Goal: Transaction & Acquisition: Purchase product/service

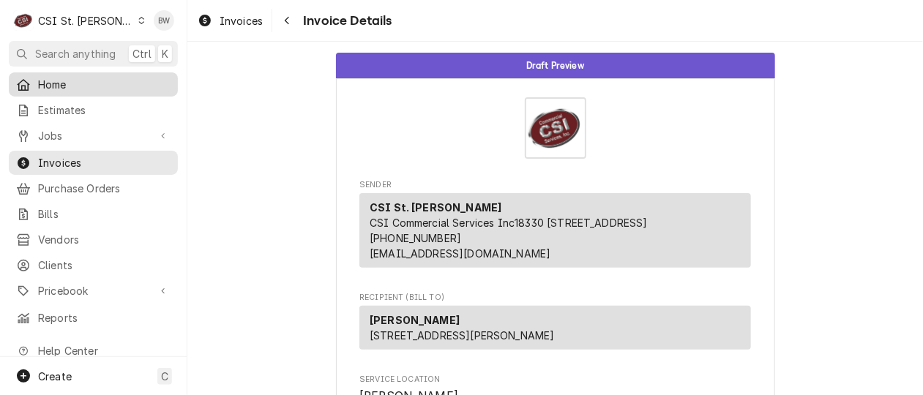
scroll to position [2146, 0]
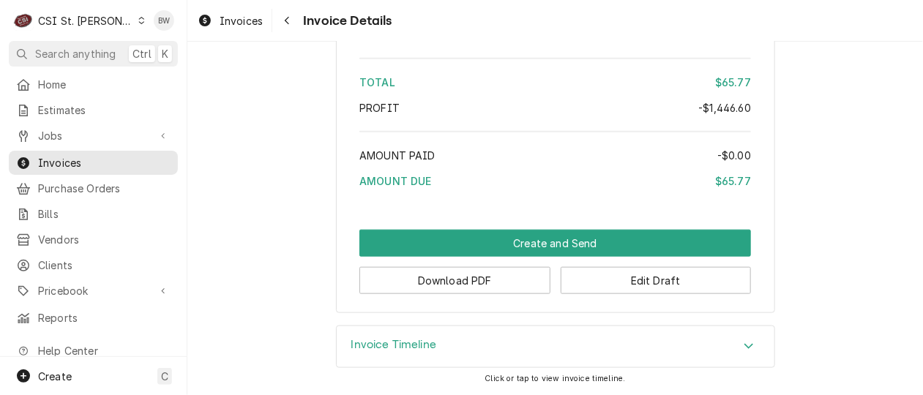
click at [252, 19] on span "Invoices" at bounding box center [240, 20] width 43 height 15
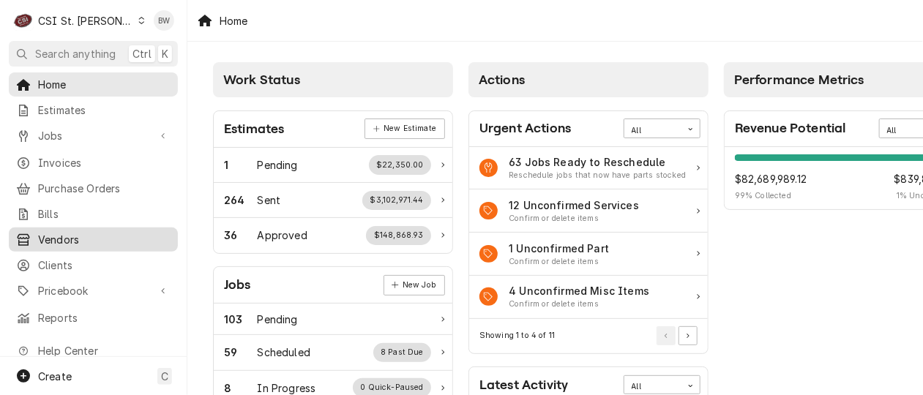
click at [75, 232] on span "Vendors" at bounding box center [104, 239] width 132 height 15
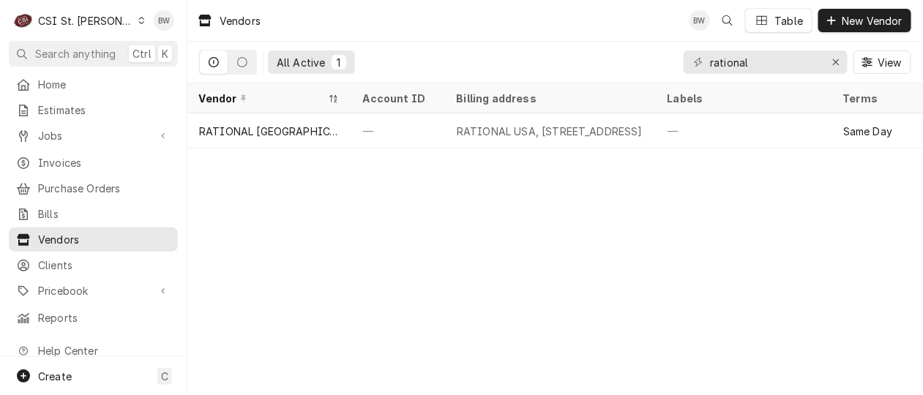
click at [139, 21] on icon "Dynamic Content Wrapper" at bounding box center [142, 20] width 6 height 7
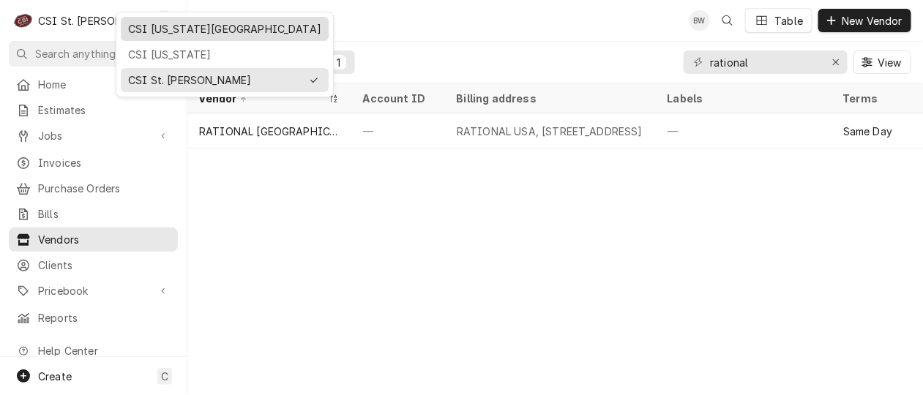
click at [149, 26] on div "CSI Kansas City" at bounding box center [224, 28] width 193 height 15
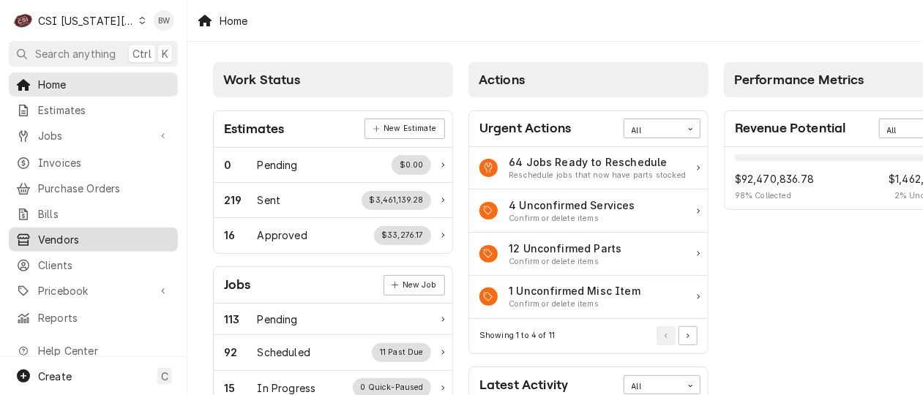
click at [58, 232] on span "Vendors" at bounding box center [104, 239] width 132 height 15
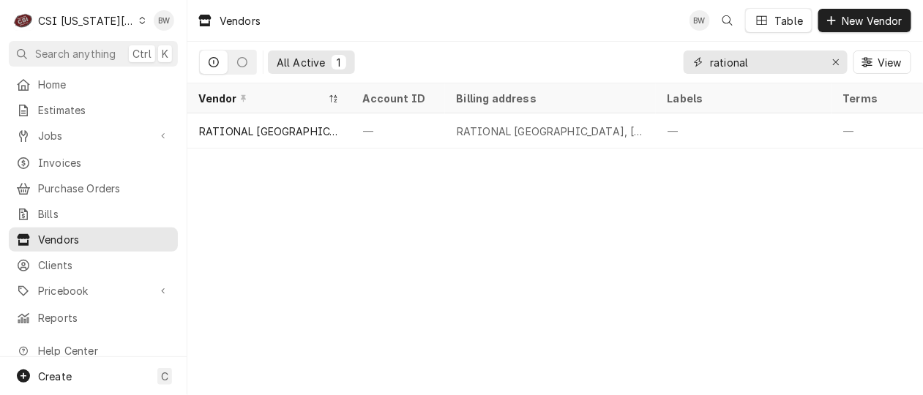
drag, startPoint x: 761, startPoint y: 64, endPoint x: 673, endPoint y: 64, distance: 87.8
click at [673, 64] on div "All Active 1 rational View" at bounding box center [555, 62] width 712 height 41
type input "precision"
click at [860, 23] on span "New Vendor" at bounding box center [871, 20] width 67 height 15
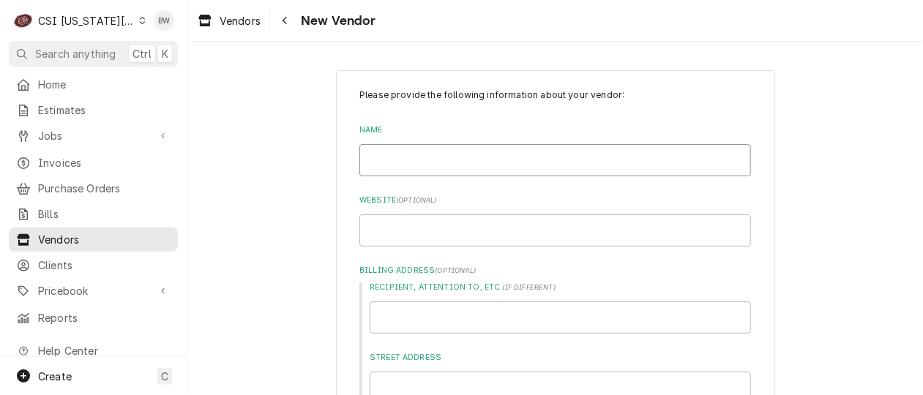
click at [394, 163] on input "Name" at bounding box center [554, 160] width 391 height 32
click at [288, 20] on div "Navigate back" at bounding box center [284, 20] width 15 height 15
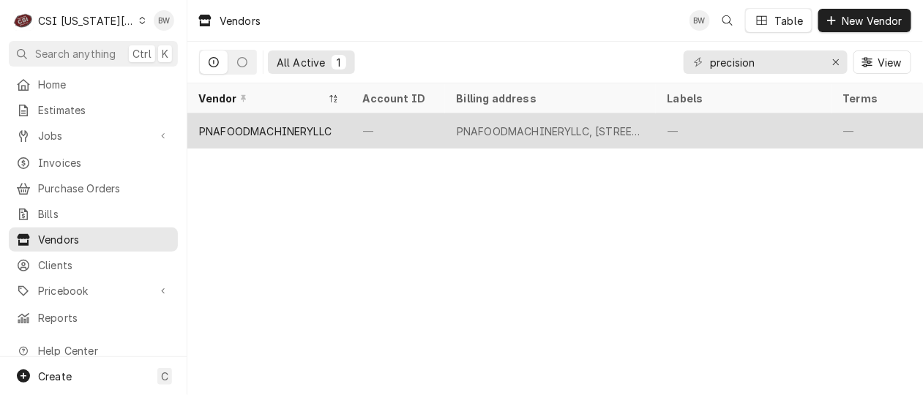
click at [259, 129] on div "PNAFOODMACHINERYLLC" at bounding box center [265, 131] width 132 height 15
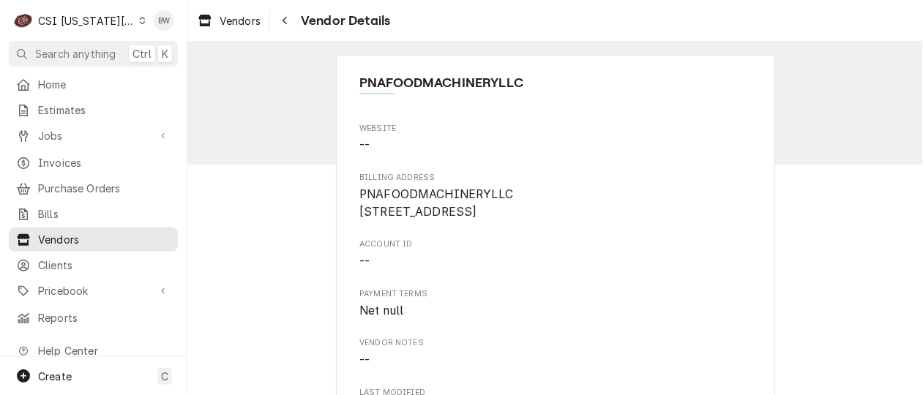
scroll to position [73, 0]
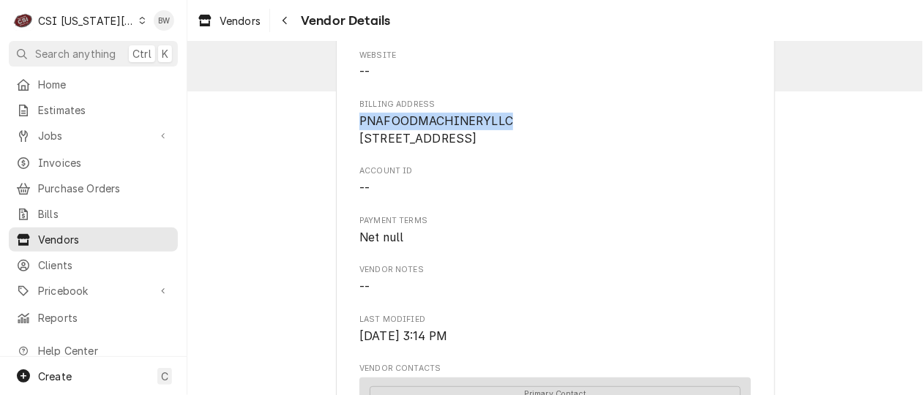
drag, startPoint x: 506, startPoint y: 123, endPoint x: 356, endPoint y: 119, distance: 149.3
click at [359, 119] on span "PNAFOODMACHINERYLLC 60 Commerce Ave Albany, NY 12206" at bounding box center [554, 130] width 391 height 34
drag, startPoint x: 356, startPoint y: 119, endPoint x: 376, endPoint y: 119, distance: 19.8
copy span "PNAFOODMACHINERYLLC"
click at [139, 23] on icon "Dynamic Content Wrapper" at bounding box center [142, 20] width 7 height 7
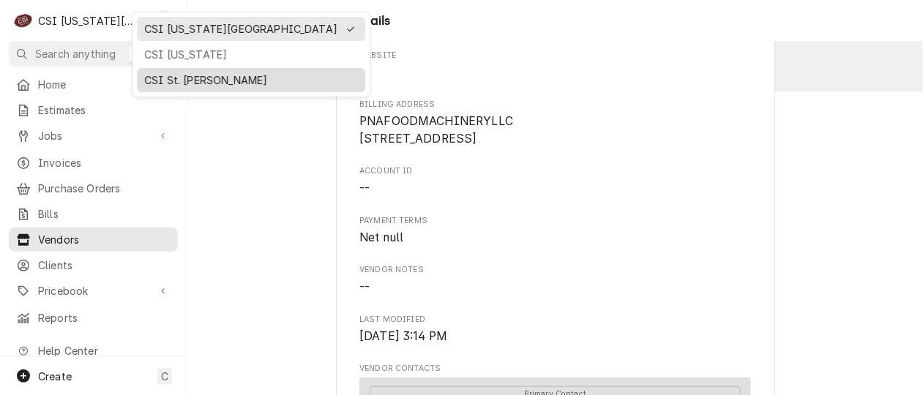
click at [162, 71] on div "CSI St. [PERSON_NAME]" at bounding box center [251, 80] width 222 height 18
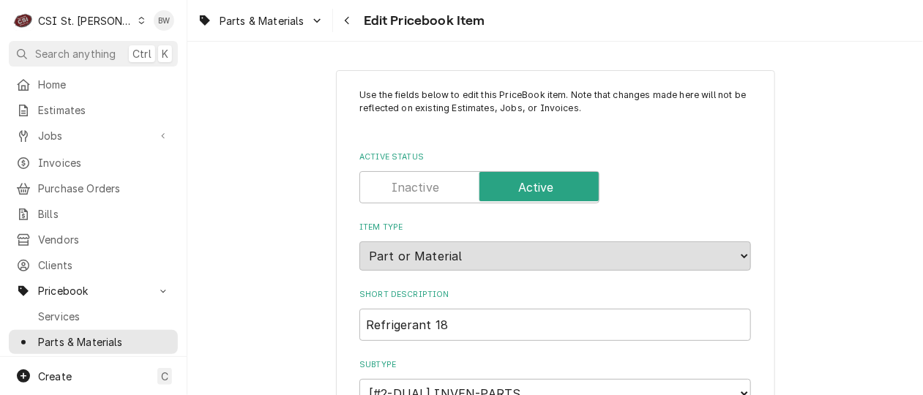
scroll to position [219, 0]
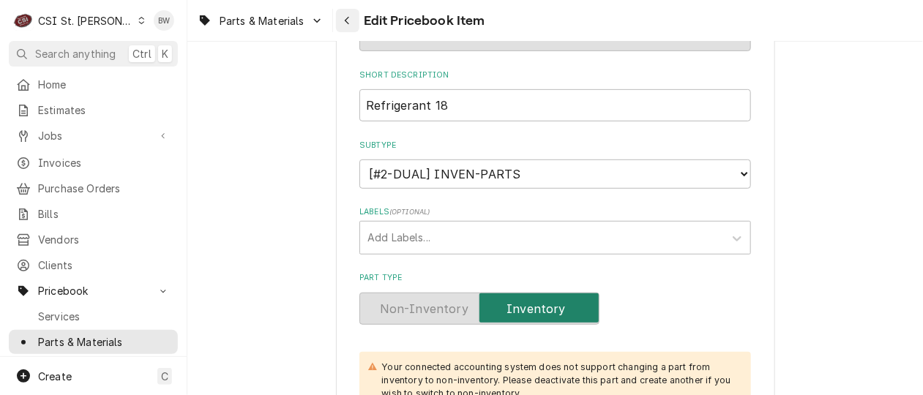
click at [353, 23] on div "Navigate back" at bounding box center [347, 20] width 15 height 15
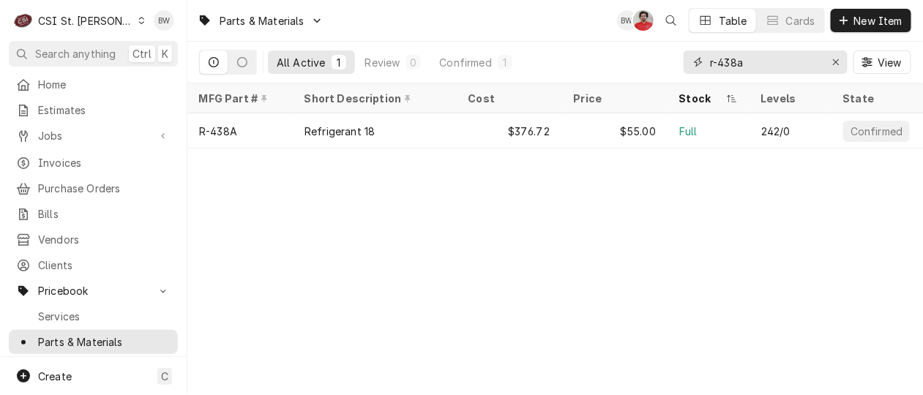
drag, startPoint x: 765, startPoint y: 60, endPoint x: 694, endPoint y: 64, distance: 71.1
click at [694, 64] on div "r-438a" at bounding box center [765, 61] width 164 height 23
paste input "XW60K4NOFO"
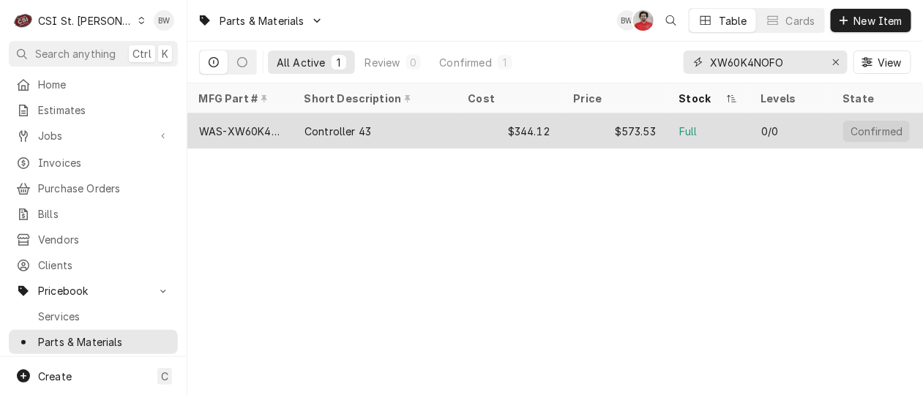
type input "XW60K4NOFO"
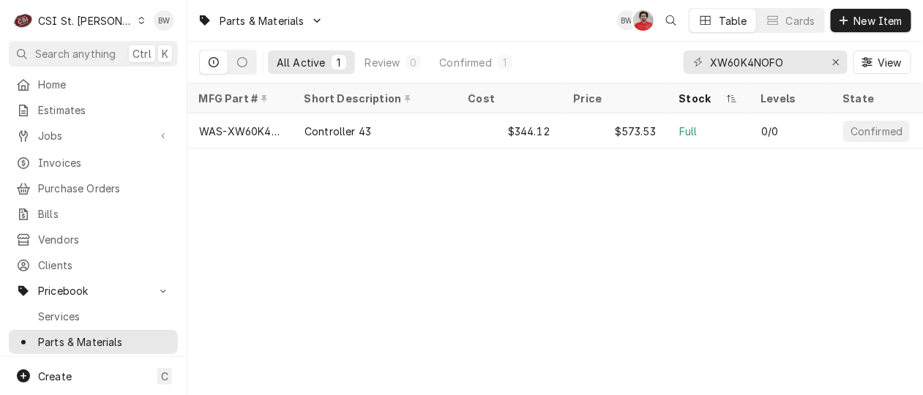
click at [380, 228] on div "Parts & Materials BW NF Table Cards New Item All Active 1 Review 0 Confirmed 1 …" at bounding box center [554, 197] width 735 height 395
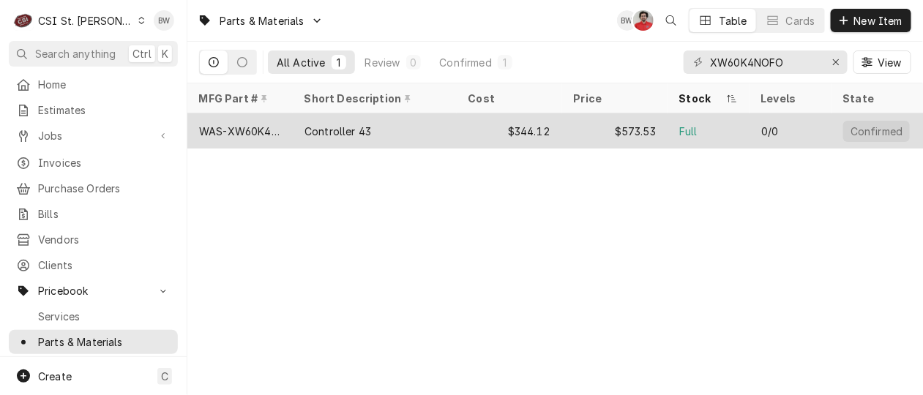
click at [258, 131] on div "WAS-XW60K4NOFO" at bounding box center [240, 131] width 82 height 15
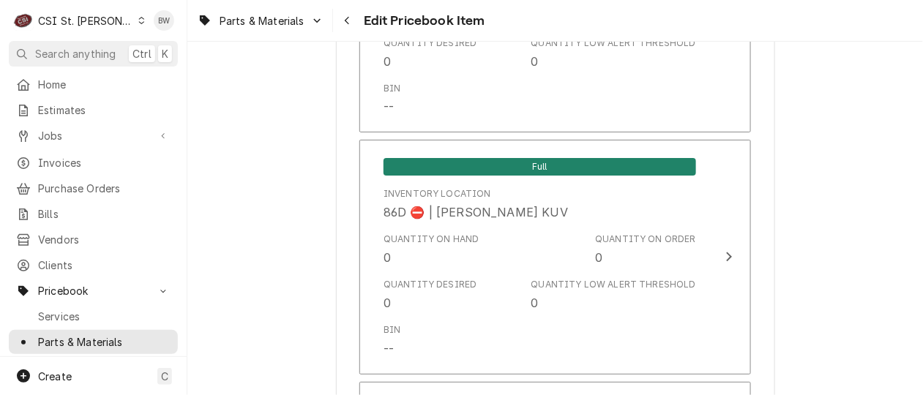
scroll to position [12680, 0]
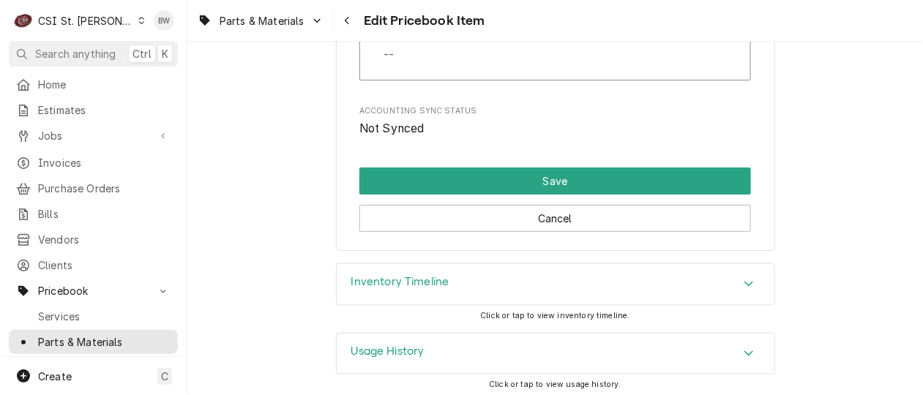
click at [400, 276] on h3 "Inventory Timeline" at bounding box center [400, 283] width 98 height 14
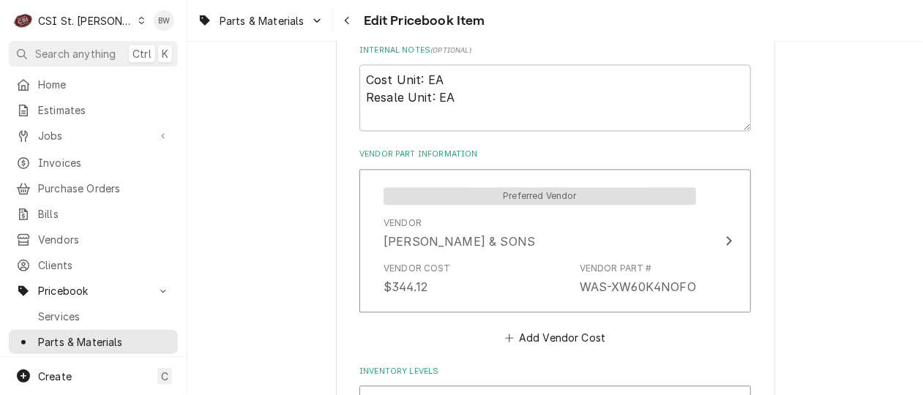
scroll to position [999, 0]
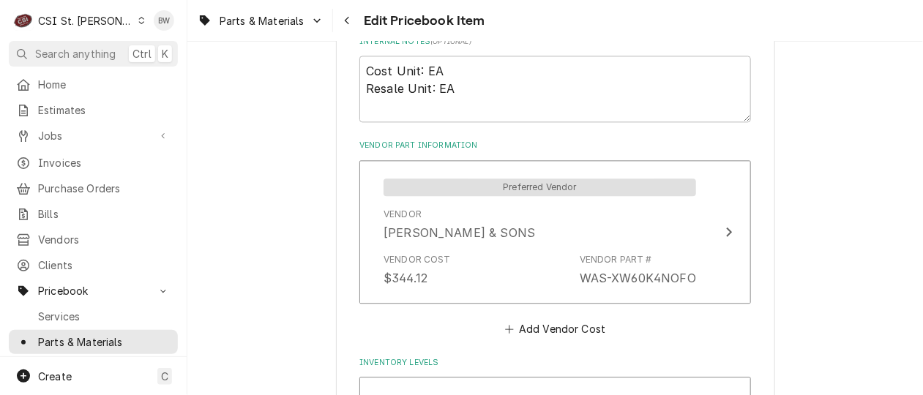
type textarea "x"
click at [342, 26] on div "Navigate back" at bounding box center [347, 20] width 15 height 15
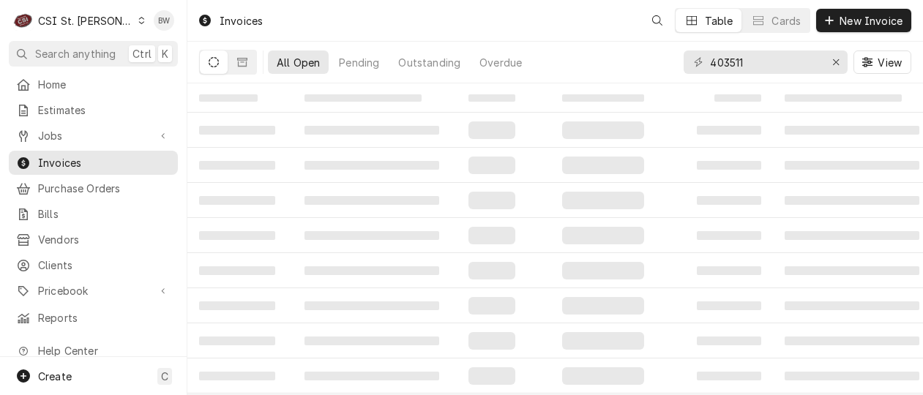
click at [79, 187] on span "Purchase Orders" at bounding box center [104, 188] width 132 height 15
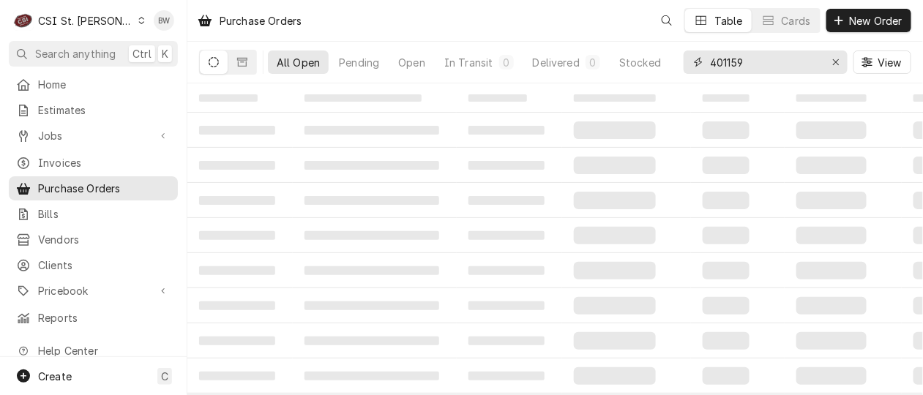
drag, startPoint x: 764, startPoint y: 63, endPoint x: 685, endPoint y: 64, distance: 79.0
click at [685, 64] on div "401159" at bounding box center [765, 61] width 164 height 23
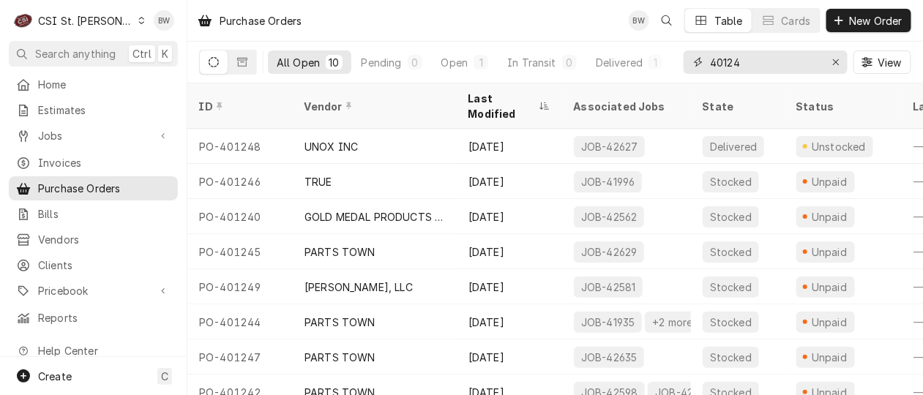
click at [729, 61] on input "40124" at bounding box center [765, 61] width 110 height 23
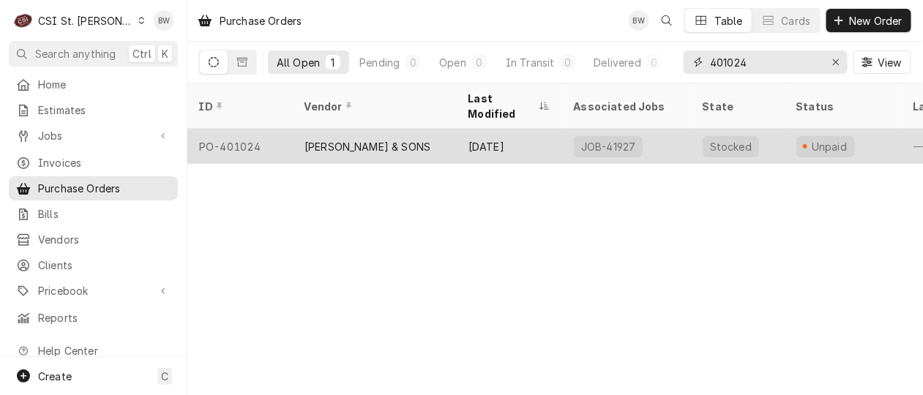
type input "401024"
click at [261, 129] on div "PO-401024" at bounding box center [239, 146] width 105 height 35
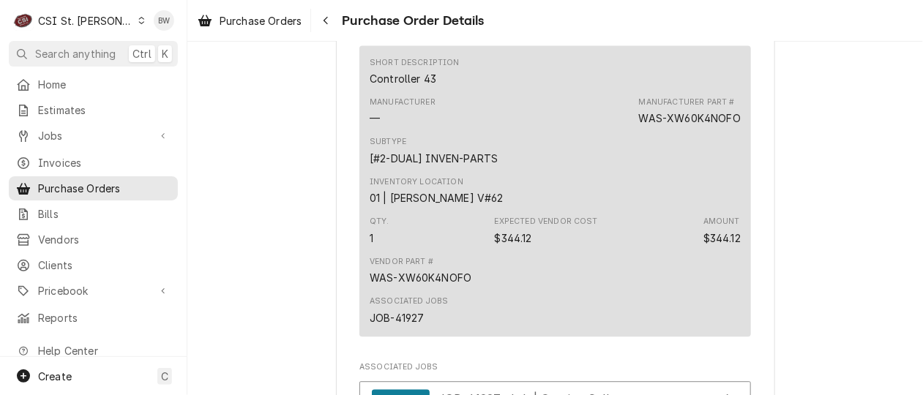
scroll to position [1024, 0]
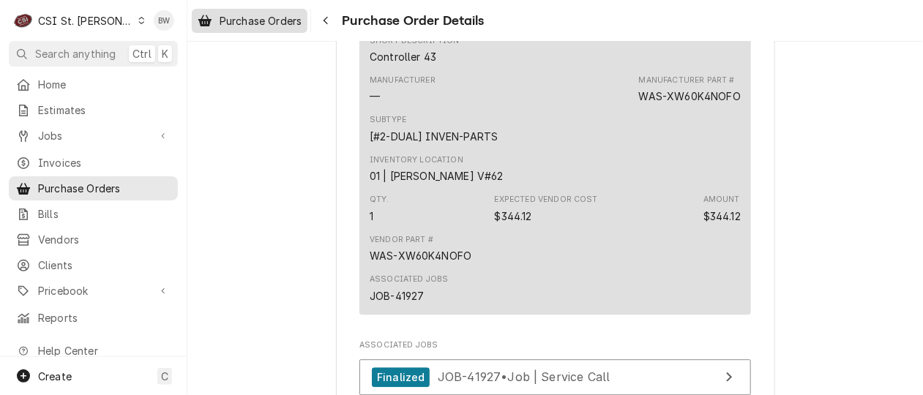
click at [300, 17] on span "Purchase Orders" at bounding box center [260, 20] width 82 height 15
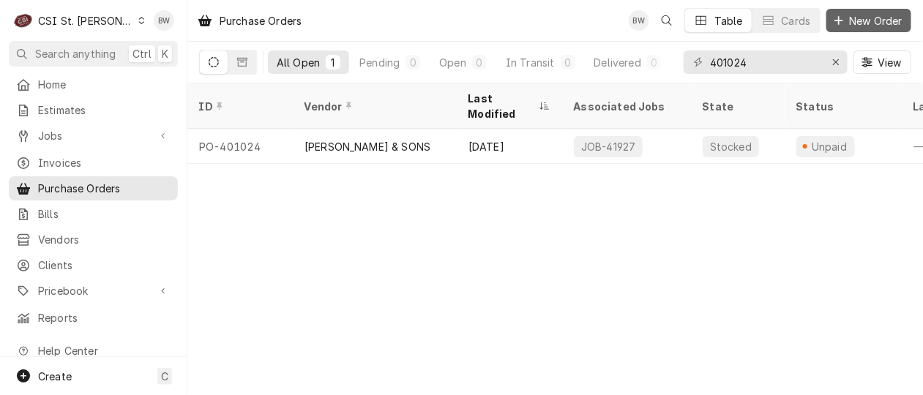
click at [856, 18] on span "New Order" at bounding box center [876, 20] width 59 height 15
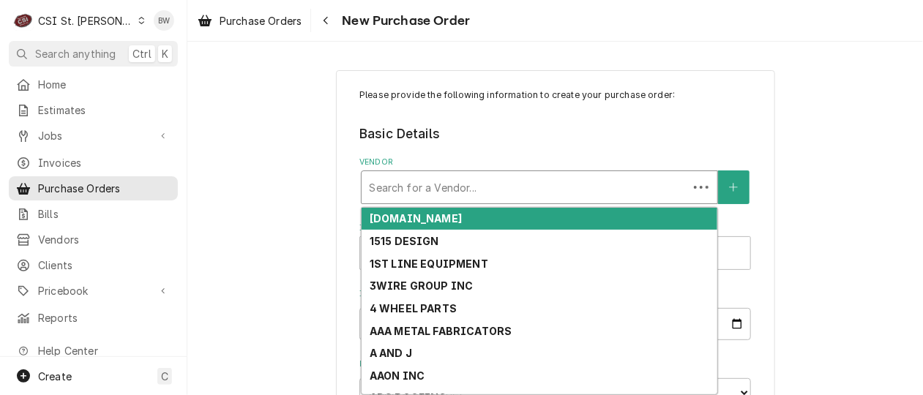
click at [392, 188] on div "Vendor" at bounding box center [525, 187] width 312 height 26
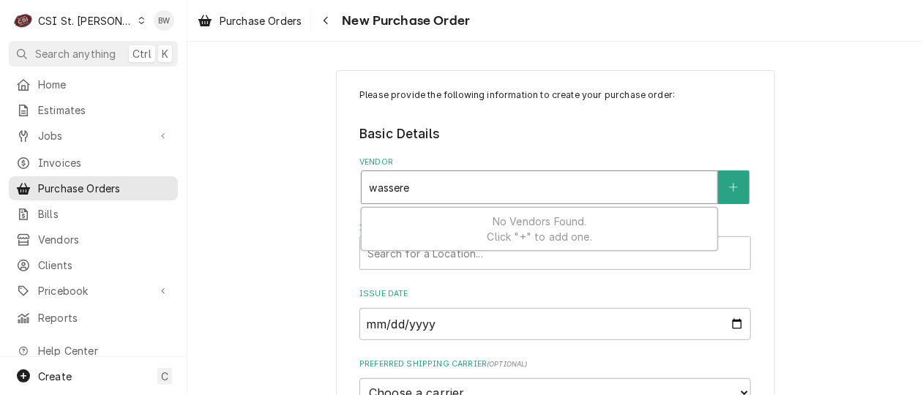
type input "[PERSON_NAME]"
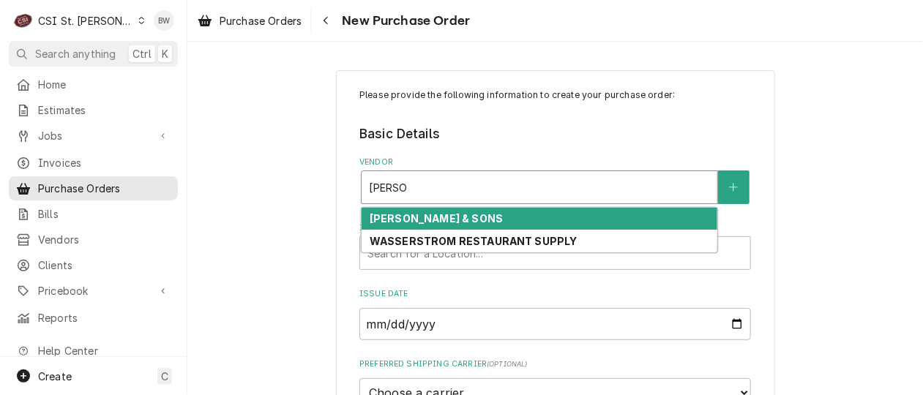
click at [419, 222] on strong "[PERSON_NAME] & SONS" at bounding box center [435, 218] width 133 height 12
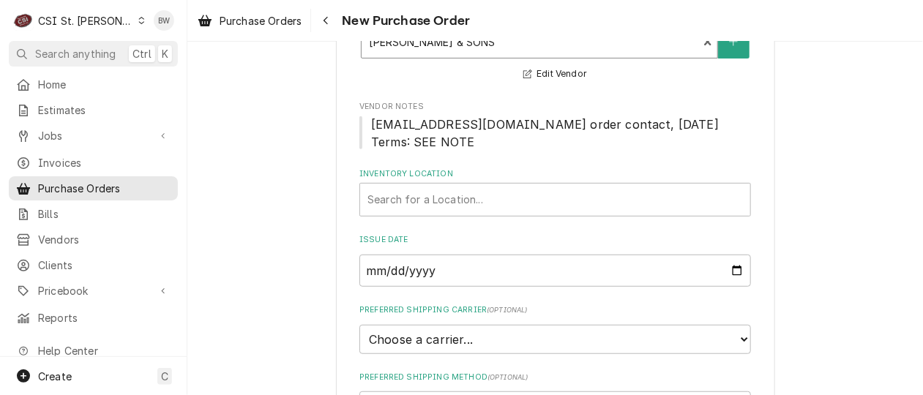
scroll to position [146, 0]
click at [407, 202] on div "Inventory Location" at bounding box center [554, 199] width 375 height 26
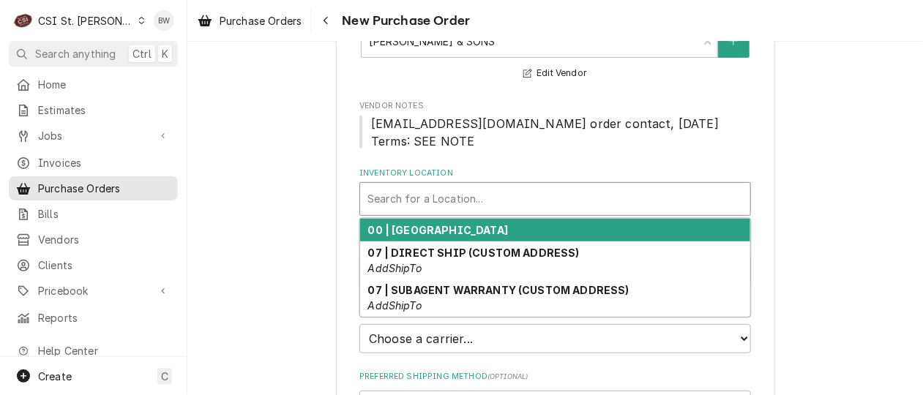
click at [405, 225] on strong "00 | [GEOGRAPHIC_DATA]" at bounding box center [438, 230] width 140 height 12
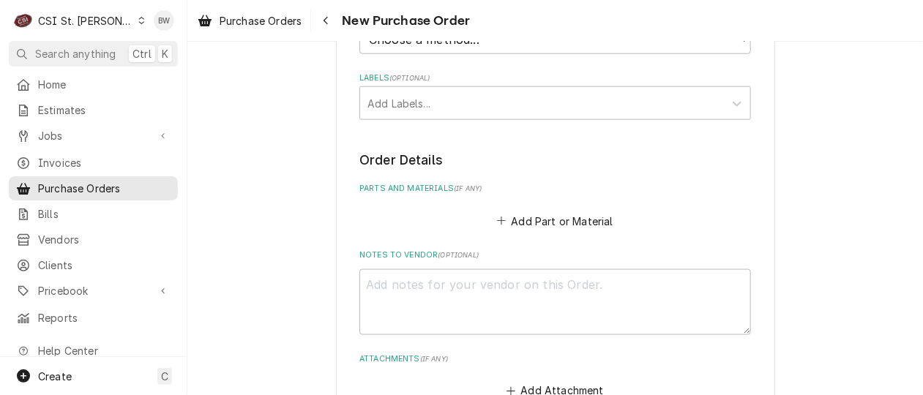
scroll to position [585, 0]
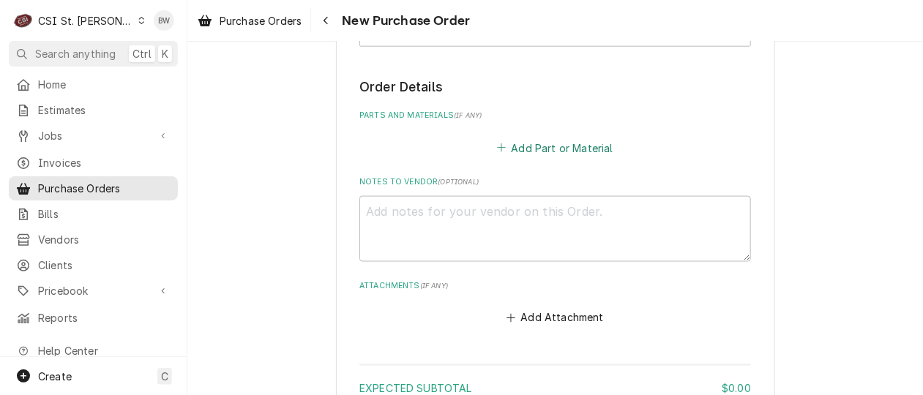
click at [552, 145] on button "Add Part or Material" at bounding box center [555, 148] width 121 height 20
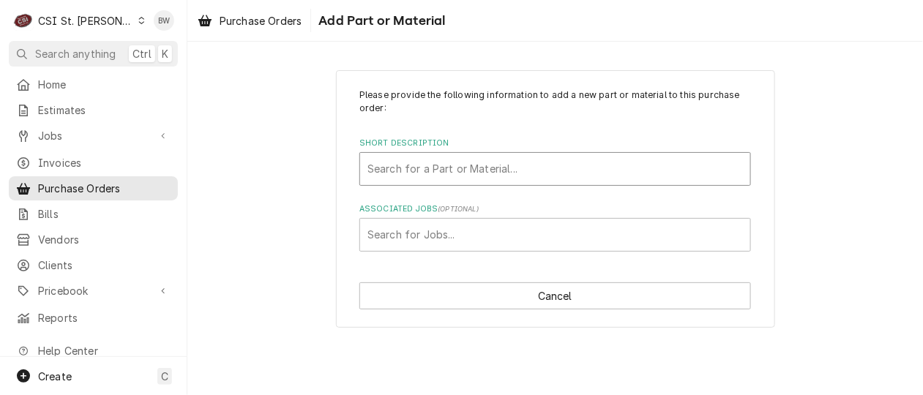
click at [395, 168] on div "Short Description" at bounding box center [554, 169] width 375 height 26
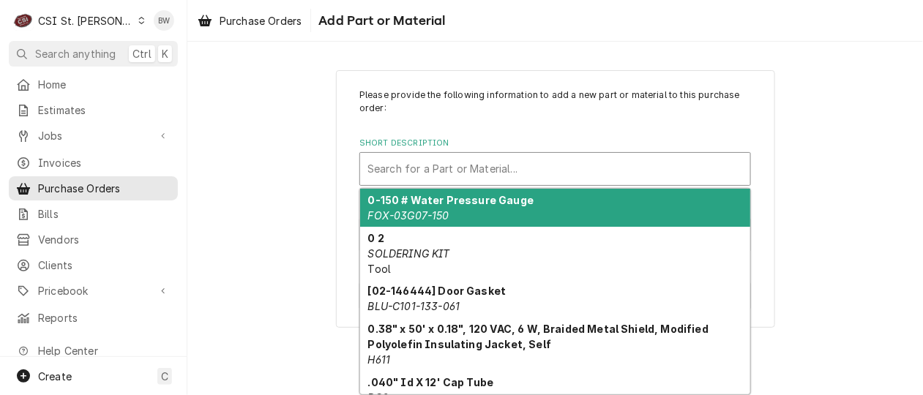
paste input "XW60K4NOFO"
type input "XW60K4NOFO"
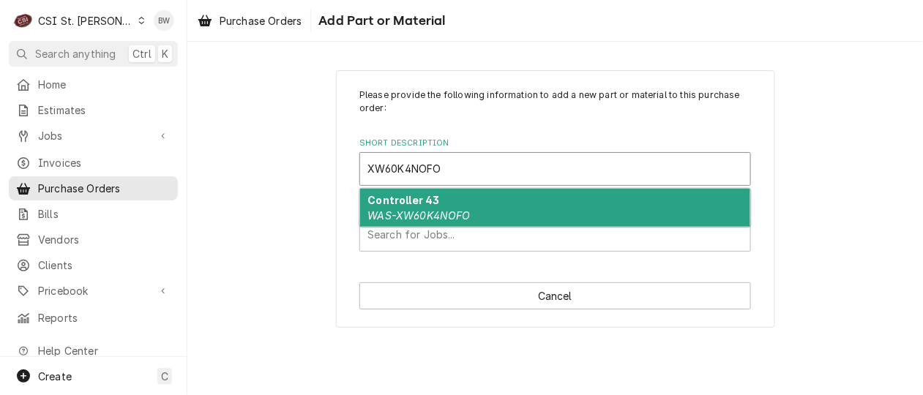
click at [407, 212] on em "WAS-XW60K4NOFO" at bounding box center [419, 215] width 102 height 12
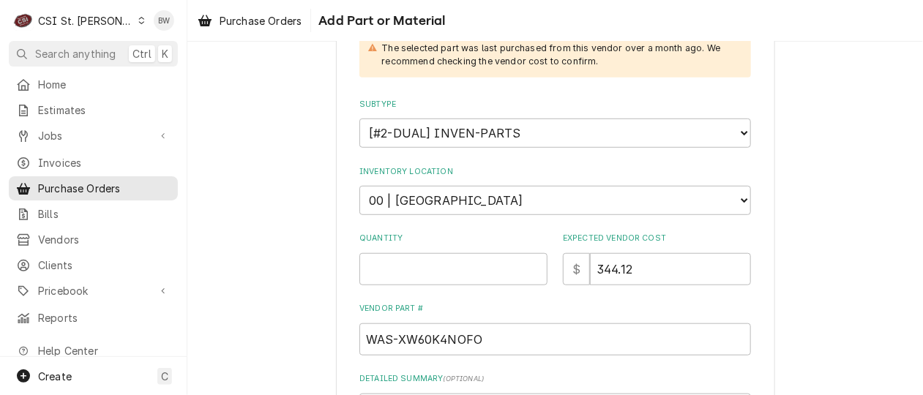
scroll to position [293, 0]
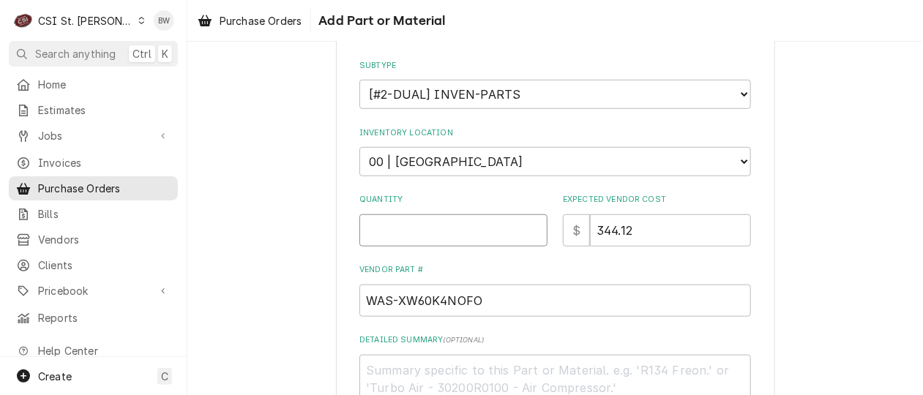
click at [396, 230] on input "Quantity" at bounding box center [453, 230] width 188 height 32
type textarea "x"
type input "1"
click at [485, 264] on label "Vendor Part #" at bounding box center [554, 270] width 391 height 12
click at [485, 285] on input "WAS-XW60K4NOFO" at bounding box center [554, 301] width 391 height 32
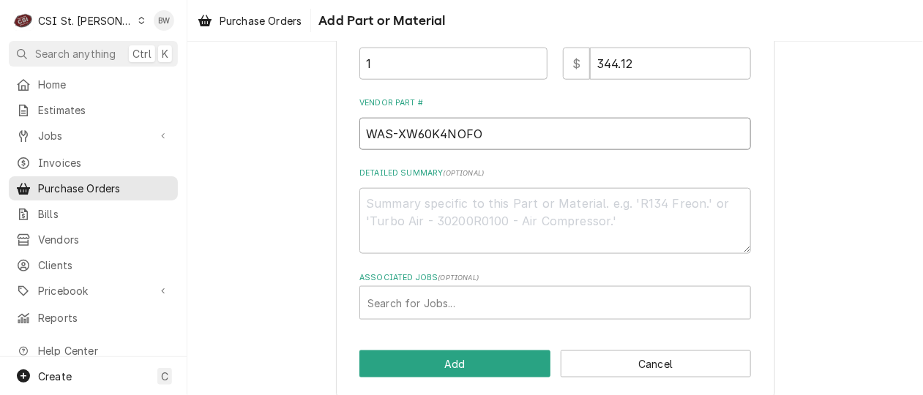
scroll to position [471, 0]
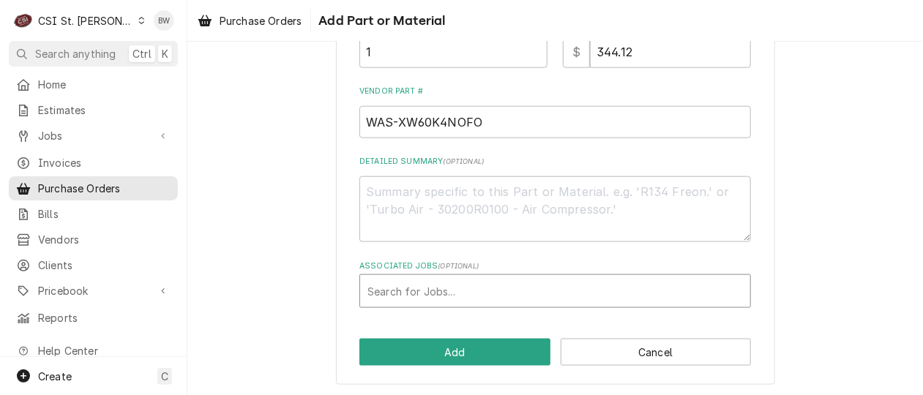
click at [447, 283] on div "Associated Jobs" at bounding box center [554, 291] width 375 height 26
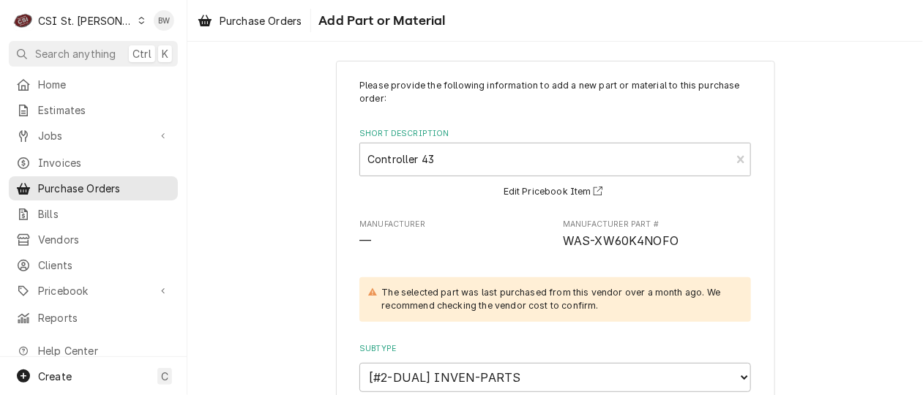
scroll to position [0, 0]
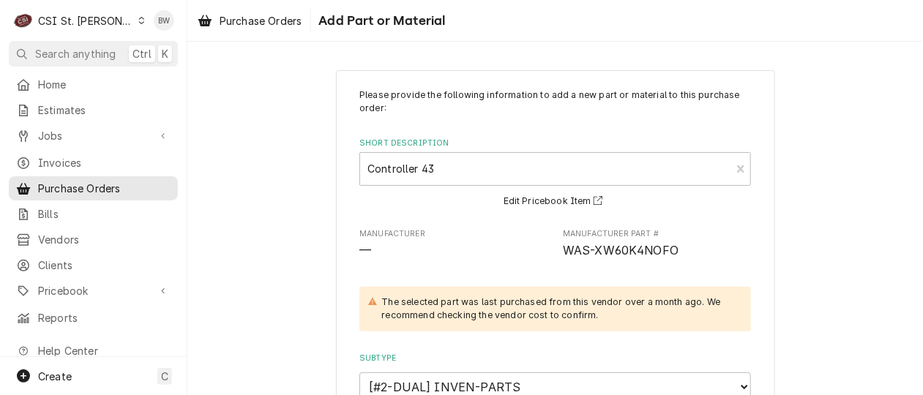
type input "42643"
click at [360, 195] on div "Short Description Controller 43 WAS-XW60K4NOFO Edit Pricebook Item" at bounding box center [554, 174] width 391 height 72
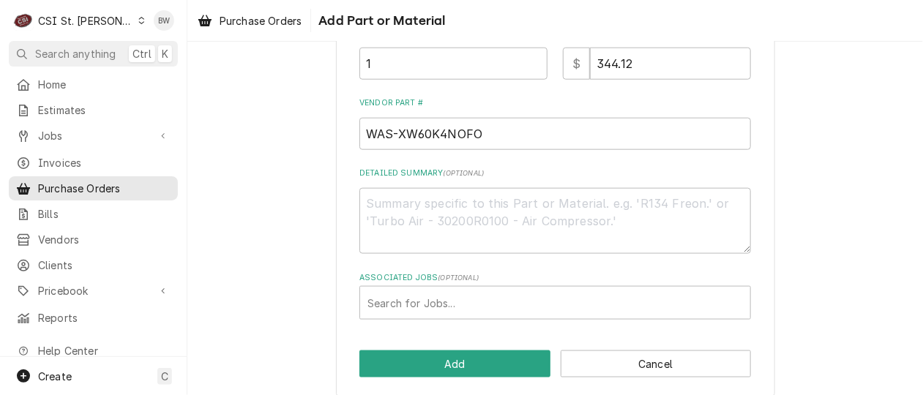
scroll to position [471, 0]
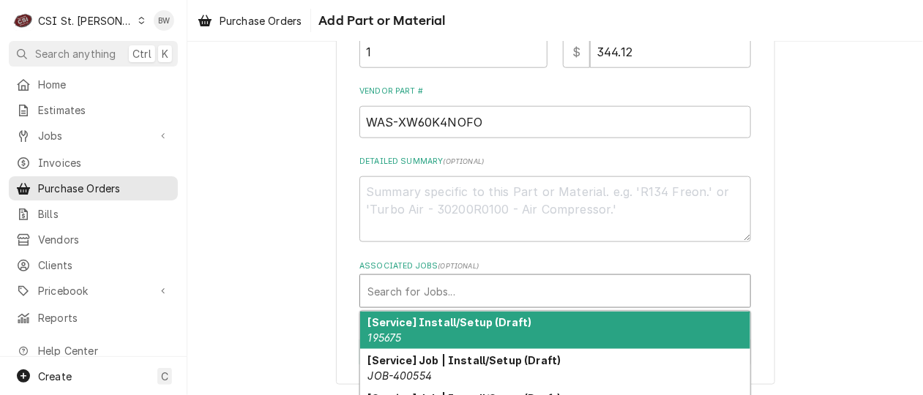
click at [371, 289] on div "Associated Jobs" at bounding box center [554, 291] width 375 height 26
type input "42643"
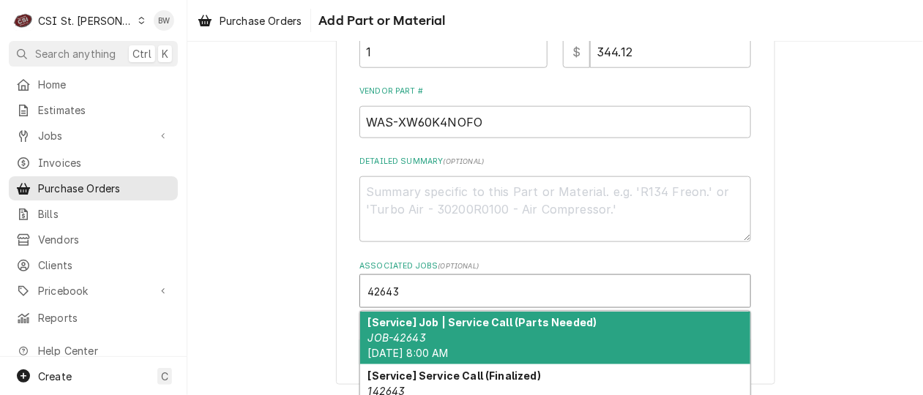
click at [407, 322] on strong "[Service] Job | Service Call (Parts Needed)" at bounding box center [482, 322] width 229 height 12
type textarea "x"
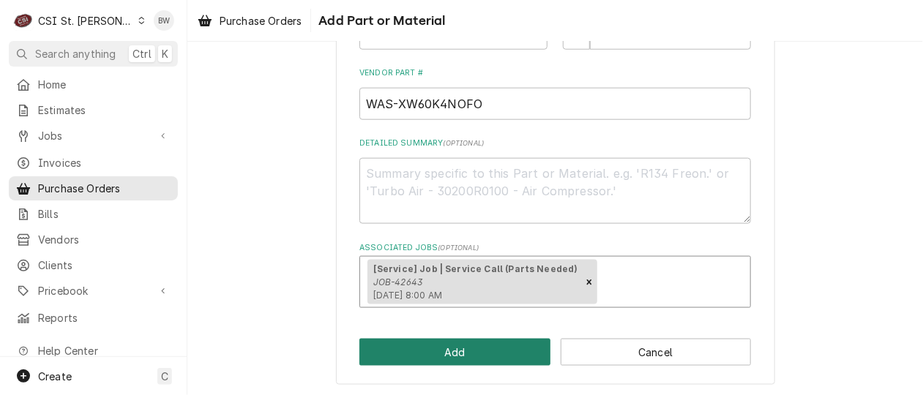
click at [421, 351] on button "Add" at bounding box center [454, 352] width 191 height 27
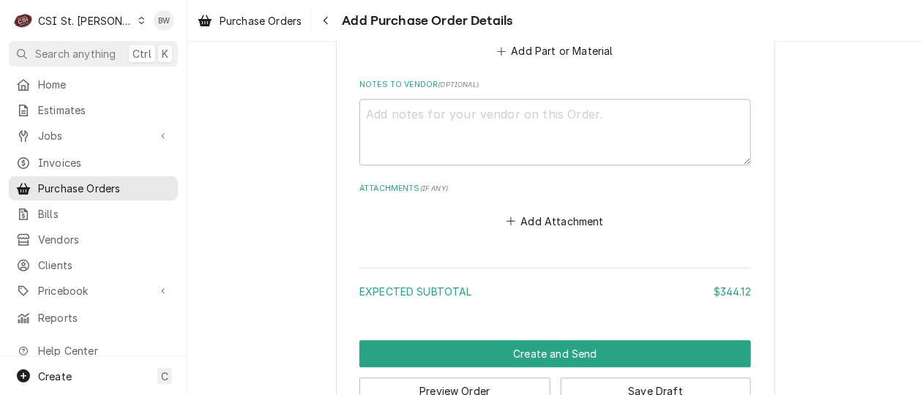
scroll to position [1064, 0]
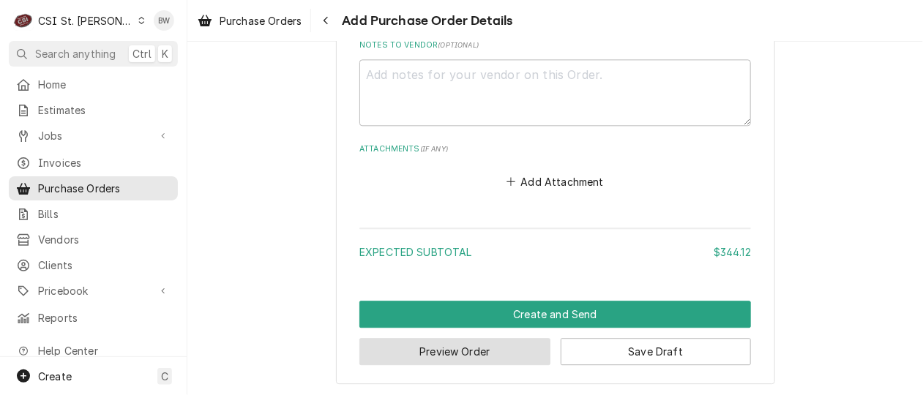
click at [438, 349] on button "Preview Order" at bounding box center [454, 351] width 191 height 27
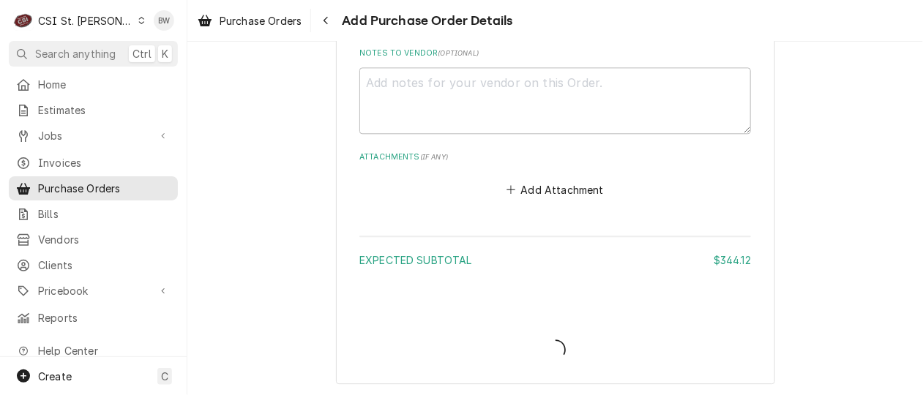
type textarea "x"
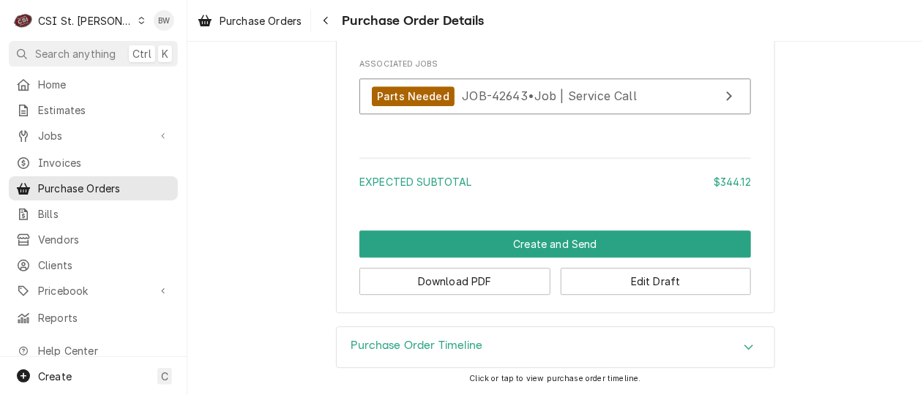
scroll to position [1115, 0]
click at [421, 278] on button "Download PDF" at bounding box center [454, 281] width 191 height 27
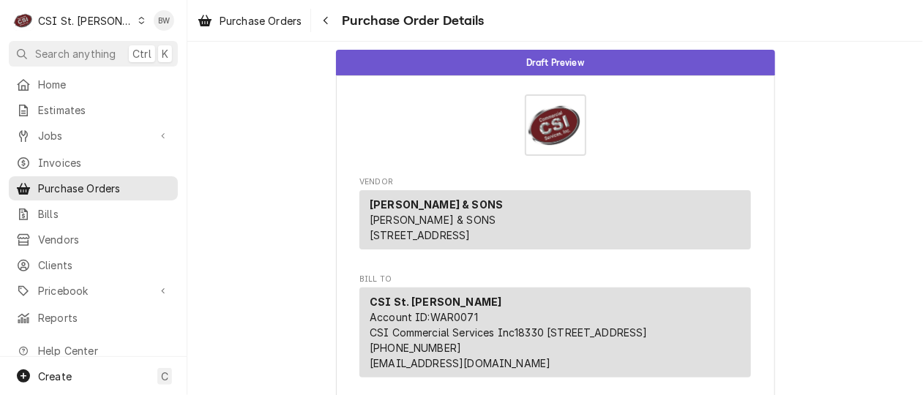
scroll to position [0, 0]
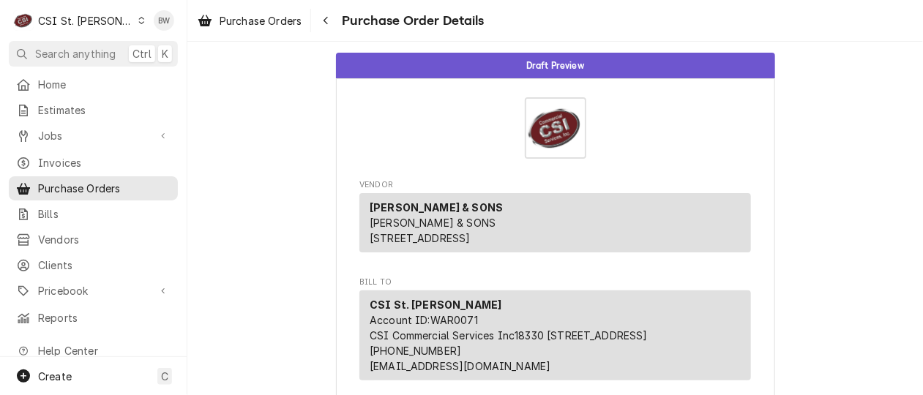
click at [138, 20] on div "Dynamic Content Wrapper" at bounding box center [142, 20] width 8 height 10
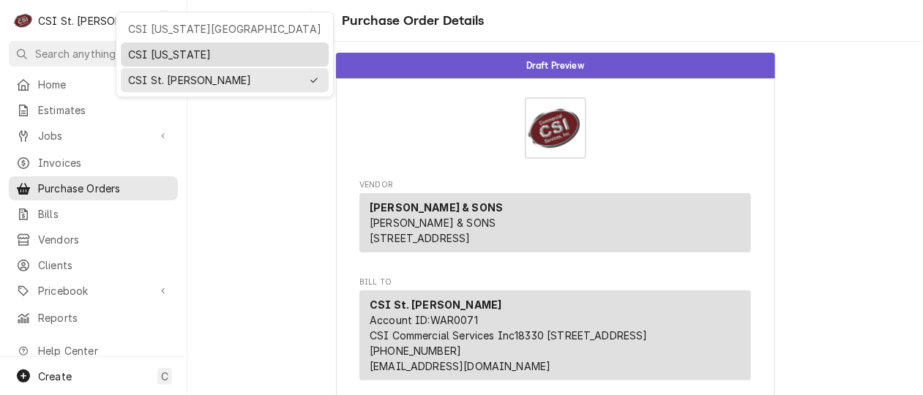
click at [149, 54] on div "CSI Kentucky" at bounding box center [224, 54] width 193 height 15
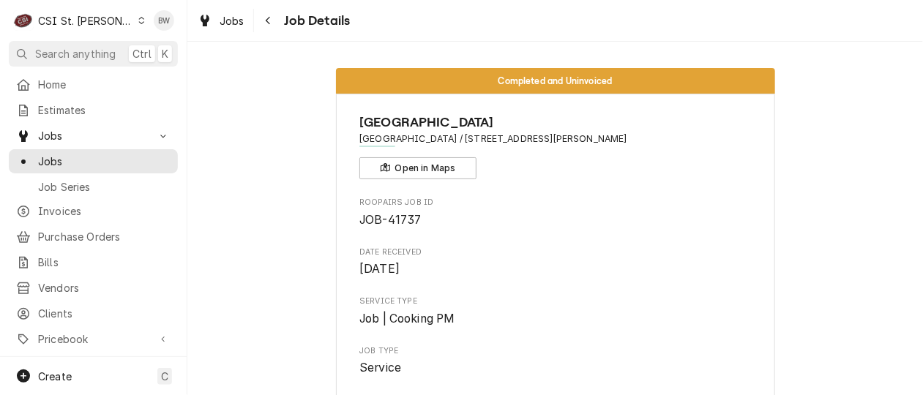
scroll to position [4416, 0]
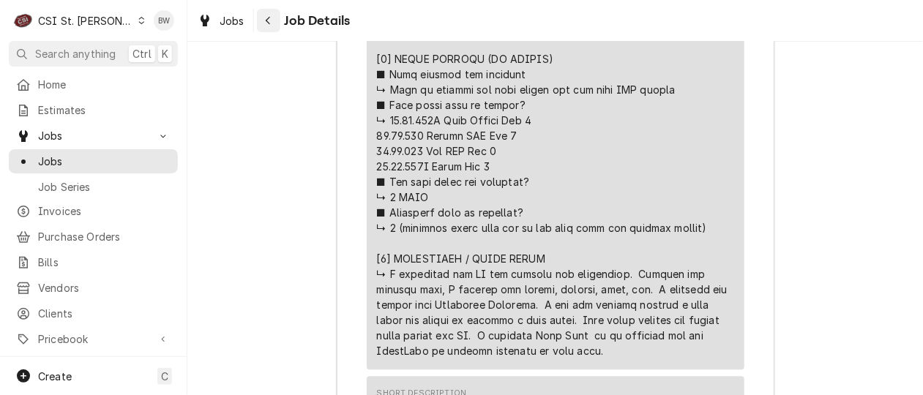
click at [263, 23] on div "Navigate back" at bounding box center [268, 20] width 15 height 15
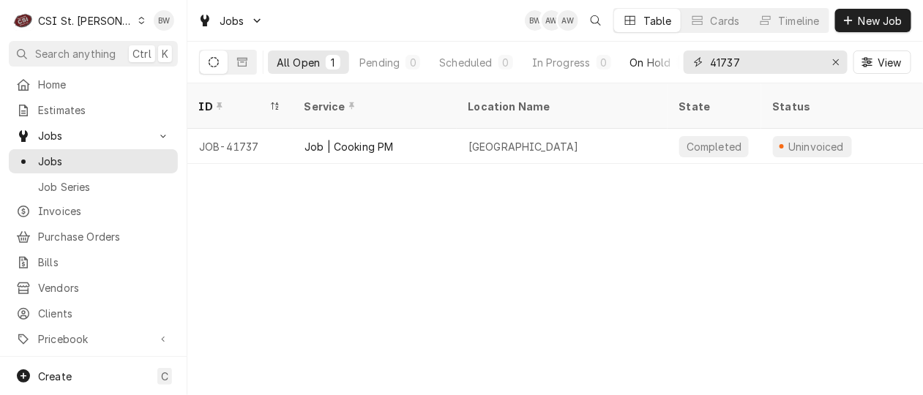
drag, startPoint x: 757, startPoint y: 65, endPoint x: 678, endPoint y: 65, distance: 78.3
click at [678, 65] on div "All Open 1 Pending 0 Scheduled 0 In Progress 0 On Hold 0 Completed 1 41737 View" at bounding box center [555, 62] width 712 height 41
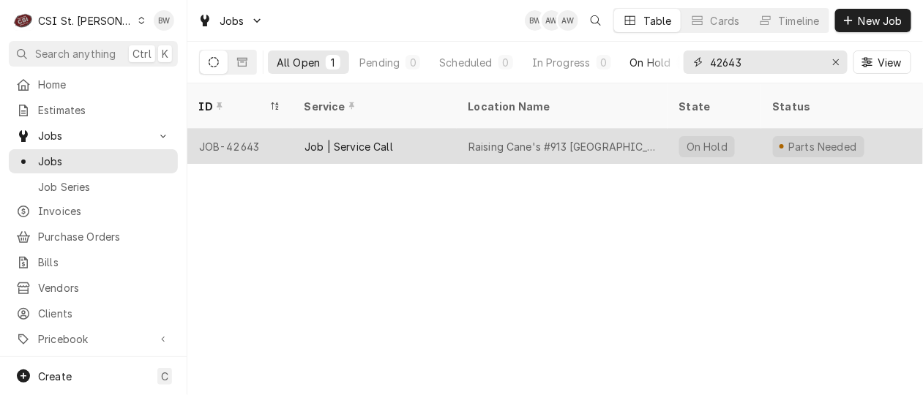
type input "42643"
click at [251, 129] on div "JOB-42643" at bounding box center [239, 146] width 105 height 35
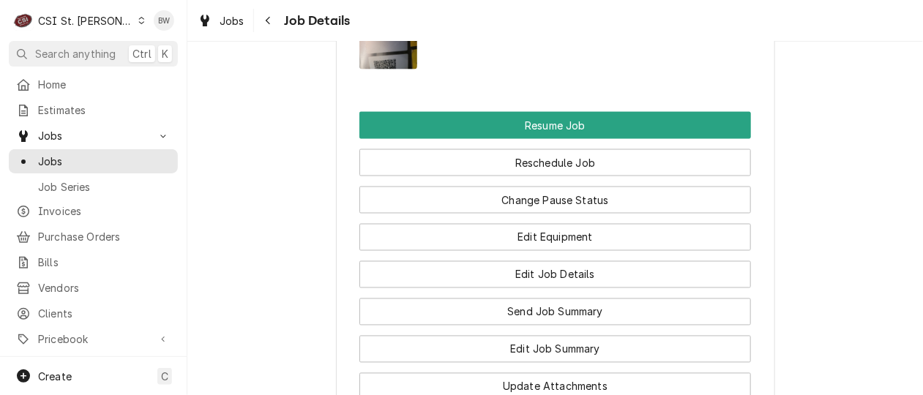
scroll to position [2414, 0]
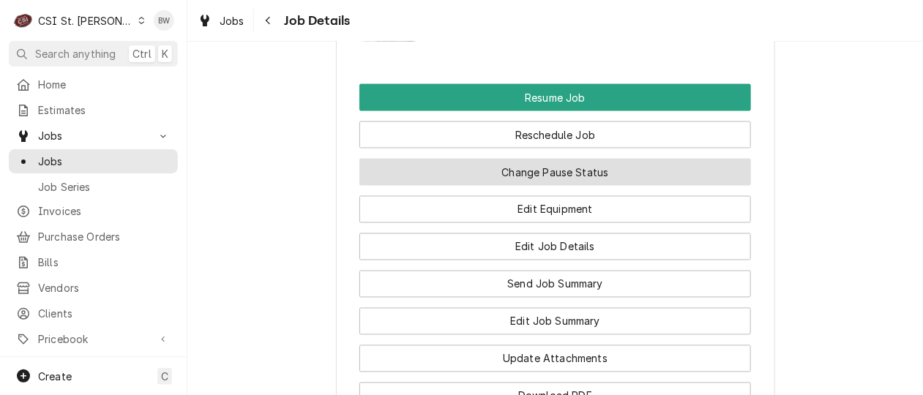
click at [550, 179] on button "Change Pause Status" at bounding box center [554, 172] width 391 height 27
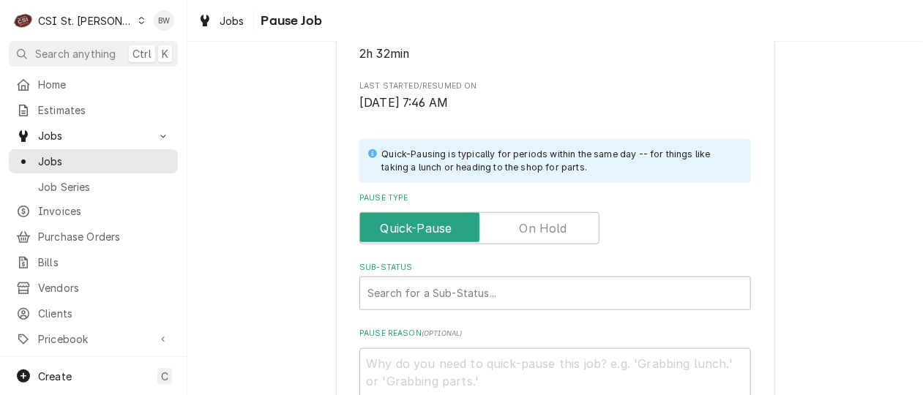
scroll to position [293, 0]
click at [522, 230] on label "Pause Type" at bounding box center [479, 227] width 240 height 32
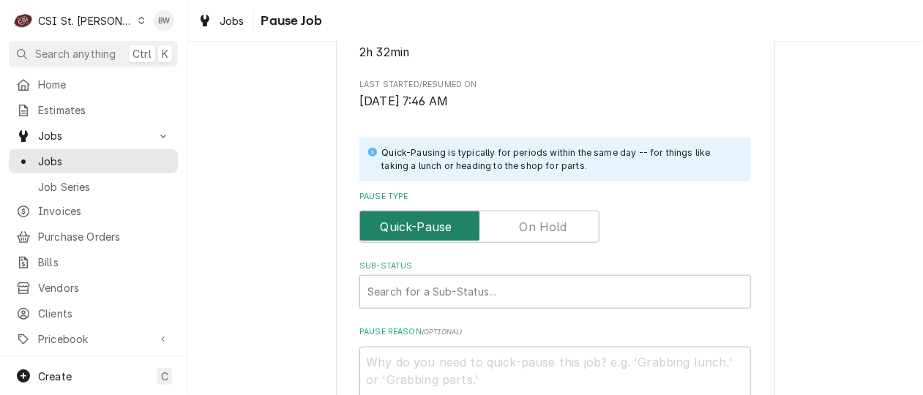
click at [522, 230] on input "Pause Type" at bounding box center [479, 227] width 227 height 32
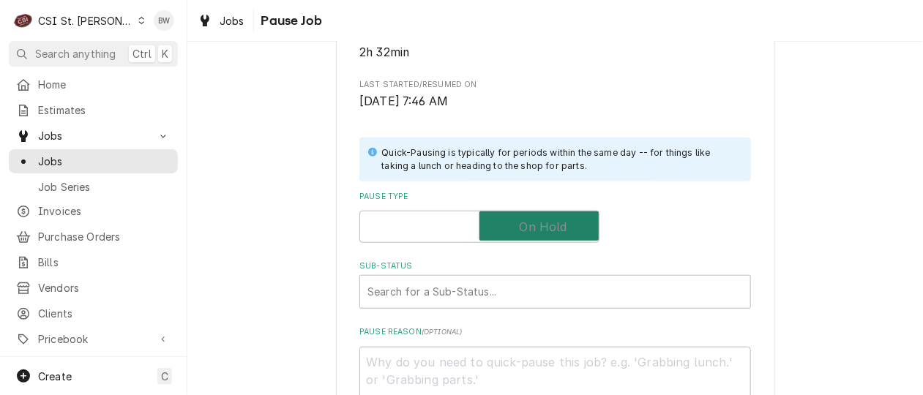
checkbox input "true"
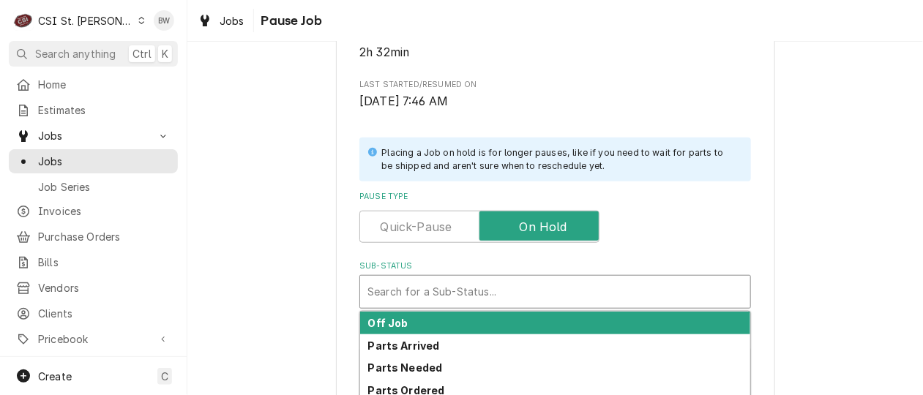
click at [402, 288] on div "Sub-Status" at bounding box center [554, 292] width 375 height 26
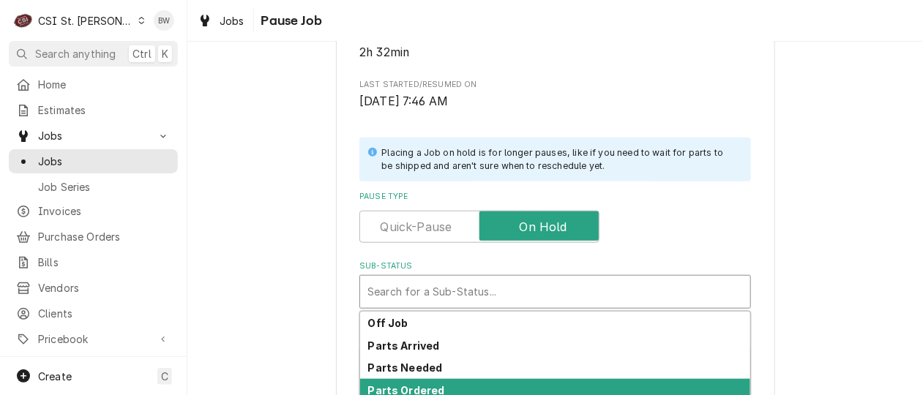
click at [416, 384] on strong "Parts Ordered" at bounding box center [406, 390] width 77 height 12
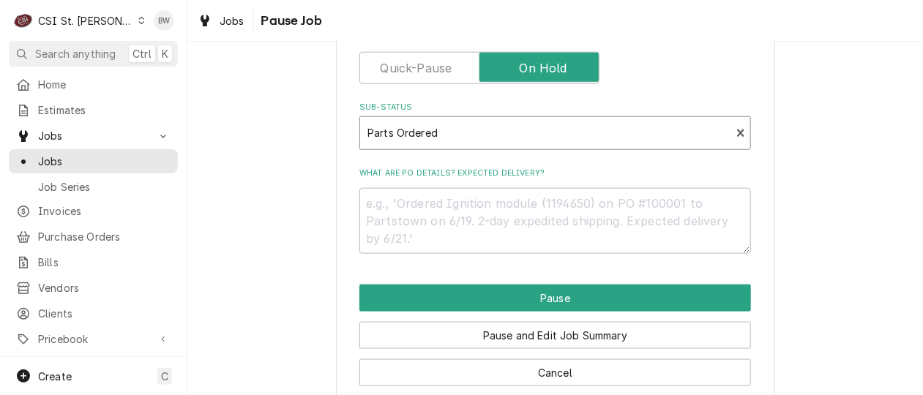
scroll to position [474, 0]
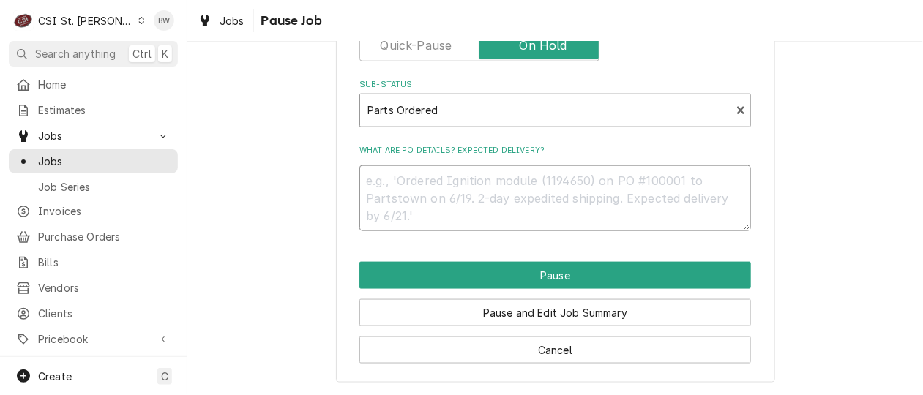
click at [383, 176] on textarea "What are PO details? Expected delivery?" at bounding box center [554, 198] width 391 height 66
type textarea "x"
type textarea "C"
type textarea "x"
type textarea "CX"
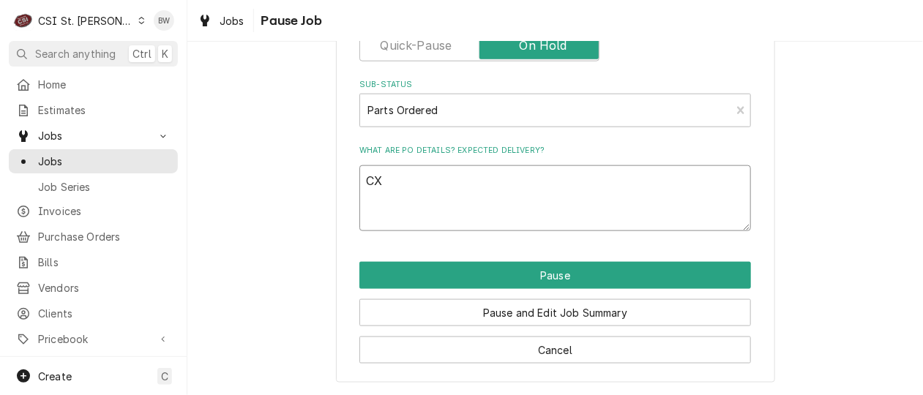
type textarea "x"
type textarea "CX6"
type textarea "x"
type textarea "CX62"
type textarea "x"
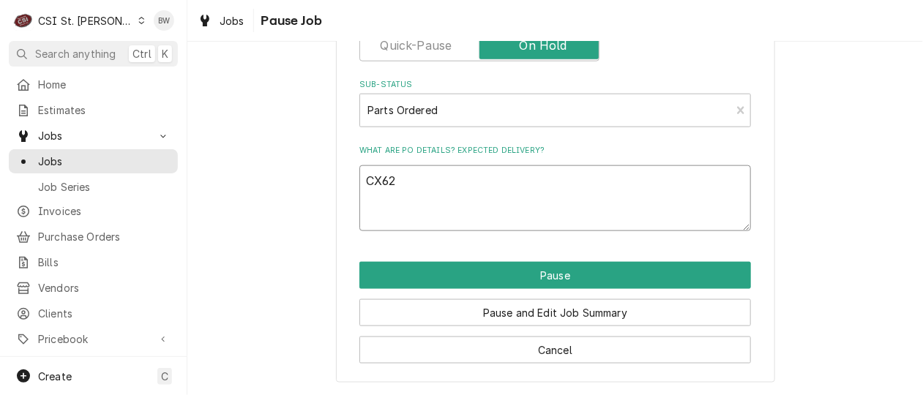
type textarea "CX620"
type textarea "x"
type textarea "CX620"
type textarea "x"
type textarea "CX620 fr"
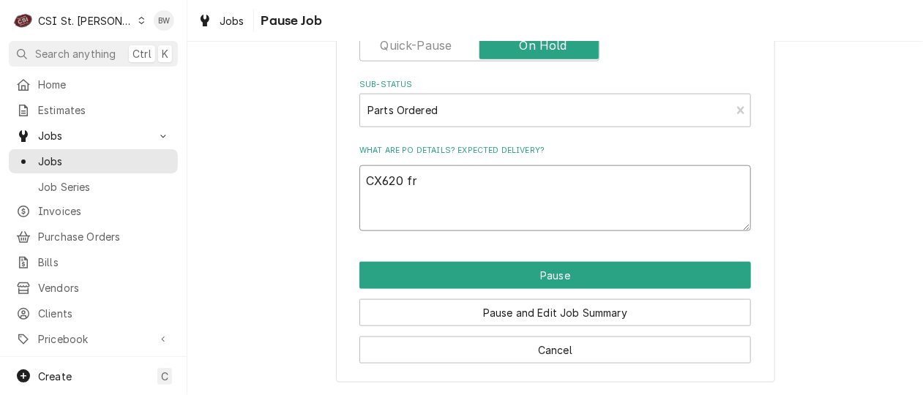
type textarea "x"
type textarea "CX620 fro"
type textarea "x"
type textarea "CX620 from"
type textarea "x"
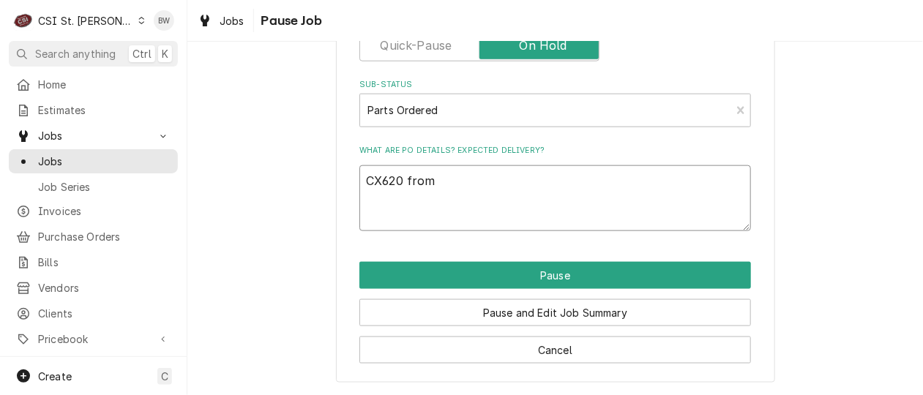
type textarea "CX620 from"
type textarea "x"
type textarea "CX620 from s"
type textarea "x"
type textarea "CX620 from st"
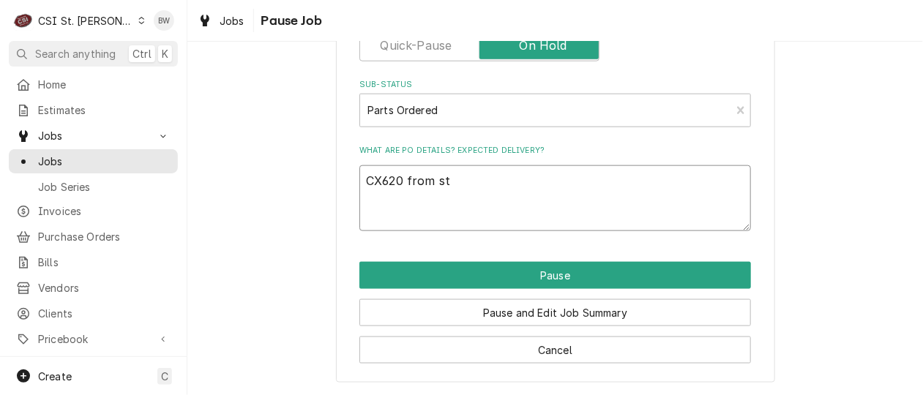
type textarea "x"
type textarea "CX620 from sto"
type textarea "x"
type textarea "CX620 from stoc"
type textarea "x"
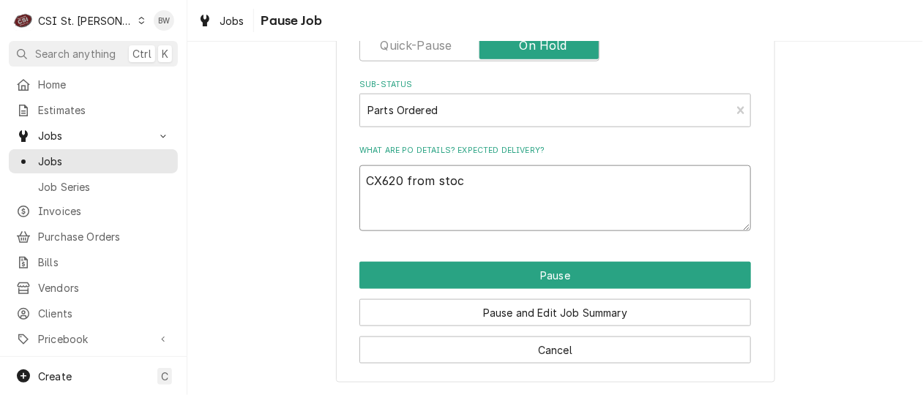
type textarea "CX620 from stock"
type textarea "x"
type textarea "CX620 from stock"
type textarea "x"
type textarea "CX620 from stock o"
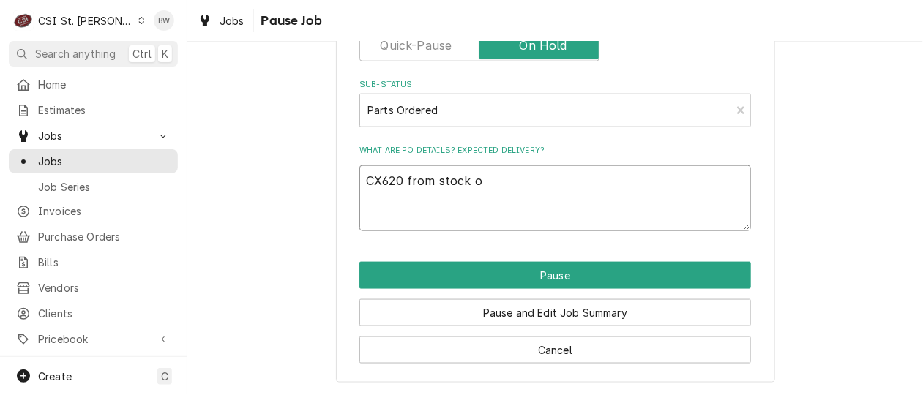
type textarea "x"
type textarea "CX620 from stock on"
type textarea "x"
type textarea "CX620 from stock on"
type textarea "x"
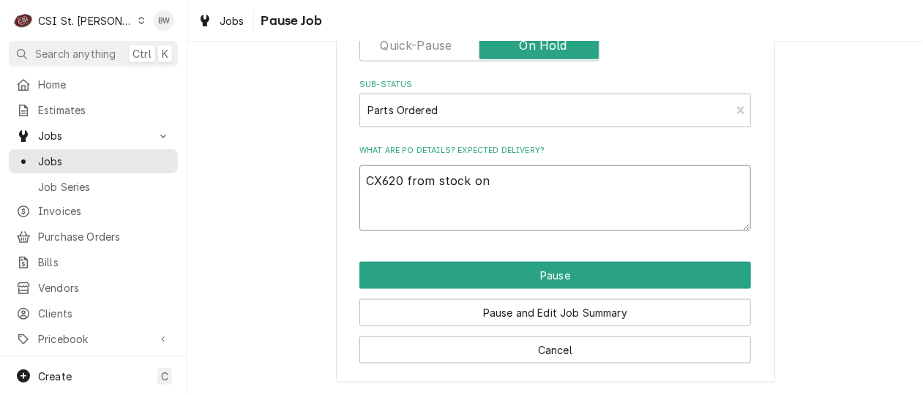
type textarea "CX620 from stock on B"
type textarea "x"
type textarea "CX620 from stock on Br"
type textarea "x"
type textarea "CX620 from stock on Bra"
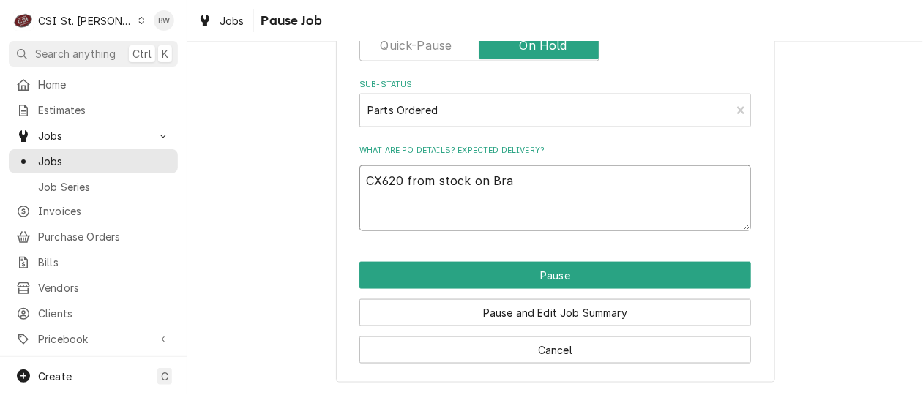
type textarea "x"
type textarea "CX620 from stock on Brad"
type textarea "x"
type textarea "CX620 from stock on Brad C"
type textarea "x"
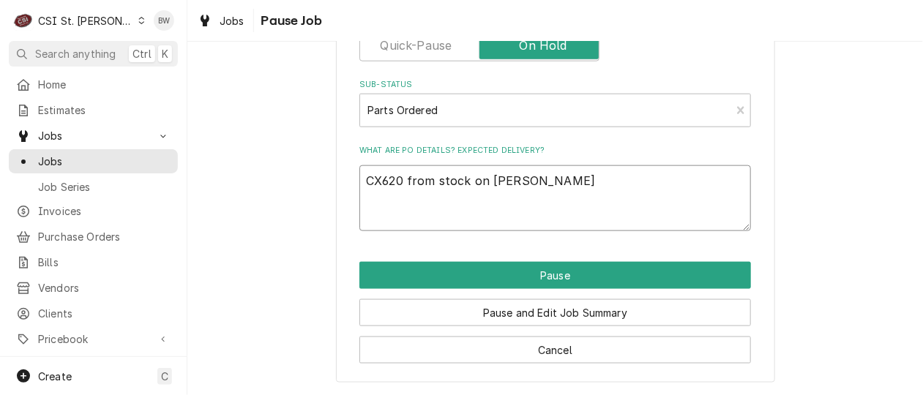
type textarea "CX620 from stock on Brad C"
type textarea "x"
type textarea "CX620 from stock on Brad C sh"
type textarea "x"
type textarea "CX620 from stock on Brad C she"
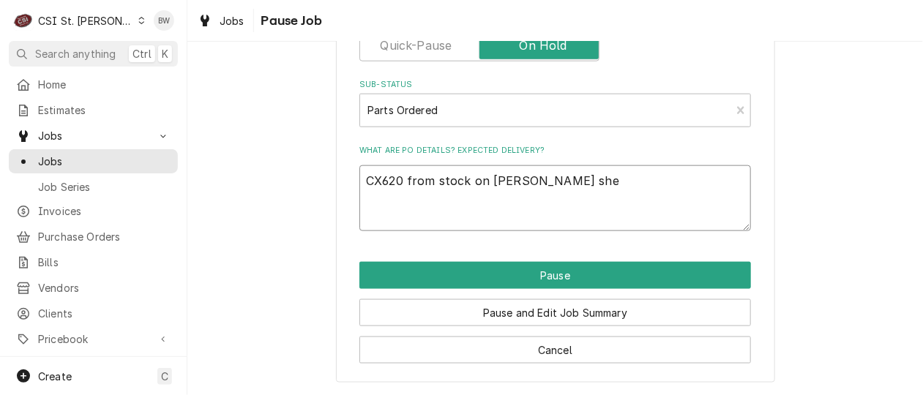
type textarea "x"
type textarea "CX620 from stock on Brad C shel"
type textarea "x"
type textarea "CX620 from stock on Brad C shelf"
type textarea "x"
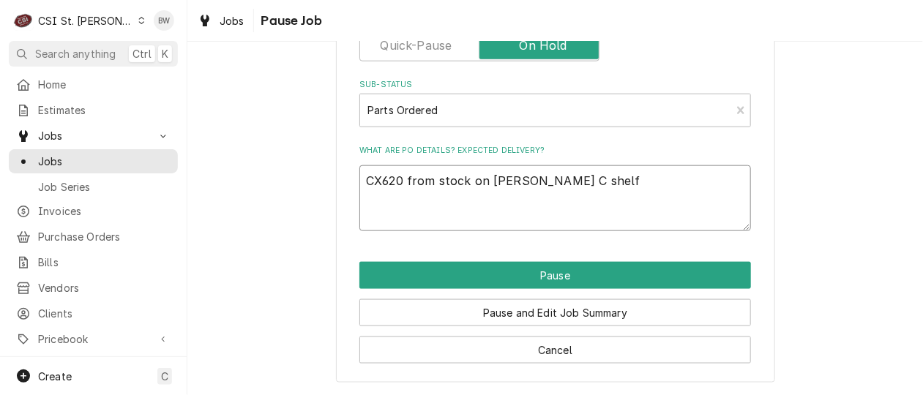
type textarea "CX620 from stock on Brad C shelf,"
type textarea "x"
type textarea "CX620 from stock on Brad C shelf,"
paste textarea "XW60K4NOFO"
type textarea "x"
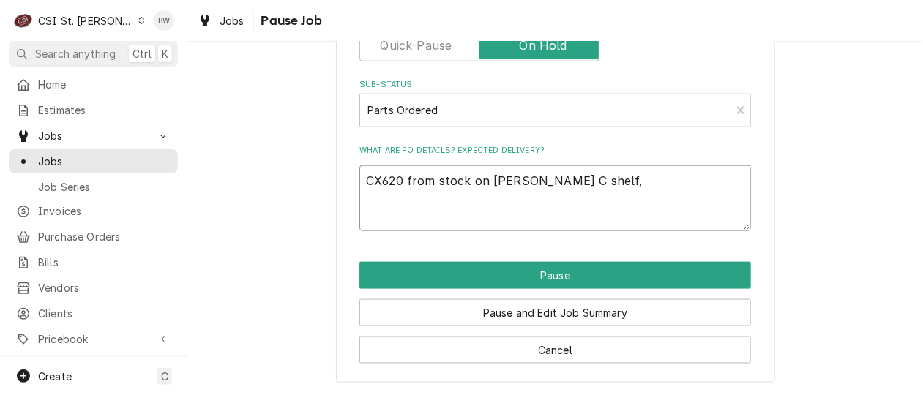
type textarea "CX620 from stock on Brad C shelf, XW60K4NOFO"
type textarea "x"
type textarea "CX620 from stock on Brad C shelf, XW60K4NOFO"
type textarea "x"
type textarea "CX620 from stock on Brad C shelf, XW60K4NOFO o"
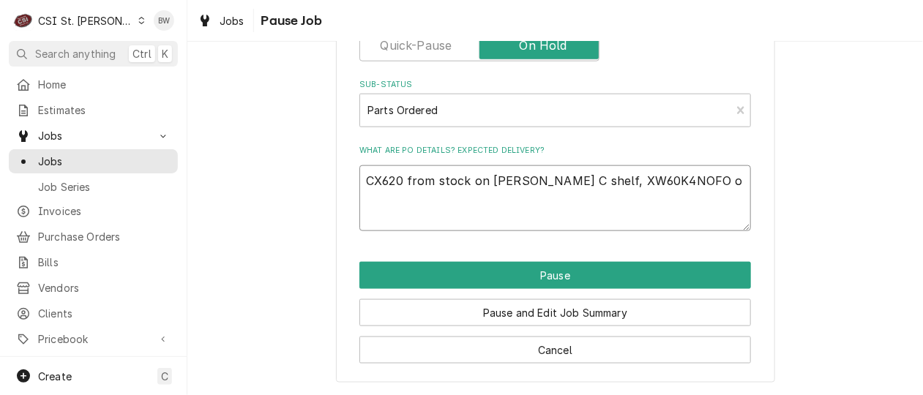
type textarea "x"
type textarea "CX620 from stock on Brad C shelf, XW60K4NOFO or"
type textarea "x"
type textarea "CX620 from stock on Brad C shelf, XW60K4NOFO ord"
type textarea "x"
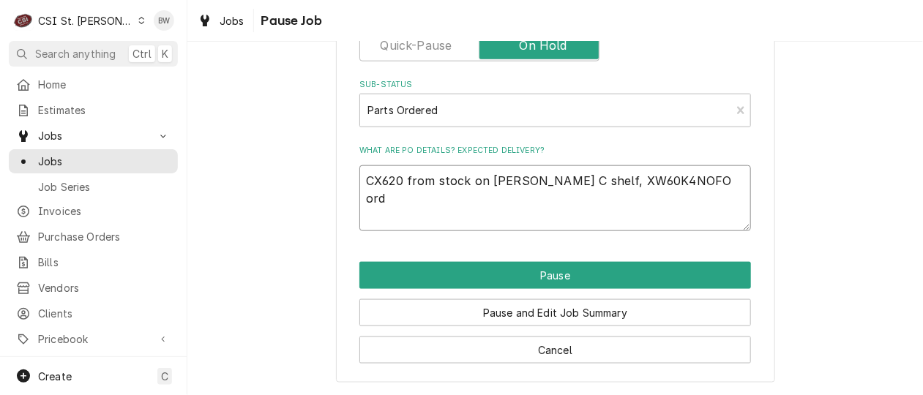
type textarea "CX620 from stock on Brad C shelf, XW60K4NOFO ord"
type textarea "x"
type textarea "CX620 from stock on Brad C shelf, XW60K4NOFO ord f"
type textarea "x"
type textarea "CX620 from stock on Brad C shelf, XW60K4NOFO ord fo"
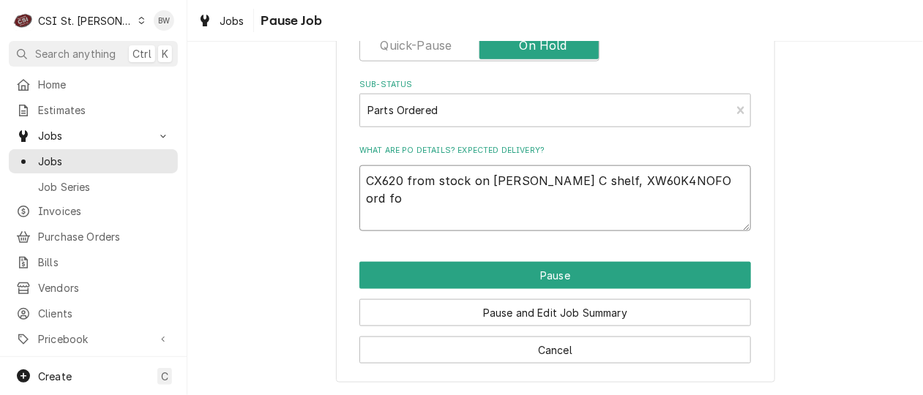
type textarea "x"
type textarea "CX620 from stock on Brad C shelf, XW60K4NOFO ord for"
type textarea "x"
type textarea "CX620 from stock on Brad C shelf, XW60K4NOFO ord form"
type textarea "x"
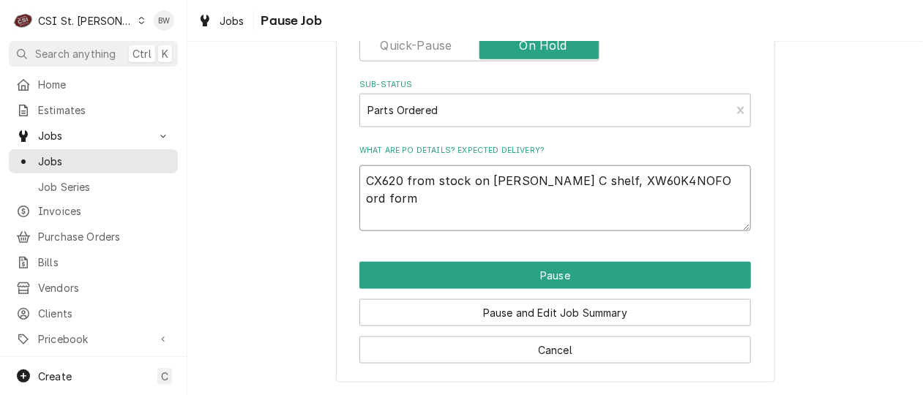
type textarea "CX620 from stock on Brad C shelf, XW60K4NOFO ord form"
type textarea "x"
type textarea "CX620 from stock on Brad C shelf, XW60K4NOFO ord form W"
type textarea "x"
type textarea "CX620 from stock on Brad C shelf, XW60K4NOFO ord form Wa"
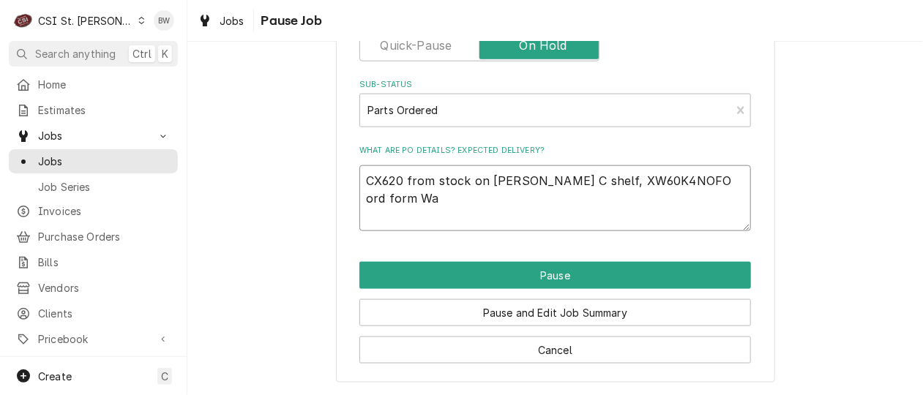
type textarea "x"
type textarea "CX620 from stock on Brad C shelf, XW60K4NOFO ord form Was"
type textarea "x"
type textarea "CX620 from stock on Brad C shelf, XW60K4NOFO ord form Wass"
type textarea "x"
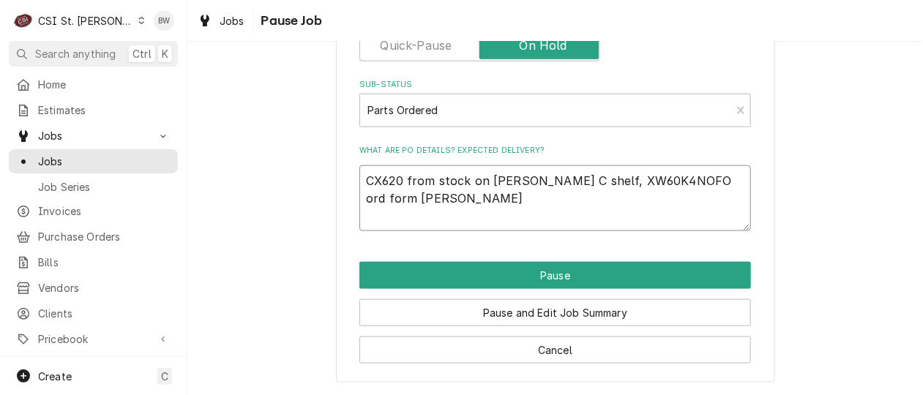
type textarea "CX620 from stock on Brad C shelf, XW60K4NOFO ord form Wasse"
type textarea "x"
type textarea "CX620 from stock on Brad C shelf, XW60K4NOFO ord form Wasser"
type textarea "x"
type textarea "CX620 from stock on Brad C shelf, XW60K4NOFO ord form Wassers"
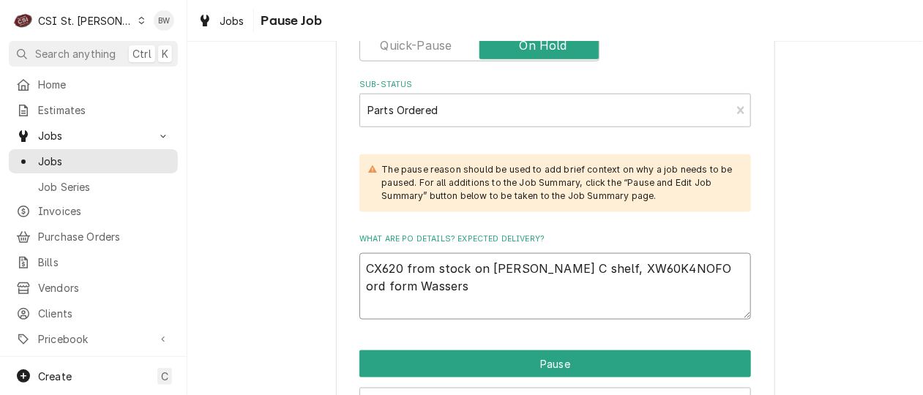
type textarea "x"
type textarea "CX620 from stock on Brad C shelf, XW60K4NOFO ord form Wasserst"
type textarea "x"
type textarea "CX620 from stock on Brad C shelf, XW60K4NOFO ord form Wasserstr"
type textarea "x"
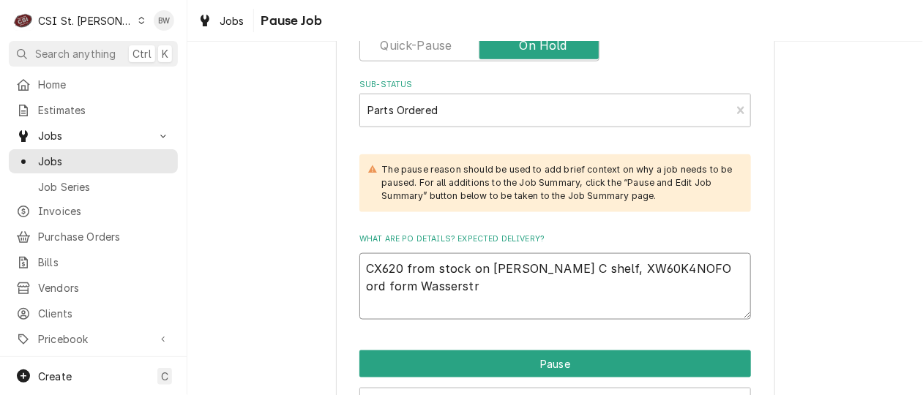
type textarea "CX620 from stock on Brad C shelf, XW60K4NOFO ord form Wasserstro"
type textarea "x"
type textarea "CX620 from stock on Brad C shelf, XW60K4NOFO ord form Wasserstrom"
type textarea "x"
type textarea "CX620 from stock on Brad C shelf, XW60K4NOFO ord form Wasserstrom,"
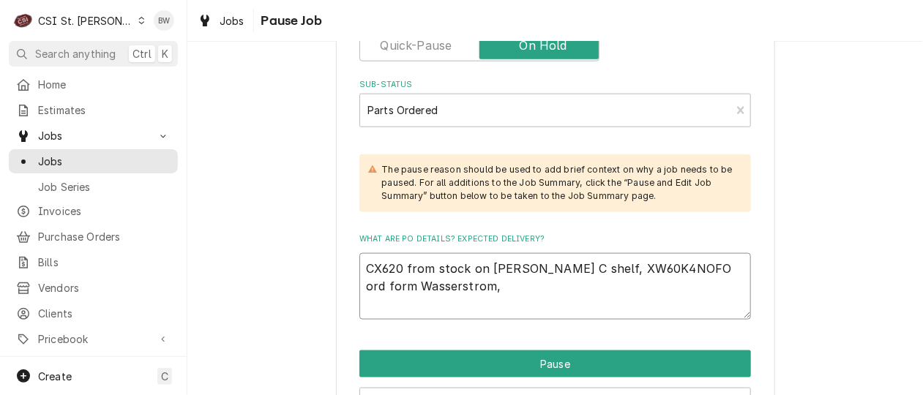
type textarea "x"
type textarea "CX620 from stock on Brad C shelf, XW60K4NOFO ord form Wasserstrom,"
type textarea "x"
type textarea "CX620 from stock on Brad C shelf, XW60K4NOFO ord form Wasserstrom, P"
type textarea "x"
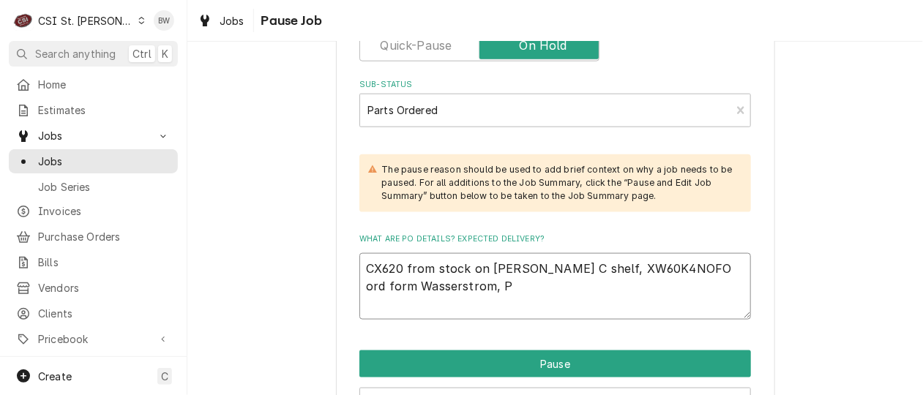
type textarea "CX620 from stock on Brad C shelf, XW60K4NOFO ord form Wasserstrom, Po"
type textarea "x"
type textarea "CX620 from stock on Brad C shelf, XW60K4NOFO ord form Wasserstrom, Po"
type textarea "x"
type textarea "CX620 from stock on Brad C shelf, XW60K4NOFO ord form Wasserstrom, Po 4"
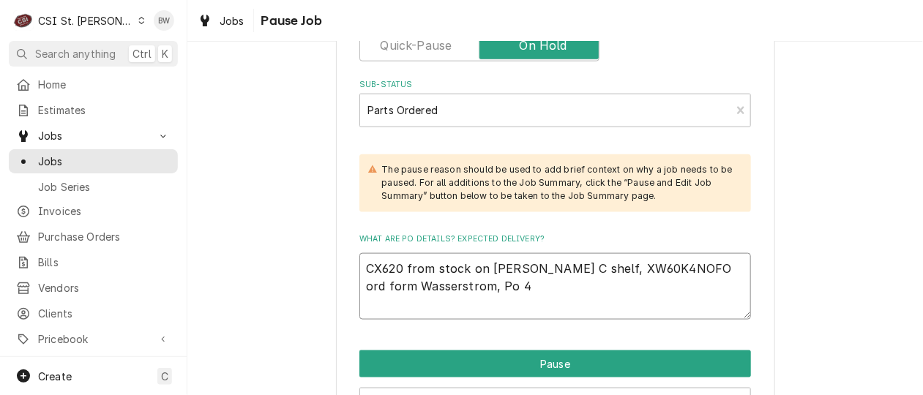
type textarea "x"
type textarea "CX620 from stock on Brad C shelf, XW60K4NOFO ord form Wasserstrom, Po 401"
type textarea "x"
type textarea "CX620 from stock on Brad C shelf, XW60K4NOFO ord form Wasserstrom, Po 4018"
type textarea "x"
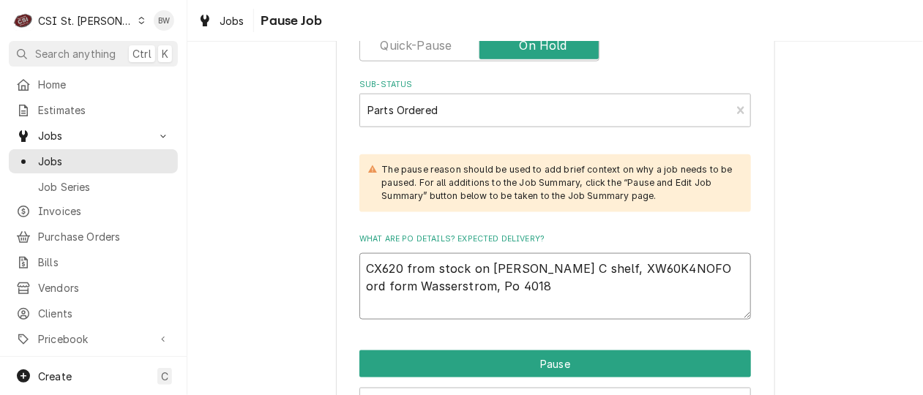
type textarea "CX620 from stock on Brad C shelf, XW60K4NOFO ord form Wasserstrom, Po 40183"
click at [684, 269] on textarea "CX620 from stock on Brad C shelf, XW60K4NOFO ord form Wasserstrom, Po 40183" at bounding box center [554, 286] width 391 height 66
type textarea "x"
type textarea "CX620 from stock on Brad C shelf, XW60K4NOFO ord fom Wasserstrom, Po 40183"
type textarea "x"
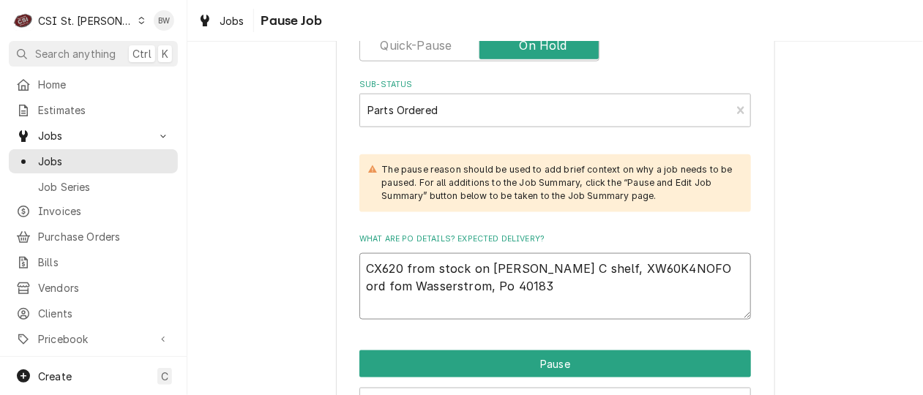
type textarea "CX620 from stock on Brad C shelf, XW60K4NOFO ord fm Wasserstrom, Po 40183"
type textarea "x"
type textarea "CX620 from stock on Brad C shelf, XW60K4NOFO ord from Wasserstrom, Po 40183"
click at [452, 287] on textarea "CX620 from stock on Brad C shelf, XW60K4NOFO ord from Wasserstrom, Po 40183" at bounding box center [554, 286] width 391 height 66
type textarea "x"
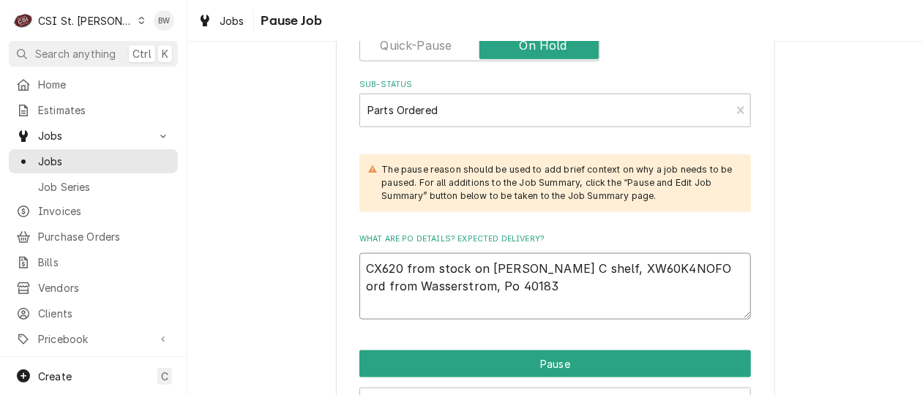
type textarea "CX620 from stock on Brad C shelf, XW60K4NOFO ord from Wasserstrom, P 40183"
type textarea "x"
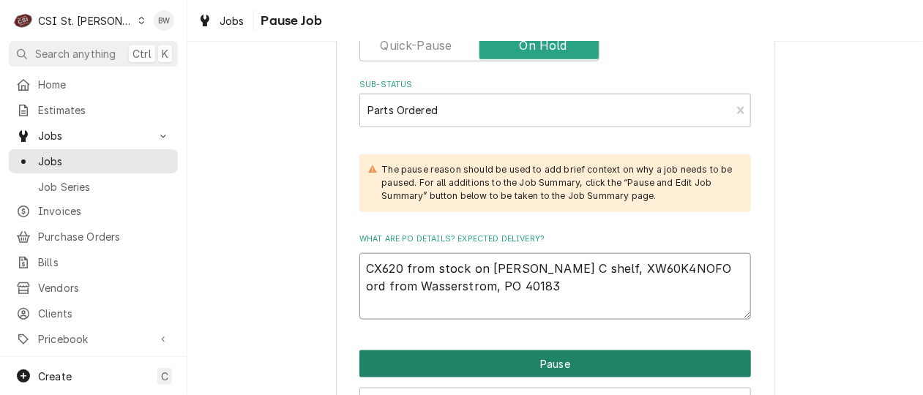
type textarea "CX620 from stock on Brad C shelf, XW60K4NOFO ord from Wasserstrom, PO 40183"
click at [526, 359] on button "Pause" at bounding box center [554, 363] width 391 height 27
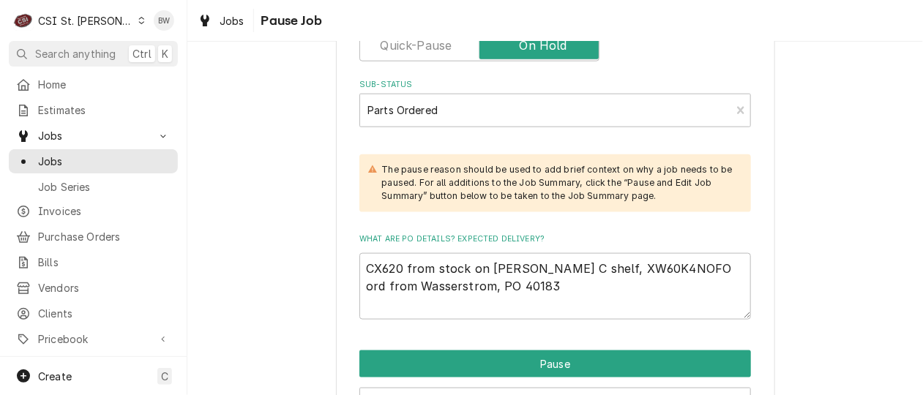
type textarea "x"
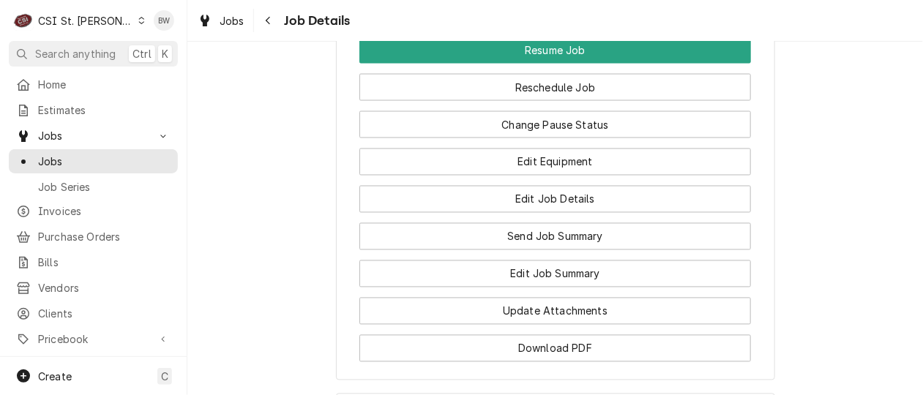
scroll to position [2488, 0]
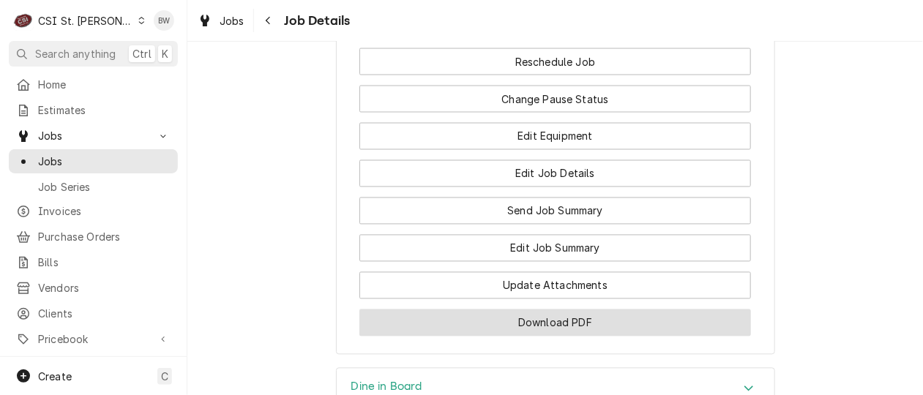
click at [536, 332] on button "Download PDF" at bounding box center [554, 322] width 391 height 27
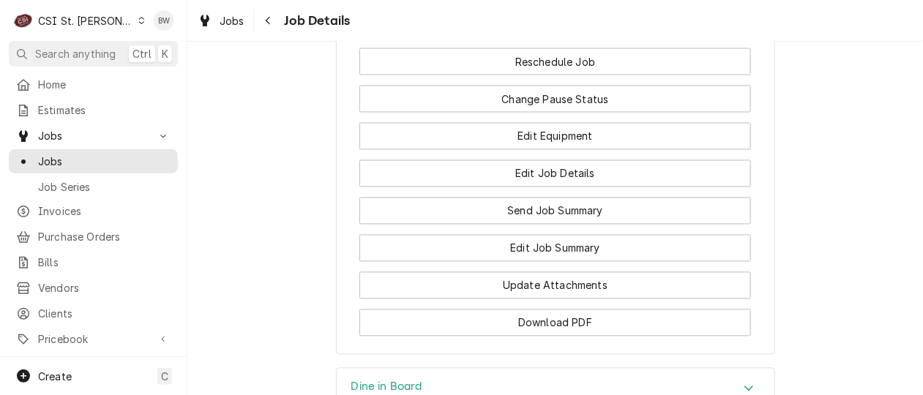
click at [138, 18] on icon "Dynamic Content Wrapper" at bounding box center [141, 20] width 7 height 7
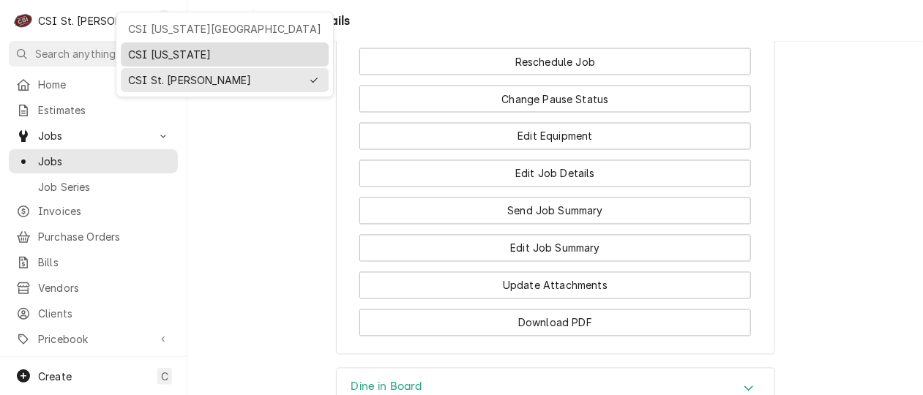
click at [138, 50] on div "CSI Kentucky" at bounding box center [224, 54] width 193 height 15
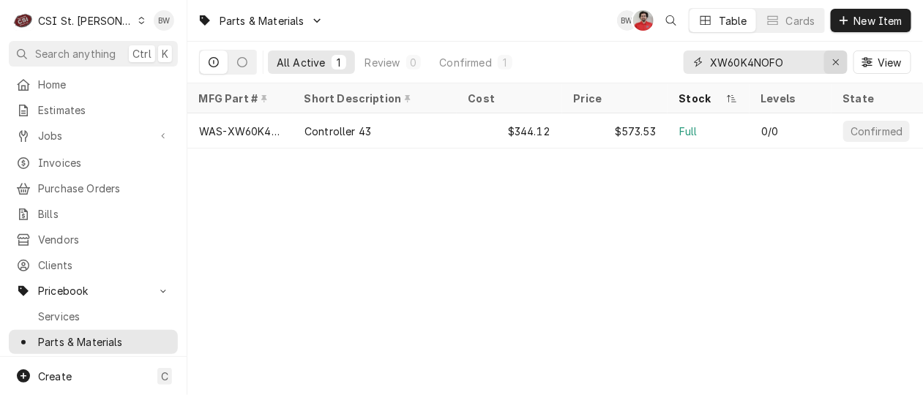
click at [836, 59] on icon "Erase input" at bounding box center [836, 62] width 8 height 10
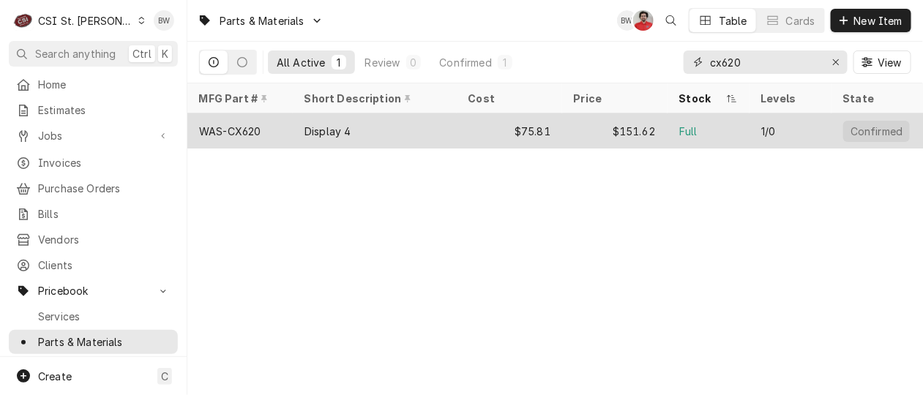
type input "cx620"
click at [335, 132] on div "Display 4" at bounding box center [327, 131] width 46 height 15
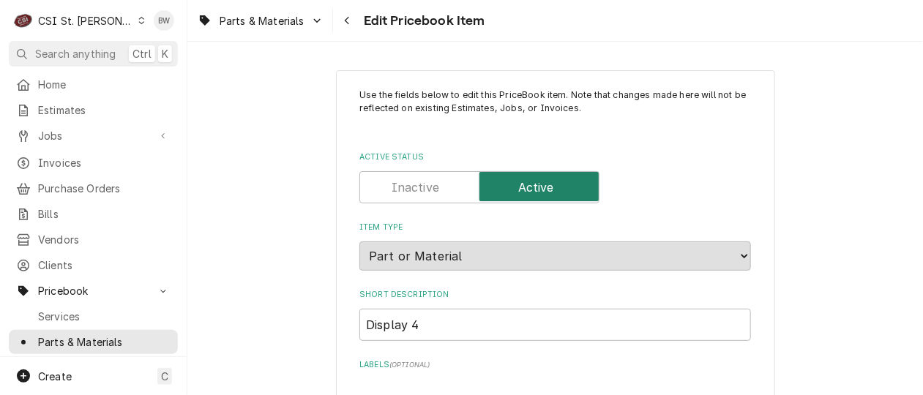
type textarea "x"
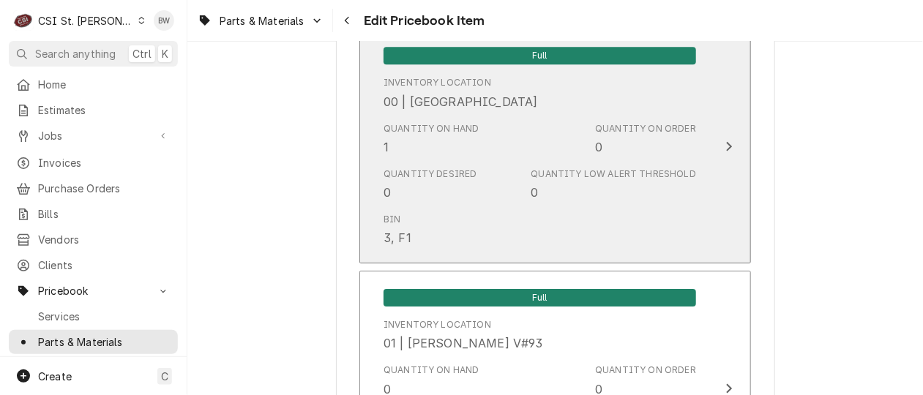
click at [485, 195] on div "Quantity Desired 0 Quantity Low Alert Threshold 0" at bounding box center [539, 184] width 312 height 45
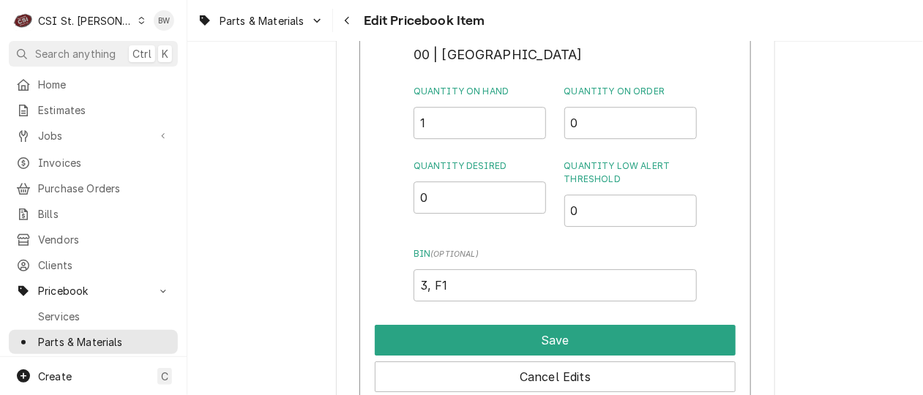
scroll to position [1317, 0]
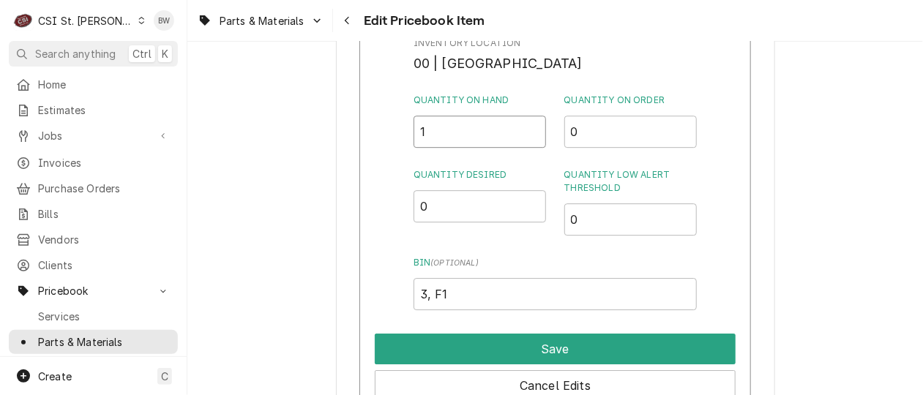
drag, startPoint x: 434, startPoint y: 126, endPoint x: 409, endPoint y: 127, distance: 24.9
click at [409, 127] on div "Inventory Location 00 | STL WAREHOUSE Quantity on Hand 1 Quantity on Order 0 Qu…" at bounding box center [554, 219] width 391 height 380
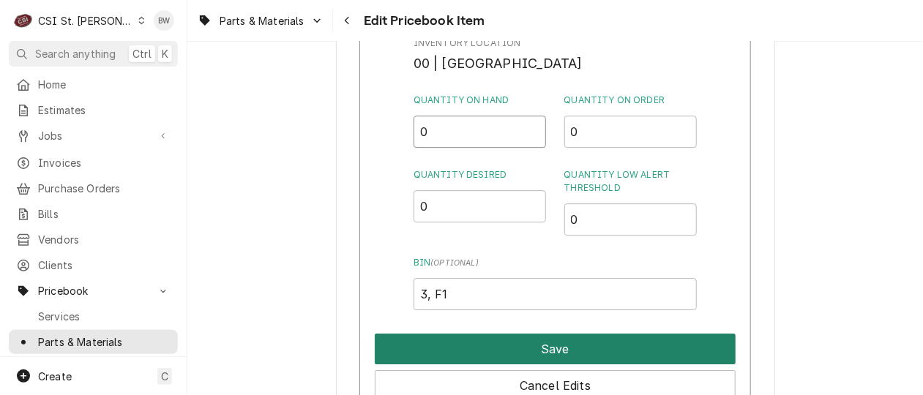
type input "0"
click at [514, 345] on button "Save" at bounding box center [555, 349] width 361 height 31
type textarea "x"
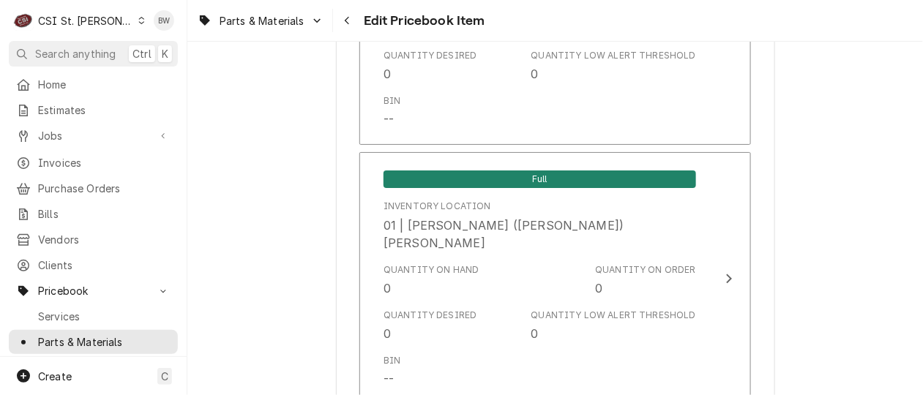
scroll to position [4170, 0]
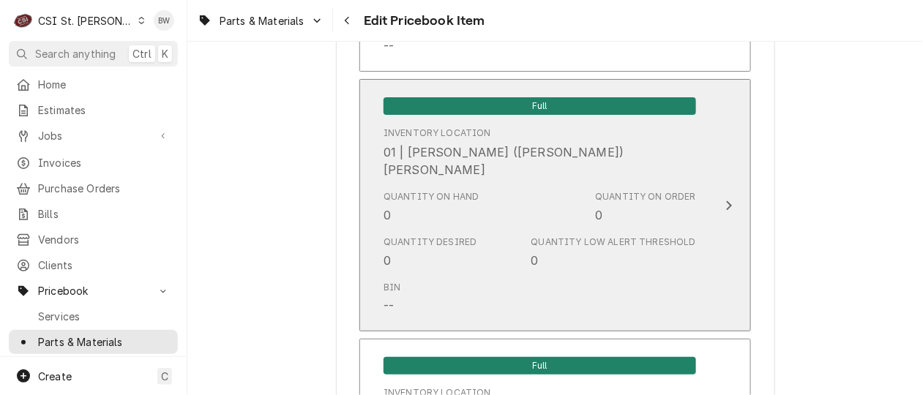
click at [476, 197] on div "Quantity on Hand 0 Quantity on Order 0" at bounding box center [539, 206] width 312 height 45
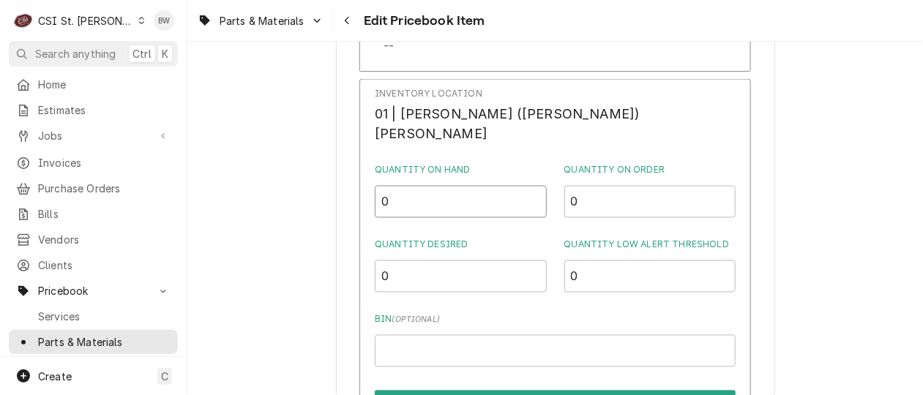
drag, startPoint x: 449, startPoint y: 187, endPoint x: 385, endPoint y: 186, distance: 64.4
click at [386, 187] on div "Inventory Location 01 | MICHAEL (BRAD) COPE Quantity on Hand 0 Quantity on Orde…" at bounding box center [554, 272] width 391 height 387
type input "1"
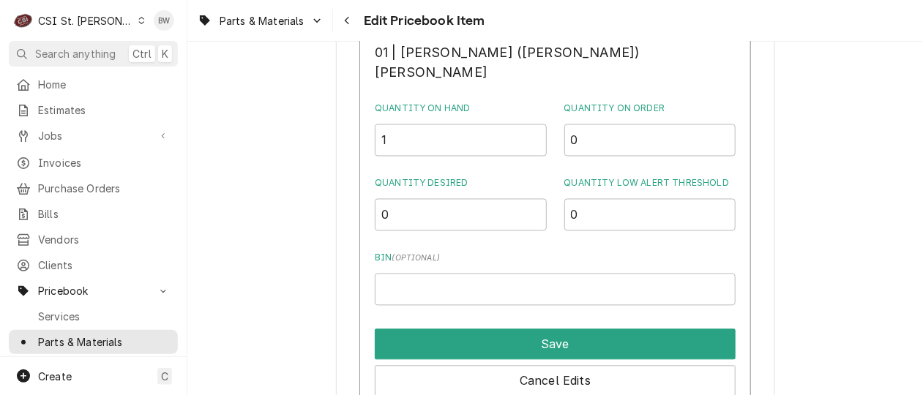
scroll to position [4244, 0]
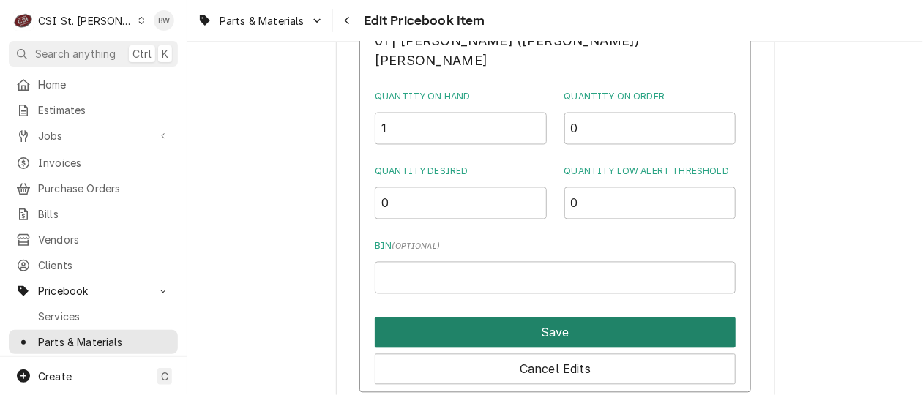
click at [550, 329] on button "Save" at bounding box center [555, 333] width 361 height 31
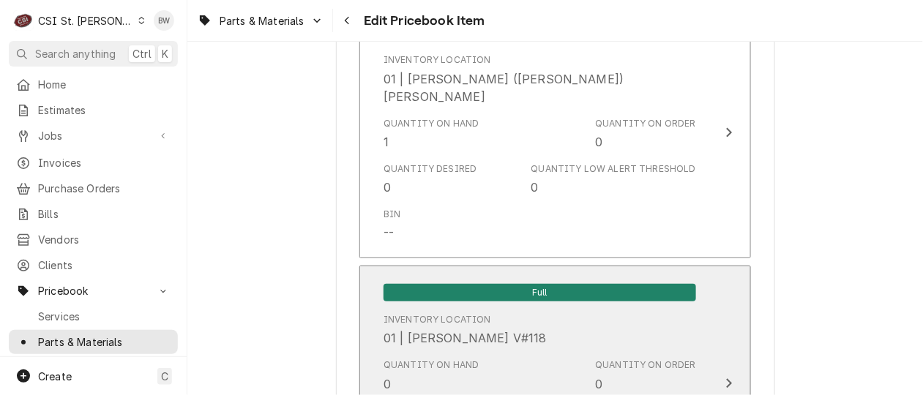
scroll to position [12649, 0]
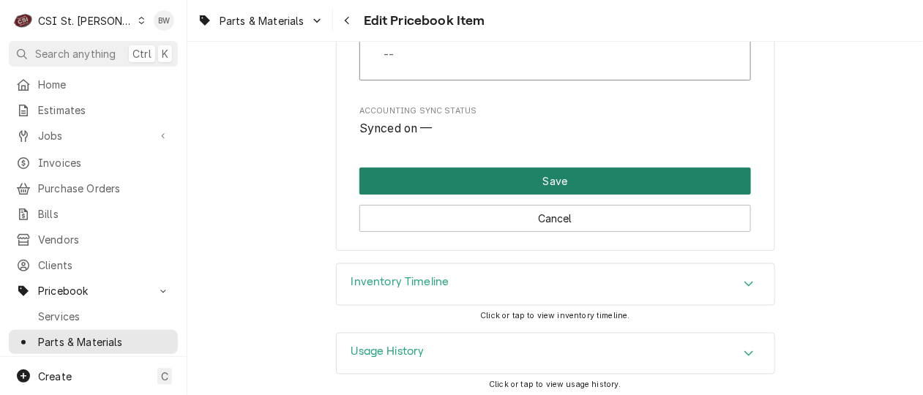
click at [497, 183] on button "Save" at bounding box center [554, 181] width 391 height 27
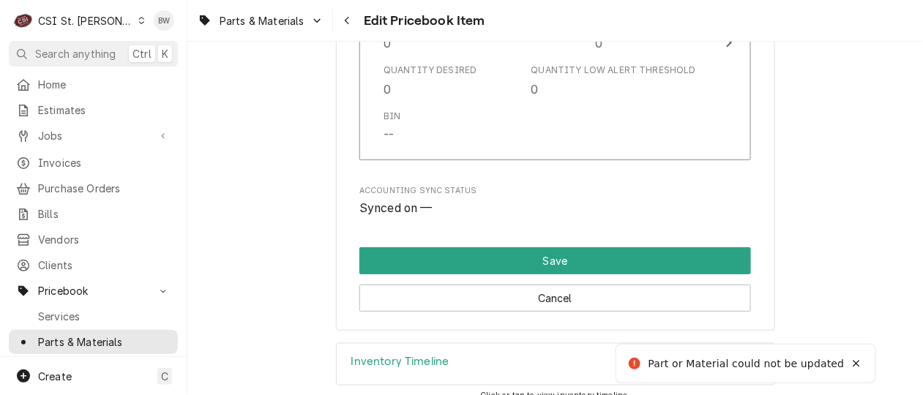
type textarea "x"
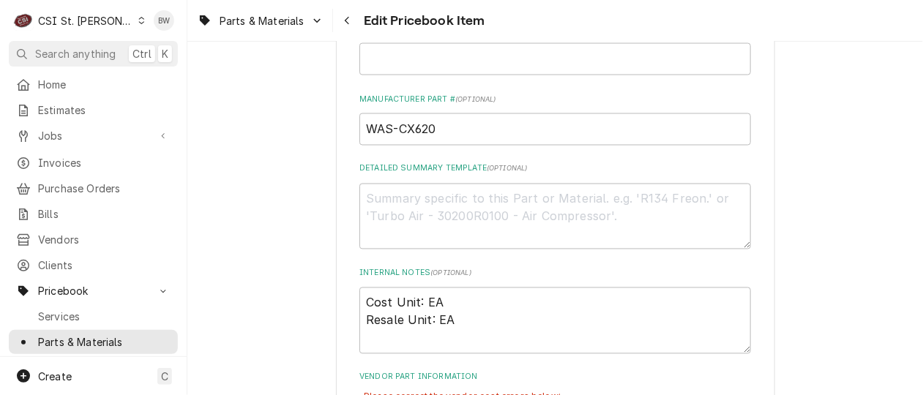
scroll to position [656, 0]
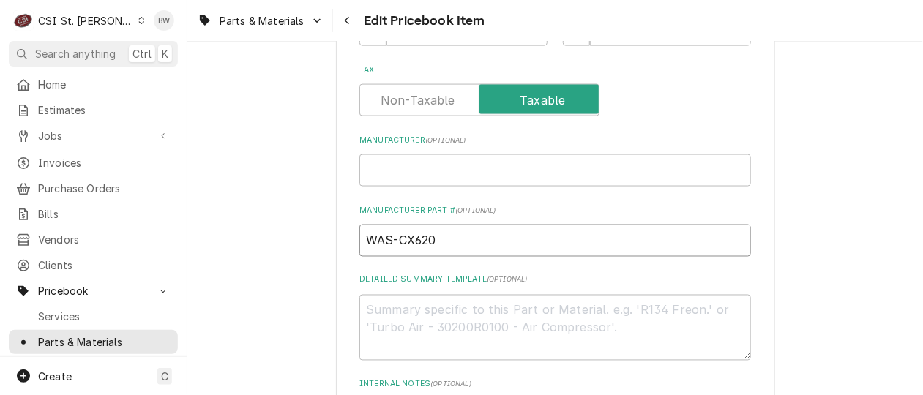
drag, startPoint x: 445, startPoint y: 233, endPoint x: 337, endPoint y: 232, distance: 107.6
click at [515, 252] on input "WAS-CX620" at bounding box center [554, 241] width 391 height 32
click at [378, 250] on input "WAS-CX620" at bounding box center [554, 241] width 391 height 32
drag, startPoint x: 458, startPoint y: 234, endPoint x: 327, endPoint y: 227, distance: 131.2
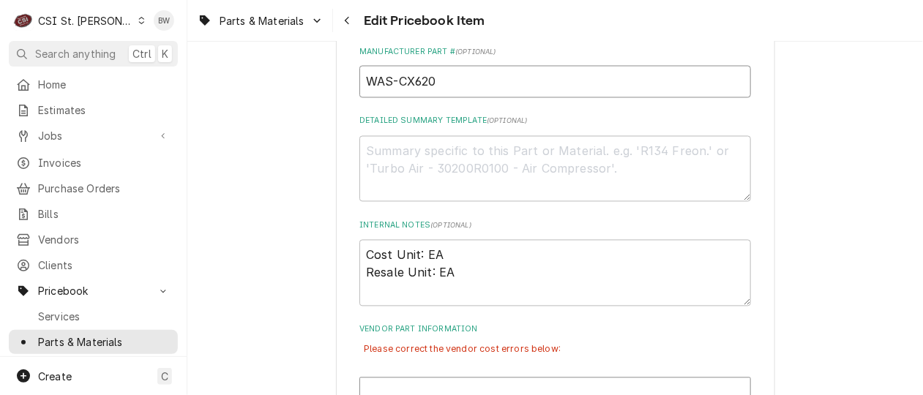
scroll to position [877, 0]
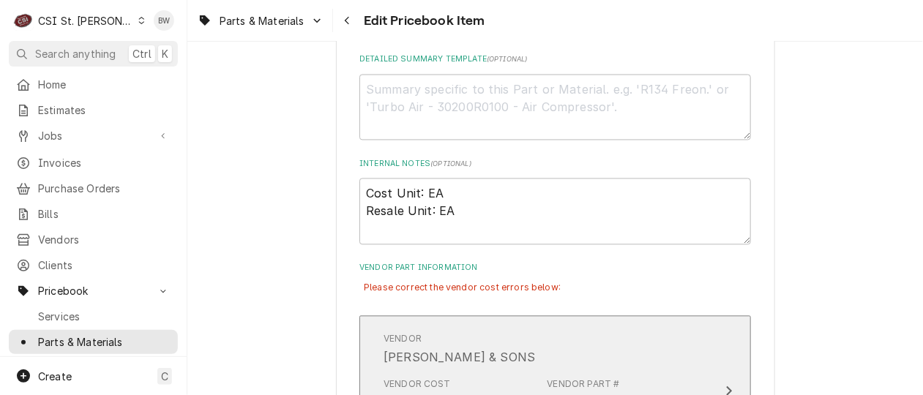
click at [554, 337] on div "Vendor N. WASSERSTROM & SONS" at bounding box center [539, 349] width 312 height 45
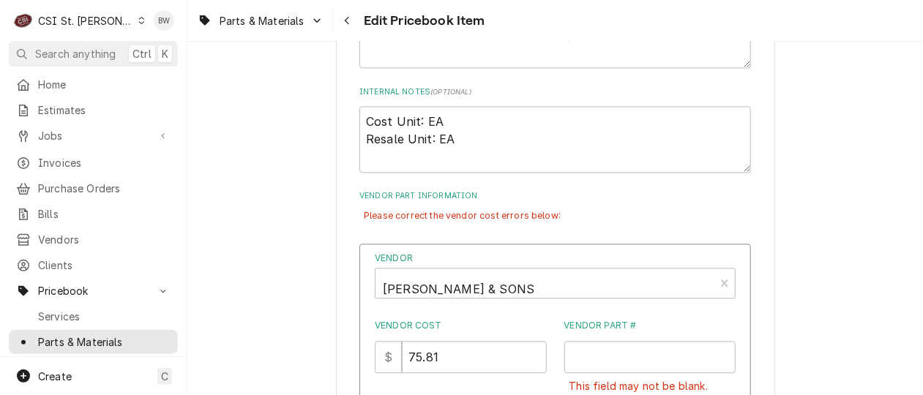
scroll to position [1023, 0]
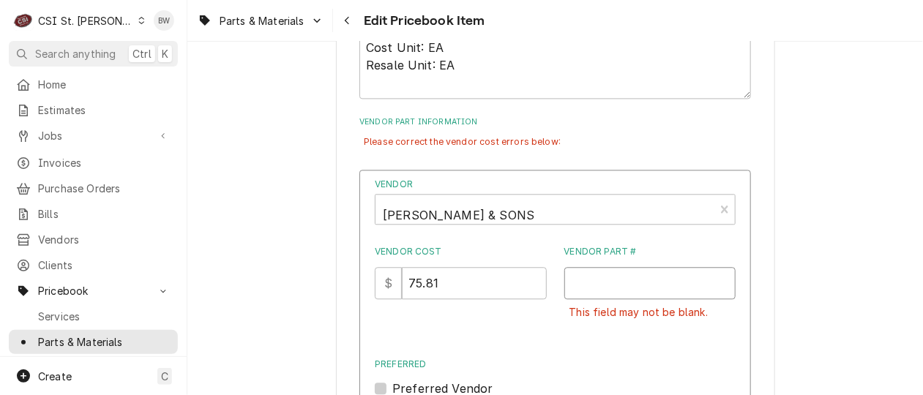
click at [571, 277] on input "Vendor Part #" at bounding box center [650, 283] width 172 height 32
paste input "WAS-CX620"
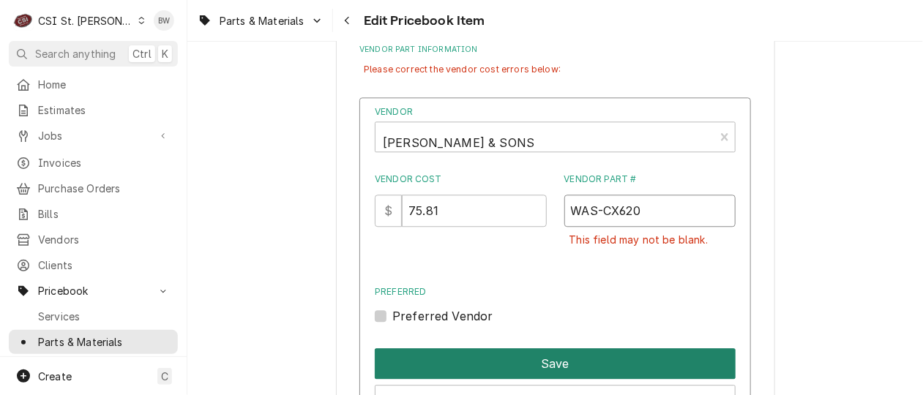
type input "WAS-CX620"
click at [548, 357] on button "Save" at bounding box center [555, 363] width 361 height 31
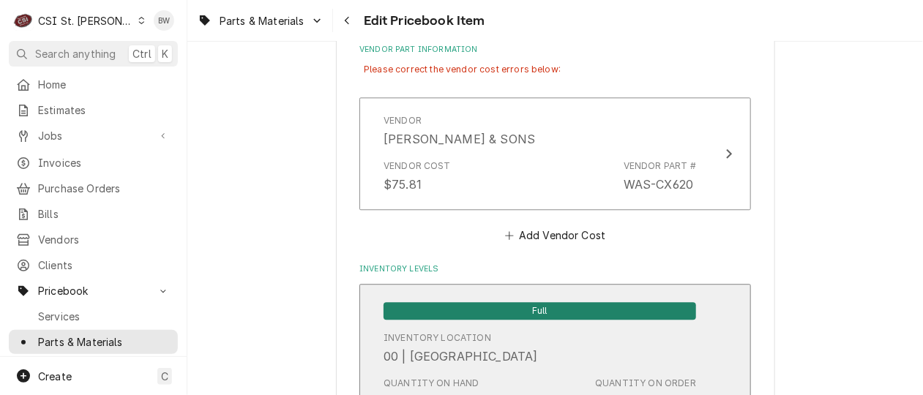
scroll to position [12682, 0]
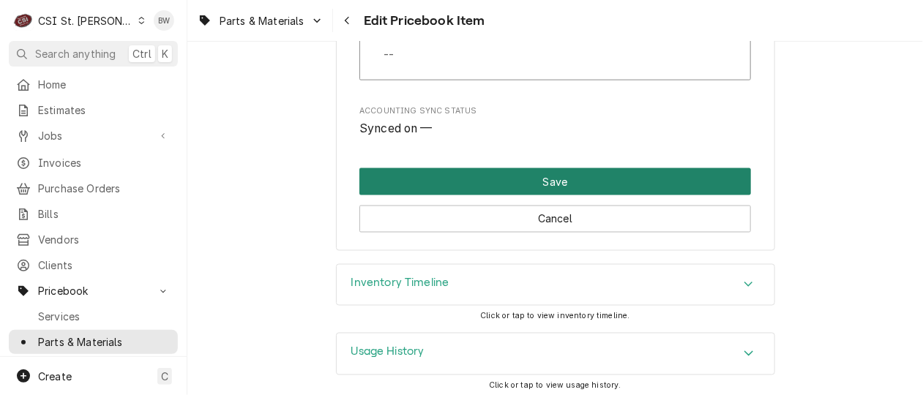
click at [530, 170] on button "Save" at bounding box center [554, 181] width 391 height 27
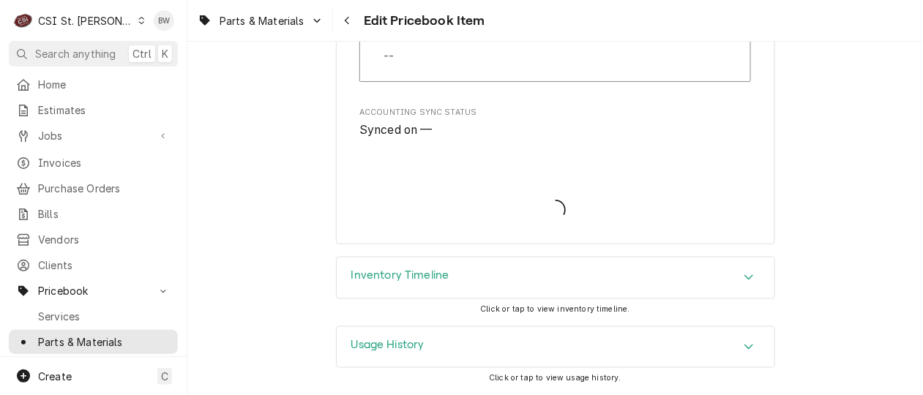
scroll to position [12641, 0]
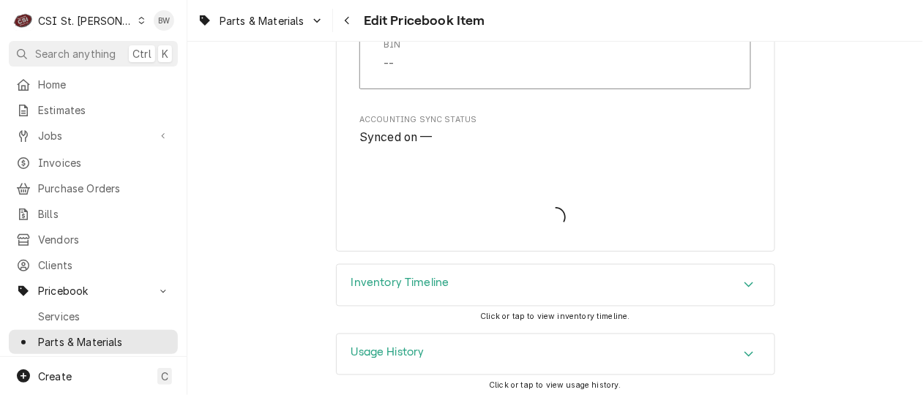
type textarea "x"
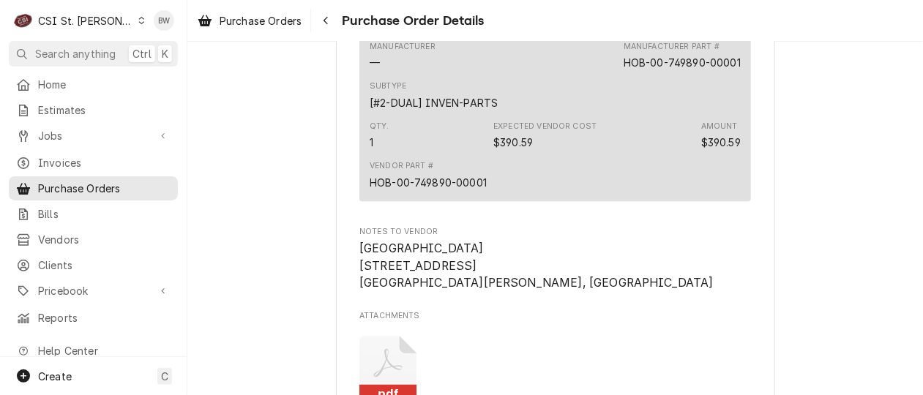
scroll to position [878, 0]
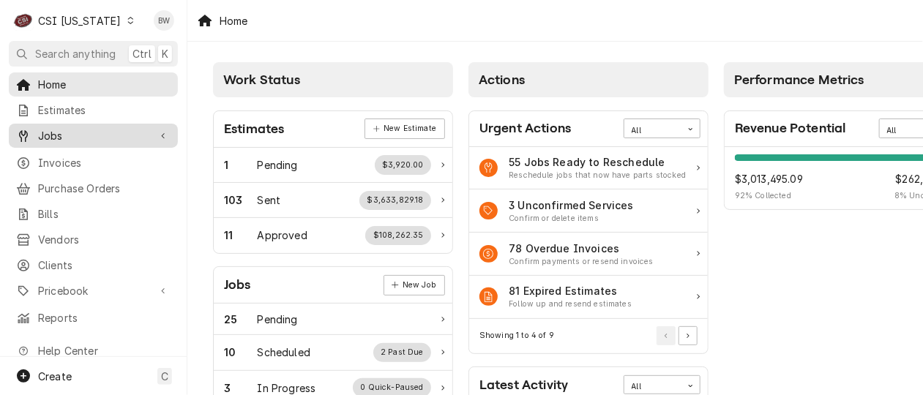
click at [71, 129] on span "Jobs" at bounding box center [93, 135] width 110 height 15
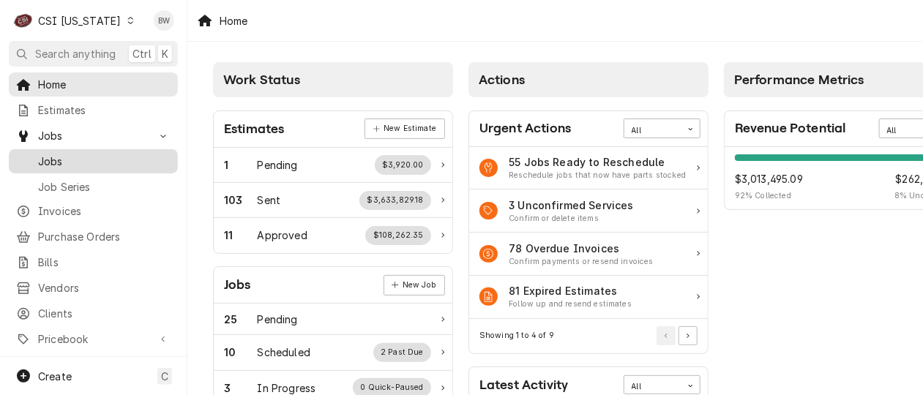
click at [103, 154] on span "Jobs" at bounding box center [104, 161] width 132 height 15
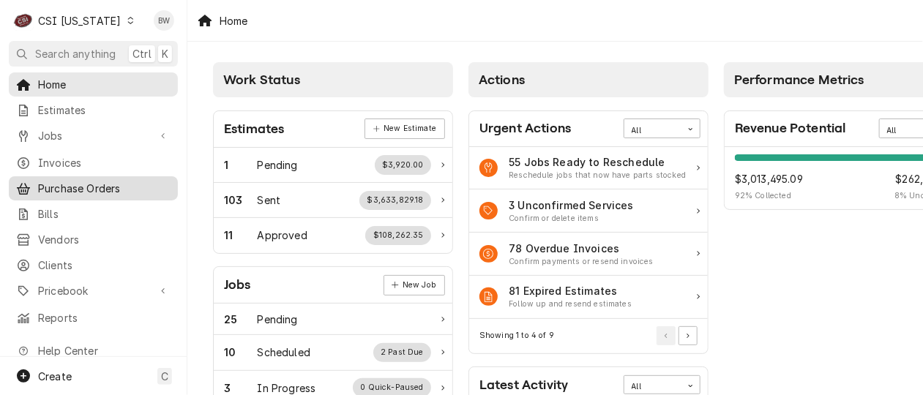
click at [83, 181] on span "Purchase Orders" at bounding box center [104, 188] width 132 height 15
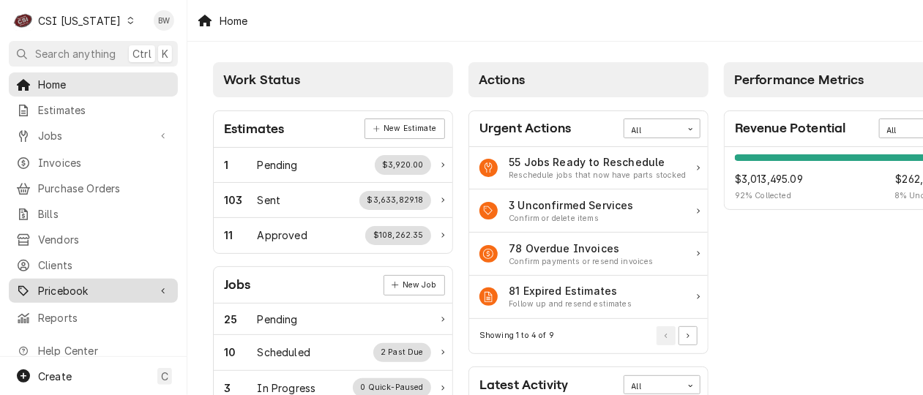
click at [72, 283] on span "Pricebook" at bounding box center [93, 290] width 110 height 15
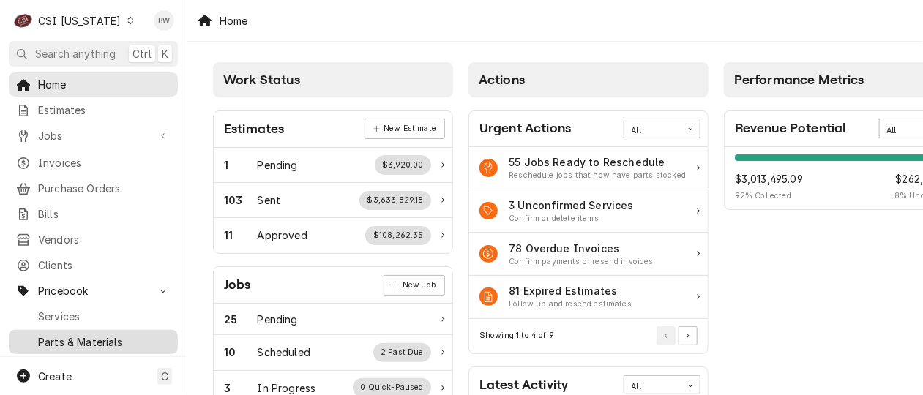
click at [61, 334] on span "Parts & Materials" at bounding box center [104, 341] width 132 height 15
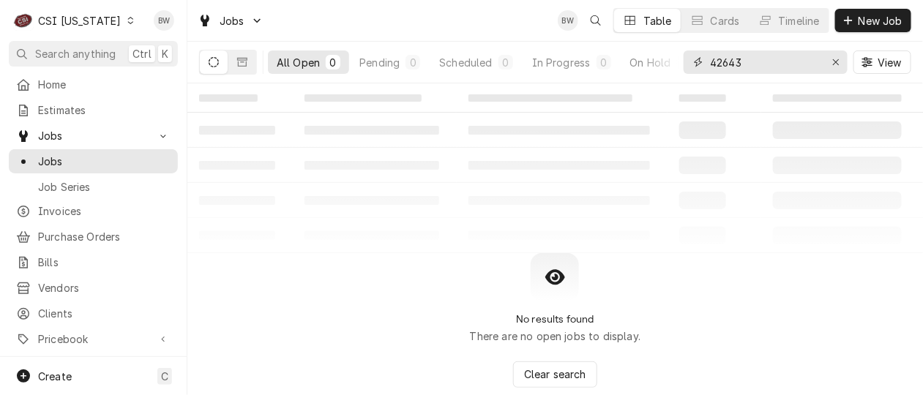
drag, startPoint x: 776, startPoint y: 61, endPoint x: 680, endPoint y: 59, distance: 95.9
click at [680, 59] on div "All Open 0 Pending 0 Scheduled 0 In Progress 0 On Hold 0 Completed 0 42643 View" at bounding box center [555, 62] width 712 height 41
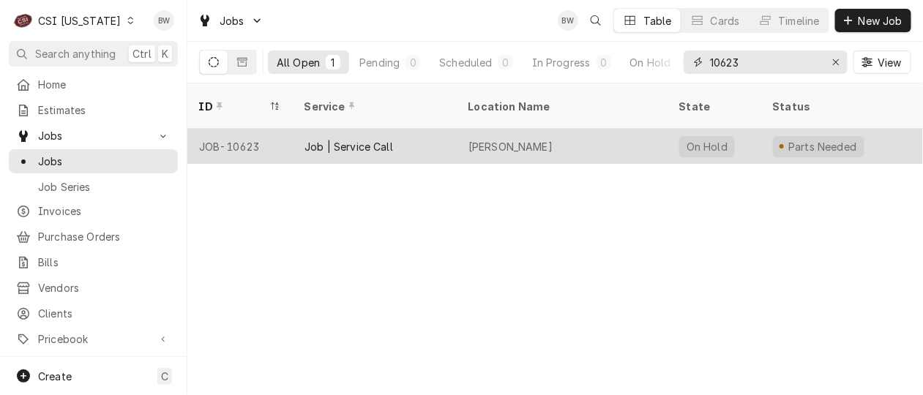
type input "10623"
click at [247, 129] on div "JOB-10623" at bounding box center [239, 146] width 105 height 35
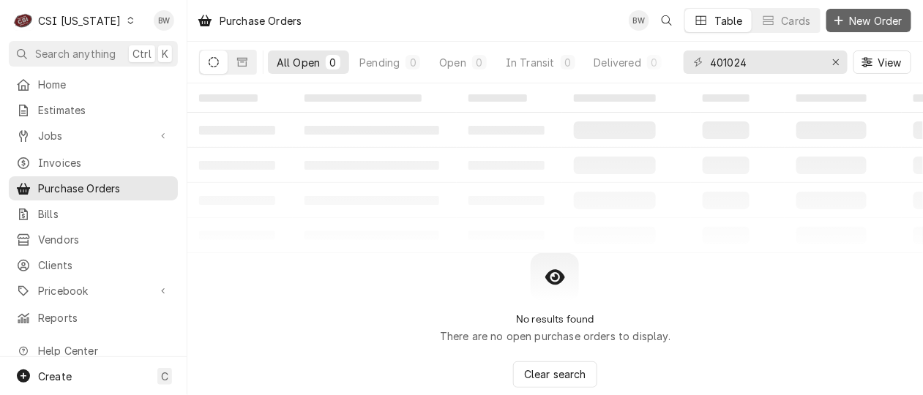
click at [864, 23] on span "New Order" at bounding box center [876, 20] width 59 height 15
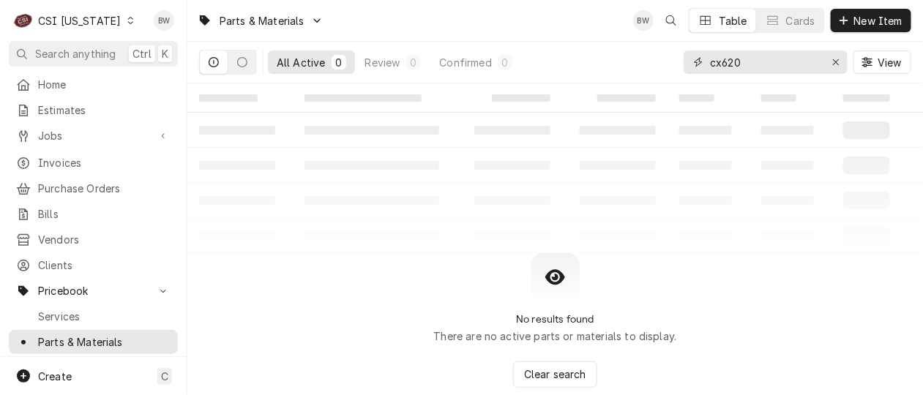
drag, startPoint x: 762, startPoint y: 68, endPoint x: 686, endPoint y: 72, distance: 76.2
click at [687, 72] on div "cx620" at bounding box center [765, 61] width 164 height 23
paste input "00-919958"
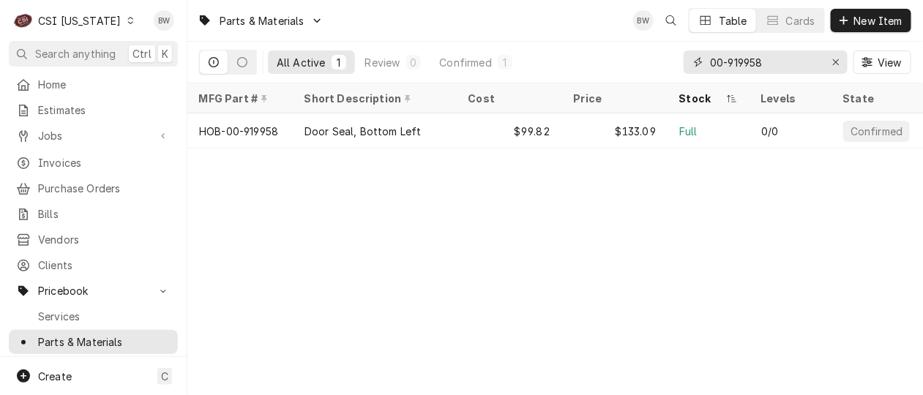
type input "00-919958"
click at [312, 296] on div "Parts & Materials BW Table Cards New Item All Active 1 Review 0 Confirmed 1 00-…" at bounding box center [554, 197] width 735 height 395
click at [362, 189] on div "Parts & Materials BW Table Cards New Item All Active 1 Review 0 Confirmed 1 00-…" at bounding box center [554, 197] width 735 height 395
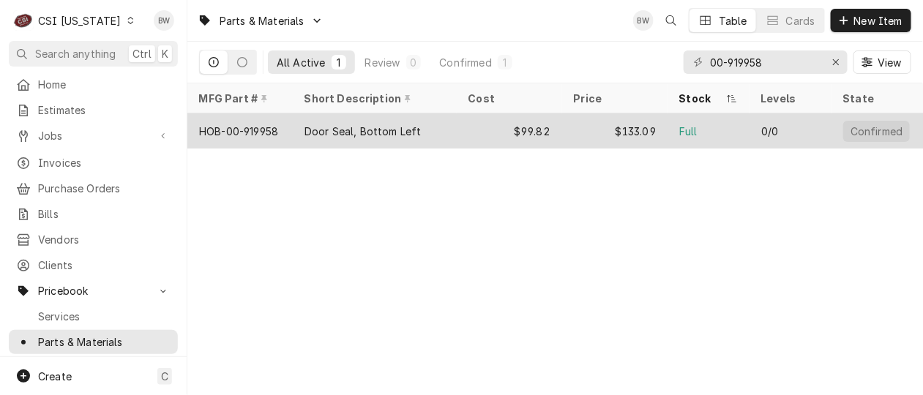
click at [408, 130] on div "Door Seal, Bottom Left" at bounding box center [362, 131] width 117 height 15
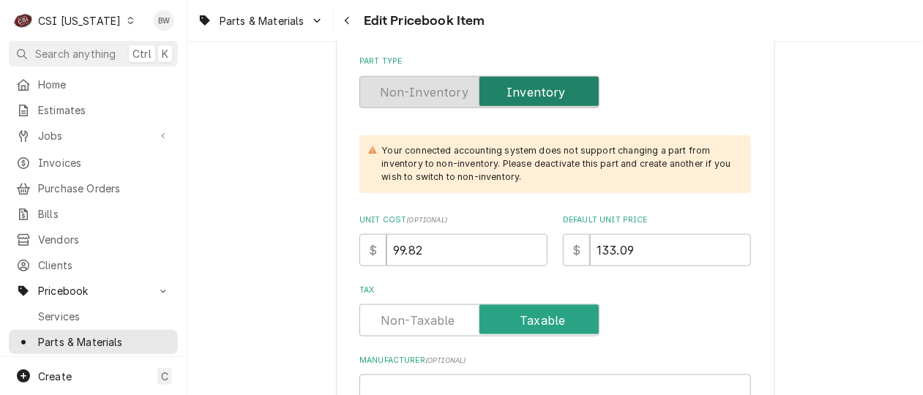
scroll to position [439, 0]
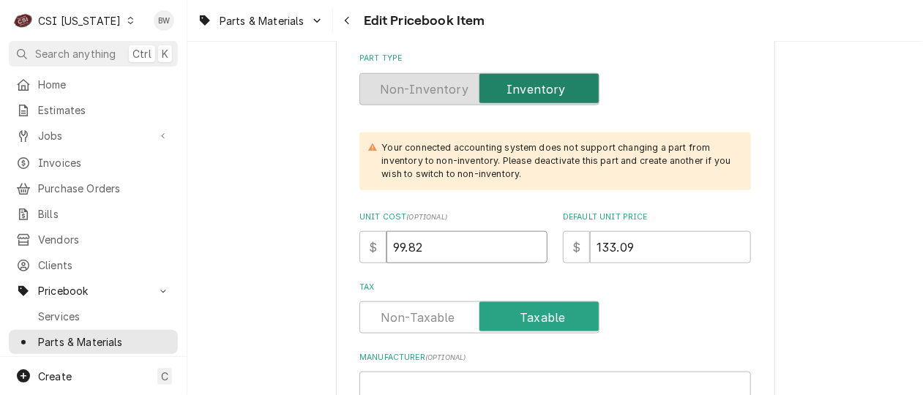
drag, startPoint x: 451, startPoint y: 254, endPoint x: 348, endPoint y: 251, distance: 103.2
type textarea "x"
type input "1"
type textarea "x"
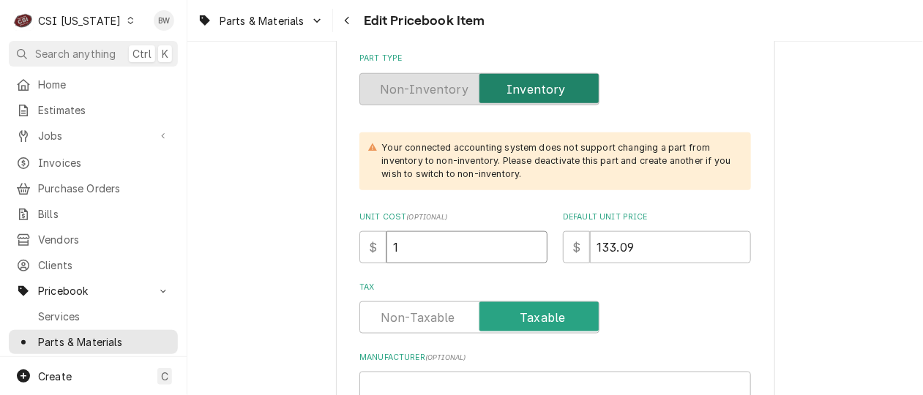
type input "14"
type textarea "x"
type input "144"
type textarea "x"
type input "144.2"
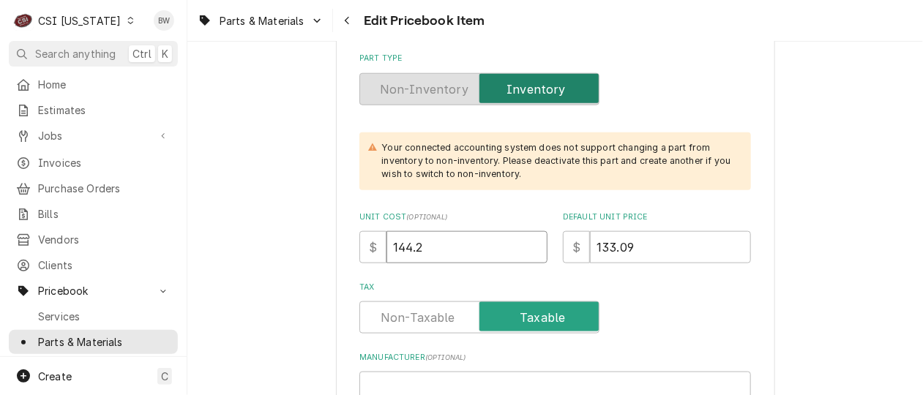
type textarea "x"
type input "144.28"
drag, startPoint x: 645, startPoint y: 249, endPoint x: 567, endPoint y: 249, distance: 78.3
click at [567, 249] on div "$ 133.09" at bounding box center [657, 247] width 188 height 32
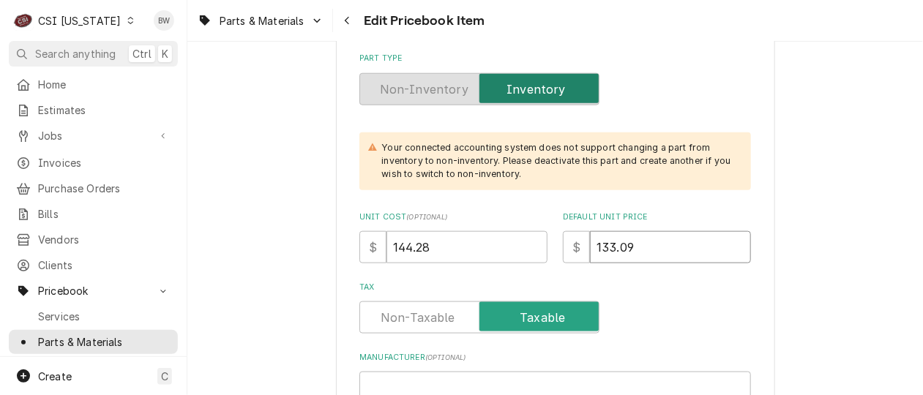
type textarea "x"
type input "1"
type textarea "x"
type input "16"
type textarea "x"
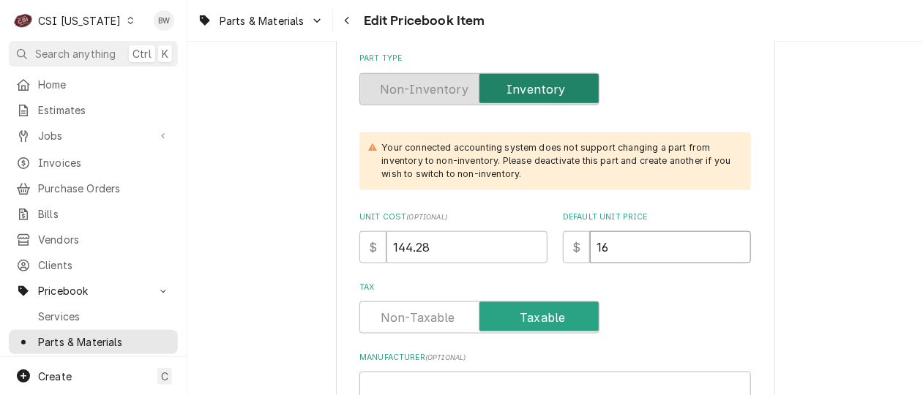
type input "165"
type textarea "x"
type input "165.9"
type textarea "x"
type input "165.91"
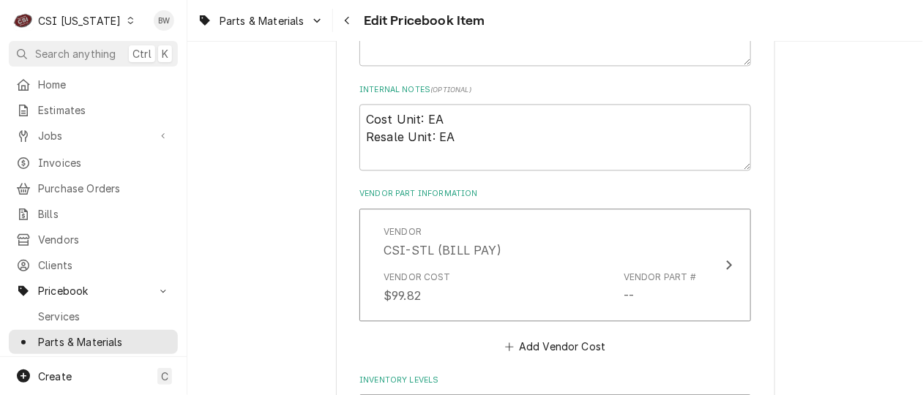
scroll to position [1024, 0]
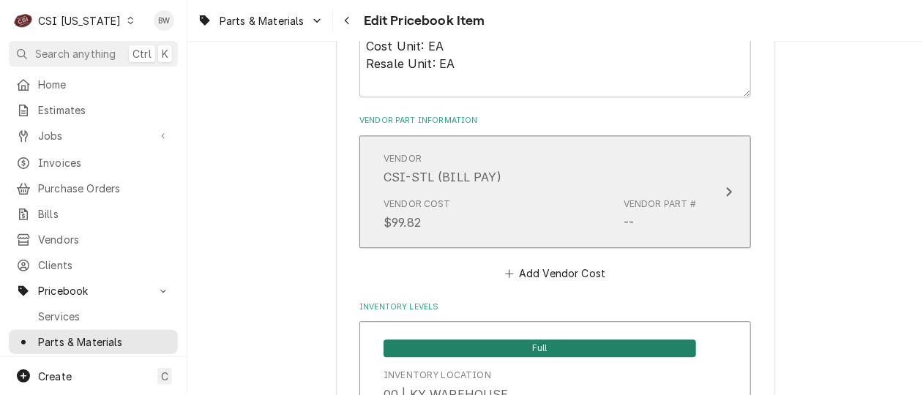
click at [548, 179] on div "Vendor CSI-STL (BILL PAY)" at bounding box center [539, 168] width 312 height 45
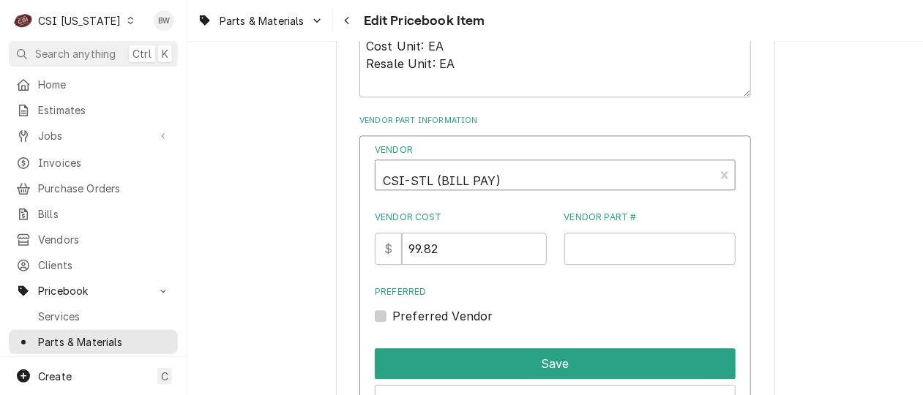
type textarea "x"
click at [508, 180] on div "Vendor" at bounding box center [545, 180] width 324 height 35
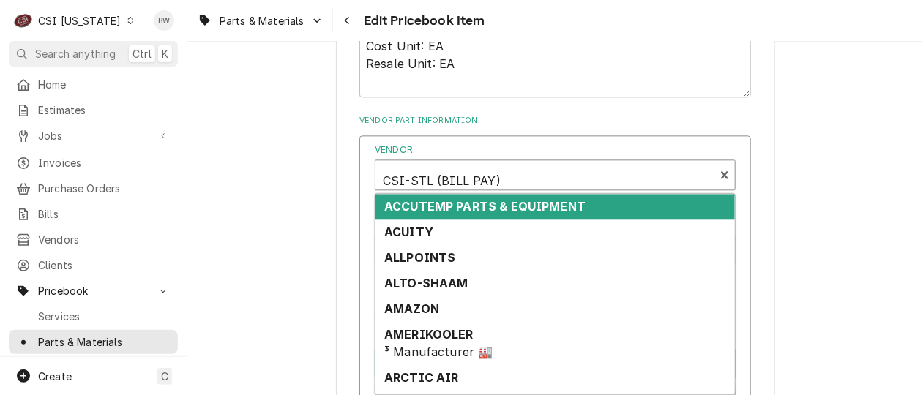
scroll to position [4, 0]
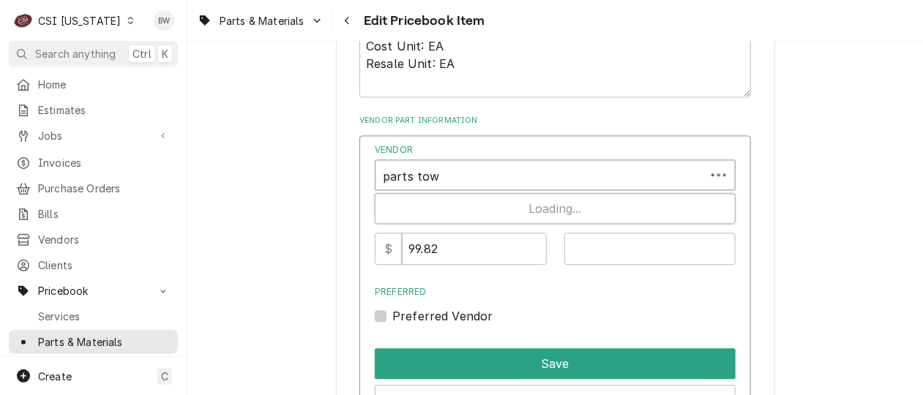
type input "parts town"
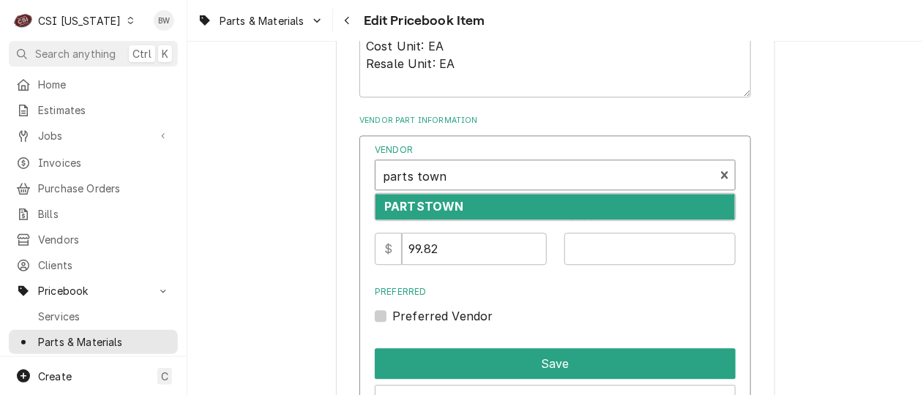
click at [489, 202] on div "PARTSTOWN" at bounding box center [554, 207] width 359 height 26
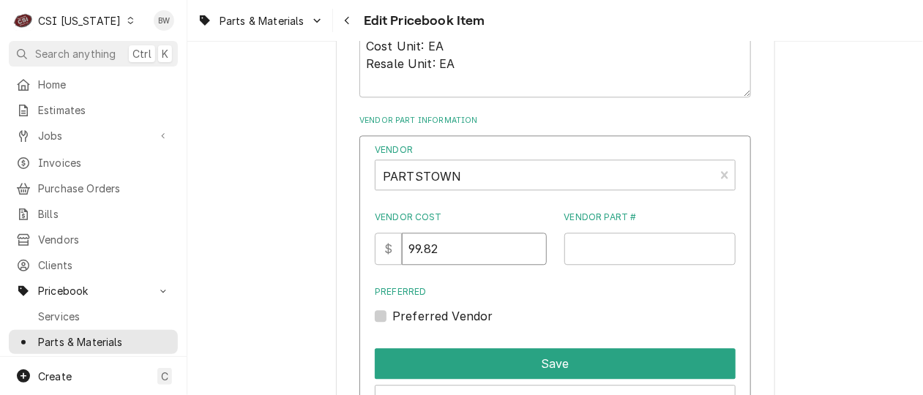
drag, startPoint x: 468, startPoint y: 248, endPoint x: 388, endPoint y: 241, distance: 80.7
click at [381, 243] on div "Vendor PARTSTOWN Vendor Cost $ 99.82 Vendor Part # Preferred Preferred Vendor S…" at bounding box center [554, 298] width 391 height 326
type input "144.28"
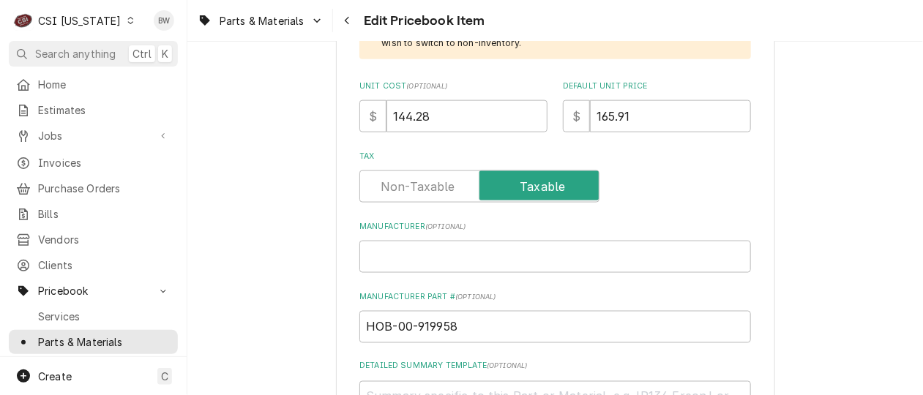
scroll to position [658, 0]
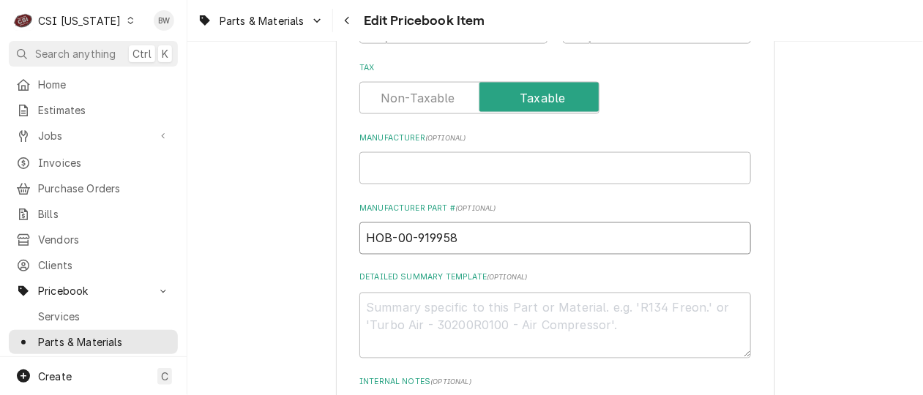
drag, startPoint x: 473, startPoint y: 240, endPoint x: 335, endPoint y: 238, distance: 138.3
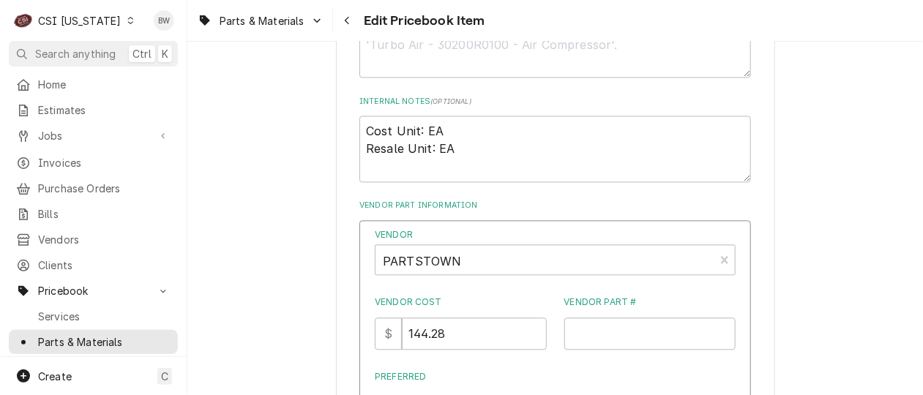
scroll to position [1024, 0]
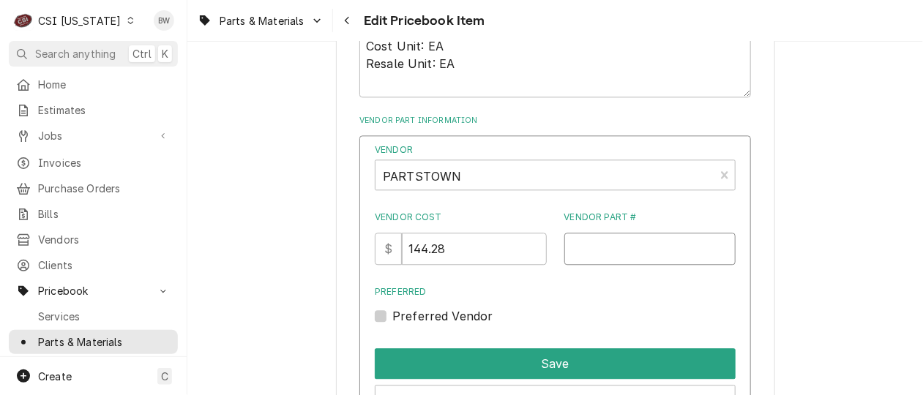
click at [582, 249] on input "Vendor Part #" at bounding box center [650, 249] width 172 height 32
paste input "HOB-00-919958"
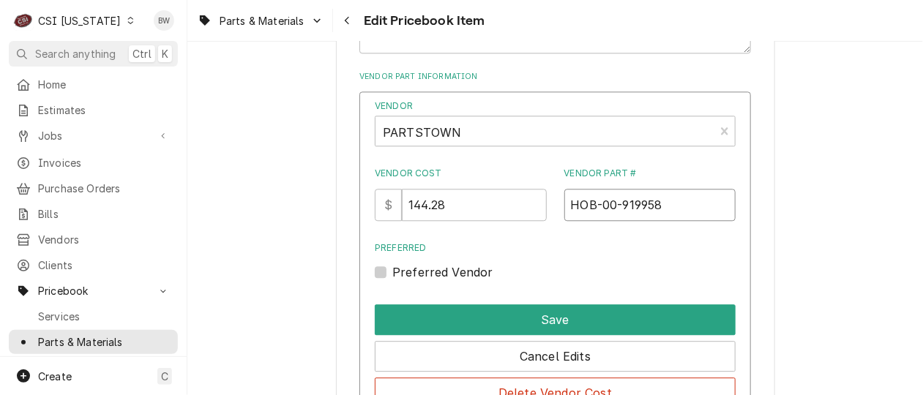
scroll to position [1171, 0]
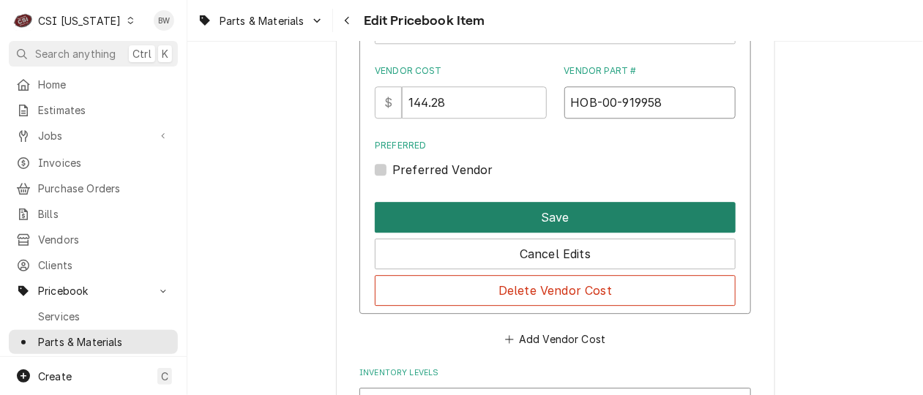
type input "HOB-00-919958"
click at [525, 219] on button "Save" at bounding box center [555, 217] width 361 height 31
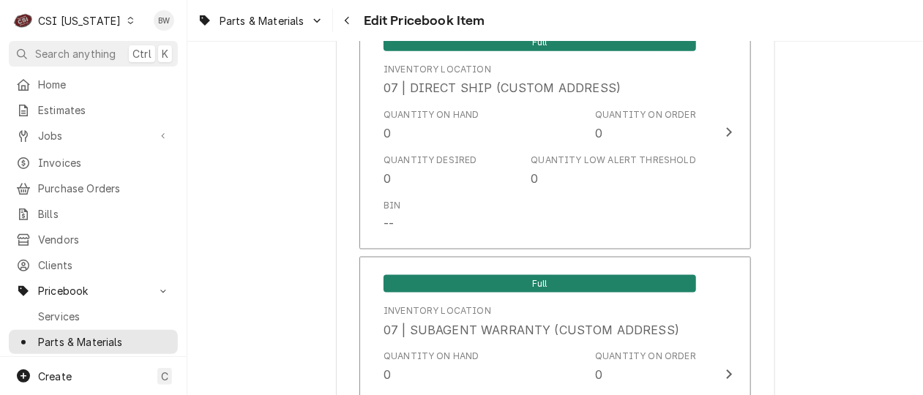
scroll to position [4412, 0]
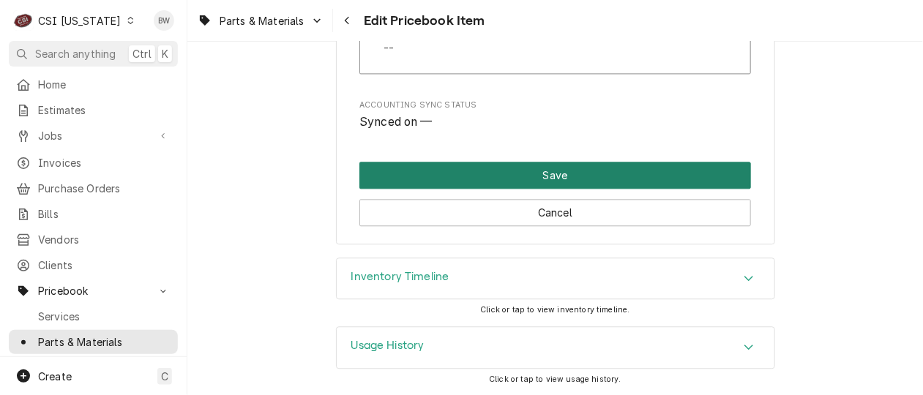
click at [544, 175] on button "Save" at bounding box center [554, 175] width 391 height 27
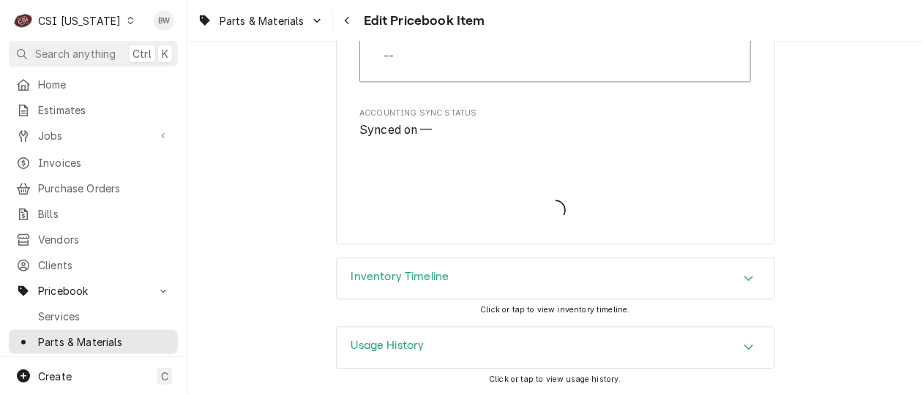
type textarea "x"
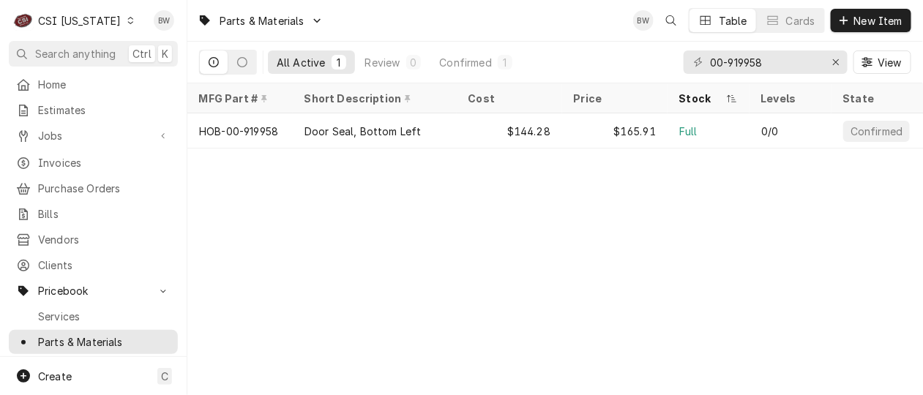
click at [360, 210] on div "Parts & Materials BW Table Cards New Item All Active 1 Review 0 Confirmed 1 00-…" at bounding box center [554, 197] width 735 height 395
drag, startPoint x: 768, startPoint y: 56, endPoint x: 679, endPoint y: 61, distance: 89.4
click at [679, 61] on div "All Active 1 Review 0 Confirmed 1 00-919958 View" at bounding box center [555, 62] width 712 height 41
paste input "49"
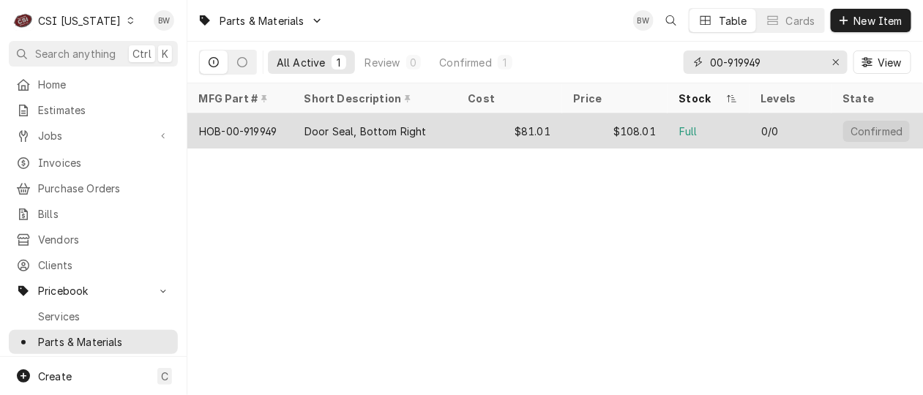
type input "00-919949"
click at [375, 129] on div "Door Seal, Bottom Right" at bounding box center [365, 131] width 122 height 15
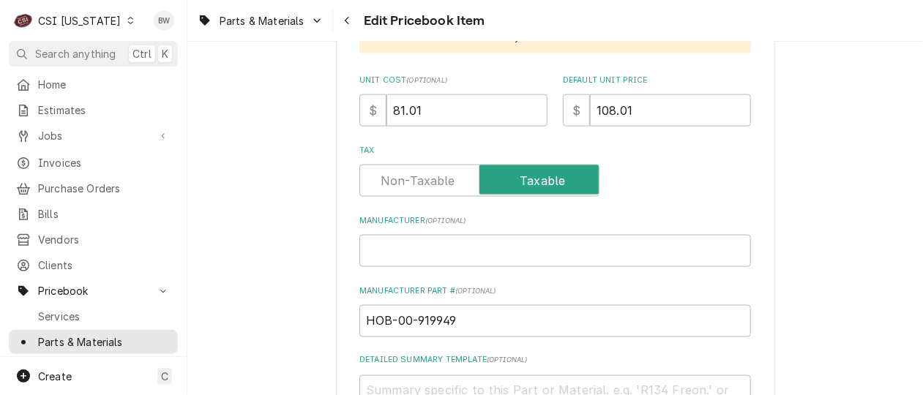
scroll to position [585, 0]
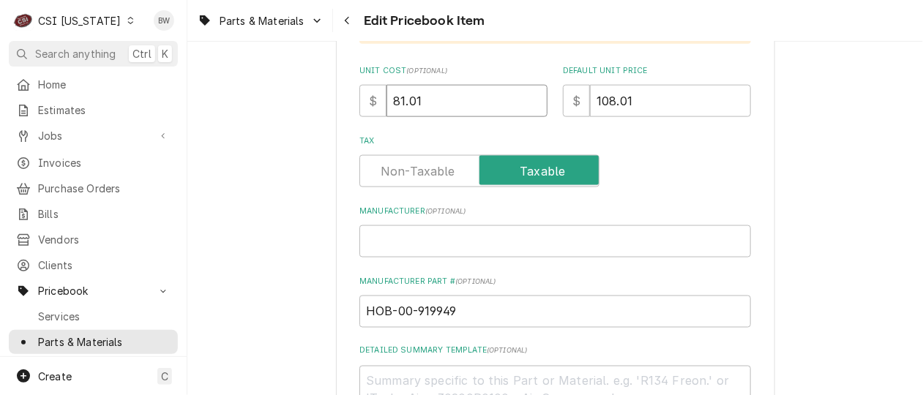
drag, startPoint x: 431, startPoint y: 111, endPoint x: 353, endPoint y: 108, distance: 78.4
type textarea "x"
type input "8"
type textarea "x"
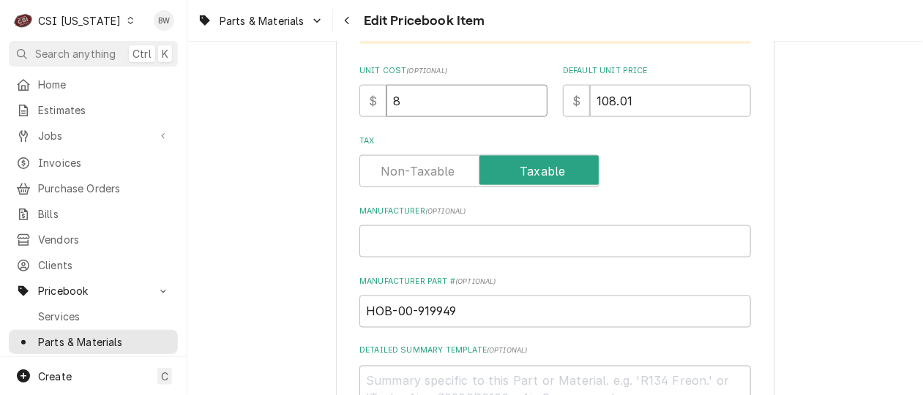
type input "83"
type textarea "x"
type input "83.4"
type textarea "x"
type input "83.45"
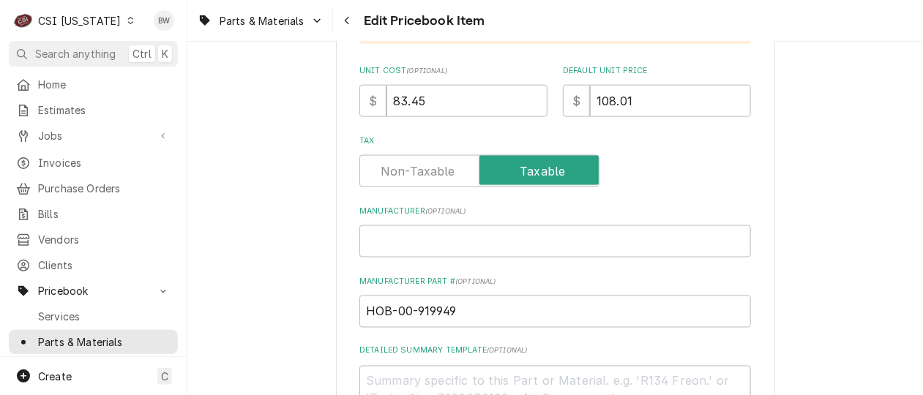
drag, startPoint x: 639, startPoint y: 98, endPoint x: 555, endPoint y: 100, distance: 84.9
click at [556, 100] on div "Unit Cost ( optional ) $ 83.45 Default Unit Price $ 108.01" at bounding box center [554, 91] width 391 height 52
type textarea "x"
type input "9"
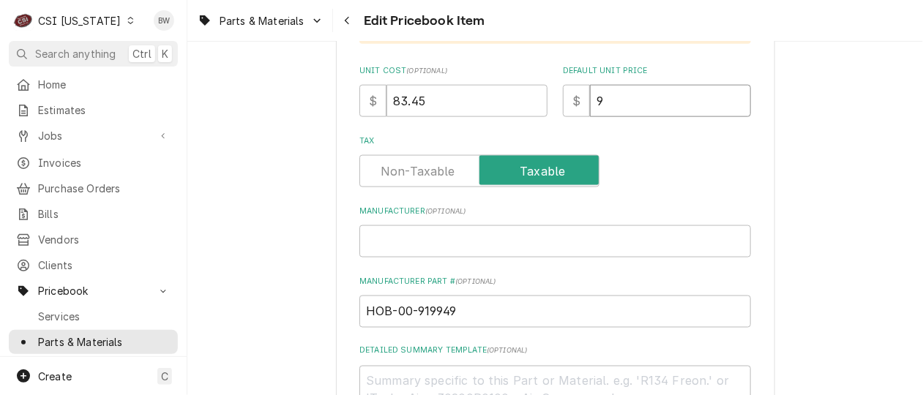
type textarea "x"
type input "95"
type textarea "x"
type input "95.9"
type textarea "x"
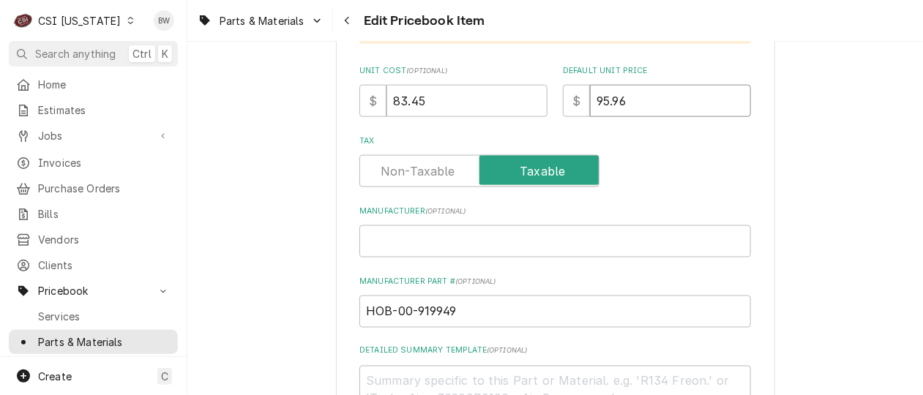
type input "95.96"
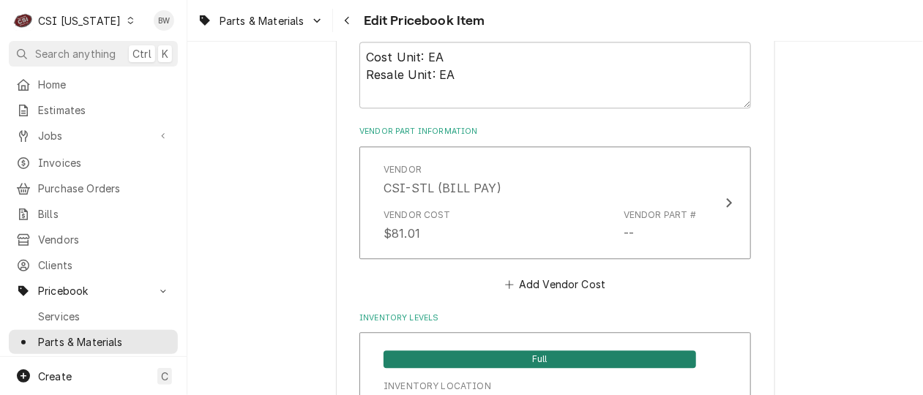
scroll to position [1024, 0]
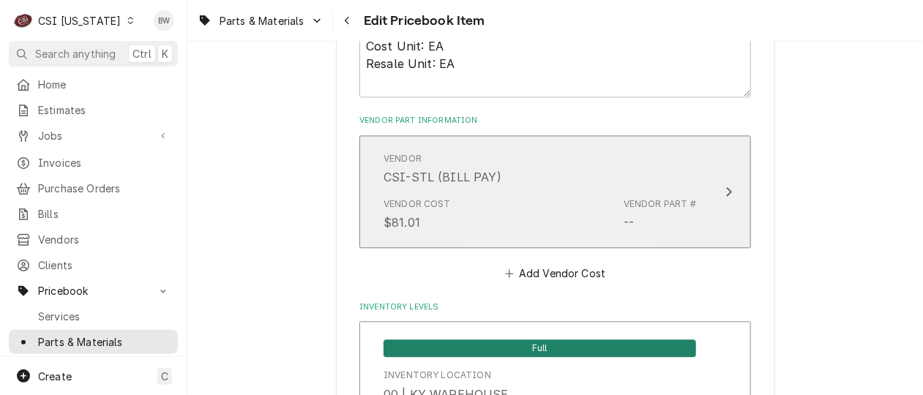
click at [455, 218] on div "Vendor Cost $81.01 Vendor Part # --" at bounding box center [539, 214] width 312 height 45
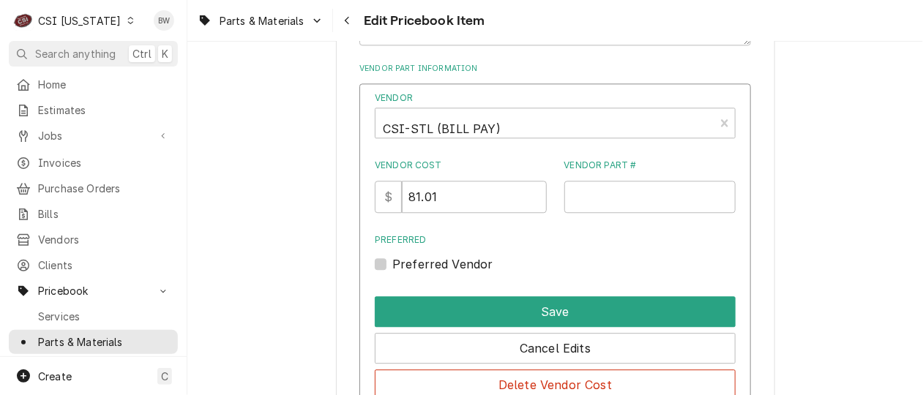
scroll to position [1097, 0]
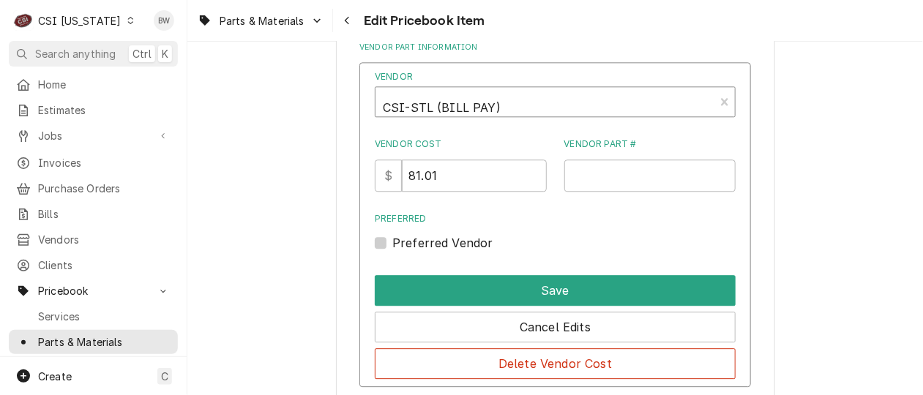
type textarea "x"
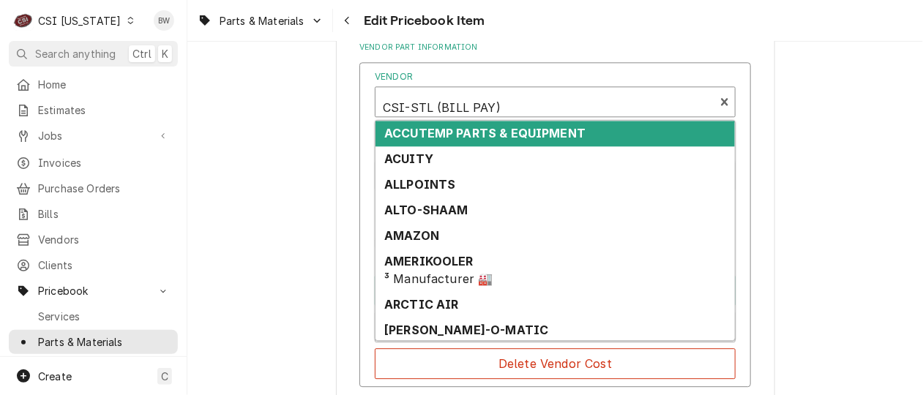
scroll to position [4, 0]
click at [522, 103] on div "Vendor" at bounding box center [545, 103] width 324 height 35
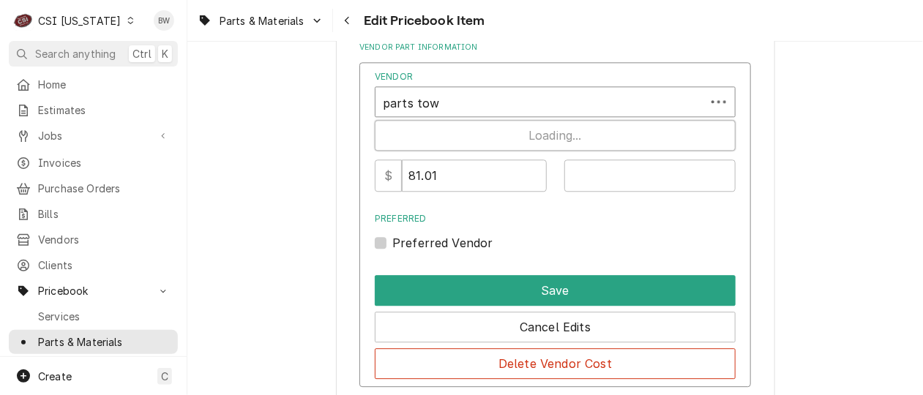
type input "parts town"
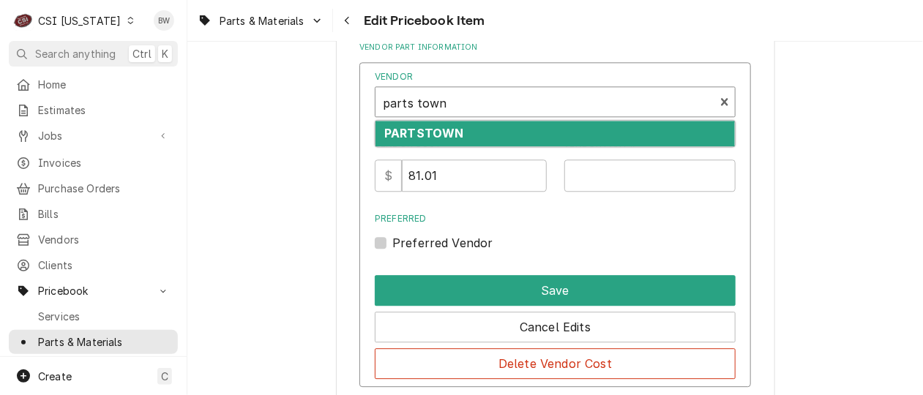
click at [490, 130] on div "PARTSTOWN" at bounding box center [554, 134] width 359 height 26
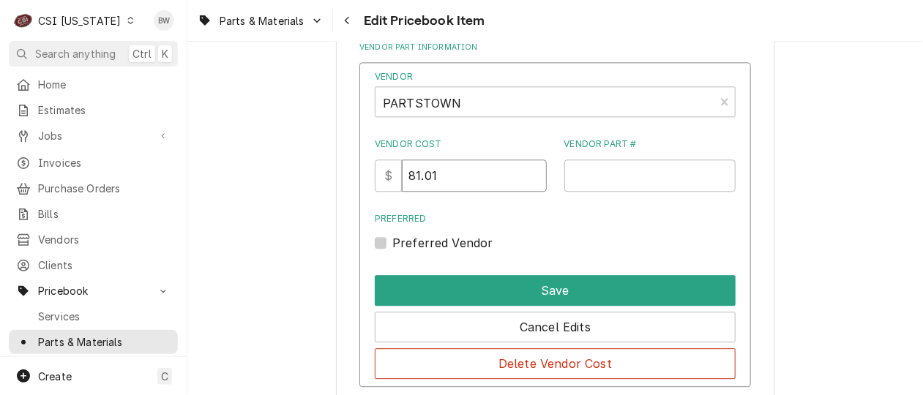
drag, startPoint x: 460, startPoint y: 175, endPoint x: 398, endPoint y: 174, distance: 62.2
click at [398, 174] on div "$ 81.01" at bounding box center [461, 175] width 172 height 32
type input "83.45"
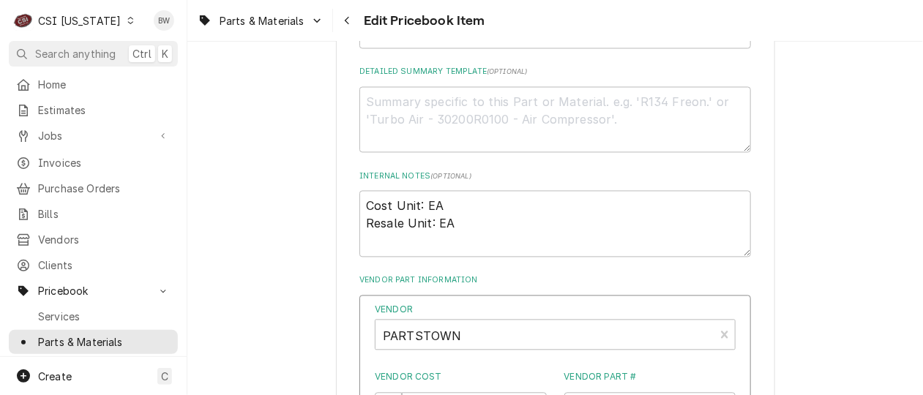
scroll to position [805, 0]
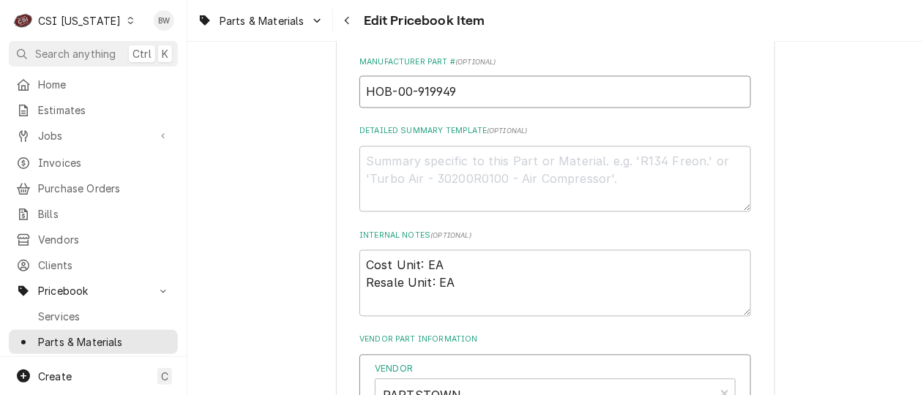
drag, startPoint x: 476, startPoint y: 99, endPoint x: 321, endPoint y: 98, distance: 154.4
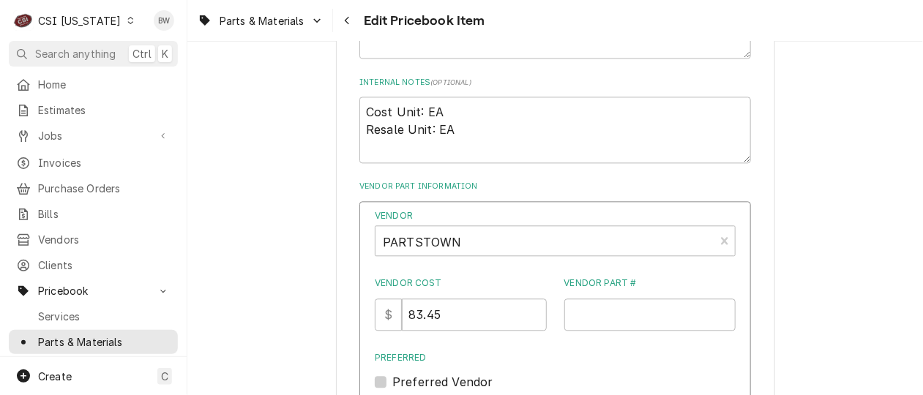
scroll to position [1024, 0]
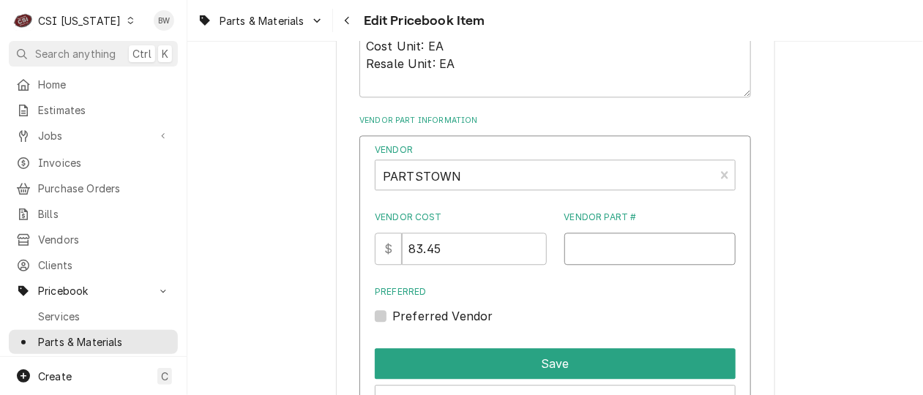
click at [593, 244] on input "Vendor Part #" at bounding box center [650, 249] width 172 height 32
paste input "HOB-00-919949"
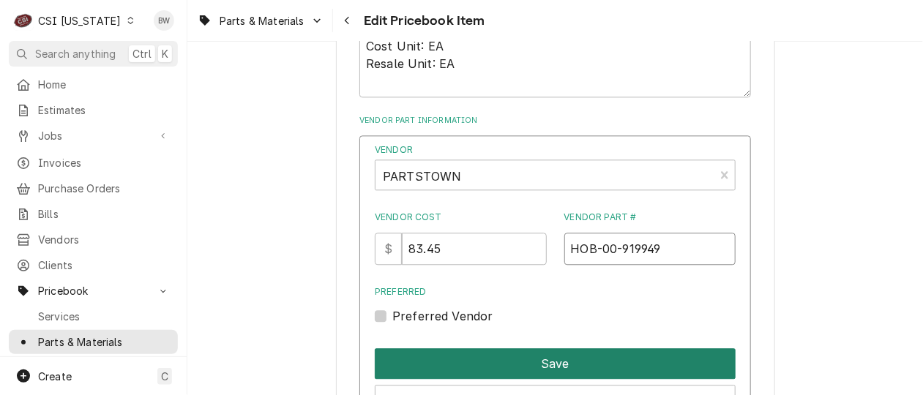
type input "HOB-00-919949"
click at [541, 363] on button "Save" at bounding box center [555, 363] width 361 height 31
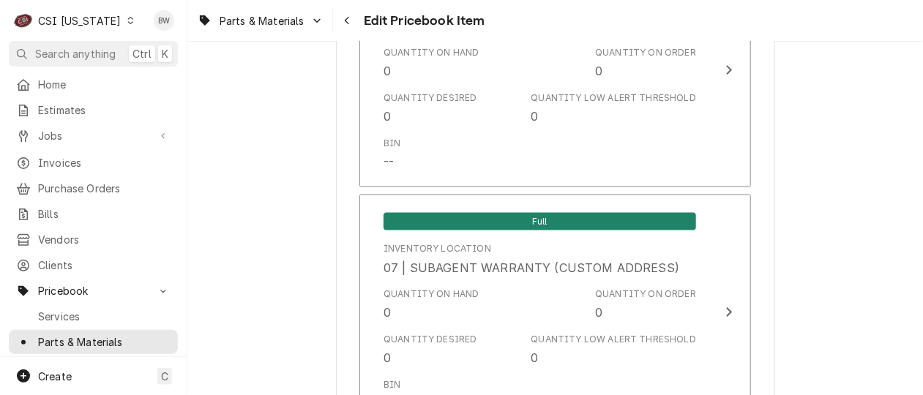
scroll to position [4412, 0]
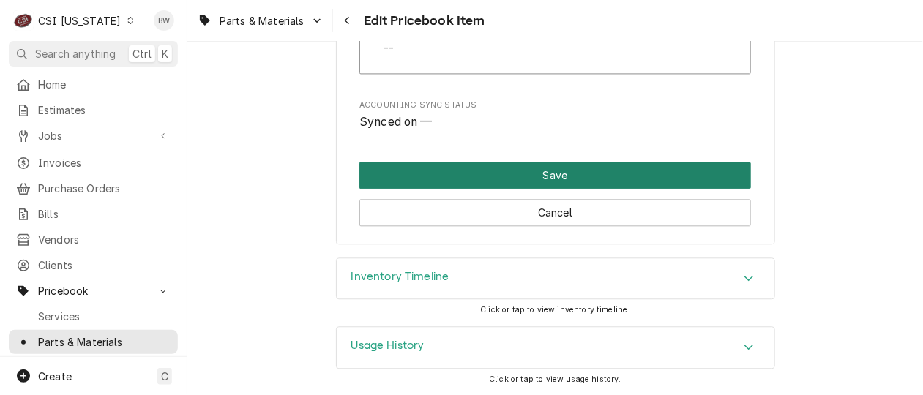
click at [521, 167] on button "Save" at bounding box center [554, 175] width 391 height 27
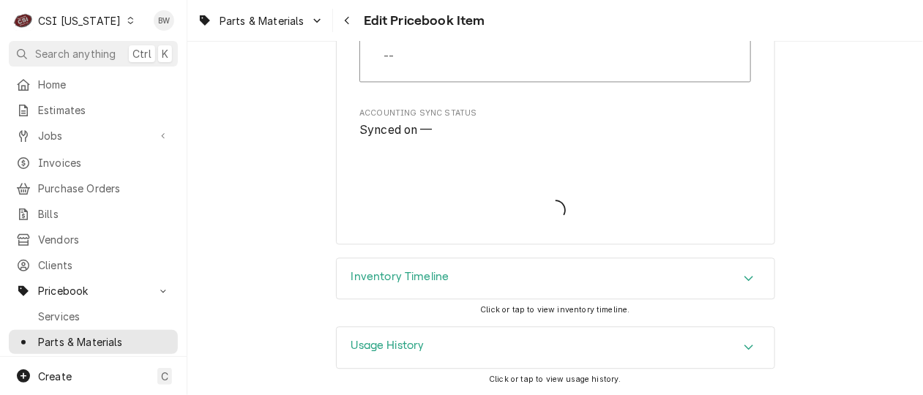
scroll to position [4403, 0]
type textarea "x"
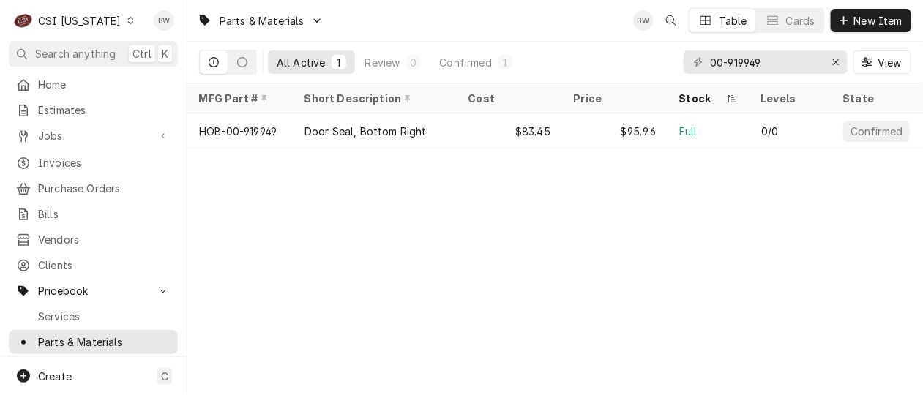
click at [390, 217] on div "Parts & Materials BW Table Cards New Item All Active 1 Review 0 Confirmed 1 00-…" at bounding box center [554, 197] width 735 height 395
drag, startPoint x: 792, startPoint y: 64, endPoint x: 667, endPoint y: 64, distance: 125.1
click at [667, 64] on div "All Active 1 Review 0 Confirmed 1 00-919949 View" at bounding box center [555, 62] width 712 height 41
paste input "557950"
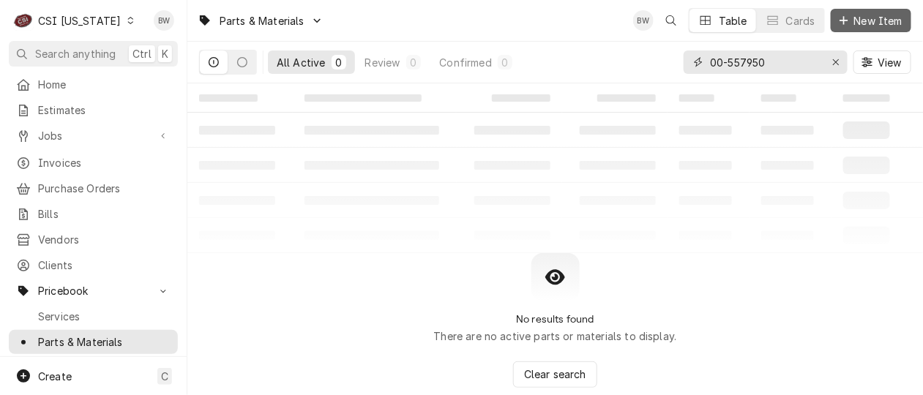
type input "00-557950"
click at [857, 13] on span "New Item" at bounding box center [878, 20] width 54 height 15
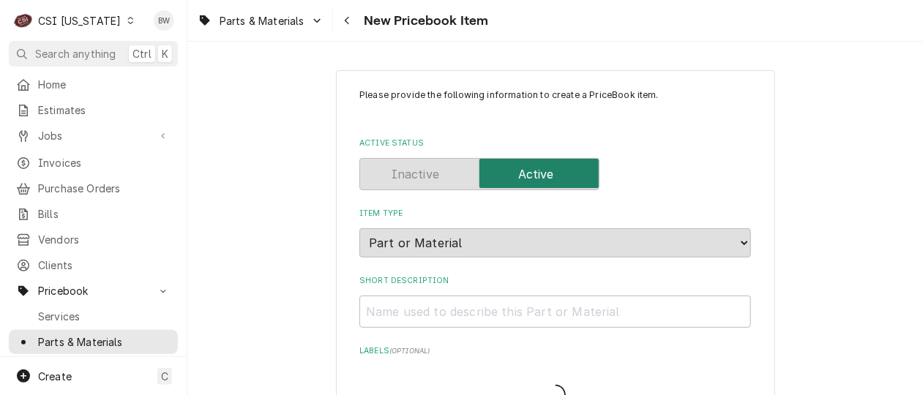
type textarea "x"
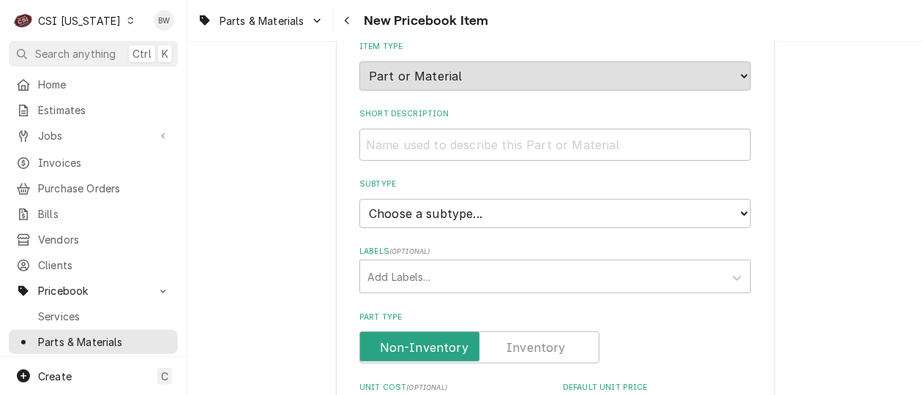
scroll to position [146, 0]
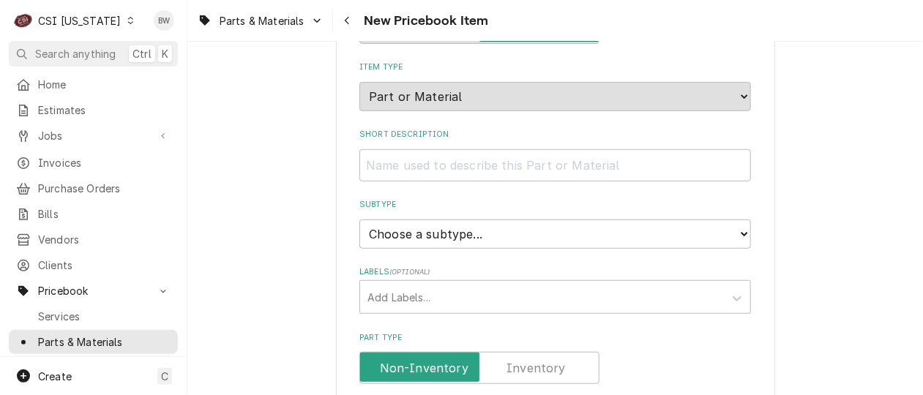
click at [372, 158] on input "Short Description" at bounding box center [554, 165] width 391 height 32
paste input "Door Gasket"
type input "Door Gasket"
type textarea "x"
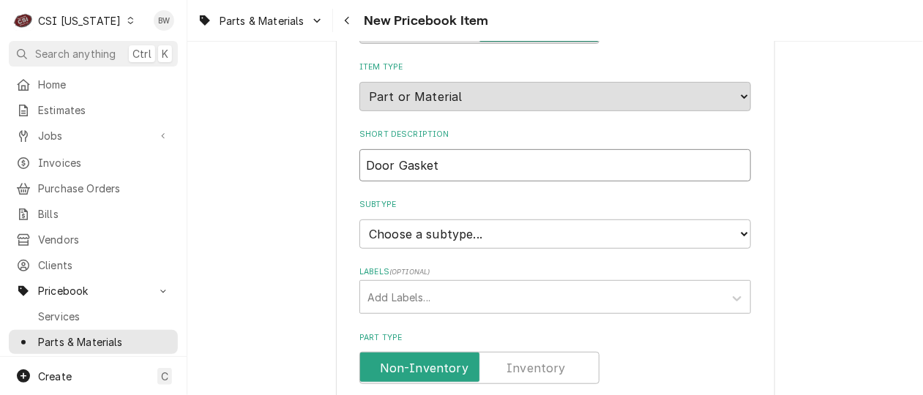
type input "Door Gasket"
click at [397, 232] on select "Choose a subtype... [#2-DUAL] AFTERHRS-WH-CHG-2 [#2-DUAL] BEV-EQUIP [#2-DUAL] B…" at bounding box center [554, 233] width 391 height 29
select select "87"
click at [359, 219] on select "Choose a subtype... [#2-DUAL] AFTERHRS-WH-CHG-2 [#2-DUAL] BEV-EQUIP [#2-DUAL] B…" at bounding box center [554, 233] width 391 height 29
type textarea "x"
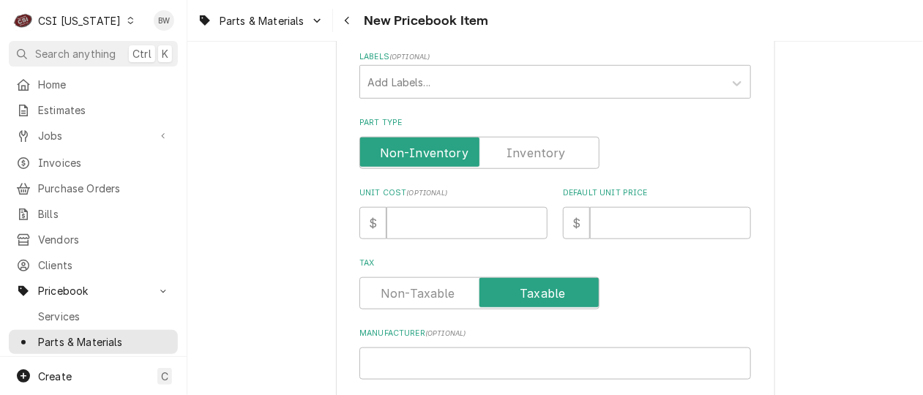
scroll to position [366, 0]
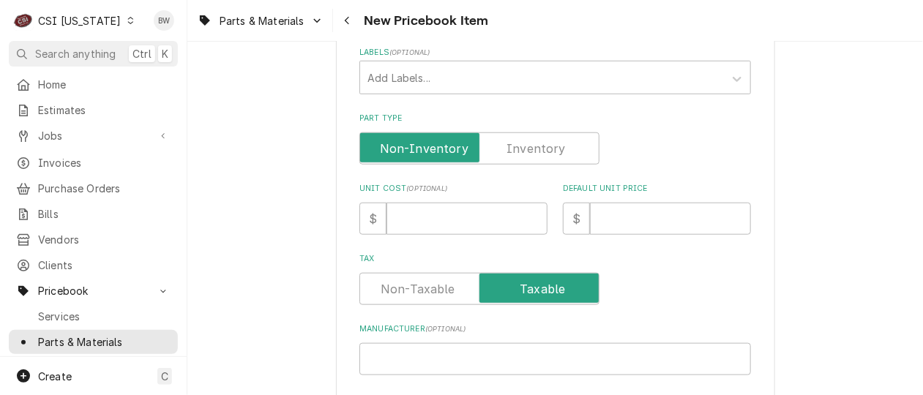
click at [530, 143] on label "Part Type" at bounding box center [479, 148] width 240 height 32
click at [530, 143] on input "Part Type" at bounding box center [479, 148] width 227 height 32
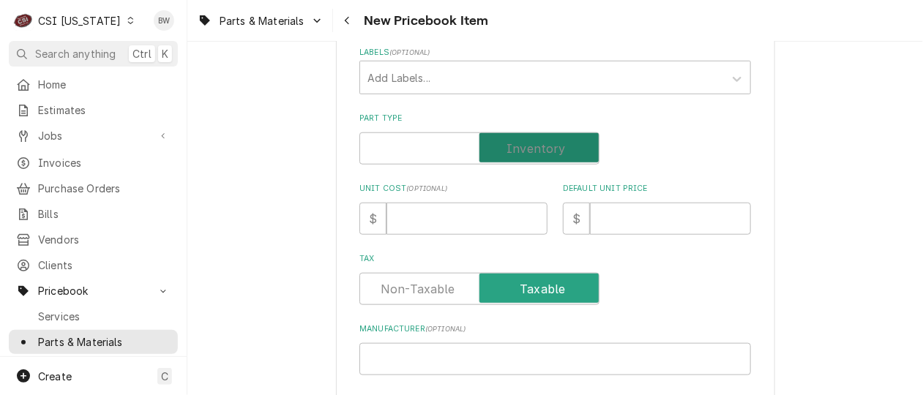
checkbox input "true"
type textarea "x"
click at [431, 222] on input "Unit Cost ( optional )" at bounding box center [466, 219] width 161 height 32
type input "8"
type textarea "x"
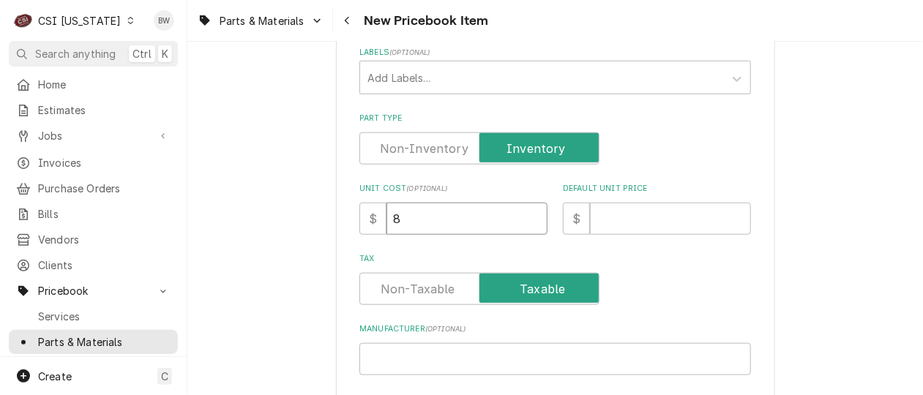
type input "8.9"
type textarea "x"
type input "8.98"
type textarea "x"
type input "8.98"
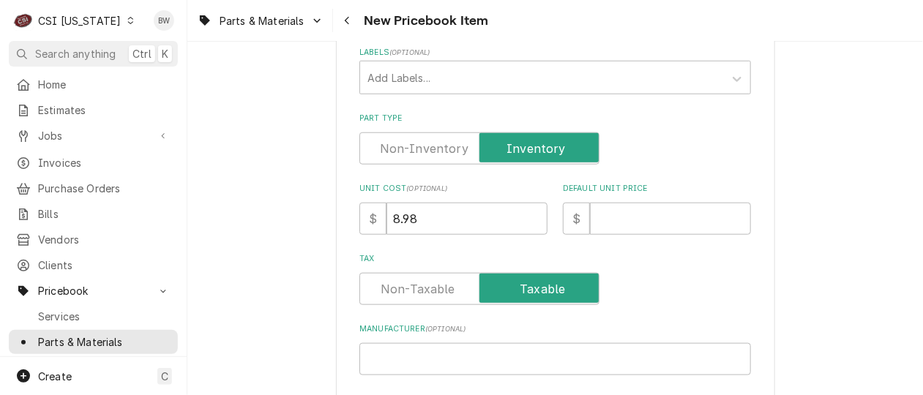
drag, startPoint x: 304, startPoint y: 240, endPoint x: 321, endPoint y: 238, distance: 17.7
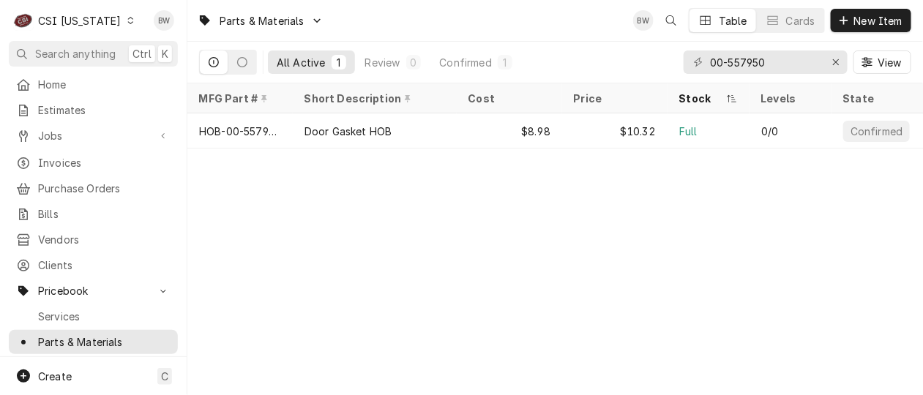
click at [316, 208] on div "Parts & Materials BW Table Cards New Item All Active 1 Review 0 Confirmed 1 00-…" at bounding box center [554, 197] width 735 height 395
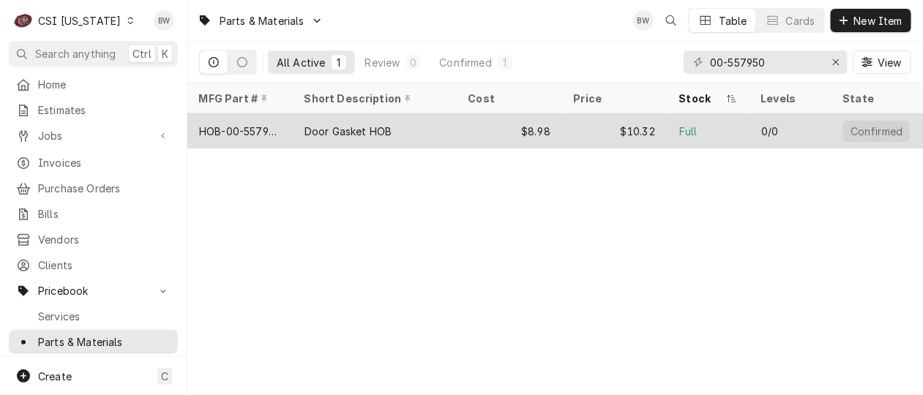
click at [354, 130] on div "Door Gasket HOB" at bounding box center [347, 131] width 87 height 15
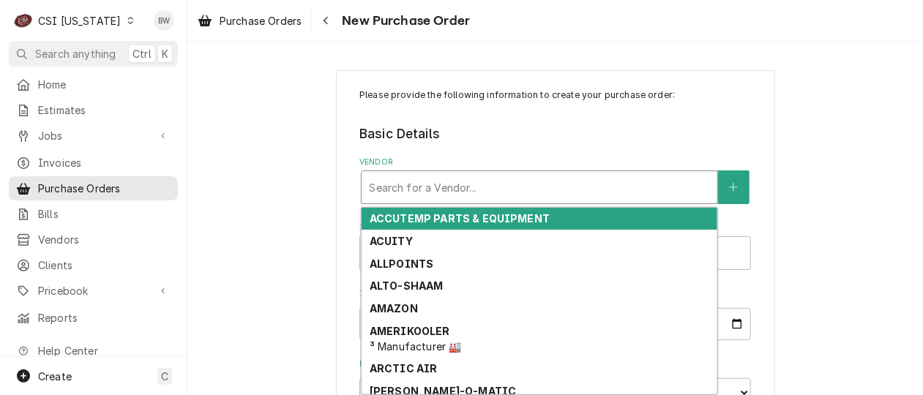
click at [386, 188] on div "Vendor" at bounding box center [539, 187] width 341 height 26
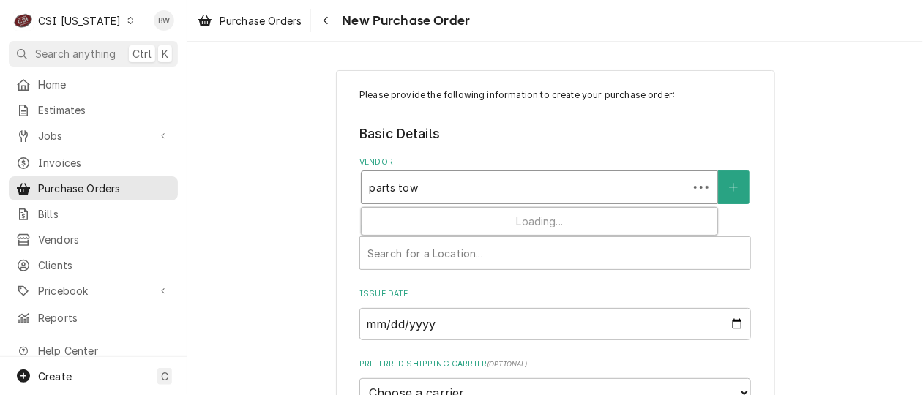
type input "parts town"
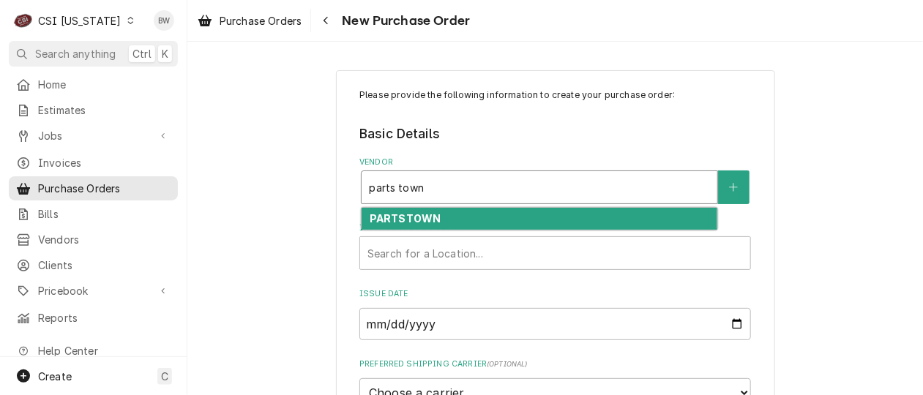
click at [389, 208] on div "PARTSTOWN" at bounding box center [539, 219] width 356 height 23
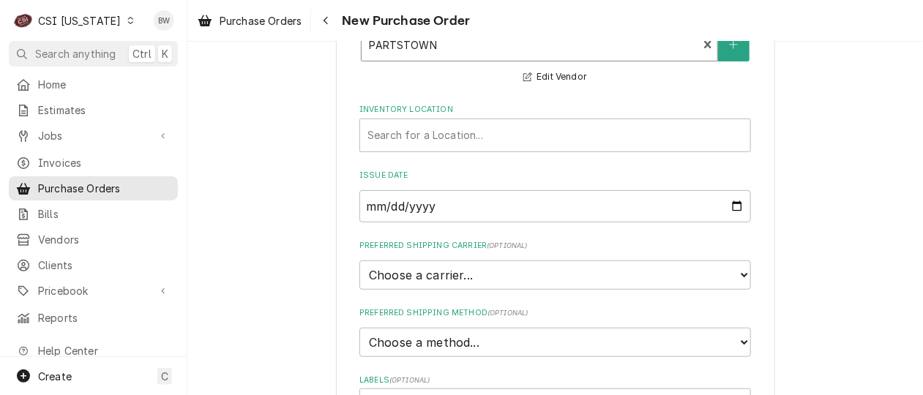
scroll to position [146, 0]
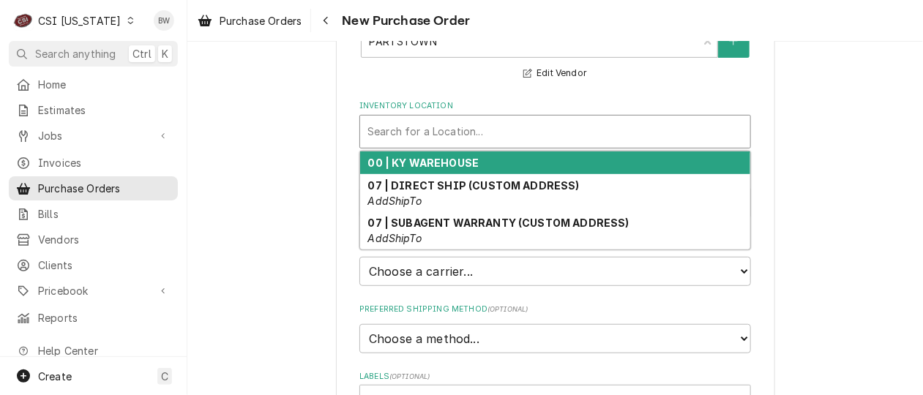
click at [399, 130] on div "Inventory Location" at bounding box center [554, 132] width 375 height 26
click at [404, 160] on strong "00 | KY WAREHOUSE" at bounding box center [423, 163] width 111 height 12
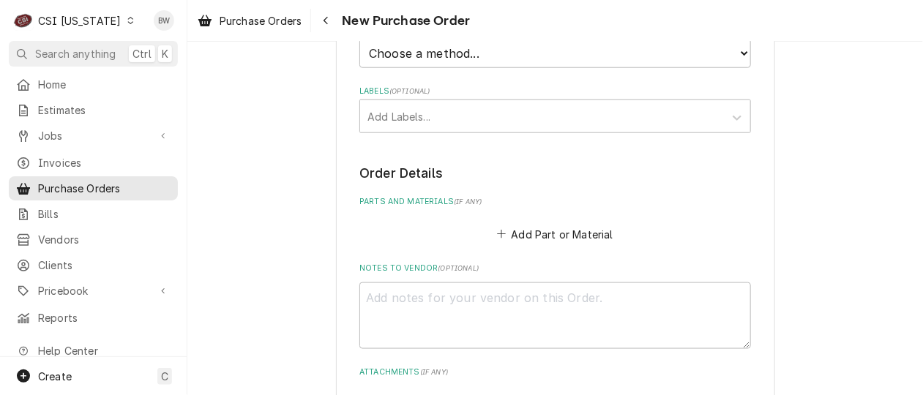
scroll to position [439, 0]
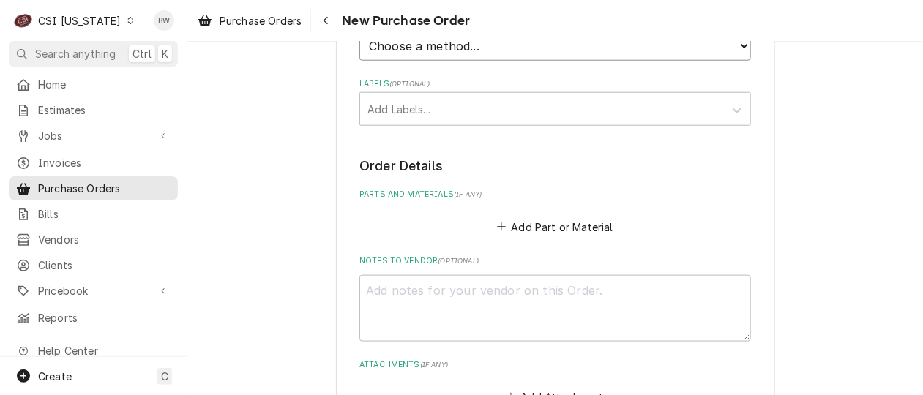
click at [413, 54] on select "Choose a method... Ground Next Day Early AM Next Day Air 2 Day Air Other" at bounding box center [554, 45] width 391 height 29
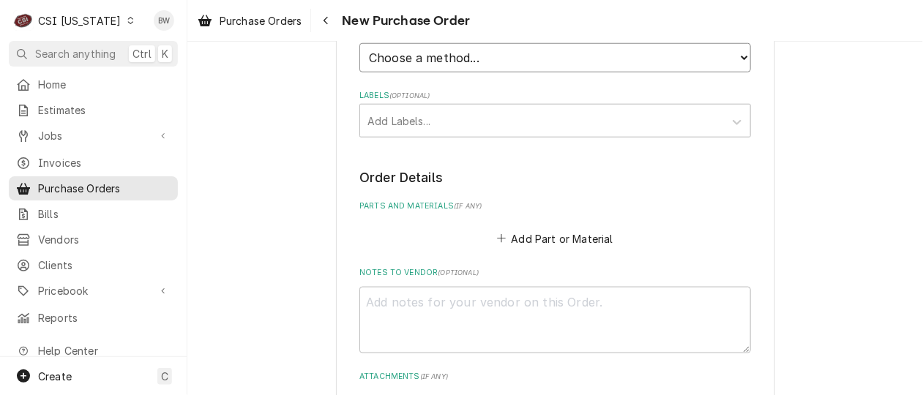
select select "1"
click at [359, 43] on select "Choose a method... Ground Next Day Early AM Next Day Air 2 Day Air Other" at bounding box center [554, 57] width 391 height 29
type textarea "x"
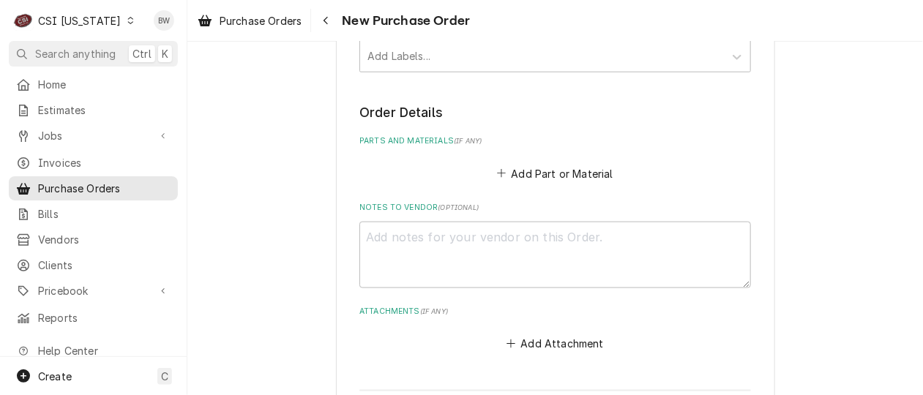
scroll to position [574, 0]
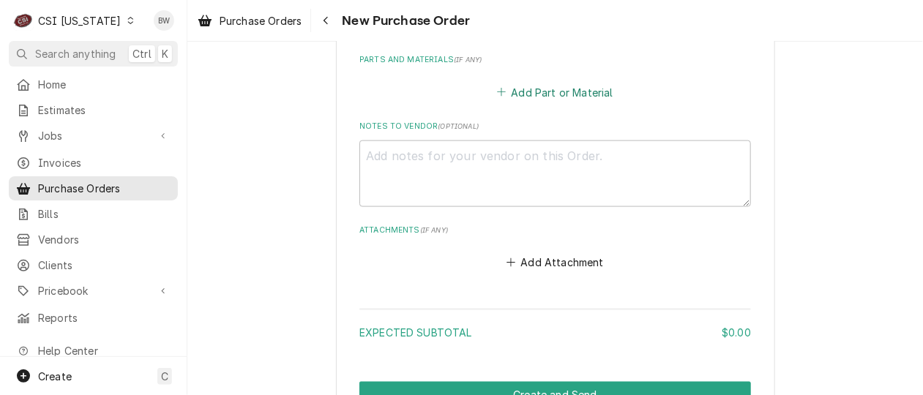
click at [540, 89] on button "Add Part or Material" at bounding box center [555, 92] width 121 height 20
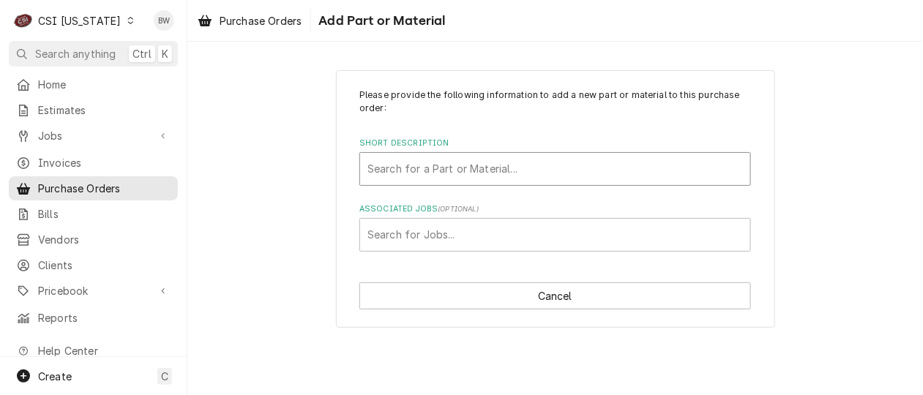
click at [398, 165] on div "Short Description" at bounding box center [554, 169] width 375 height 26
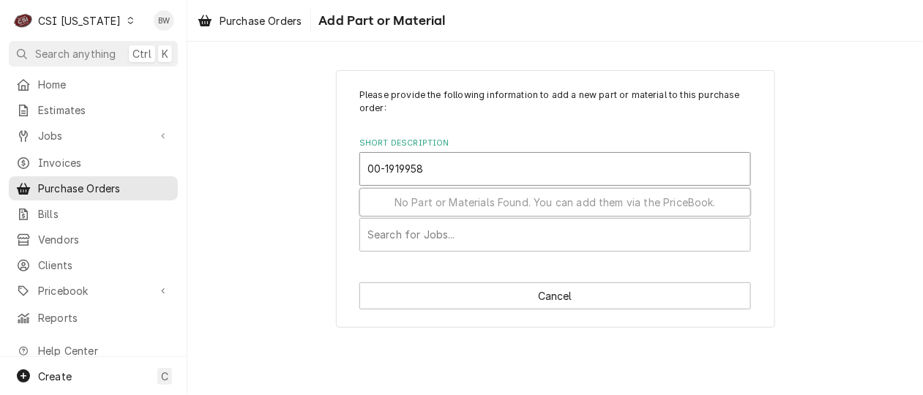
click at [391, 166] on input "00-1919958" at bounding box center [396, 168] width 59 height 23
type input "00-919958"
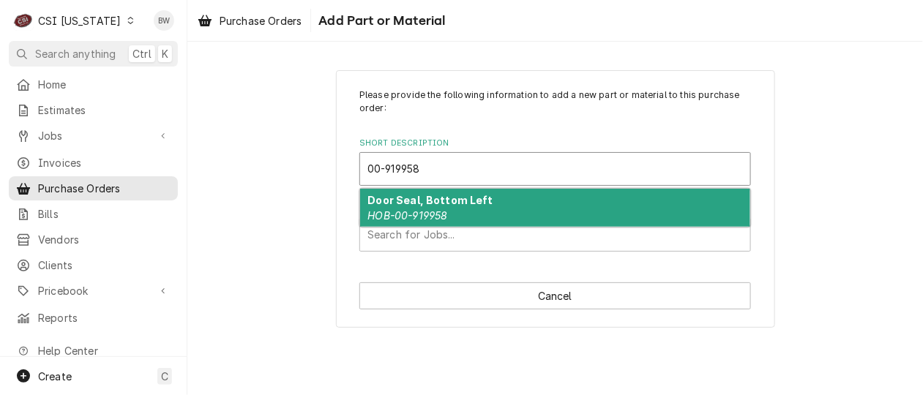
click at [402, 196] on strong "Door Seal, Bottom Left" at bounding box center [430, 200] width 125 height 12
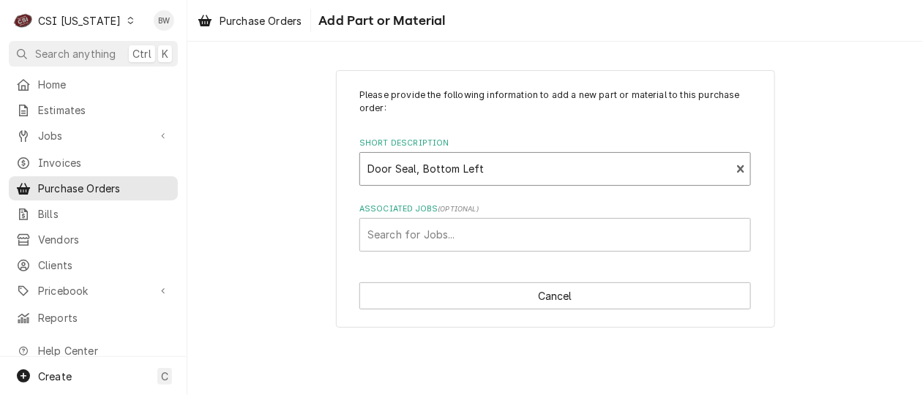
type textarea "x"
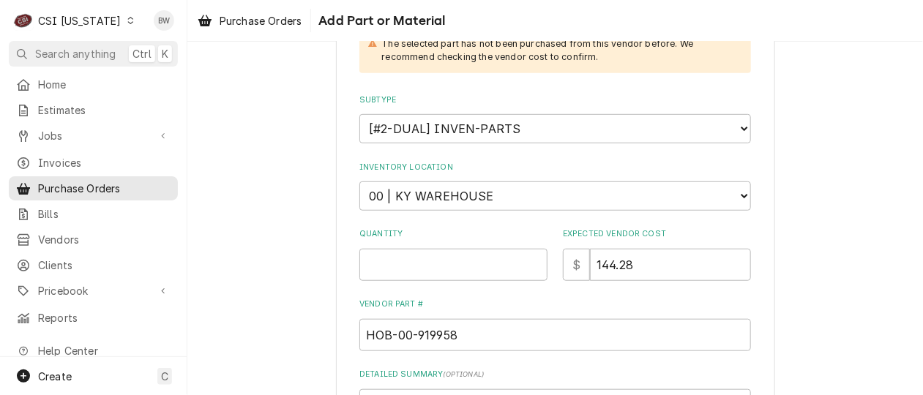
scroll to position [293, 0]
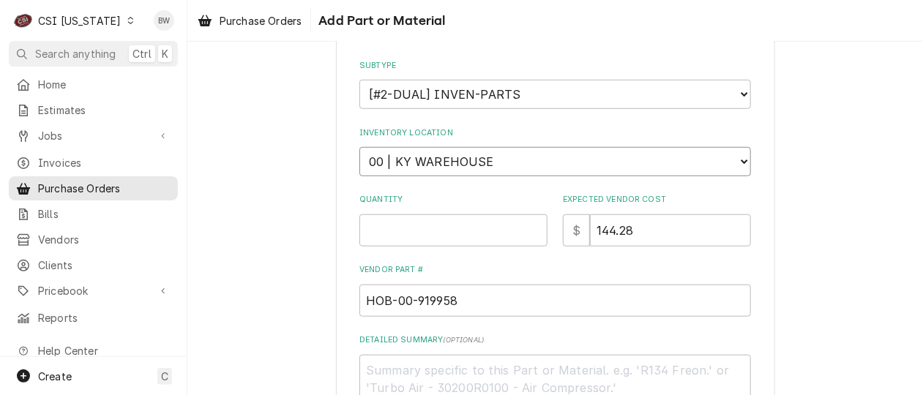
click at [449, 157] on select "Choose a location... 00 | KY WAREHOUSE 01 | BRYANT JOLLEY V#142 01 | JAY MAIDEN…" at bounding box center [554, 161] width 391 height 29
select select "632"
click at [359, 147] on select "Choose a location... 00 | KY WAREHOUSE 01 | BRYANT JOLLEY V#142 01 | JAY MAIDEN…" at bounding box center [554, 161] width 391 height 29
click at [426, 232] on input "Quantity" at bounding box center [453, 230] width 188 height 32
type textarea "x"
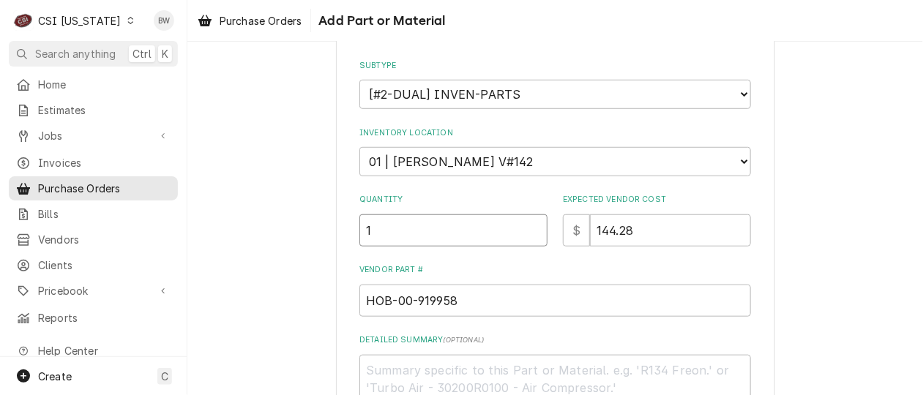
type input "1"
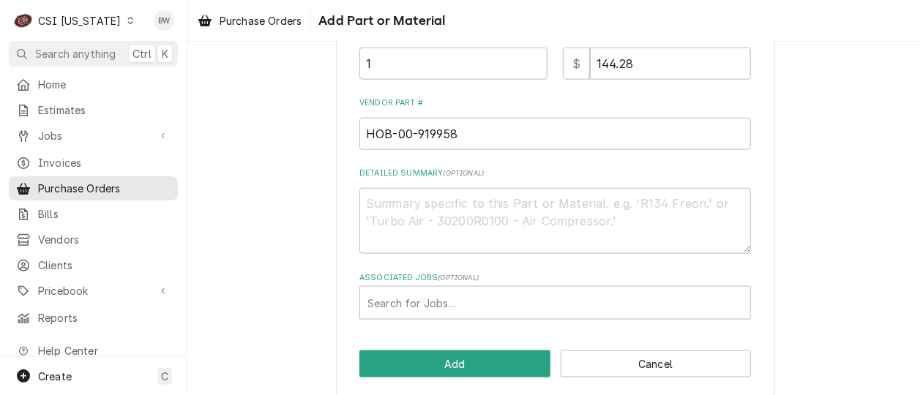
scroll to position [471, 0]
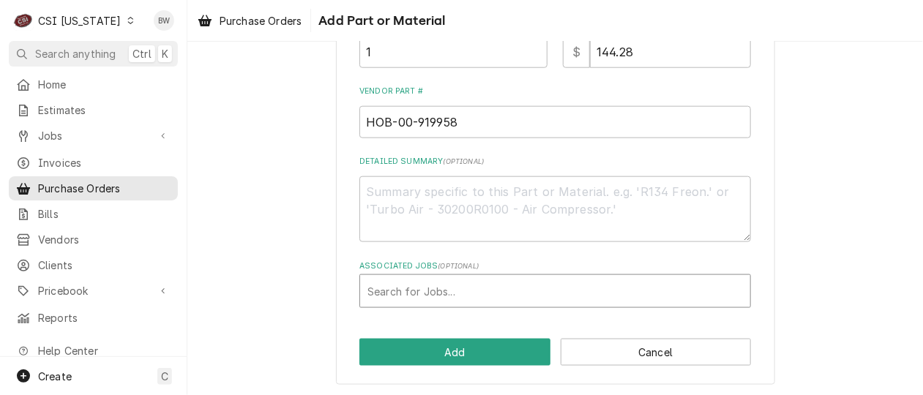
click at [397, 292] on div "Associated Jobs" at bounding box center [554, 291] width 375 height 26
type input "10623"
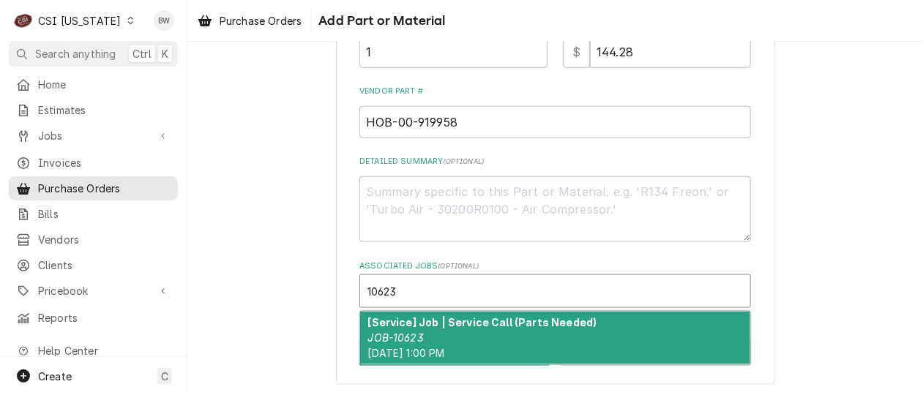
click at [402, 327] on div "[Service] Job | Service Call (Parts Needed) JOB-10623 Wed, Sep 17th, 2025 - 1:0…" at bounding box center [555, 338] width 390 height 53
type textarea "x"
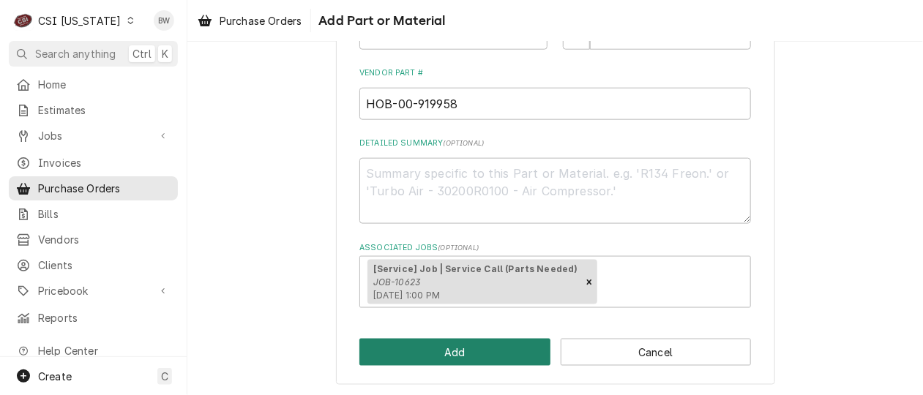
click at [450, 353] on button "Add" at bounding box center [454, 352] width 191 height 27
type textarea "x"
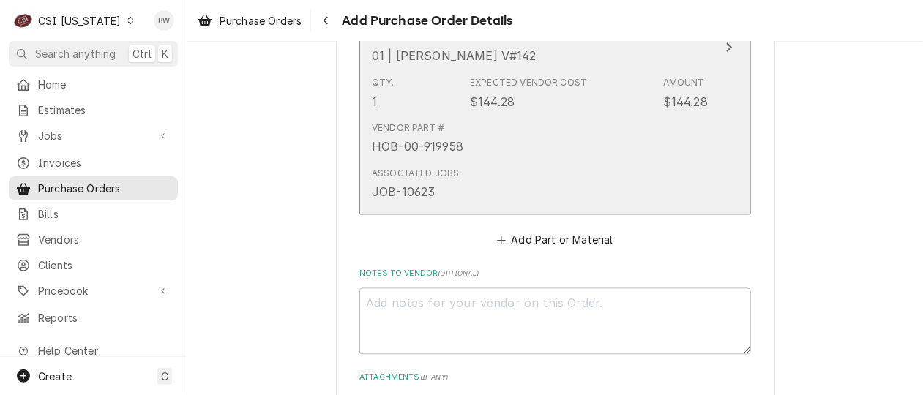
scroll to position [849, 0]
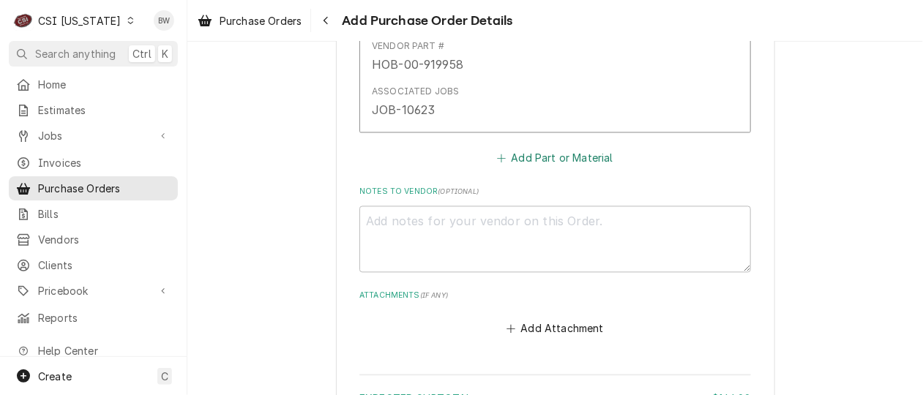
click at [526, 164] on button "Add Part or Material" at bounding box center [555, 158] width 121 height 20
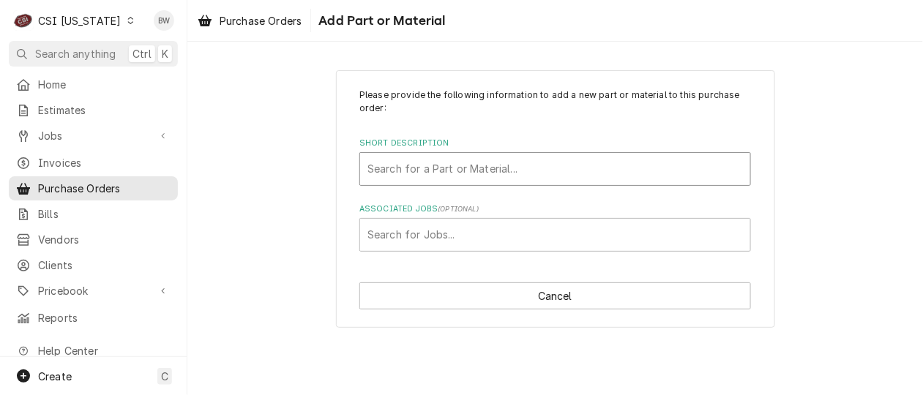
click at [402, 168] on div "Short Description" at bounding box center [554, 169] width 375 height 26
type input "00-919949"
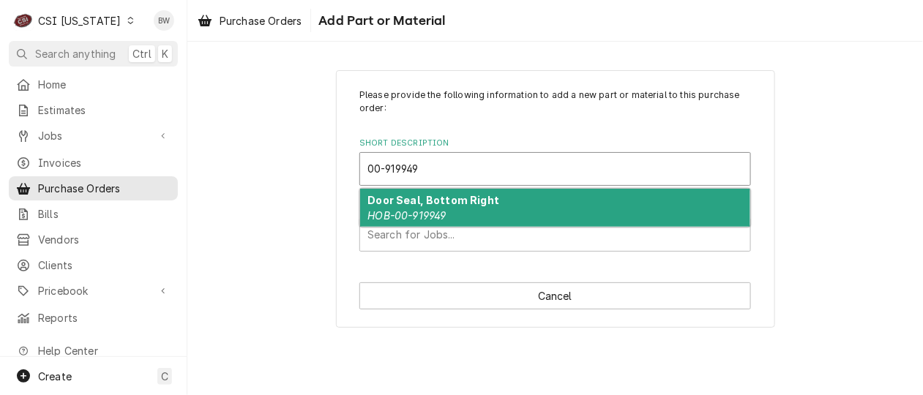
click at [401, 199] on strong "Door Seal, Bottom Right" at bounding box center [434, 200] width 132 height 12
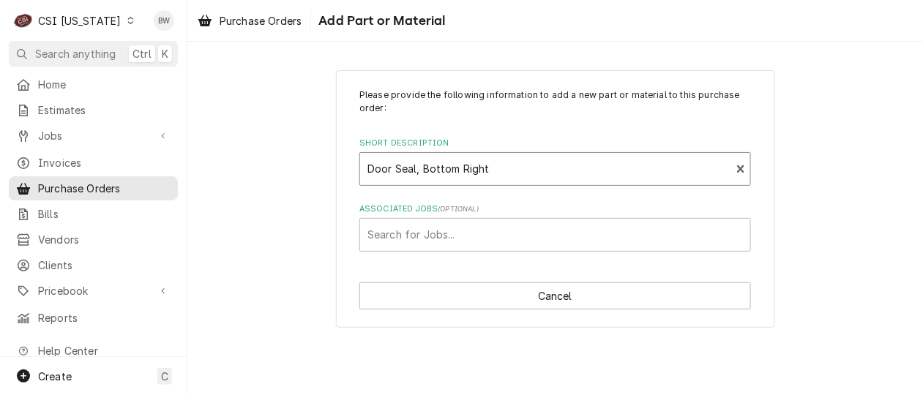
type textarea "x"
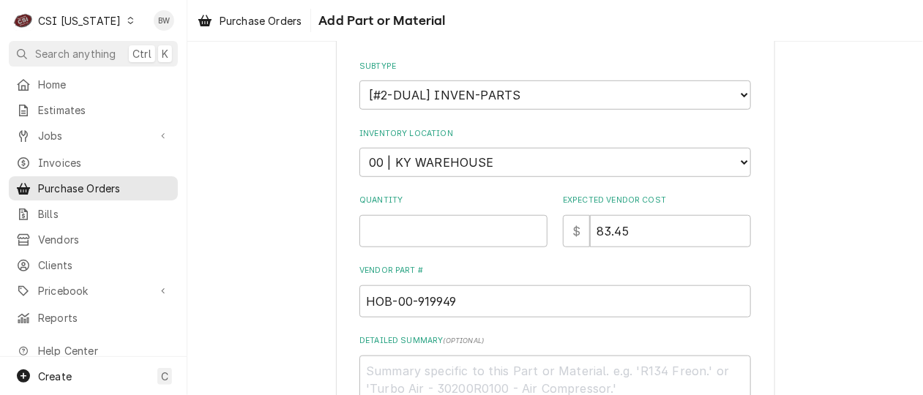
scroll to position [293, 0]
click at [416, 169] on select "Choose a location... 00 | KY WAREHOUSE 01 | BRYANT JOLLEY V#142 01 | JAY MAIDEN…" at bounding box center [554, 161] width 391 height 29
select select "632"
click at [359, 147] on select "Choose a location... 00 | KY WAREHOUSE 01 | BRYANT JOLLEY V#142 01 | JAY MAIDEN…" at bounding box center [554, 161] width 391 height 29
click at [396, 236] on input "Quantity" at bounding box center [453, 230] width 188 height 32
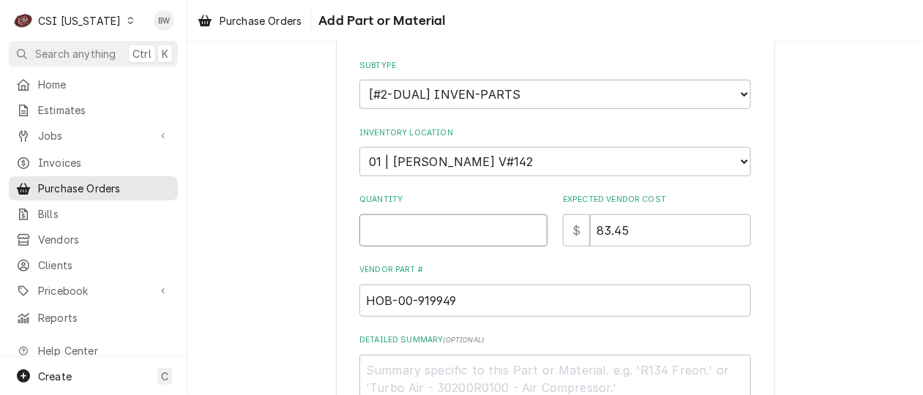
type textarea "x"
type input "1"
click at [520, 261] on div "Please provide the following information to add a new part or material to this …" at bounding box center [554, 141] width 391 height 691
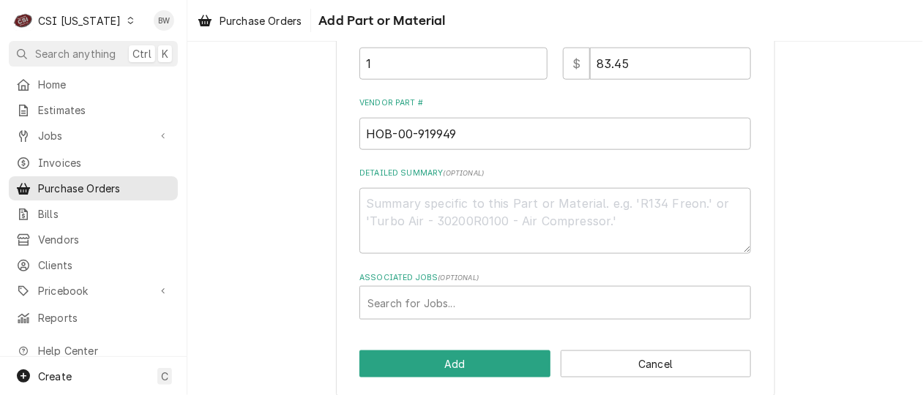
scroll to position [471, 0]
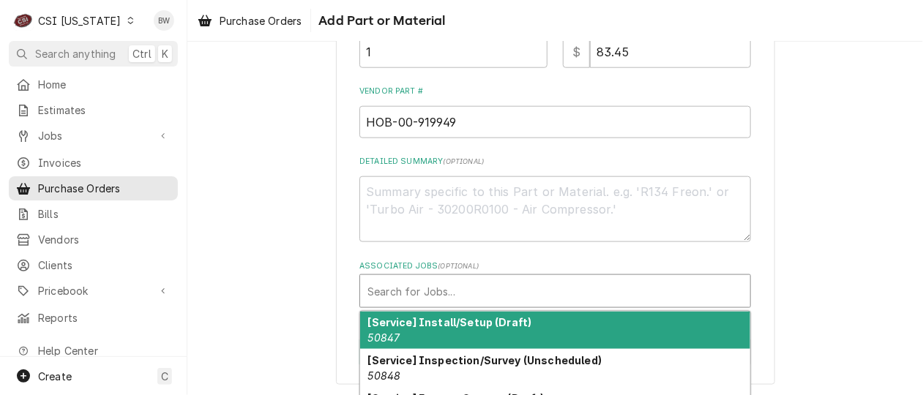
click at [415, 292] on div "Associated Jobs" at bounding box center [554, 291] width 375 height 26
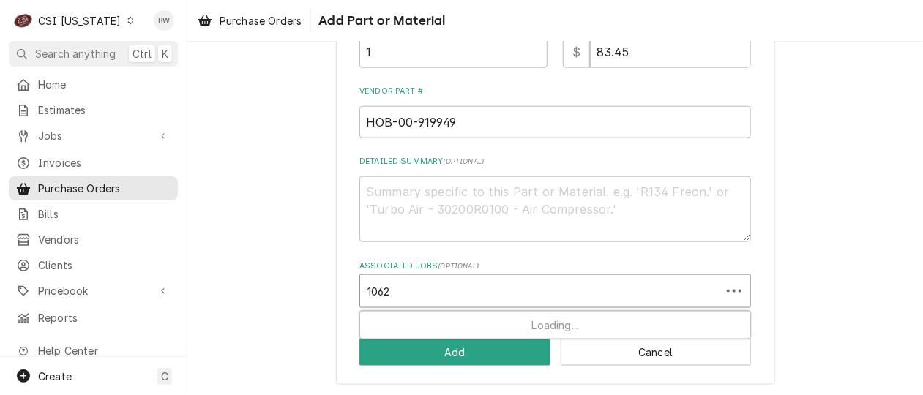
type input "10623"
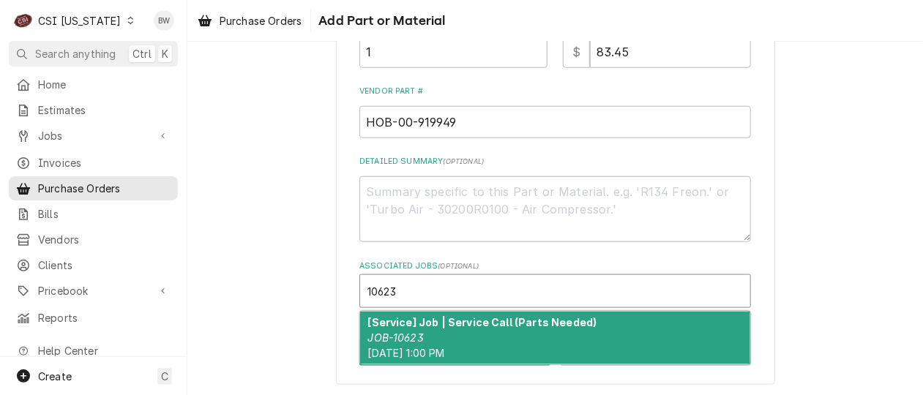
click at [387, 314] on div "[Service] Job | Service Call (Parts Needed) JOB-10623 Wed, Sep 17th, 2025 - 1:0…" at bounding box center [555, 338] width 390 height 53
type textarea "x"
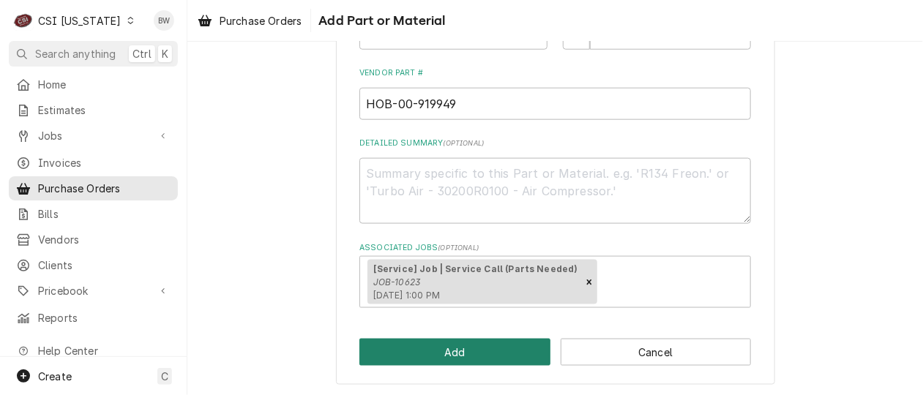
click at [440, 342] on button "Add" at bounding box center [454, 352] width 191 height 27
type textarea "x"
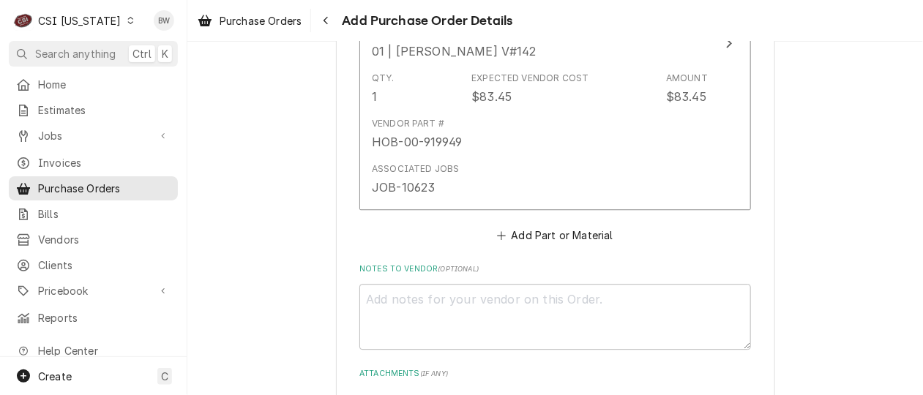
scroll to position [1244, 0]
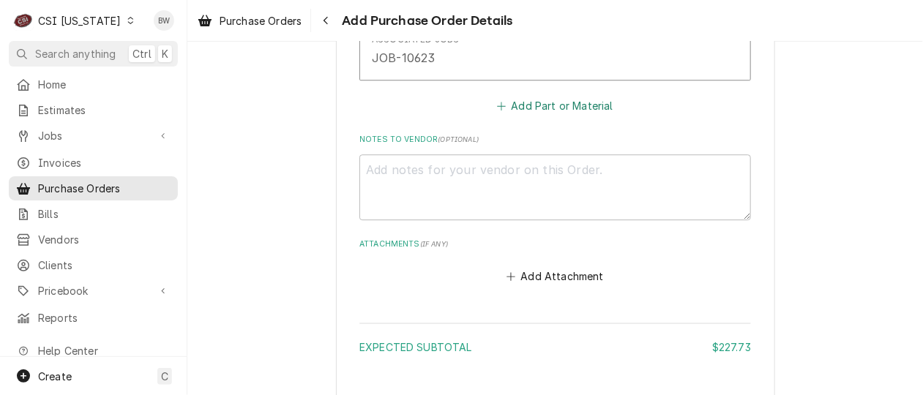
click at [555, 103] on button "Add Part or Material" at bounding box center [555, 106] width 121 height 20
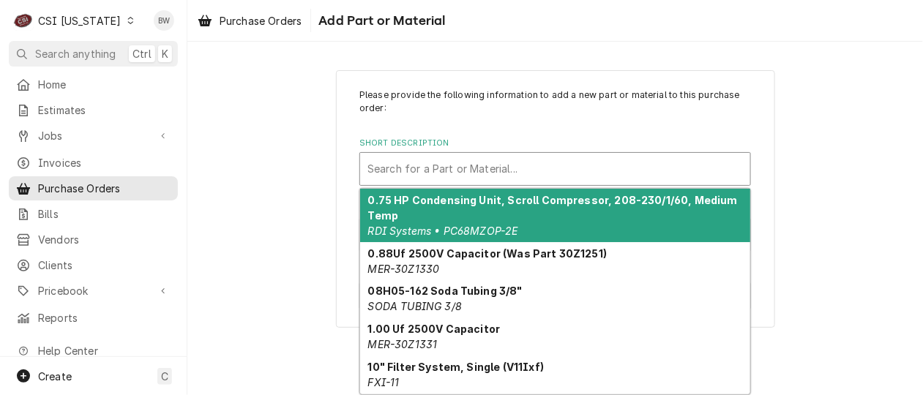
click at [401, 168] on div "Short Description" at bounding box center [554, 169] width 375 height 26
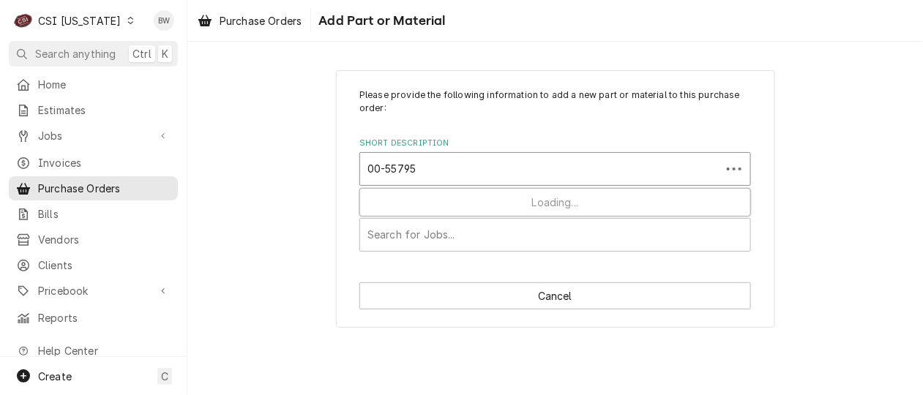
type input "00-557950"
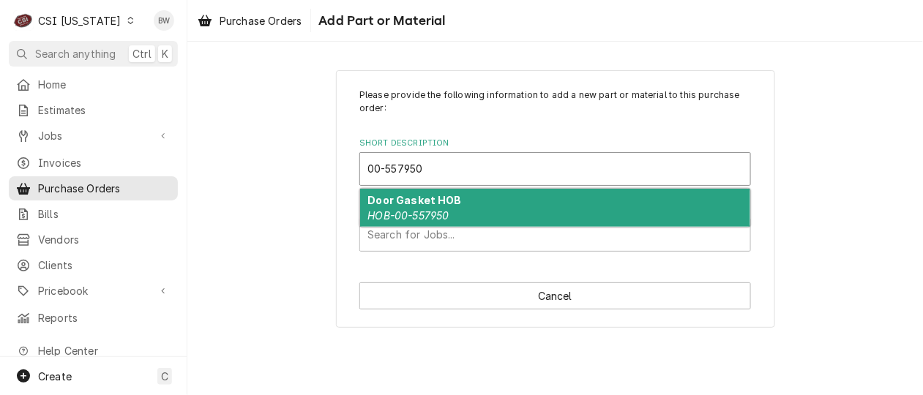
click at [408, 204] on strong "Door Gasket HOB" at bounding box center [415, 200] width 94 height 12
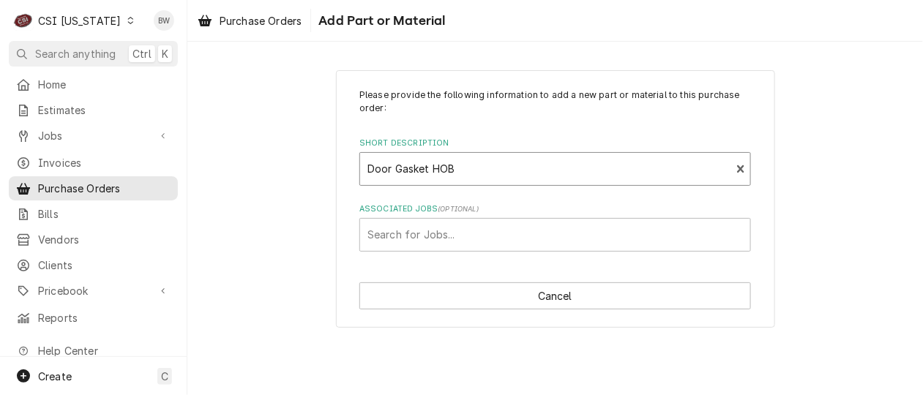
type textarea "x"
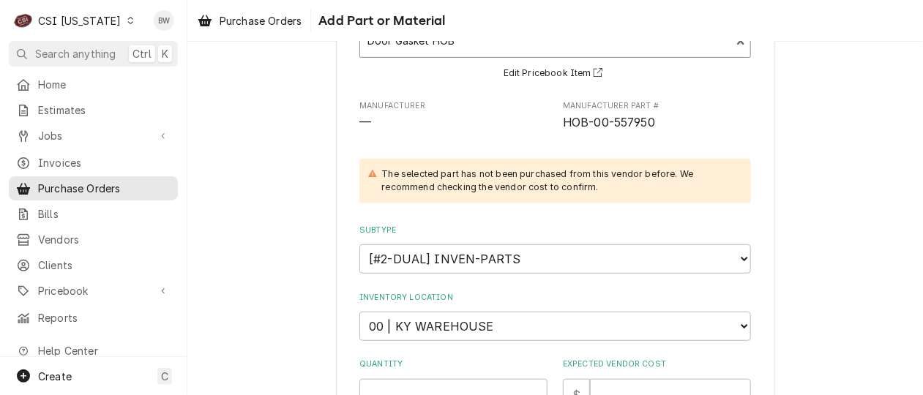
scroll to position [219, 0]
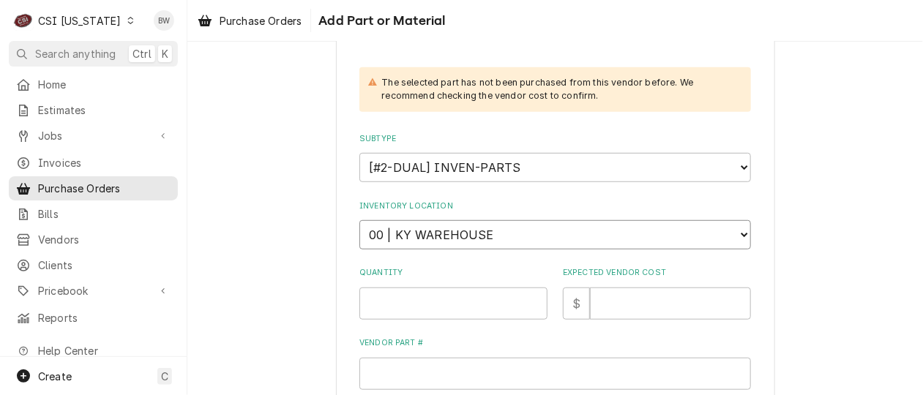
click at [405, 237] on select "Choose a location... 00 | KY WAREHOUSE 01 | BRYANT JOLLEY V#142 01 | JAY MAIDEN…" at bounding box center [554, 234] width 391 height 29
select select "632"
click at [359, 220] on select "Choose a location... 00 | KY WAREHOUSE 01 | BRYANT JOLLEY V#142 01 | JAY MAIDEN…" at bounding box center [554, 234] width 391 height 29
click at [372, 295] on input "Quantity" at bounding box center [453, 304] width 188 height 32
type textarea "x"
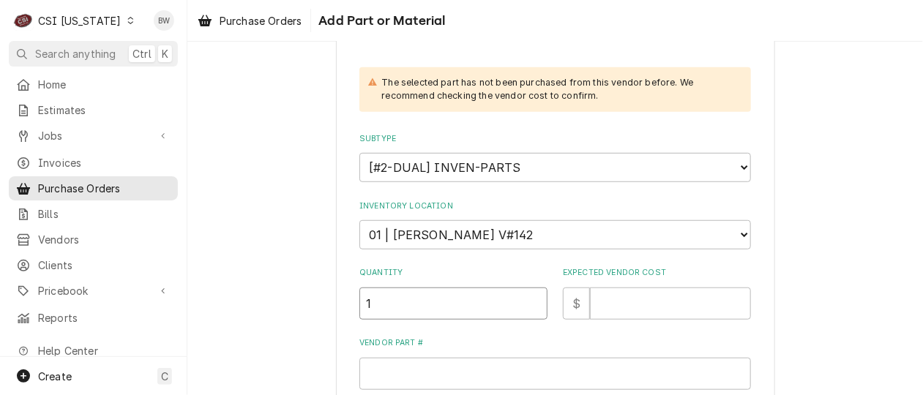
type input "1"
click at [615, 298] on input "Expected Vendor Cost" at bounding box center [670, 304] width 161 height 32
type textarea "x"
type input "8"
type textarea "x"
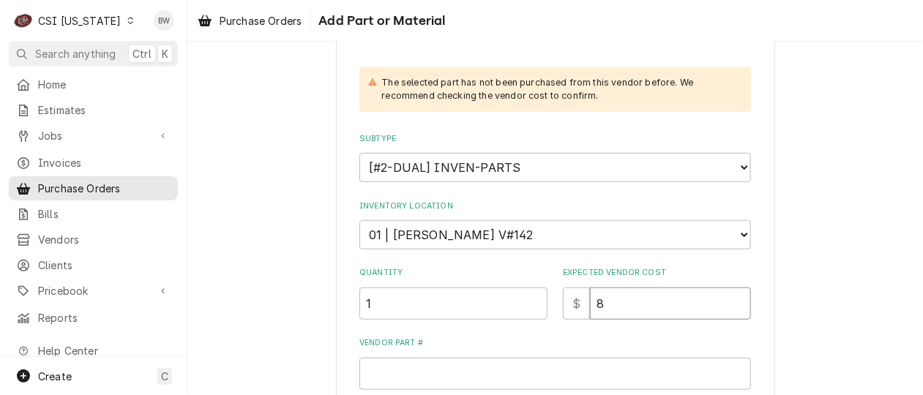
type input "8.9"
type textarea "x"
type input "8.98"
click at [560, 332] on div "Please provide the following information to add a new part or material to this …" at bounding box center [554, 214] width 391 height 691
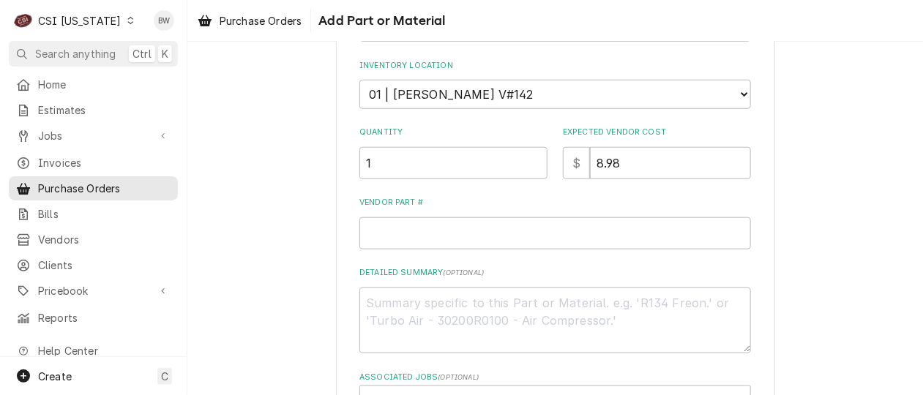
scroll to position [366, 0]
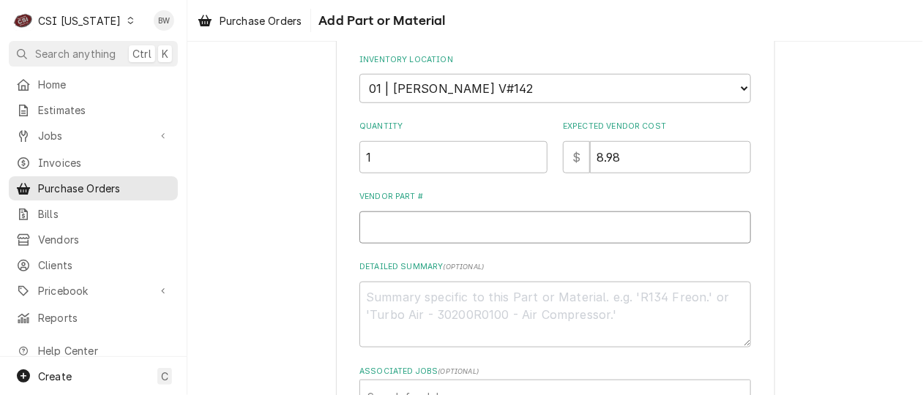
click at [374, 232] on input "Vendor Part #" at bounding box center [554, 227] width 391 height 32
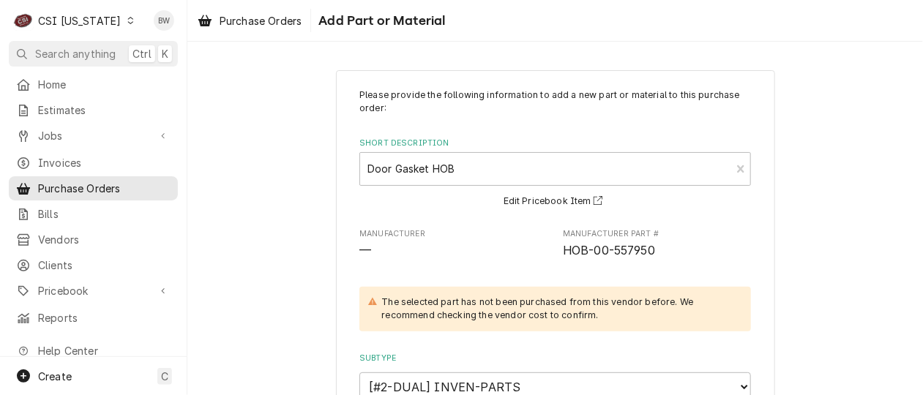
scroll to position [146, 0]
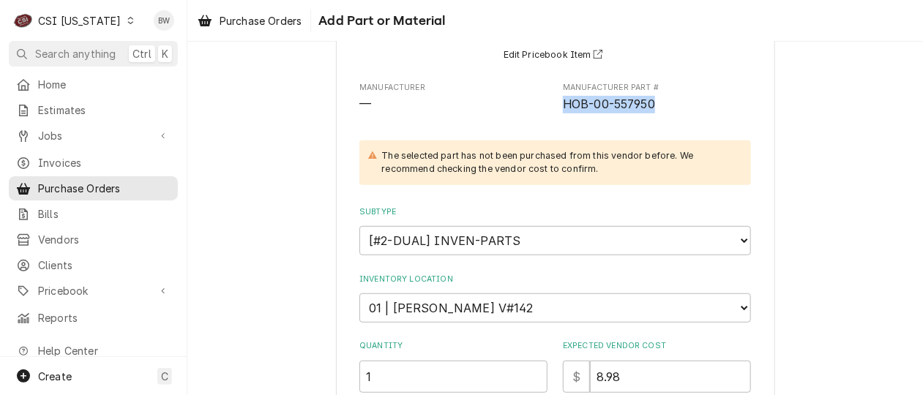
drag, startPoint x: 650, startPoint y: 108, endPoint x: 560, endPoint y: 111, distance: 90.8
click at [563, 111] on span "HOB-00-557950" at bounding box center [657, 105] width 188 height 18
copy span "HOB-00-557950"
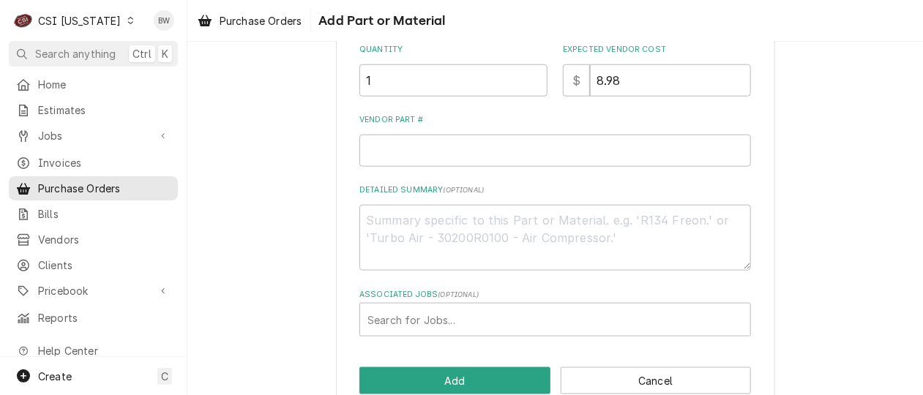
scroll to position [471, 0]
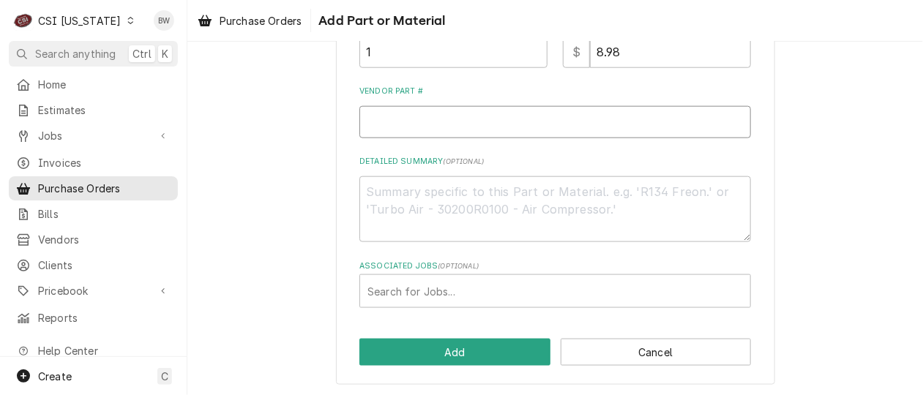
click at [397, 122] on input "Vendor Part #" at bounding box center [554, 122] width 391 height 32
paste input "HOB-00-557950"
type textarea "x"
type input "HOB-00-557950"
click at [376, 293] on div "Associated Jobs" at bounding box center [554, 291] width 375 height 26
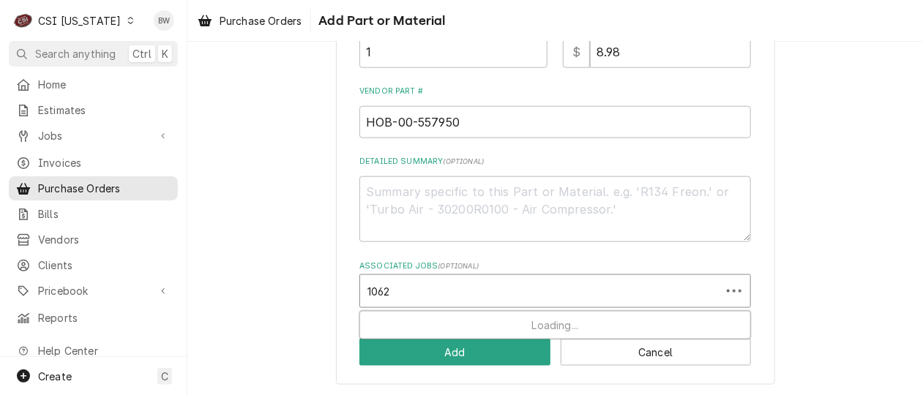
type input "10623"
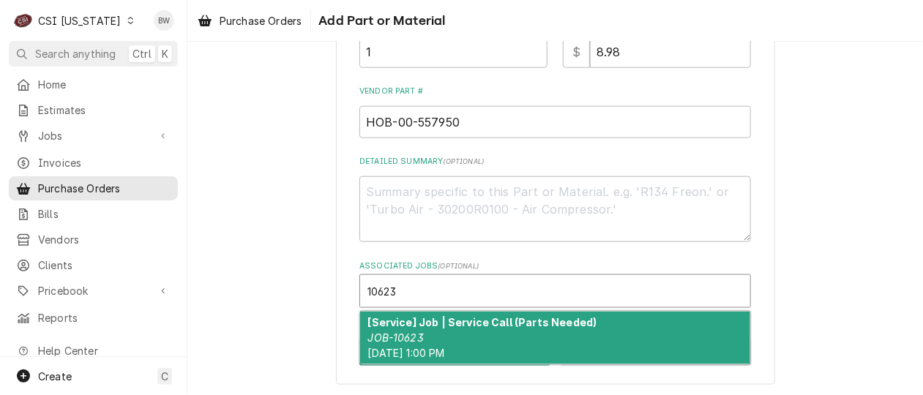
click at [393, 326] on strong "[Service] Job | Service Call (Parts Needed)" at bounding box center [482, 322] width 229 height 12
type textarea "x"
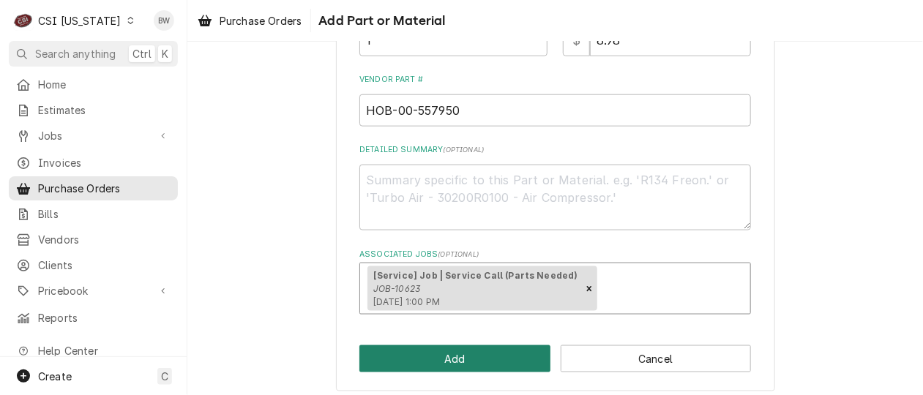
scroll to position [489, 0]
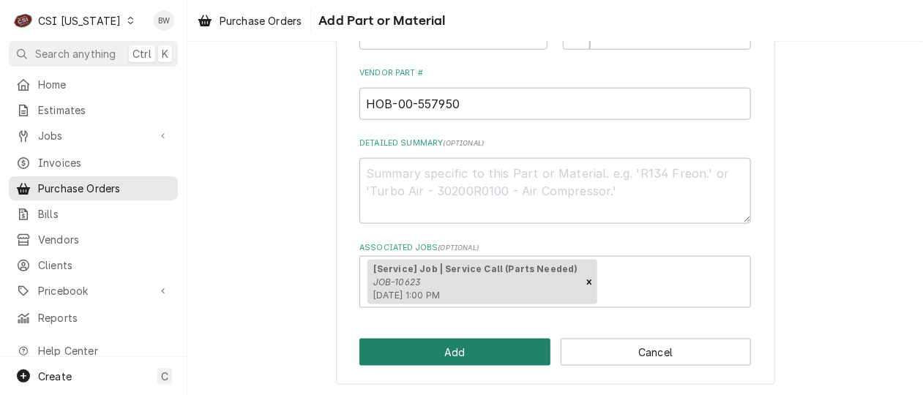
click at [440, 355] on button "Add" at bounding box center [454, 352] width 191 height 27
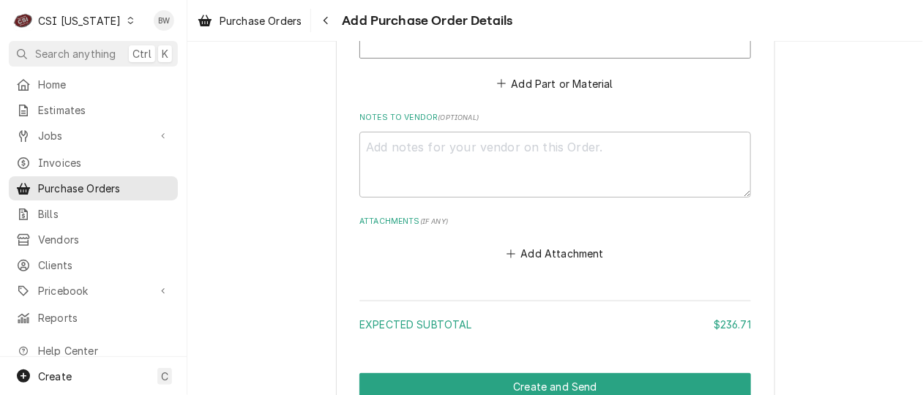
scroll to position [1681, 0]
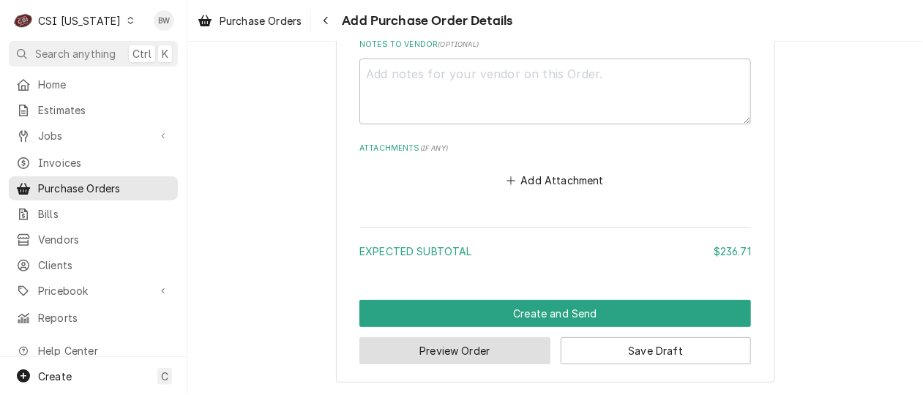
click at [444, 343] on button "Preview Order" at bounding box center [454, 350] width 191 height 27
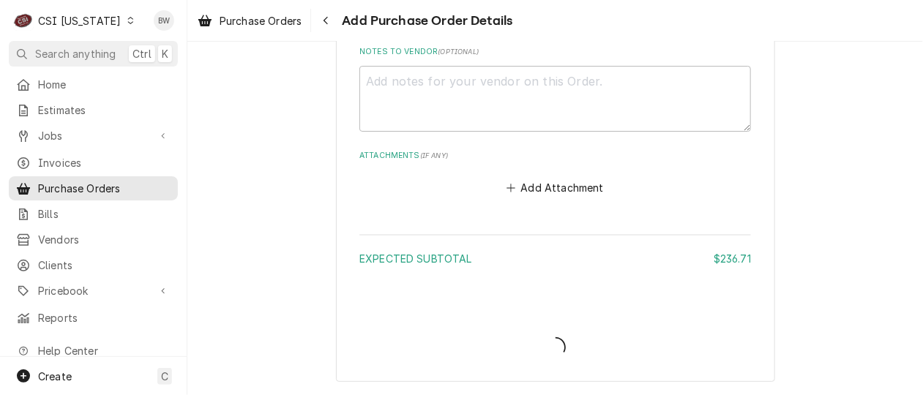
scroll to position [1673, 0]
type textarea "x"
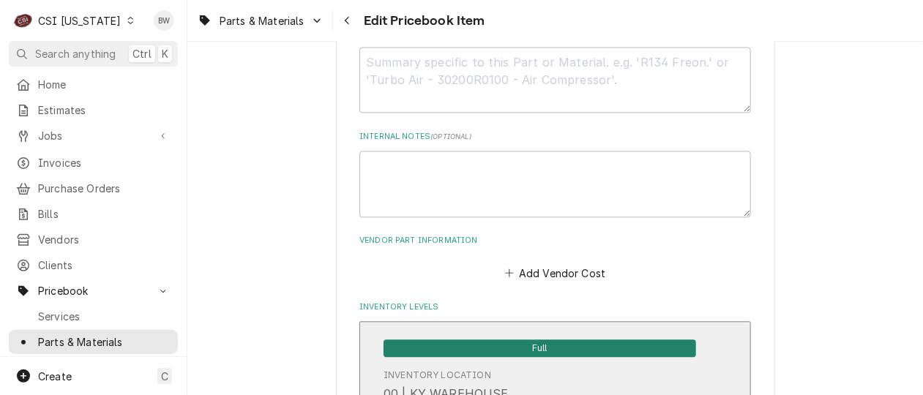
scroll to position [878, 0]
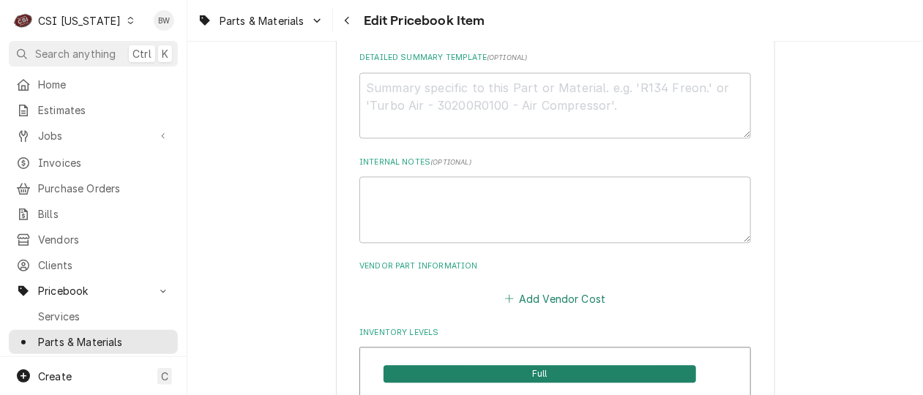
click at [519, 293] on button "Add Vendor Cost" at bounding box center [555, 299] width 106 height 20
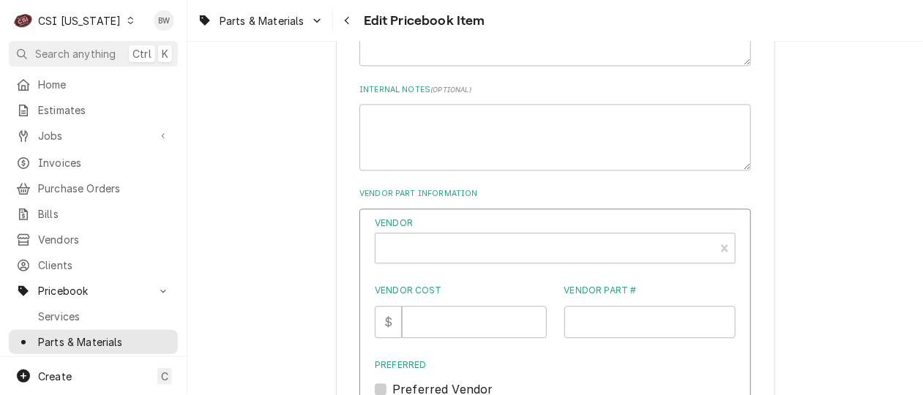
scroll to position [1024, 0]
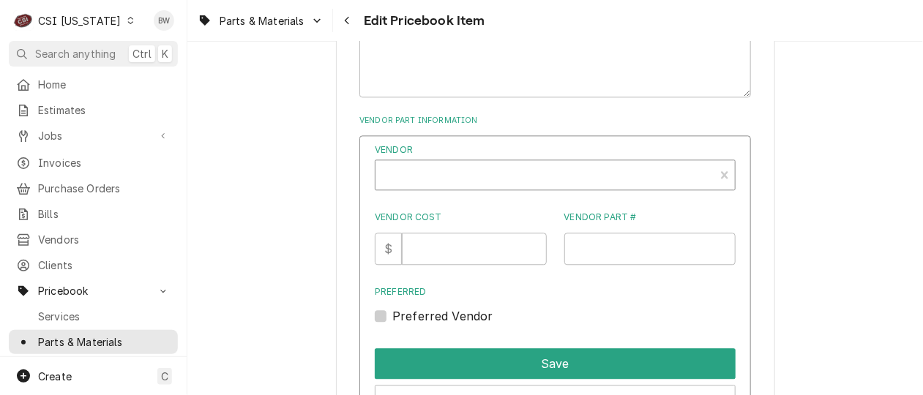
type textarea "x"
click at [404, 176] on div "Vendor" at bounding box center [545, 180] width 324 height 35
type input "parts town"
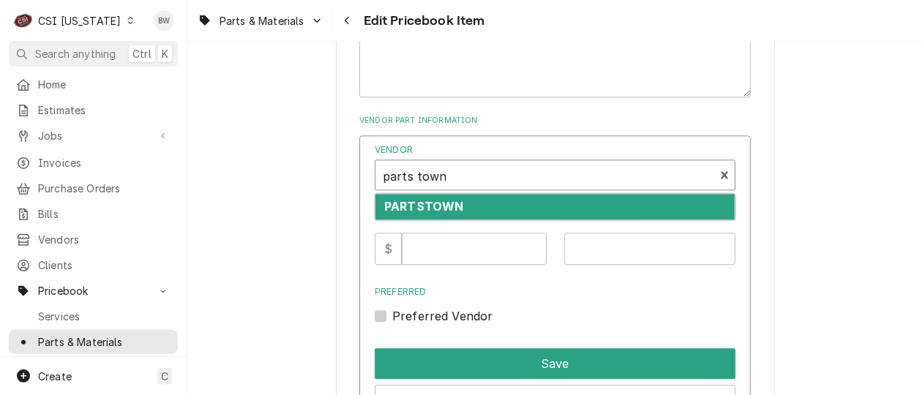
click at [405, 201] on strong "PARTSTOWN" at bounding box center [423, 206] width 79 height 15
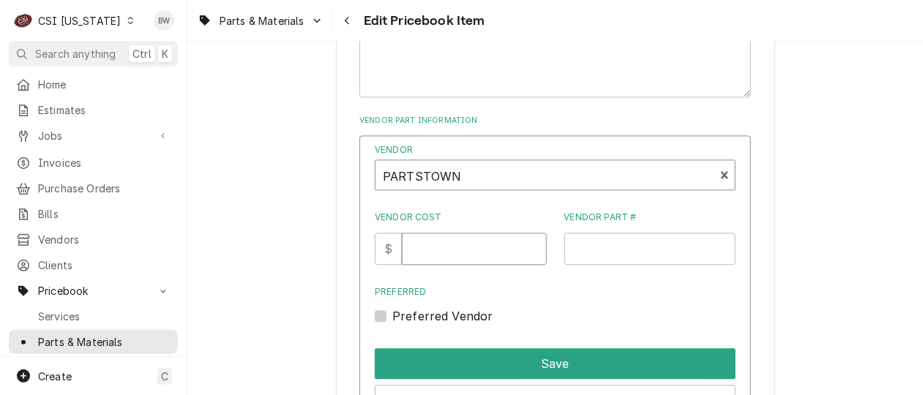
click at [439, 243] on input "Vendor Cost" at bounding box center [474, 249] width 144 height 32
type input "8.98"
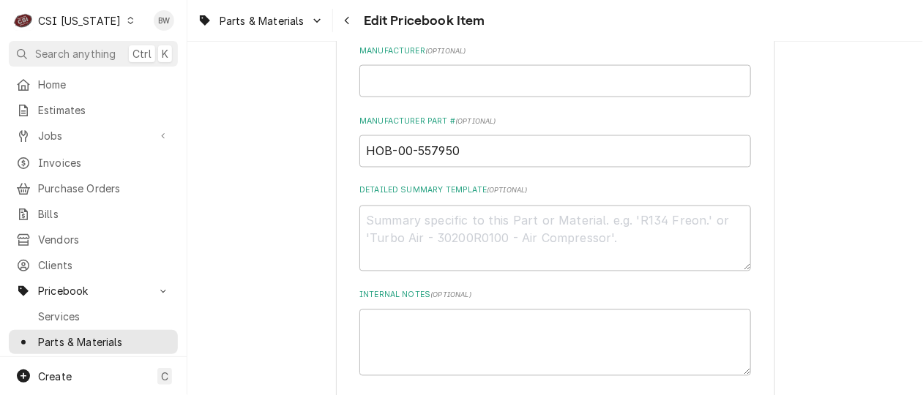
scroll to position [732, 0]
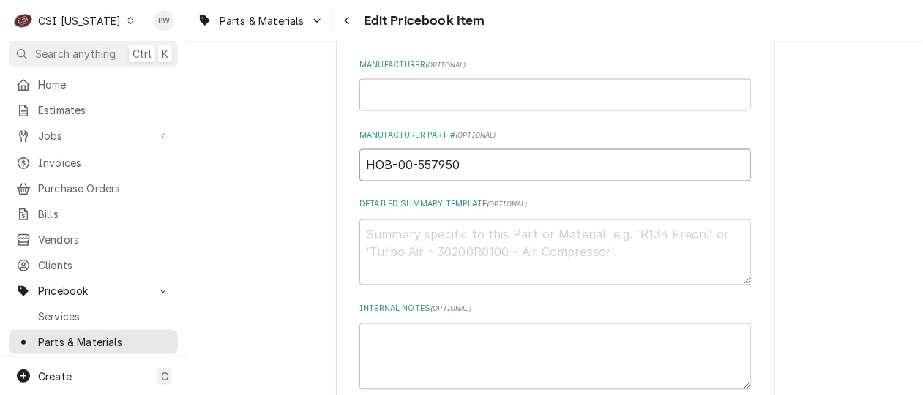
drag, startPoint x: 433, startPoint y: 164, endPoint x: 328, endPoint y: 162, distance: 105.4
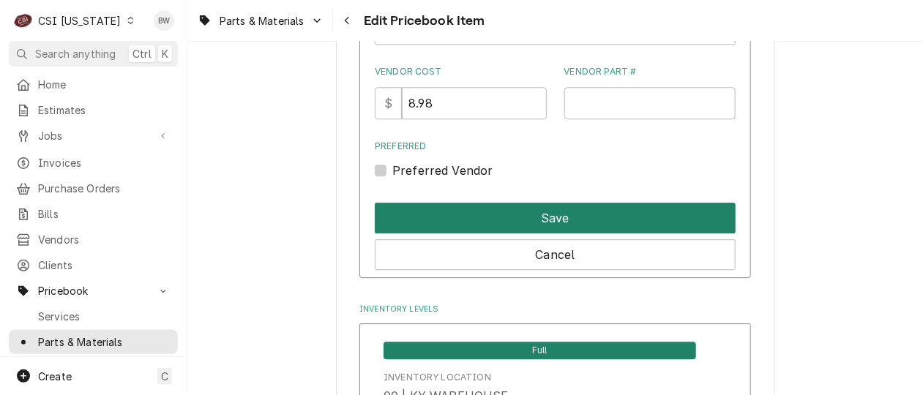
scroll to position [1171, 0]
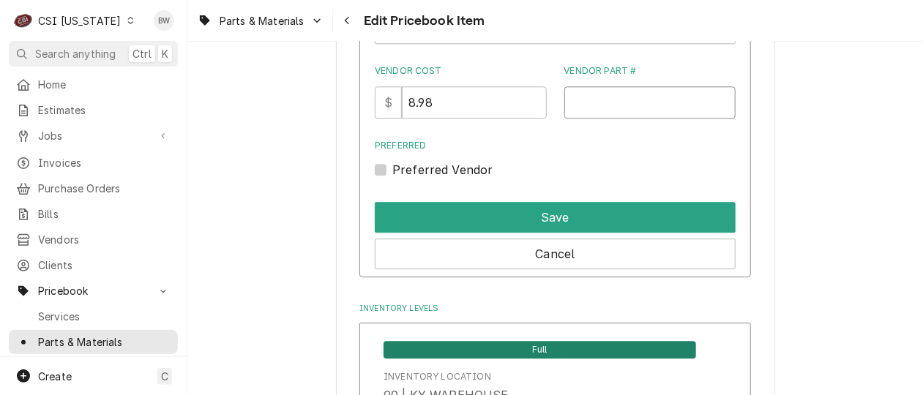
click at [593, 97] on input "Vendor Part #" at bounding box center [650, 102] width 172 height 32
paste input "HOB-00-557950"
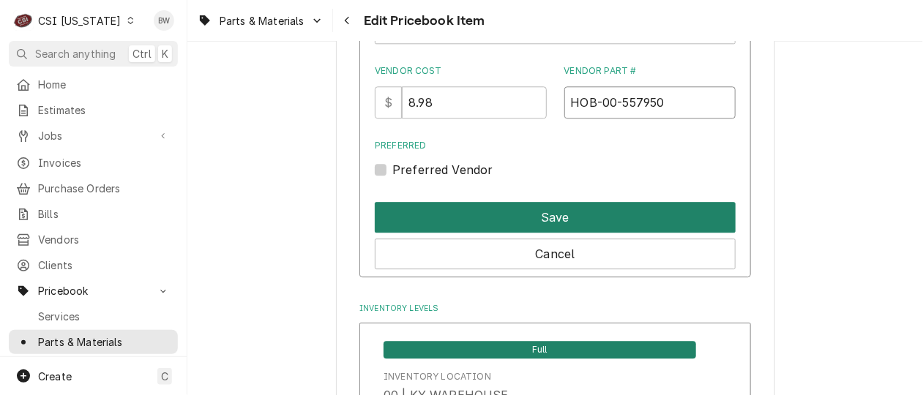
type input "HOB-00-557950"
click at [546, 211] on button "Save" at bounding box center [555, 217] width 361 height 31
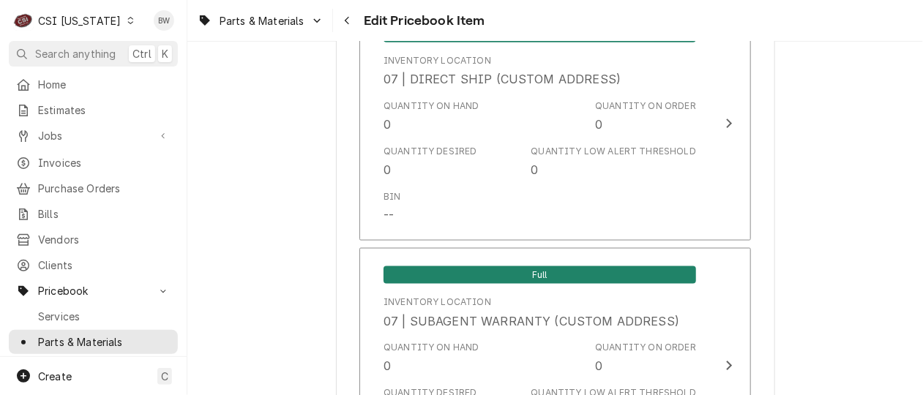
scroll to position [4412, 0]
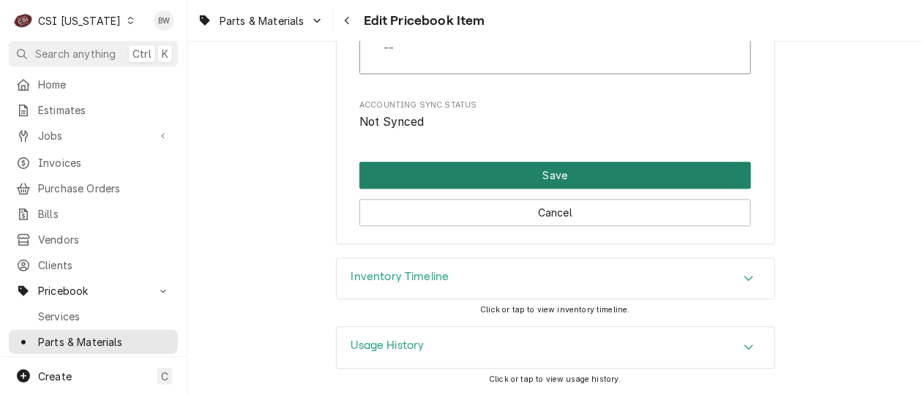
click at [547, 176] on button "Save" at bounding box center [554, 175] width 391 height 27
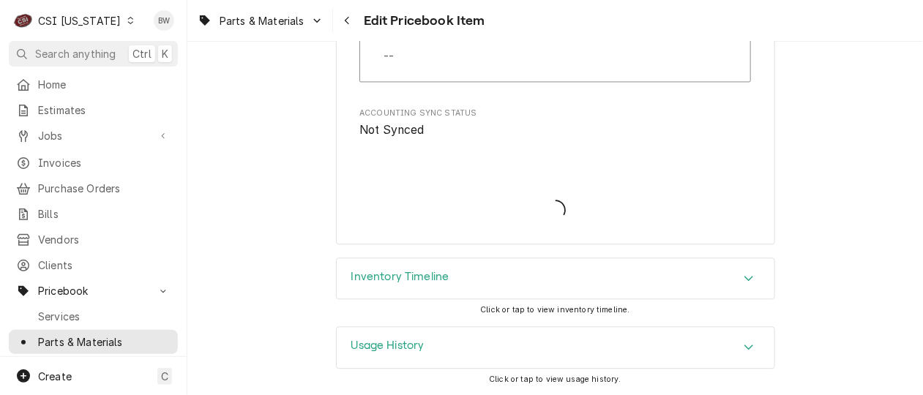
type textarea "x"
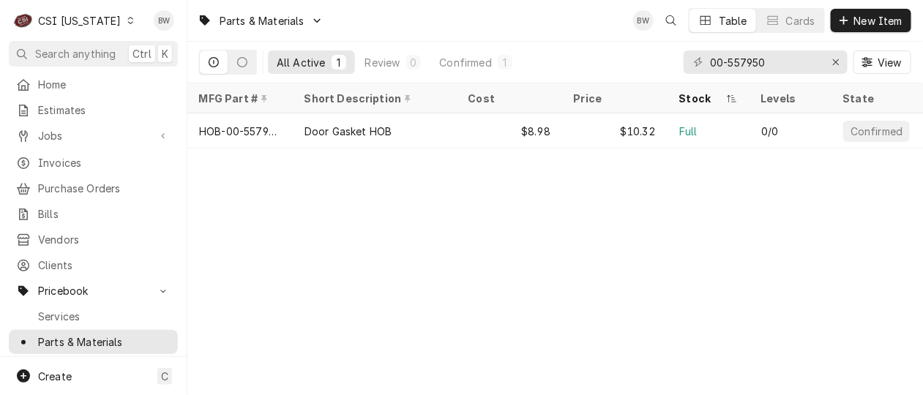
click at [127, 23] on icon "Dynamic Content Wrapper" at bounding box center [130, 20] width 7 height 7
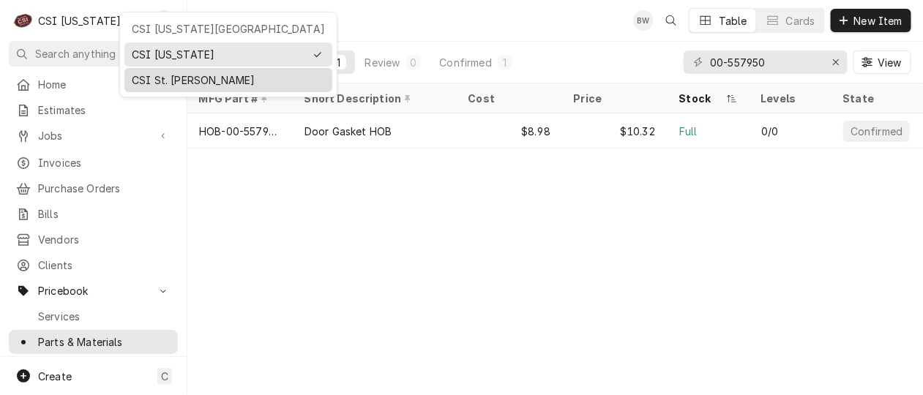
click at [135, 74] on div "CSI St. [PERSON_NAME]" at bounding box center [228, 79] width 193 height 15
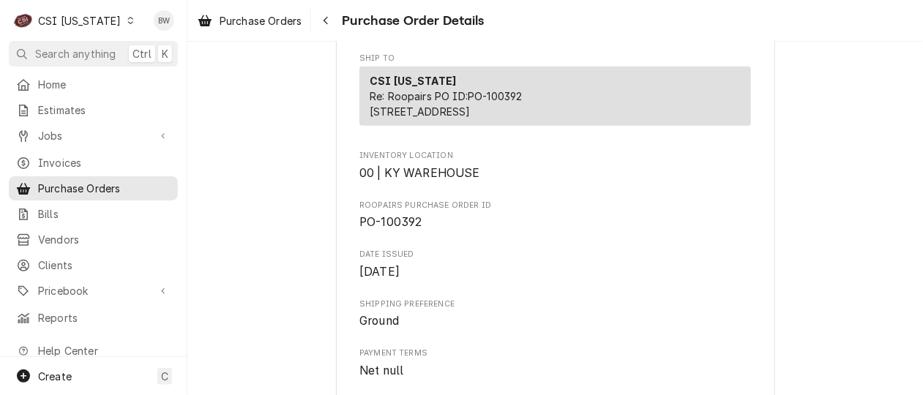
scroll to position [366, 0]
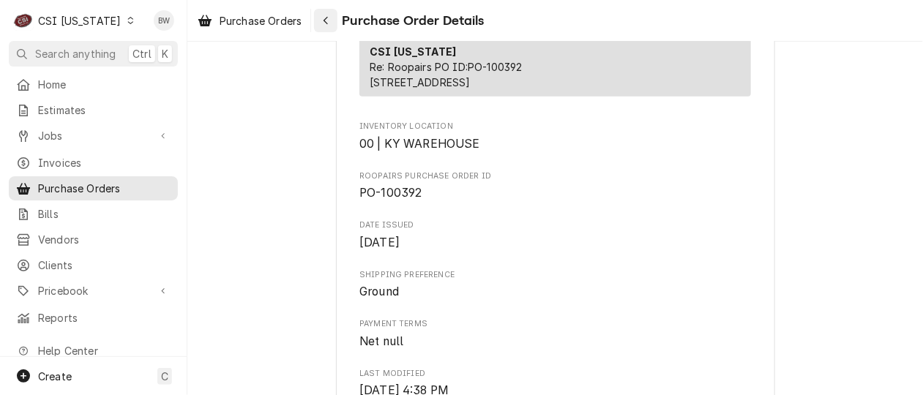
click at [325, 20] on icon "Navigate back" at bounding box center [326, 20] width 7 height 10
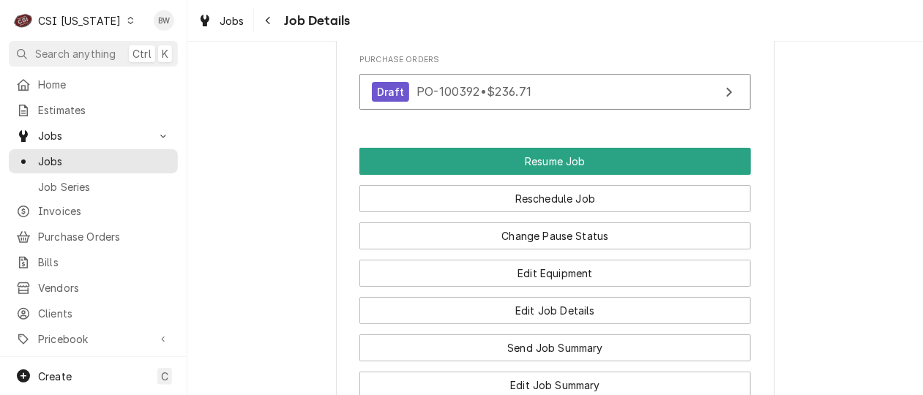
scroll to position [1616, 0]
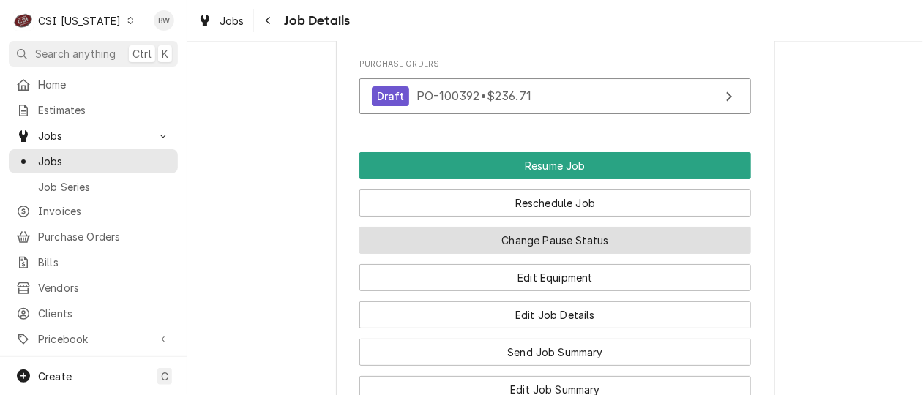
click at [548, 227] on button "Change Pause Status" at bounding box center [554, 240] width 391 height 27
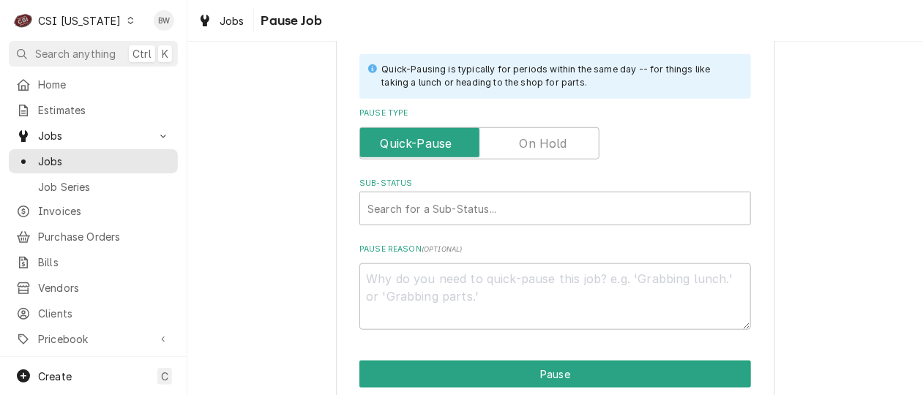
scroll to position [366, 0]
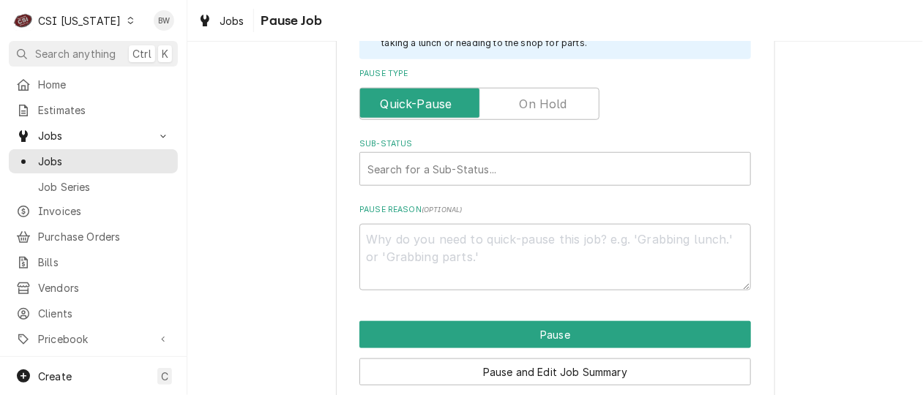
click at [544, 108] on label "Pause Type" at bounding box center [479, 104] width 240 height 32
click at [544, 108] on input "Pause Type" at bounding box center [479, 104] width 227 height 32
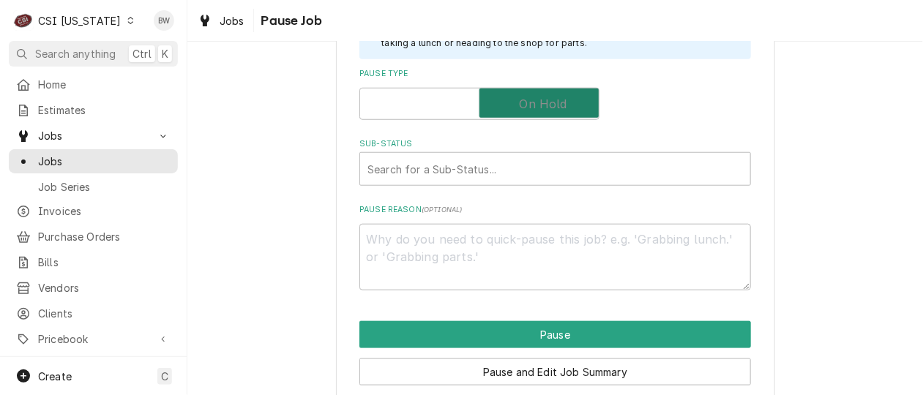
checkbox input "true"
click at [429, 171] on div "Sub-Status" at bounding box center [554, 169] width 375 height 26
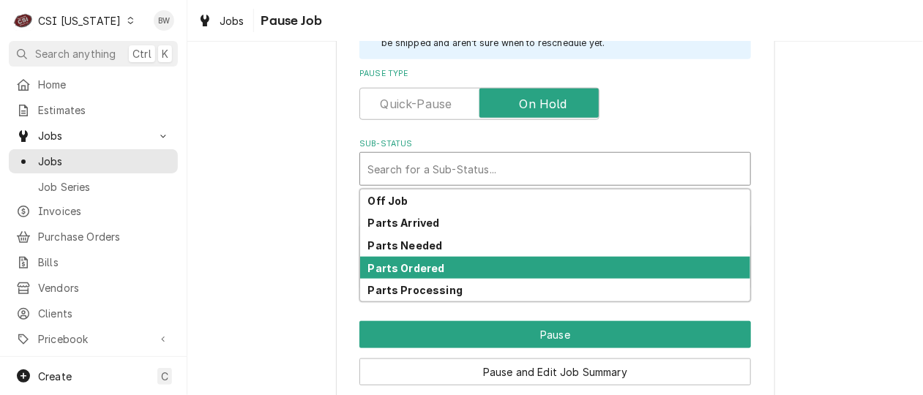
click at [431, 263] on strong "Parts Ordered" at bounding box center [406, 268] width 77 height 12
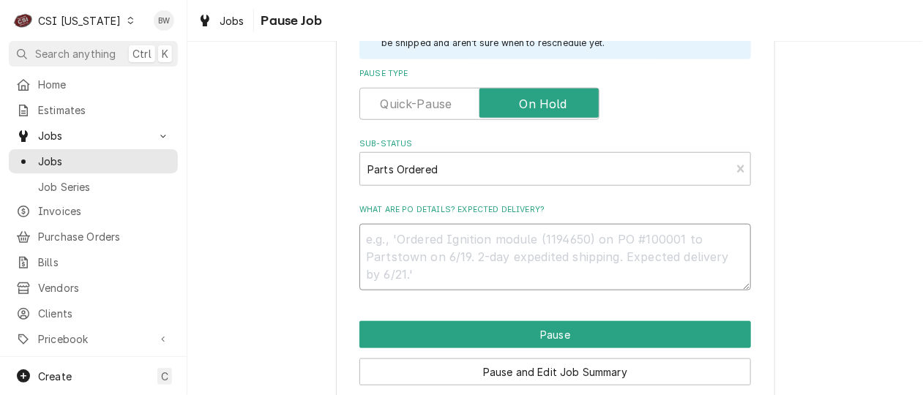
click at [391, 240] on textarea "What are PO details? Expected delivery?" at bounding box center [554, 257] width 391 height 66
type textarea "x"
type textarea "O"
type textarea "x"
type textarea "OR"
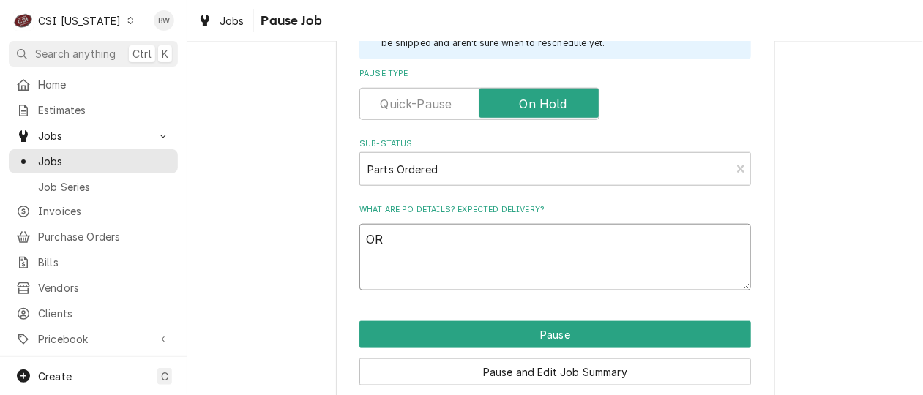
type textarea "x"
type textarea "ORd"
type textarea "x"
type textarea "ORd PA"
type textarea "x"
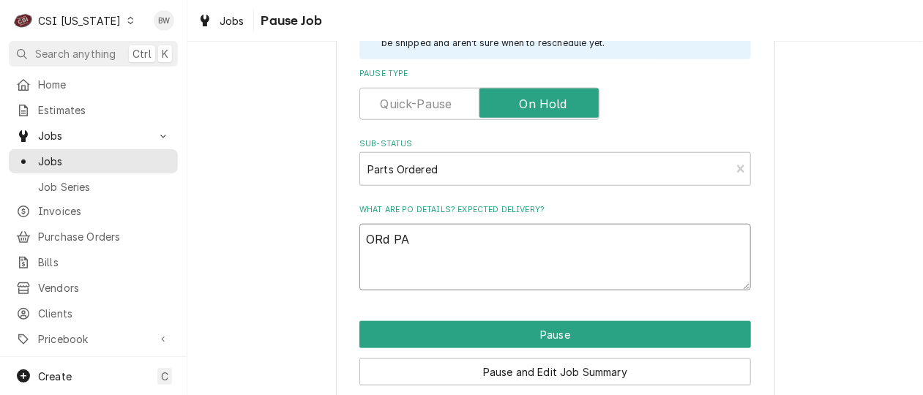
type textarea "ORd PAr"
type textarea "x"
type textarea "ORd PArt"
type textarea "x"
type textarea "ORd PArts"
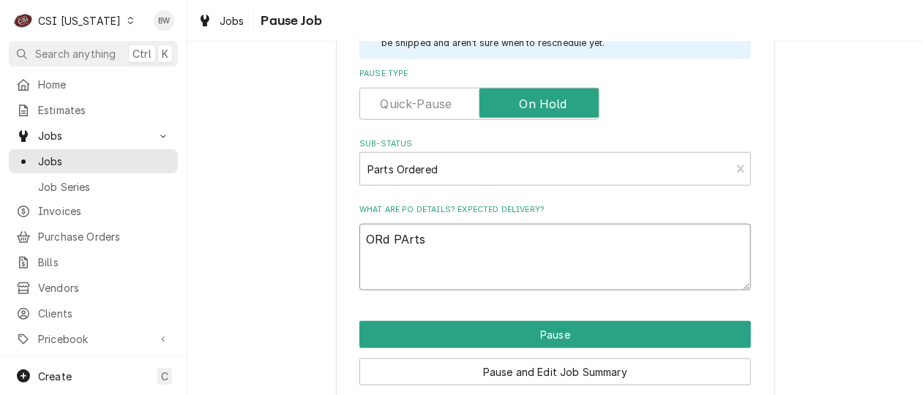
type textarea "x"
type textarea "ORd PArtst"
type textarea "x"
type textarea "ORd PArtsto"
type textarea "x"
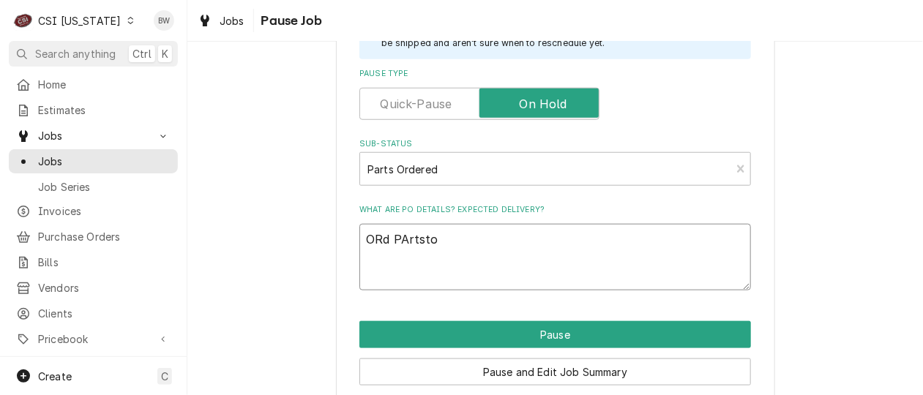
type textarea "ORd PArtstow"
type textarea "x"
type textarea "ORd PArtstown"
type textarea "x"
type textarea "ORd PArtstown"
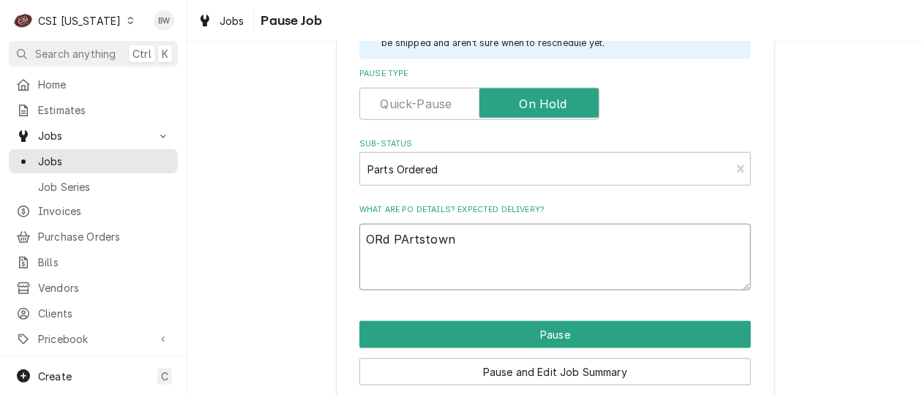
type textarea "x"
type textarea "ORd PArtstown P"
type textarea "x"
type textarea "ORd PArtstown PO"
type textarea "x"
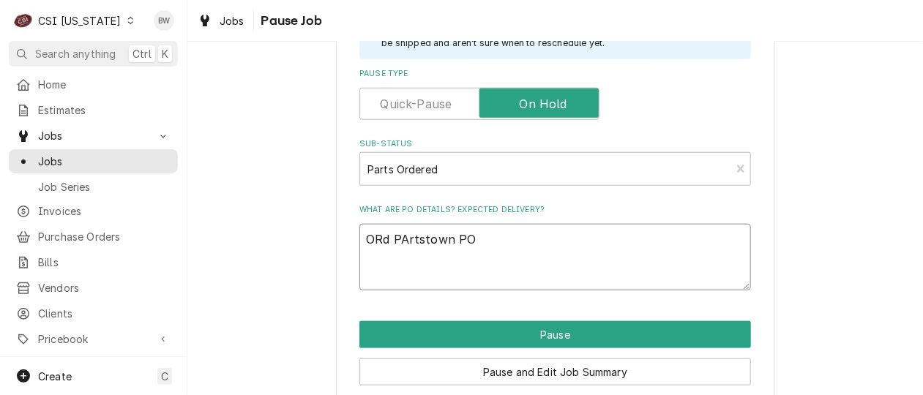
type textarea "ORd PArtstown PO"
type textarea "x"
type textarea "ORd PArtstown PO 1"
type textarea "x"
type textarea "ORd PArtstown PO 10"
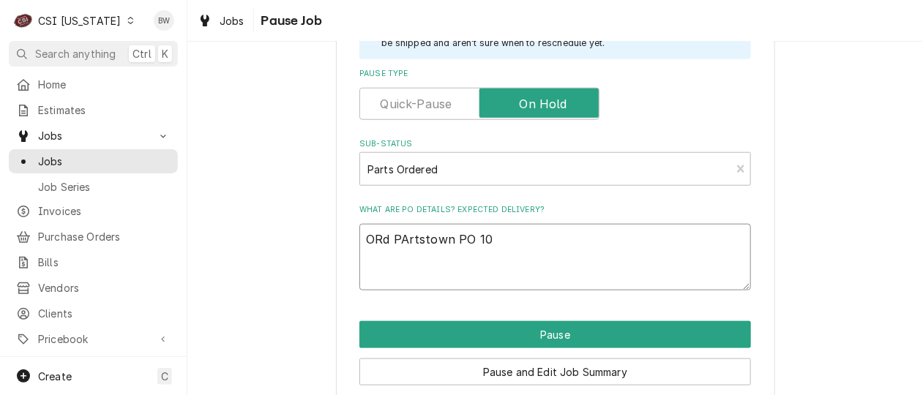
type textarea "x"
type textarea "ORd PArtstown PO 100"
type textarea "x"
type textarea "ORd PArtstown PO 1003"
type textarea "x"
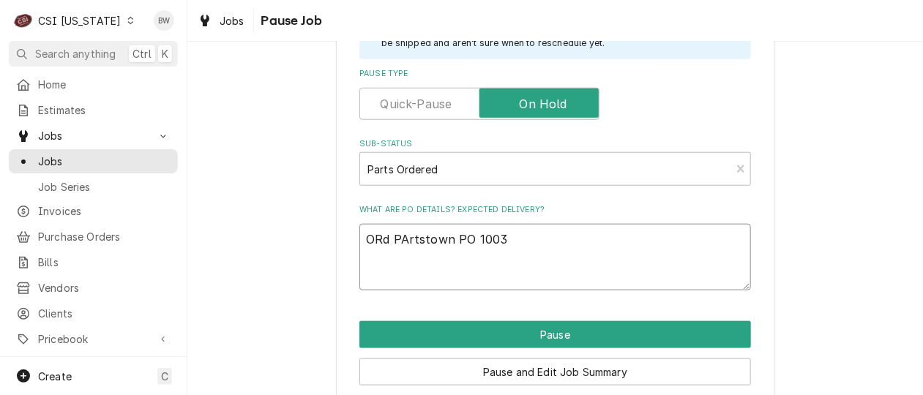
type textarea "ORd PArtstown PO 10039"
type textarea "x"
type textarea "ORd PArtstown PO 100392"
type textarea "x"
type textarea "ORd Prtstown PO 100392"
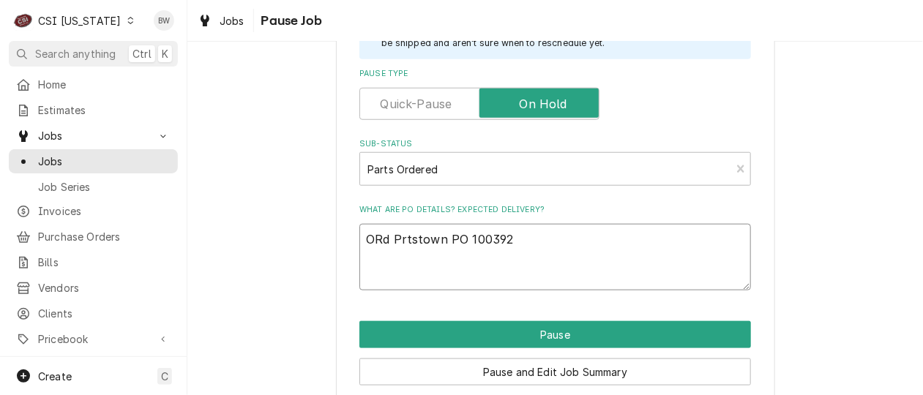
type textarea "x"
type textarea "ORd Partstown PO 100392"
type textarea "x"
type textarea "Od Partstown PO 100392"
type textarea "x"
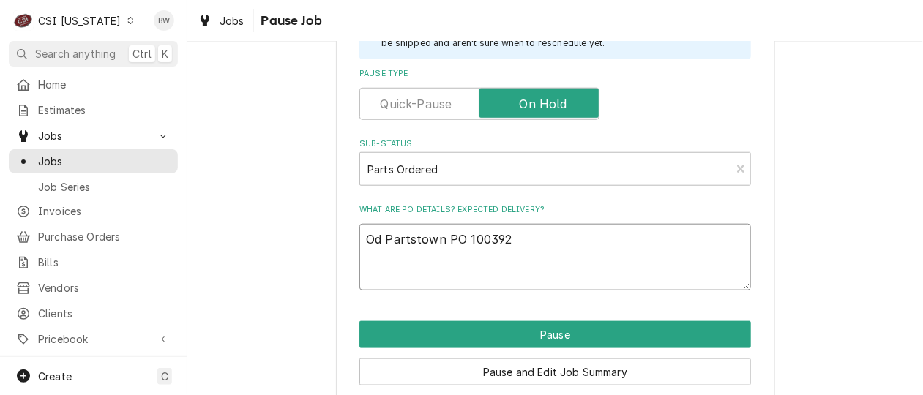
type textarea "Ord Partstown PO 100392"
click at [515, 242] on textarea "Ord Partstown PO 100392" at bounding box center [554, 257] width 391 height 66
type textarea "x"
type textarea "Ord Partstown PO 100392"
type textarea "x"
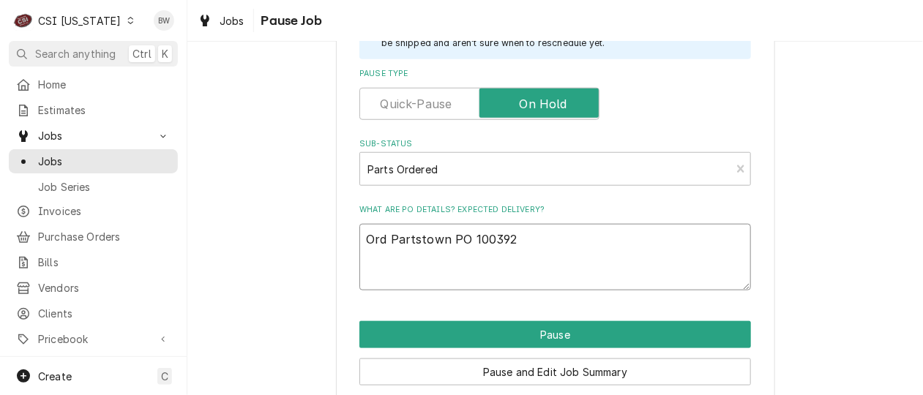
type textarea "Ord Partstown PO 100392 0"
type textarea "x"
type textarea "Ord Partstown PO 100392 00"
type textarea "x"
type textarea "Ord Partstown PO 100392 00-"
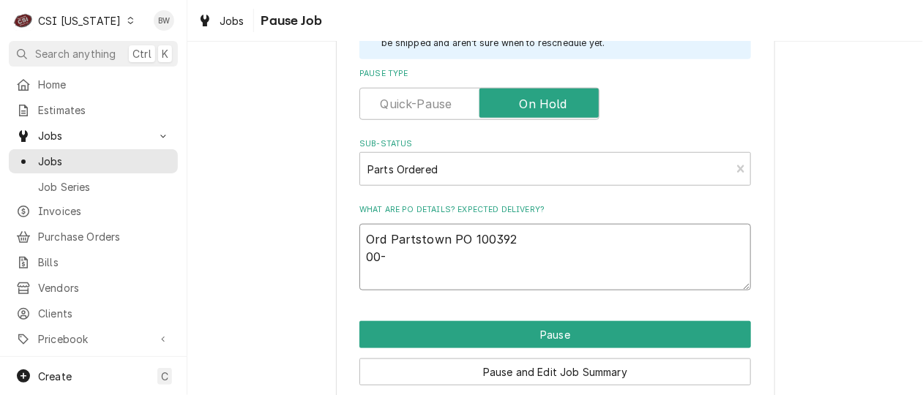
type textarea "x"
type textarea "Ord Partstown PO 100392 00-9"
type textarea "x"
type textarea "Ord Partstown PO 100392 00-91"
type textarea "x"
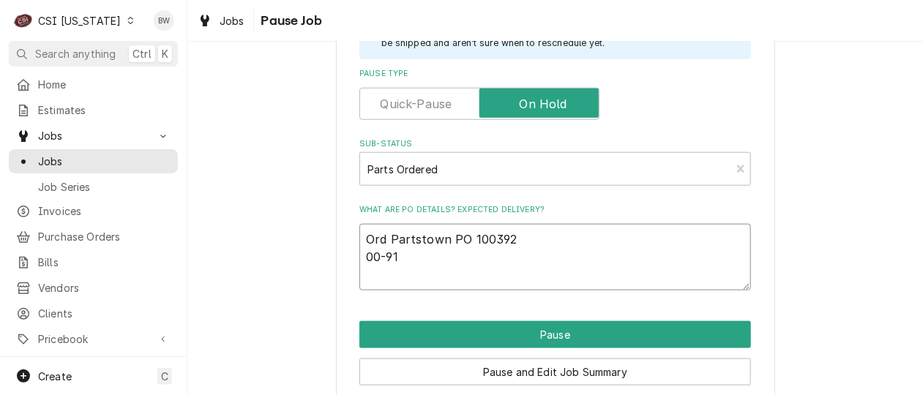
type textarea "Ord Partstown PO 100392 00-919"
type textarea "x"
type textarea "Ord Partstown PO 100392 00-9199"
type textarea "x"
type textarea "Ord Partstown PO 100392 00-91995"
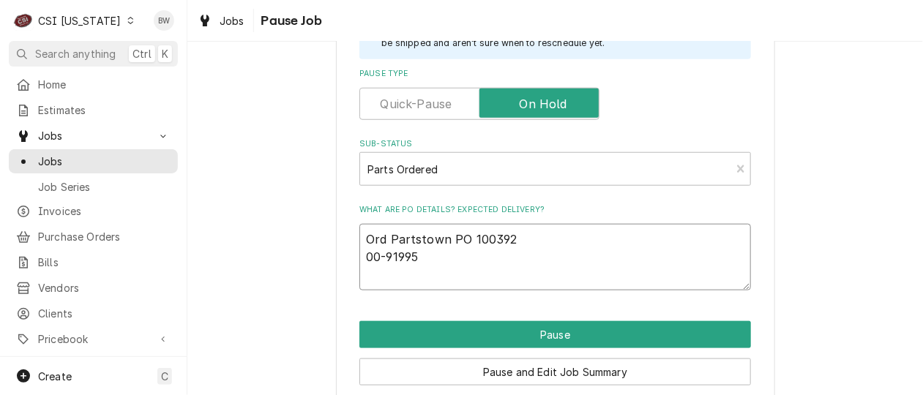
type textarea "x"
type textarea "Ord Partstown PO 100392 00-919958"
type textarea "x"
type textarea "Ord Partstown PO 100392 00-919958"
type textarea "x"
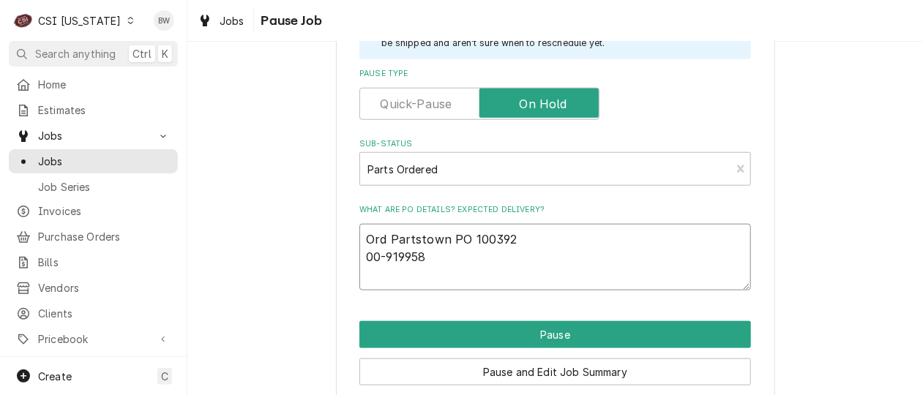
type textarea "Ord Partstown PO 100392 00-919958 0"
type textarea "x"
type textarea "Ord Partstown PO 100392 00-919958 00*"
type textarea "x"
type textarea "Ord Partstown PO 100392 00-919958 00*-"
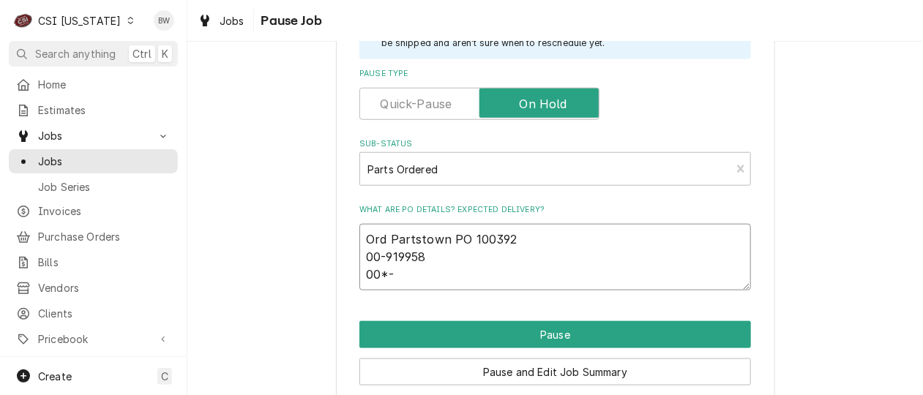
type textarea "x"
type textarea "Ord Partstown PO 100392 00-919958 00*"
type textarea "x"
type textarea "Ord Partstown PO 100392 00-919958 00"
type textarea "x"
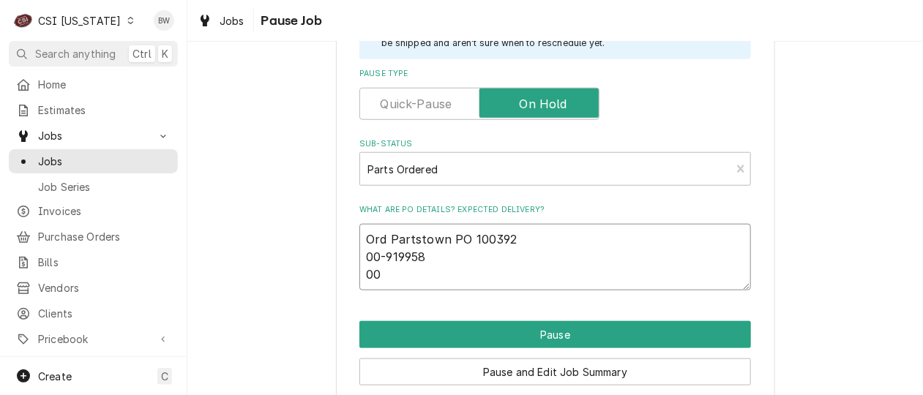
type textarea "Ord Partstown PO 100392 00-919958 0"
type textarea "x"
type textarea "Ord Partstown PO 100392 00-919958 00"
type textarea "x"
type textarea "Ord Partstown PO 100392 00-919958 00-"
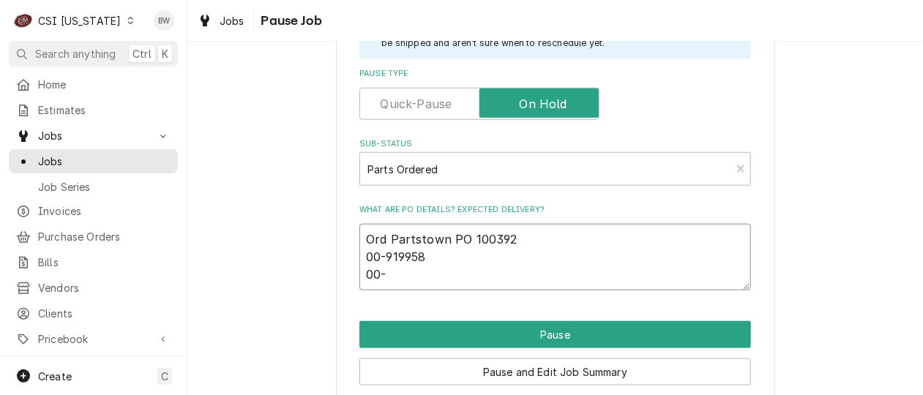
type textarea "x"
type textarea "Ord Partstown PO 100392 00-919958 00-9"
type textarea "x"
type textarea "Ord Partstown PO 100392 00-919958 00-91"
type textarea "x"
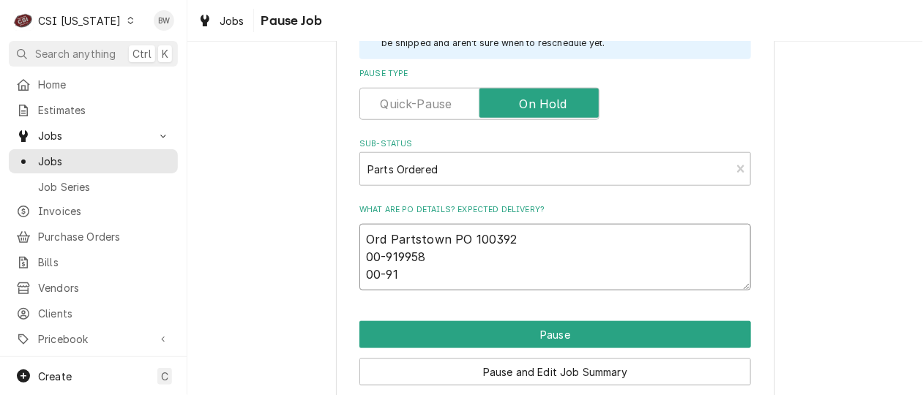
type textarea "Ord Partstown PO 100392 00-919958 00-919"
type textarea "x"
type textarea "Ord Partstown PO 100392 00-919958 00-9199"
type textarea "x"
type textarea "Ord Partstown PO 100392 00-919958 00-91995"
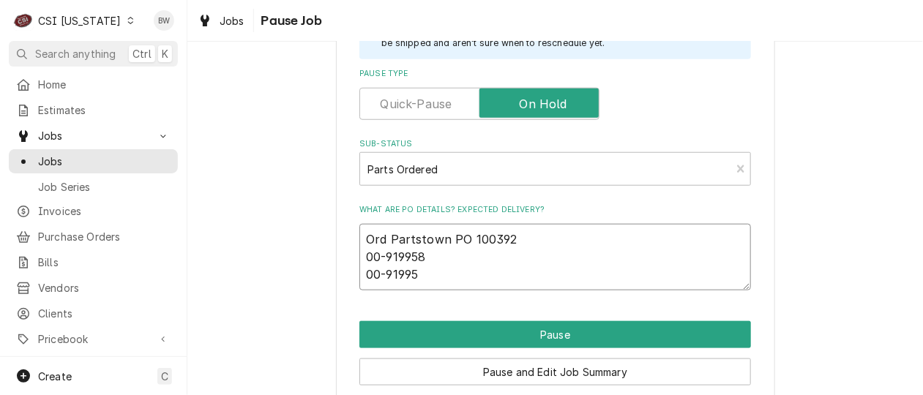
type textarea "x"
type textarea "Ord Partstown PO 100392 00-919958 00-919959"
type textarea "x"
type textarea "Ord Partstown PO 100392 00-919958 00-919959"
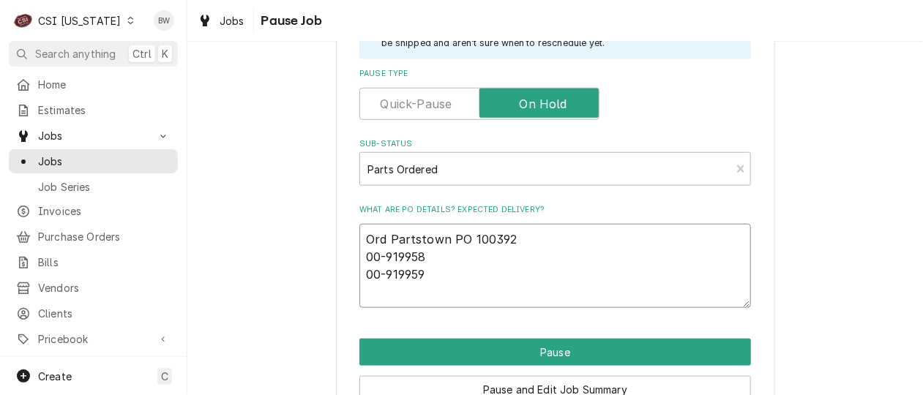
type textarea "x"
type textarea "Ord Partstown PO 100392 00-919958 00-919959 0"
type textarea "x"
type textarea "Ord Partstown PO 100392 00-919958 00-919959 00"
type textarea "x"
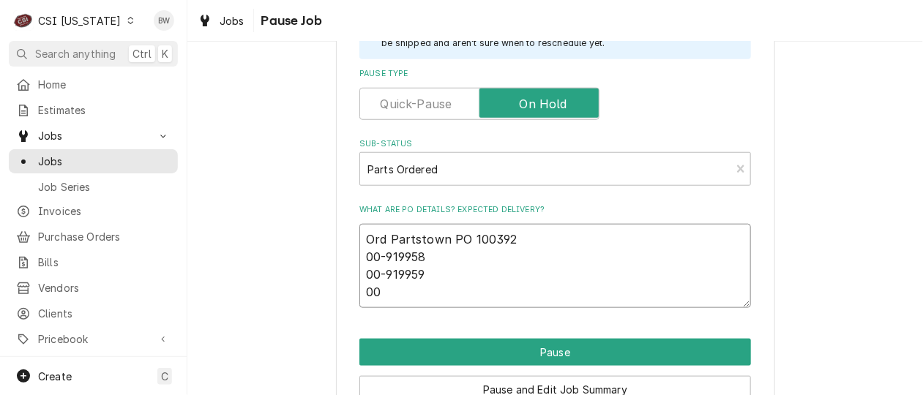
type textarea "Ord Partstown PO 100392 00-919958 00-919959 00-"
type textarea "x"
type textarea "Ord Partstown PO 100392 00-919958 00-919959 00-5"
type textarea "x"
type textarea "Ord Partstown PO 100392 00-919958 00-919959 00-55"
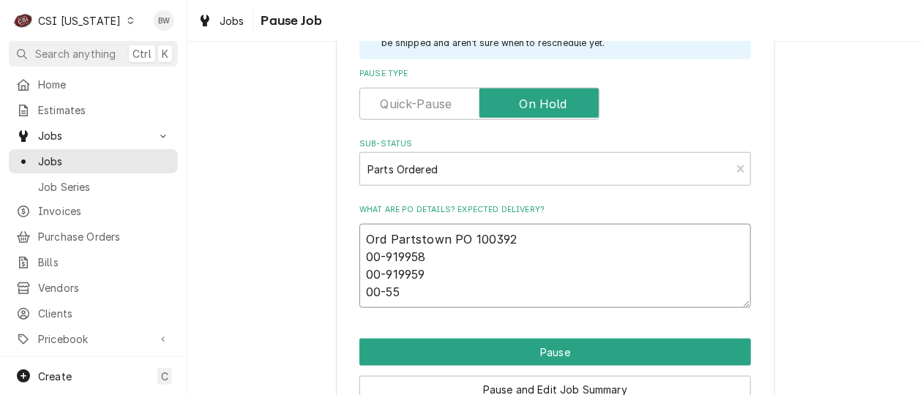
type textarea "x"
type textarea "Ord Partstown PO 100392 00-919958 00-919959 00-557"
type textarea "x"
type textarea "Ord Partstown PO 100392 00-919958 00-919959 00-5579"
type textarea "x"
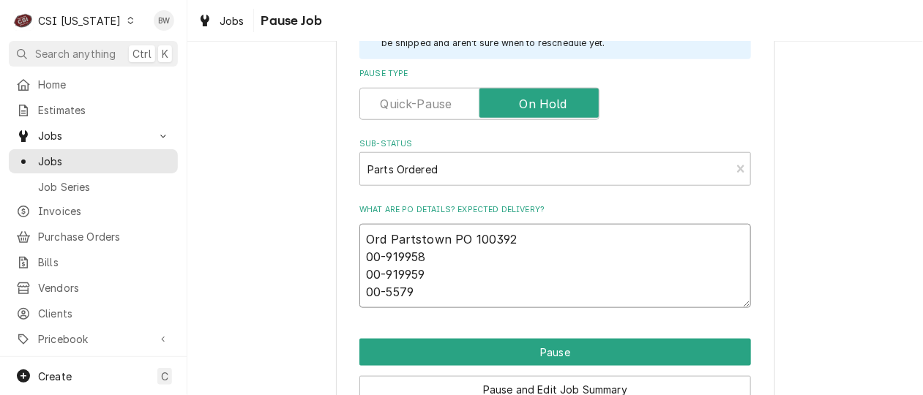
type textarea "Ord Partstown PO 100392 00-919958 00-919959 00-55795"
type textarea "x"
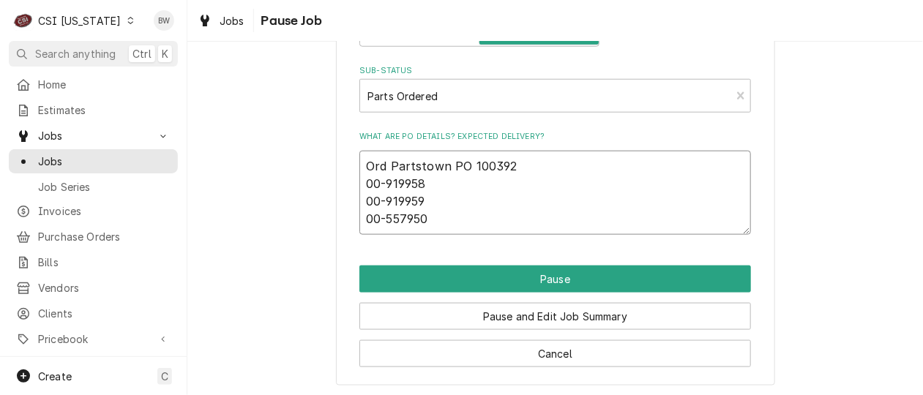
click at [432, 201] on textarea "Ord Partstown PO 100392 00-919958 00-919959 00-557950" at bounding box center [554, 192] width 391 height 83
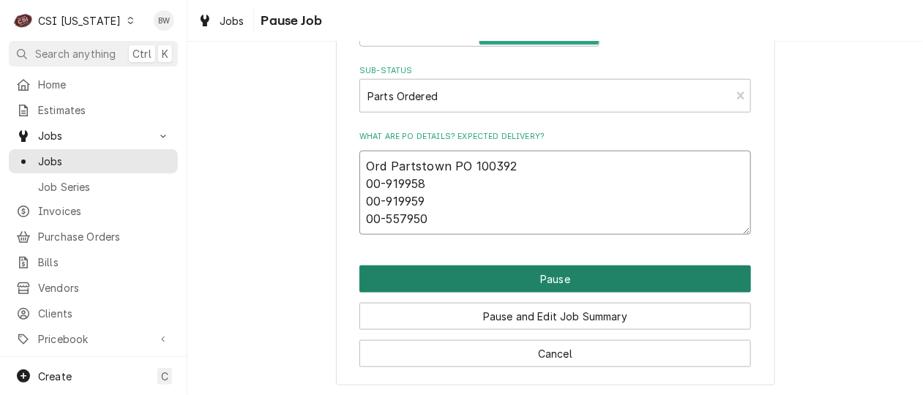
type textarea "Ord Partstown PO 100392 00-919958 00-919959 00-557950"
click at [527, 274] on button "Pause" at bounding box center [554, 279] width 391 height 27
type textarea "x"
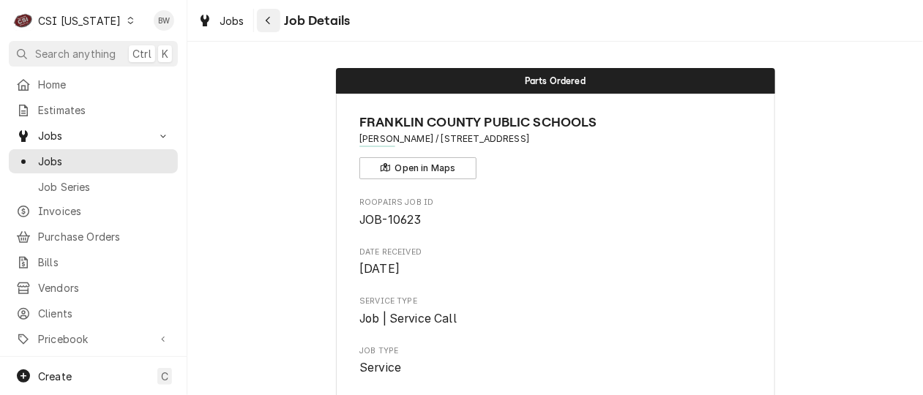
click at [258, 20] on button "Navigate back" at bounding box center [268, 20] width 23 height 23
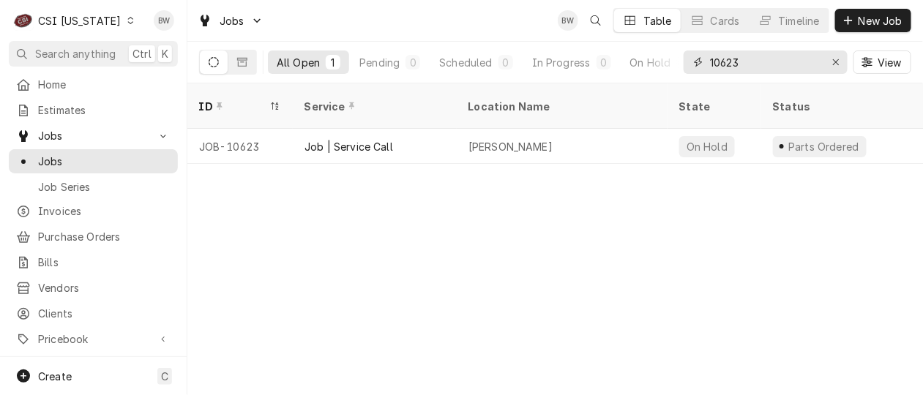
drag, startPoint x: 757, startPoint y: 60, endPoint x: 746, endPoint y: 61, distance: 10.3
click at [747, 61] on input "10623" at bounding box center [765, 61] width 110 height 23
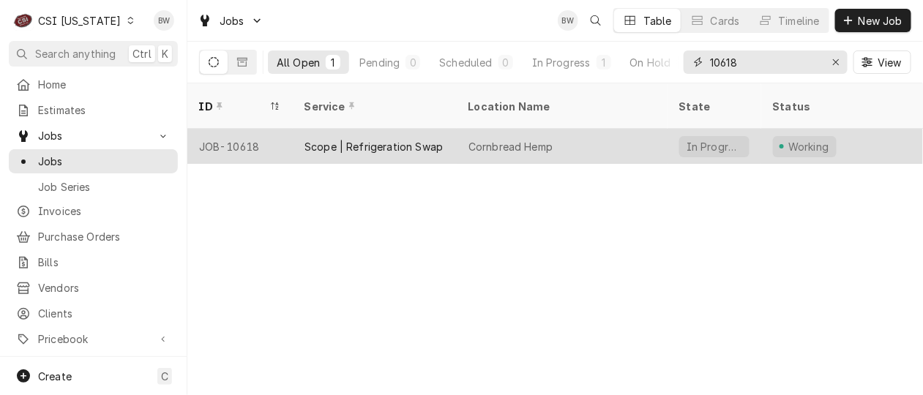
type input "10618"
click at [254, 129] on div "JOB-10618" at bounding box center [239, 146] width 105 height 35
click at [253, 129] on div "JOB-10618" at bounding box center [239, 146] width 105 height 35
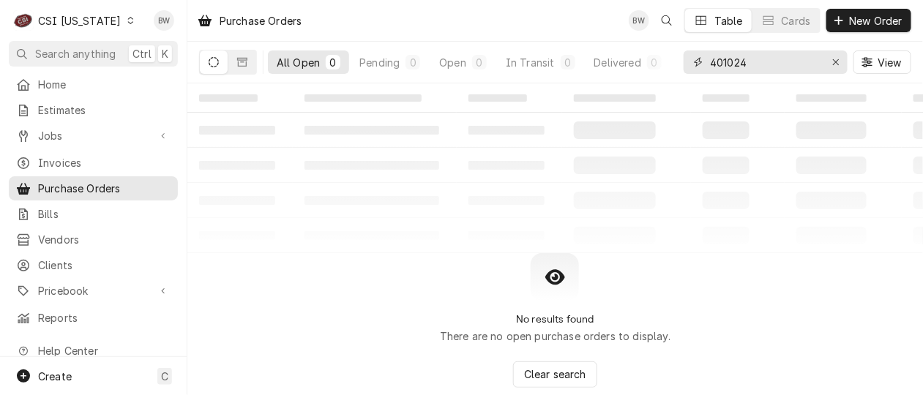
drag, startPoint x: 778, startPoint y: 70, endPoint x: 682, endPoint y: 64, distance: 96.7
click at [682, 64] on div "All Open 0 Pending 0 Open 0 In Transit 0 Delivered 0 Stocked 0 401024 View" at bounding box center [555, 62] width 712 height 41
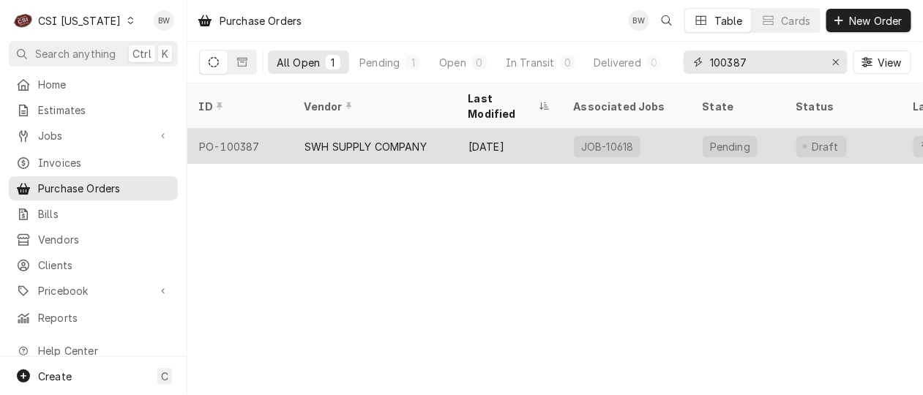
type input "100387"
click at [260, 129] on div "PO-100387" at bounding box center [239, 146] width 105 height 35
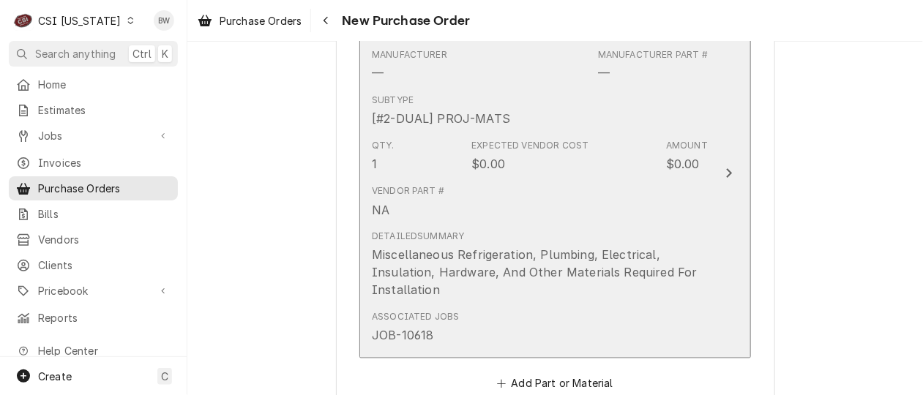
scroll to position [732, 0]
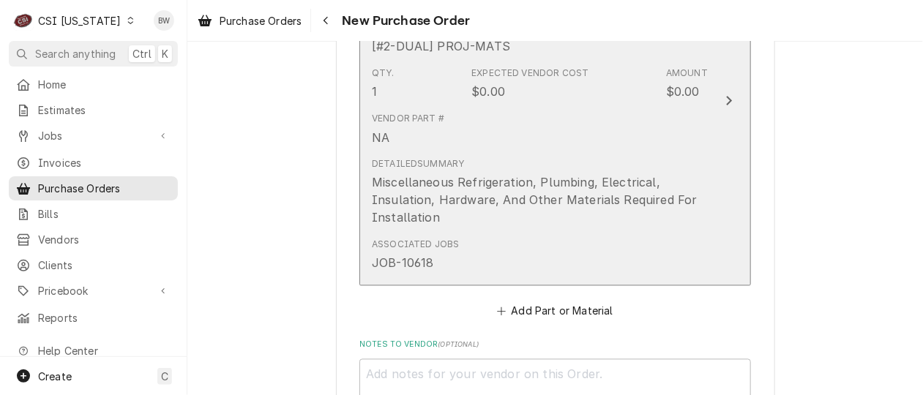
click at [538, 179] on div "Miscellaneous Refrigeration, Plumbing, Electrical, Insulation, Hardware, And Ot…" at bounding box center [540, 200] width 336 height 53
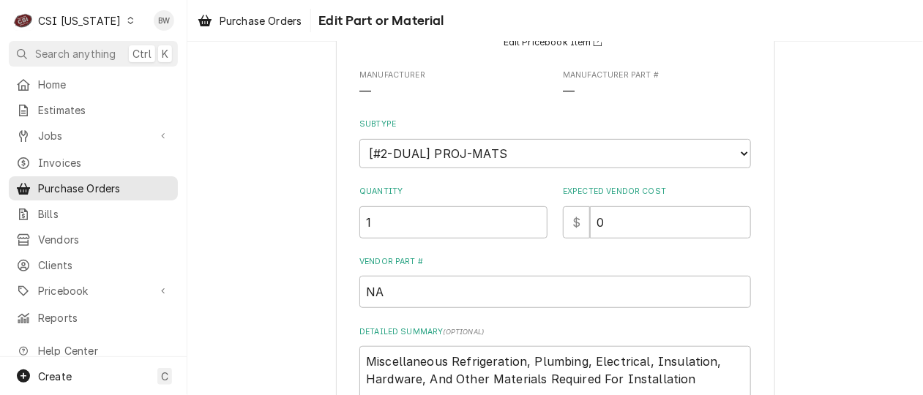
scroll to position [146, 0]
drag, startPoint x: 612, startPoint y: 224, endPoint x: 581, endPoint y: 222, distance: 30.8
click at [581, 222] on div "$ 0" at bounding box center [657, 222] width 188 height 32
type textarea "x"
type input "5"
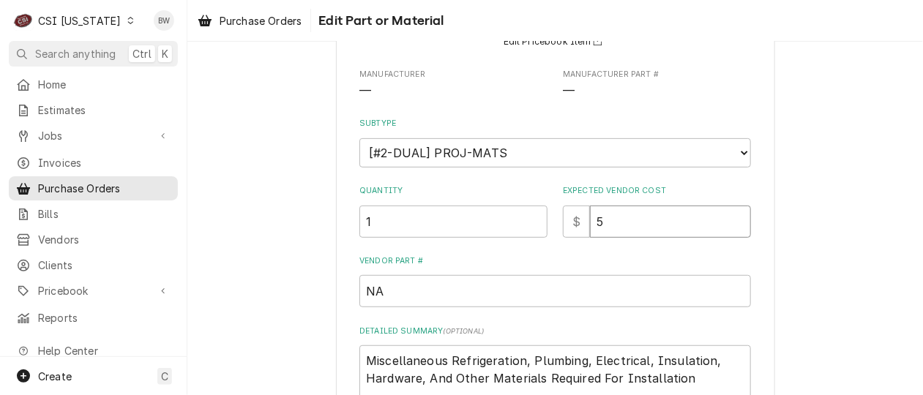
type textarea "x"
type input "50"
type textarea "x"
type input "507"
type textarea "x"
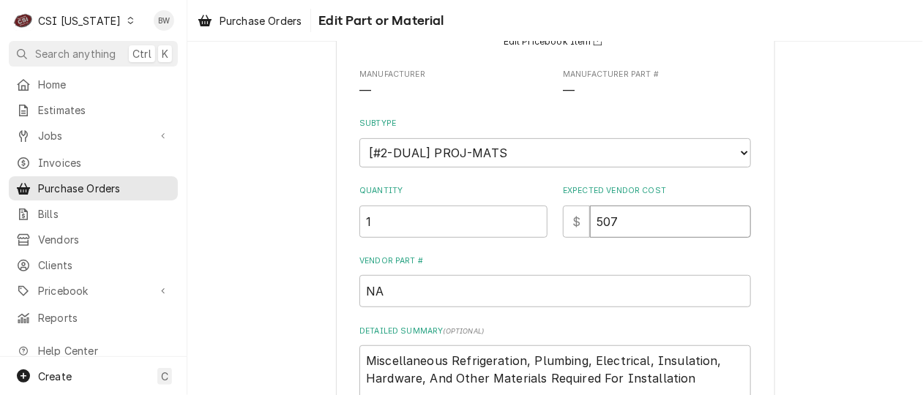
type input "507.9"
type textarea "x"
type input "507.96"
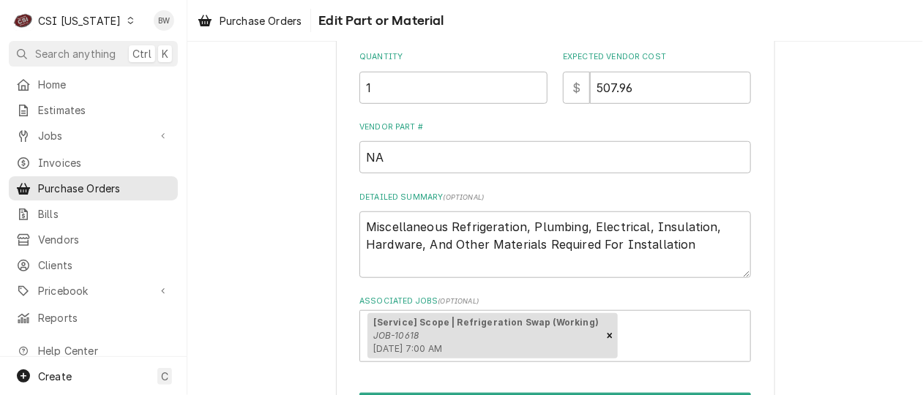
scroll to position [293, 0]
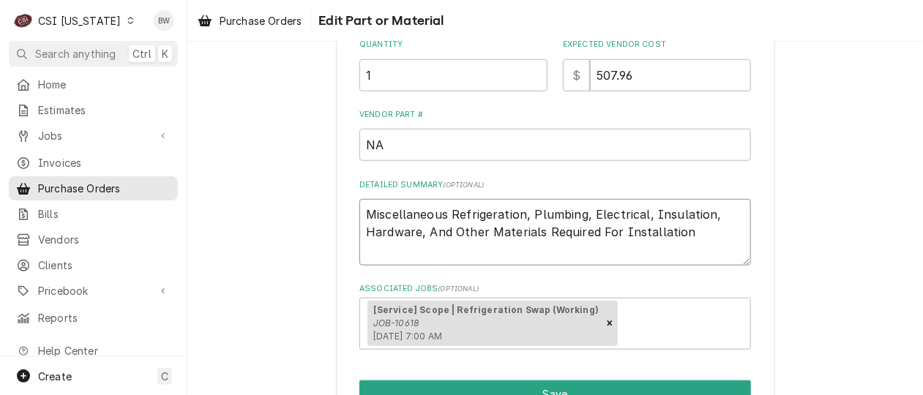
click at [683, 236] on textarea "Miscellaneous Refrigeration, Plumbing, Electrical, Insulation, Hardware, And Ot…" at bounding box center [554, 232] width 391 height 66
type textarea "x"
type textarea "Miscellaneous Refrigeration, Plumbing, Electrical, Insulation, Hardware, And Ot…"
type textarea "x"
type textarea "Miscellaneous Refrigeration, Plumbing, Electrical, Insulation, Hardware, And Ot…"
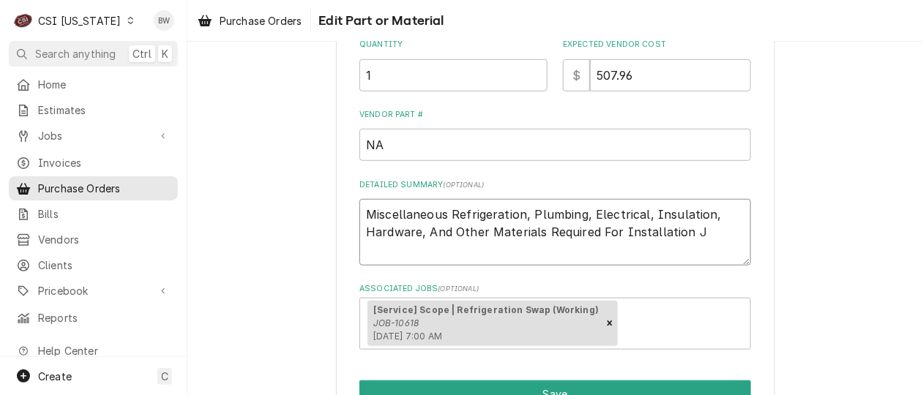
type textarea "x"
type textarea "Miscellaneous Refrigeration, Plumbing, Electrical, Insulation, Hardware, And Ot…"
type textarea "x"
type textarea "Miscellaneous Refrigeration, Plumbing, Electrical, Insulation, Hardware, And Ot…"
type textarea "x"
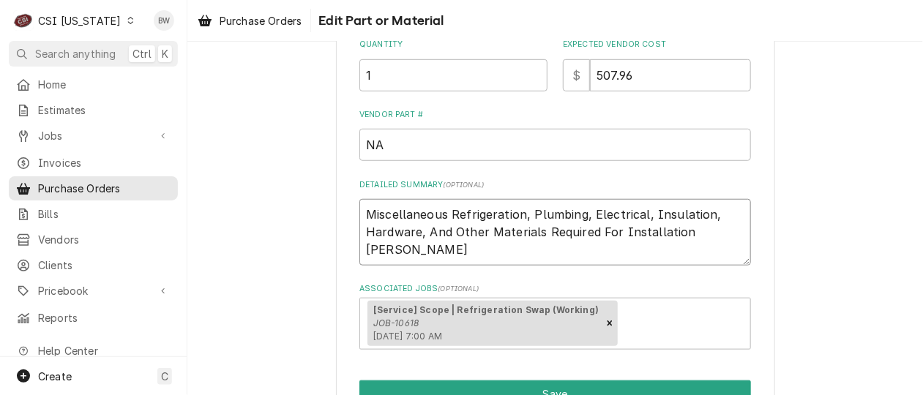
type textarea "Miscellaneous Refrigeration, Plumbing, Electrical, Insulation, Hardware, And Ot…"
type textarea "x"
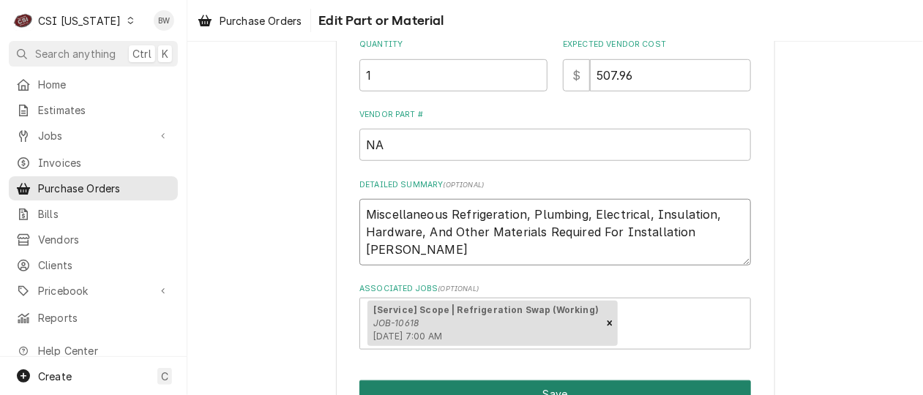
type textarea "Miscellaneous Refrigeration, Plumbing, Electrical, Insulation, Hardware, And Ot…"
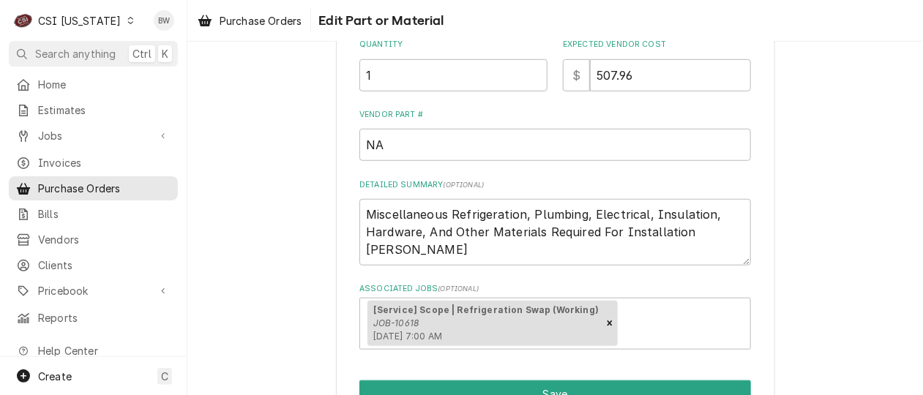
scroll to position [373, 0]
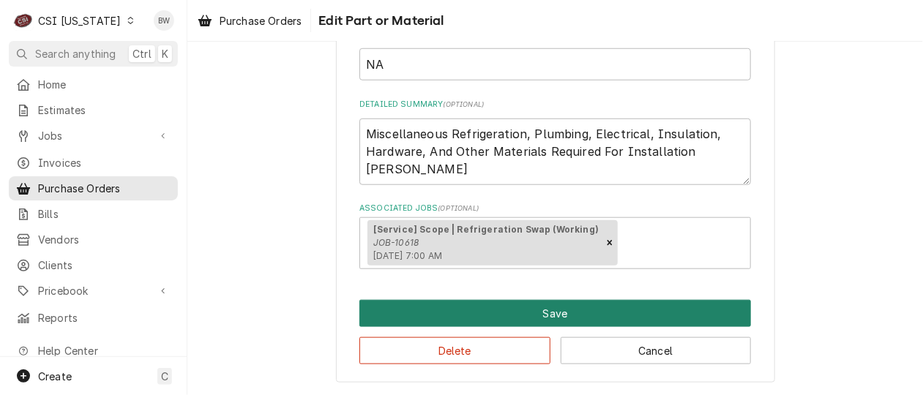
click at [487, 309] on button "Save" at bounding box center [554, 313] width 391 height 27
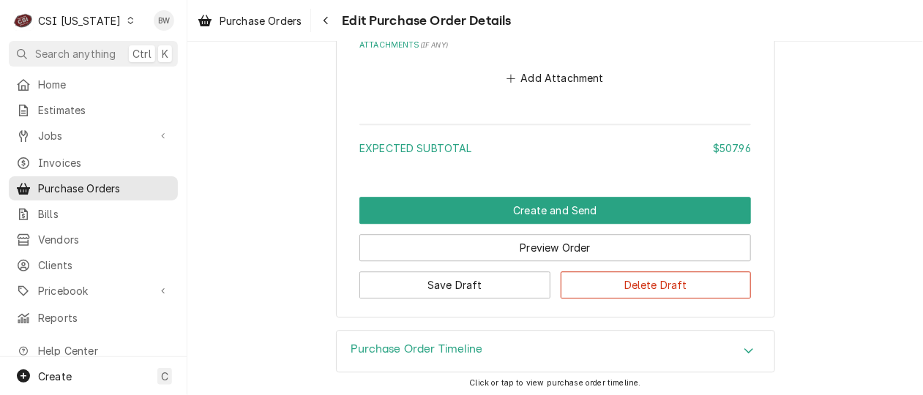
scroll to position [1138, 0]
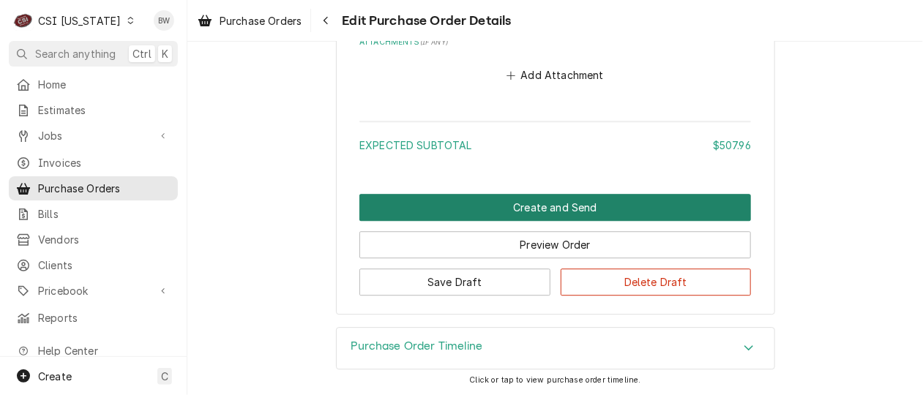
click at [454, 212] on button "Create and Send" at bounding box center [554, 207] width 391 height 27
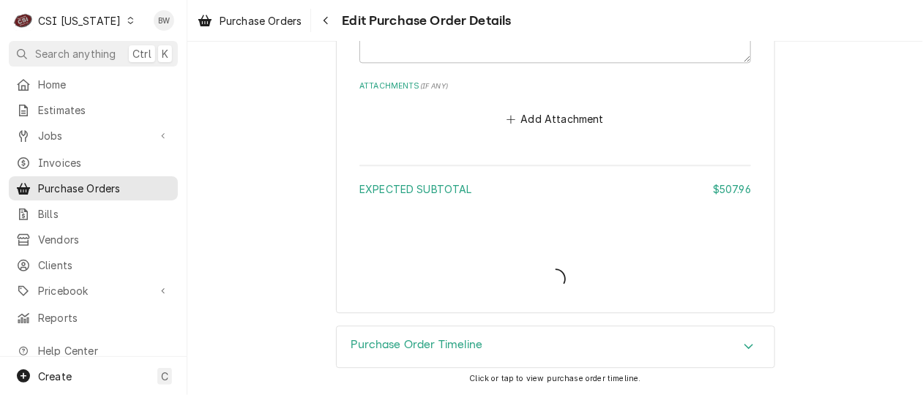
scroll to position [1092, 0]
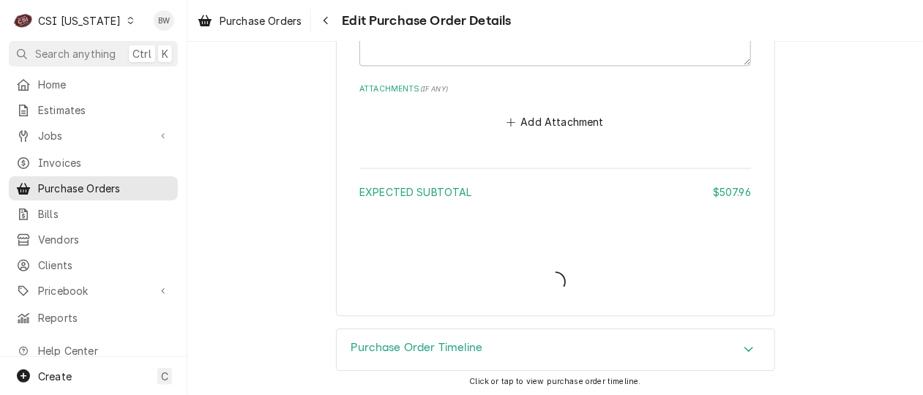
type textarea "x"
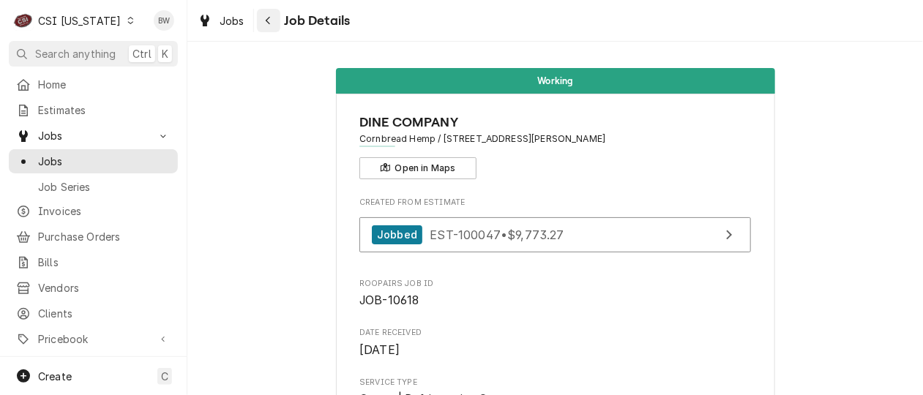
click at [266, 21] on icon "Navigate back" at bounding box center [268, 20] width 7 height 10
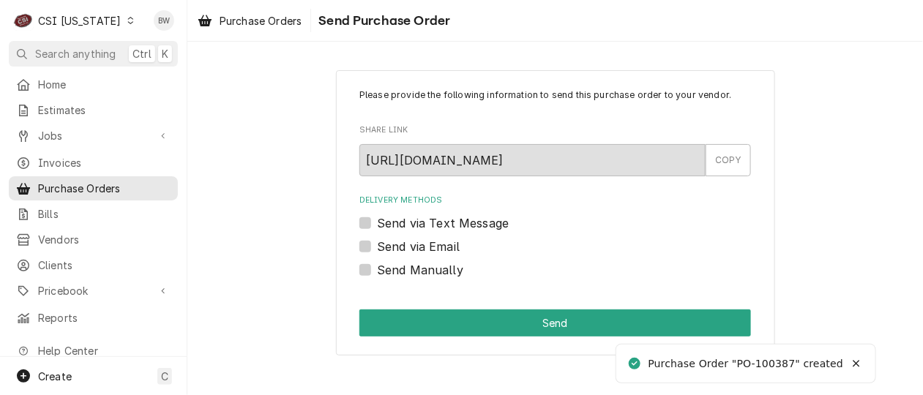
click at [411, 267] on label "Send Manually" at bounding box center [420, 270] width 86 height 18
click at [411, 267] on input "Send Manually" at bounding box center [572, 277] width 391 height 32
checkbox input "true"
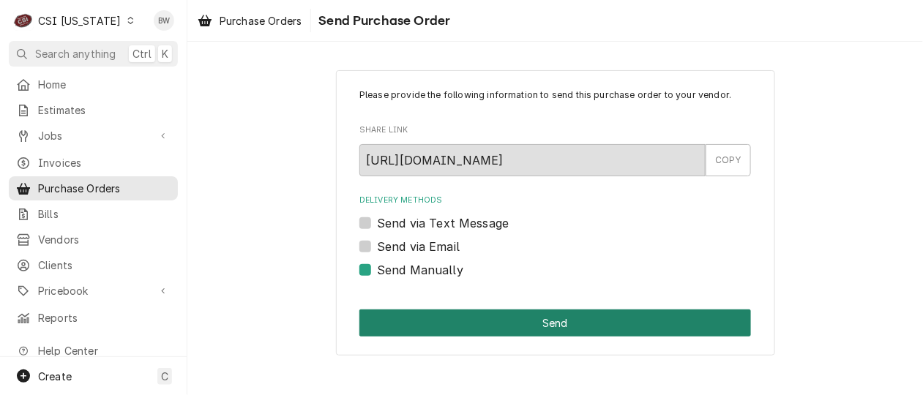
click at [505, 312] on button "Send" at bounding box center [554, 322] width 391 height 27
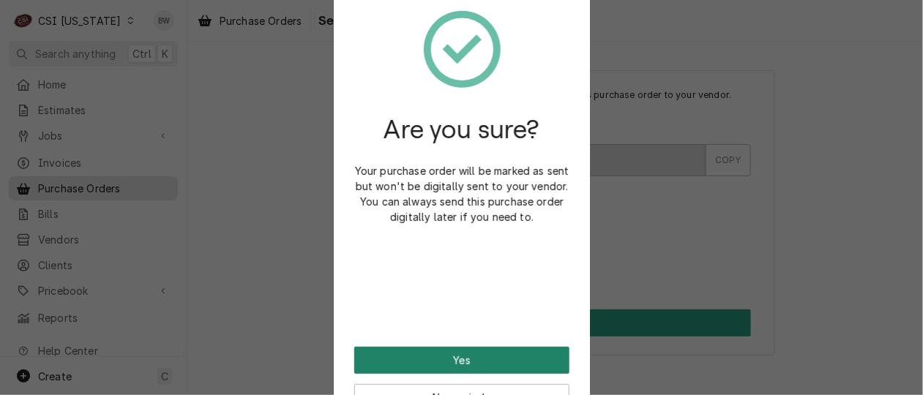
click at [420, 351] on button "Yes" at bounding box center [461, 360] width 215 height 27
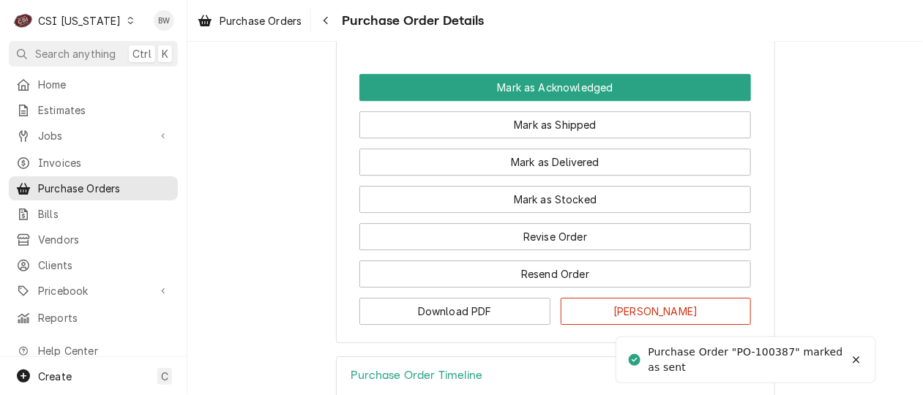
scroll to position [1407, 0]
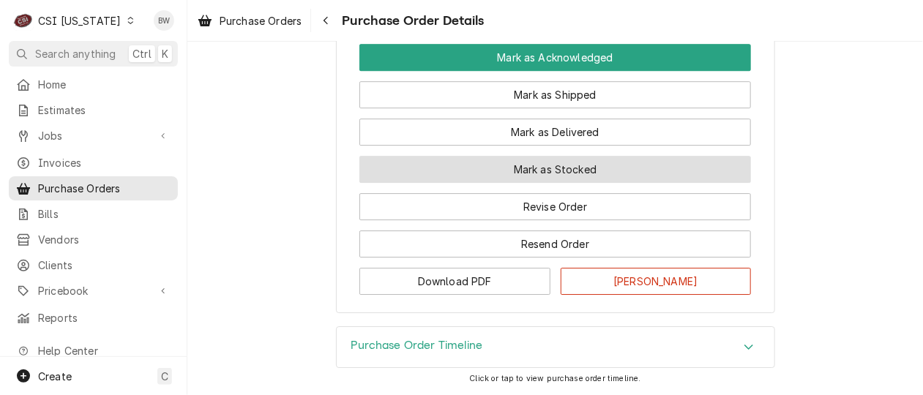
click at [552, 173] on button "Mark as Stocked" at bounding box center [554, 169] width 391 height 27
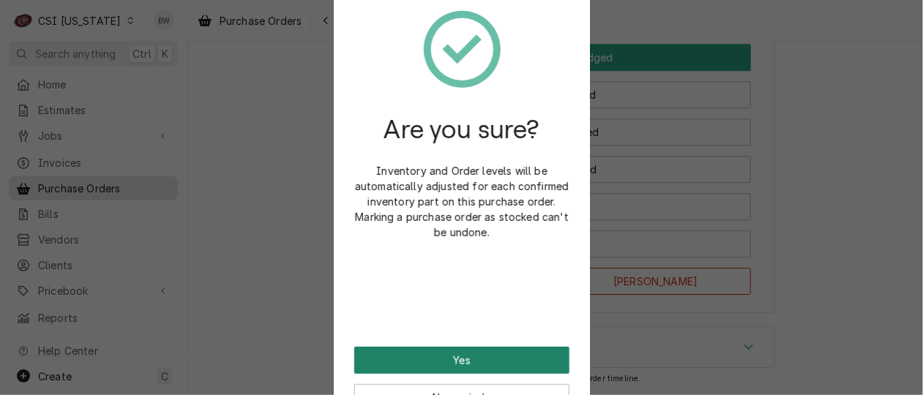
click at [457, 359] on button "Yes" at bounding box center [461, 360] width 215 height 27
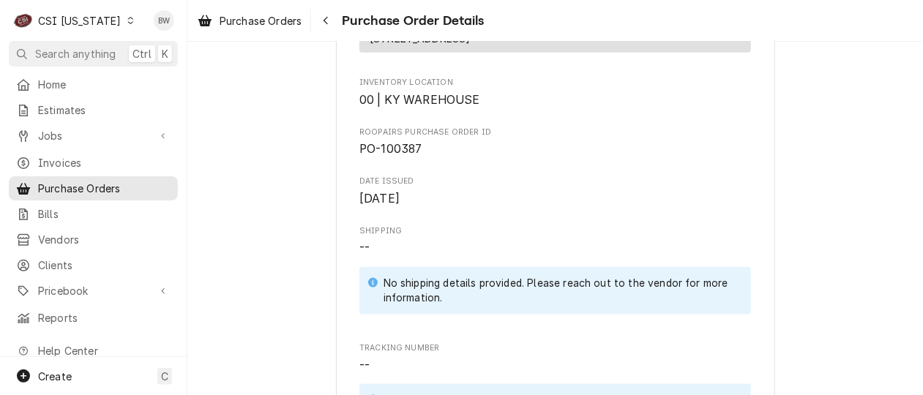
scroll to position [146, 0]
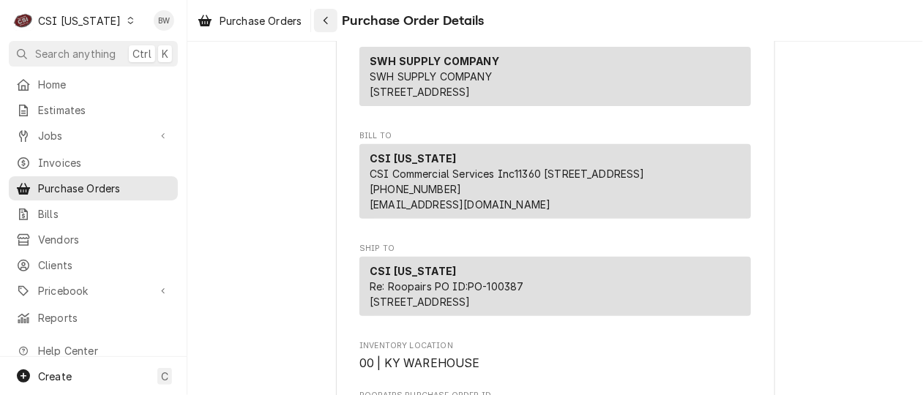
click at [331, 26] on div "Navigate back" at bounding box center [325, 20] width 15 height 15
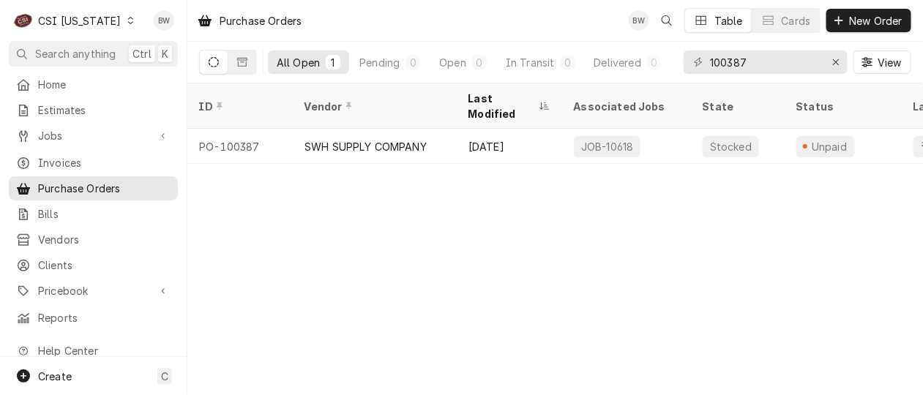
click at [125, 25] on div "Dynamic Content Wrapper" at bounding box center [130, 20] width 10 height 10
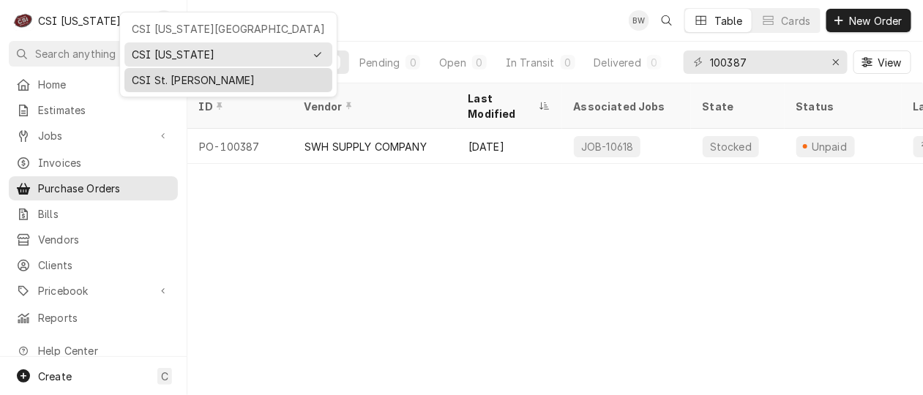
click at [146, 74] on div "CSI St. Louis" at bounding box center [228, 79] width 193 height 15
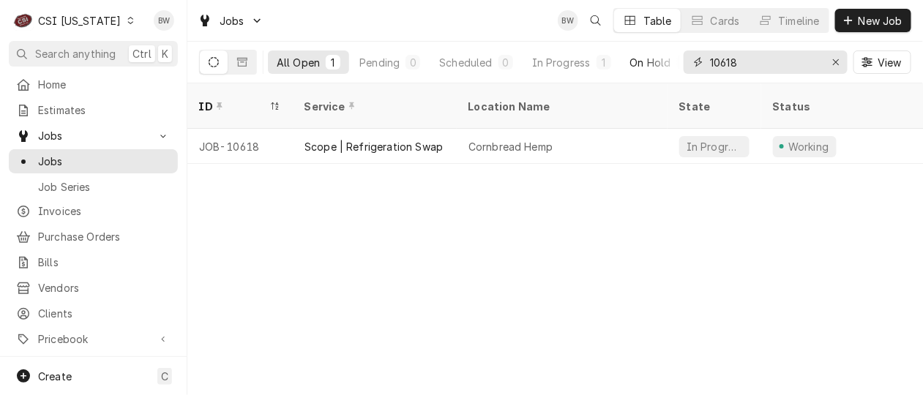
drag, startPoint x: 757, startPoint y: 64, endPoint x: 661, endPoint y: 61, distance: 95.9
click at [661, 61] on div "All Open 1 Pending 0 Scheduled 0 In Progress 1 On Hold 0 Completed 0 10618 View" at bounding box center [555, 62] width 712 height 41
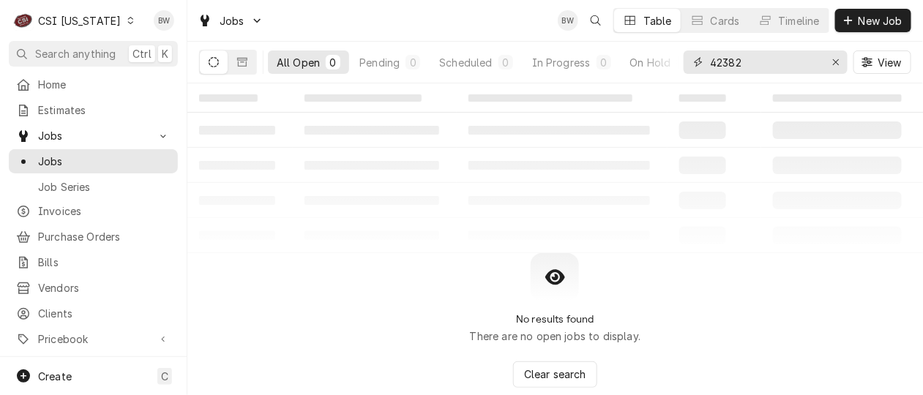
type input "42382"
click at [127, 23] on icon "Dynamic Content Wrapper" at bounding box center [130, 20] width 6 height 7
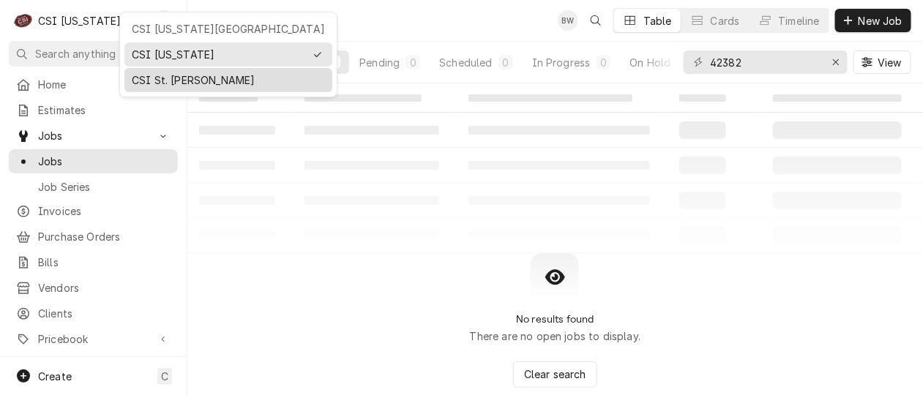
click at [162, 73] on div "CSI St. [PERSON_NAME]" at bounding box center [228, 79] width 193 height 15
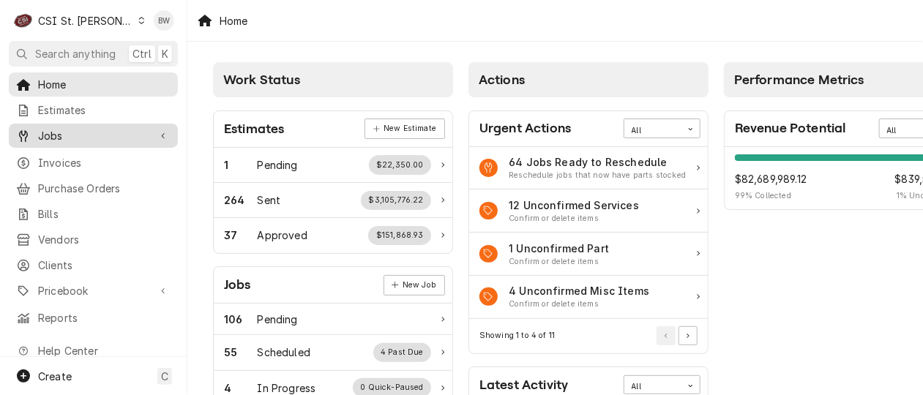
click at [70, 137] on span "Jobs" at bounding box center [93, 135] width 110 height 15
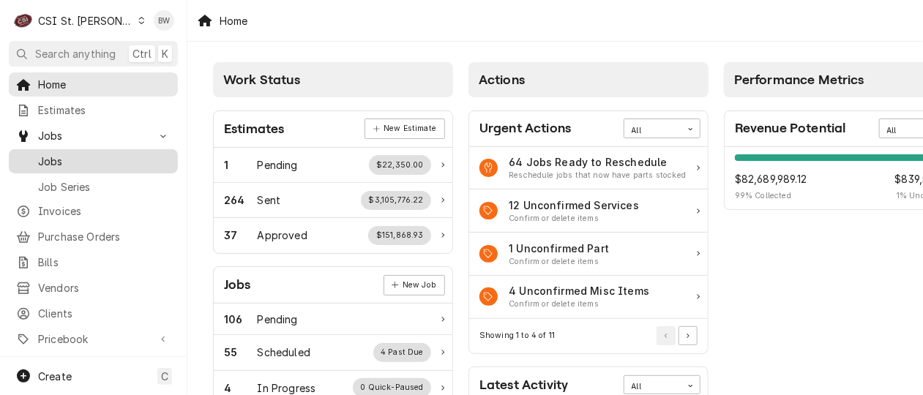
click at [69, 154] on span "Jobs" at bounding box center [104, 161] width 132 height 15
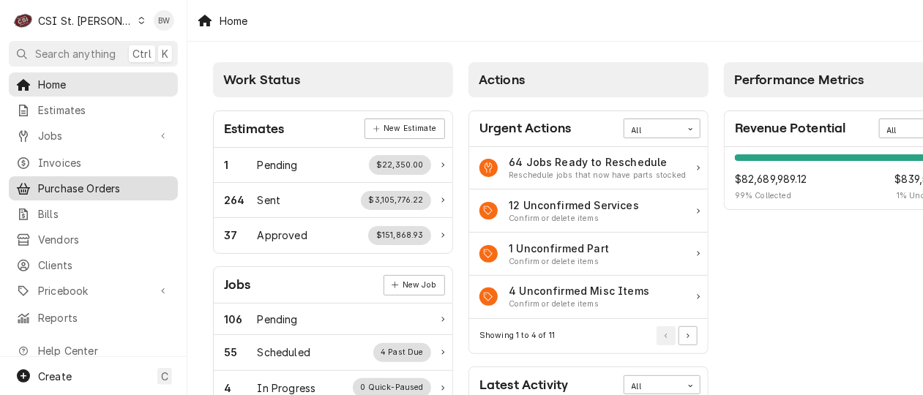
click at [88, 189] on span "Purchase Orders" at bounding box center [104, 188] width 132 height 15
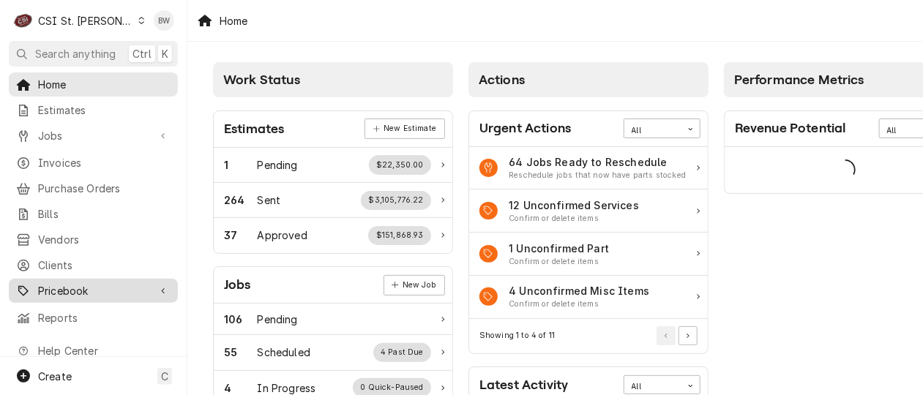
click at [81, 283] on span "Pricebook" at bounding box center [93, 290] width 110 height 15
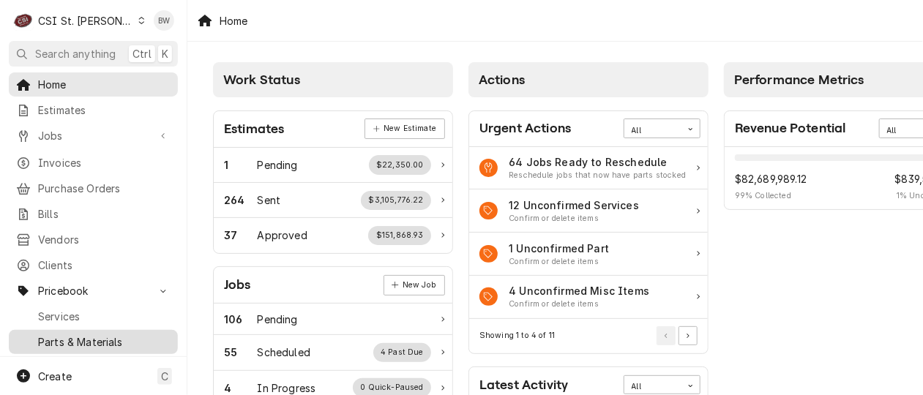
click at [91, 334] on span "Parts & Materials" at bounding box center [104, 341] width 132 height 15
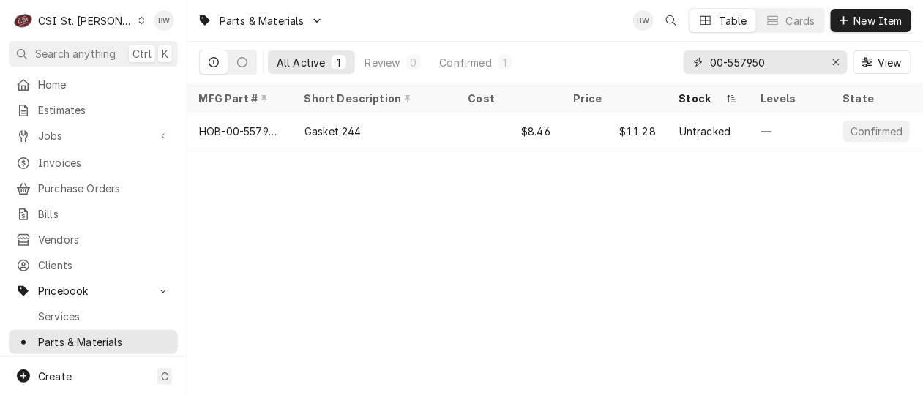
drag, startPoint x: 783, startPoint y: 69, endPoint x: 657, endPoint y: 68, distance: 125.8
click at [657, 68] on div "All Active 1 Review 0 Confirmed 1 00-557950 View" at bounding box center [555, 62] width 712 height 41
paste input "703-963D-03"
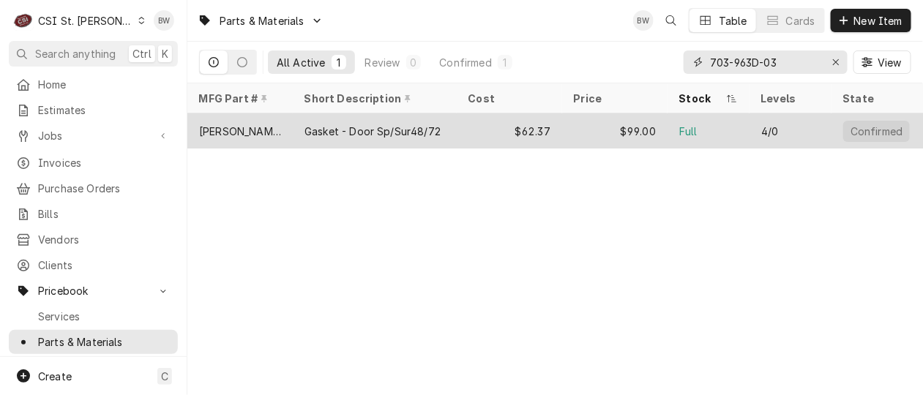
type input "703-963D-03"
click at [271, 133] on div "[PERSON_NAME]-703-963D-03" at bounding box center [240, 131] width 82 height 15
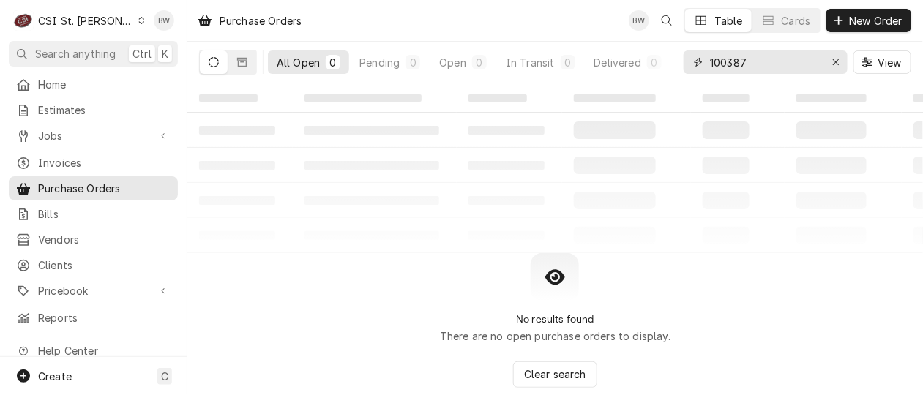
drag, startPoint x: 765, startPoint y: 59, endPoint x: 691, endPoint y: 55, distance: 73.3
click at [691, 55] on div "100387" at bounding box center [765, 61] width 164 height 23
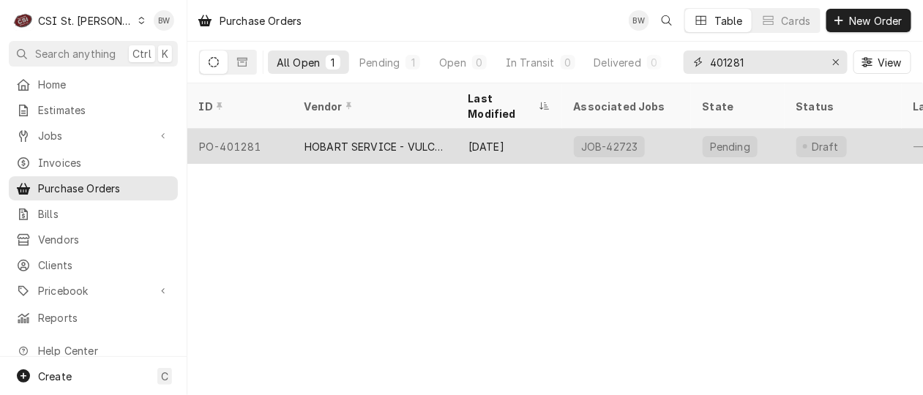
type input "401281"
click at [281, 130] on div "PO-401281" at bounding box center [239, 146] width 105 height 35
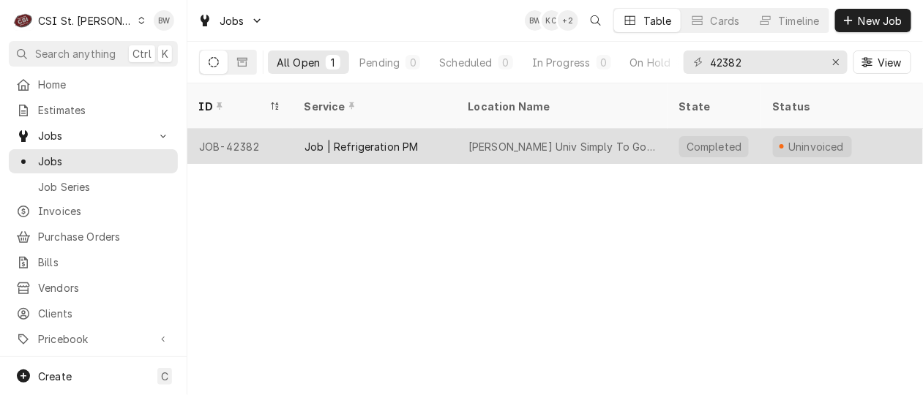
click at [237, 129] on div "JOB-42382" at bounding box center [239, 146] width 105 height 35
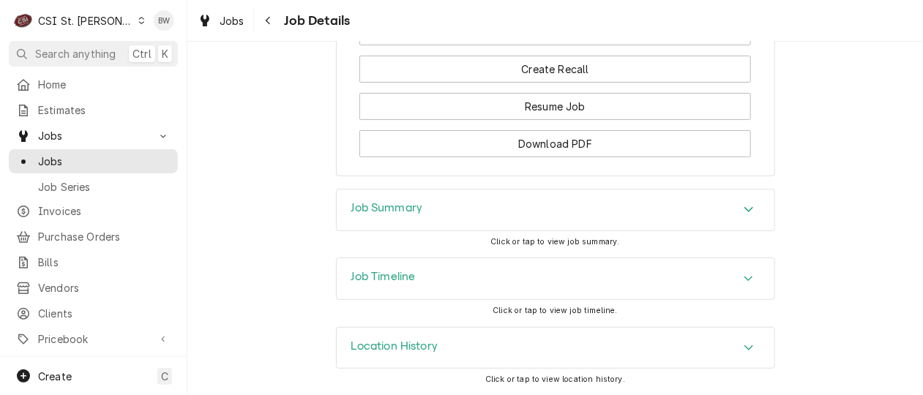
scroll to position [1794, 0]
click at [366, 207] on h3 "Job Summary" at bounding box center [387, 207] width 72 height 14
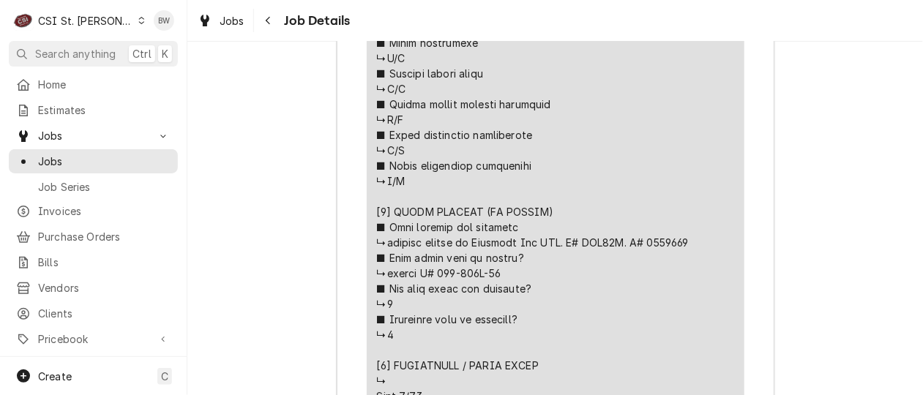
scroll to position [3477, 0]
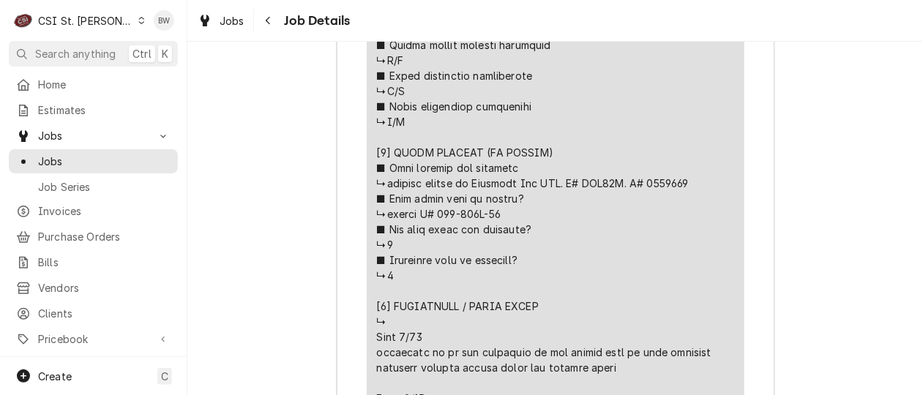
drag, startPoint x: 503, startPoint y: 215, endPoint x: 432, endPoint y: 218, distance: 70.3
copy div "⚠️ 𝗙𝗢𝗥𝗠 𝗜𝗡𝗦𝗧𝗥𝗨𝗖𝗧𝗜𝗢𝗡𝗦 ⚠️ ✪ 𝗖𝗼𝗺𝗽𝗹𝗲𝘁𝗲 𝗮𝗹𝗹 𝗿𝗲𝗹𝗲𝘃𝗮𝗻𝘁 𝘀𝗲𝗰𝘁𝗶𝗼𝗻𝘀 ✪ 𝗥𝗲𝗳𝗲𝗿 𝘁𝗼 𝗣𝗠 𝗔𝗴𝗿𝗲𝗲𝗺𝗲𝗻…"
click at [309, 181] on div "Job Summary Roopairs Job ID JOB-42382 Service Type Job | Refrigeration PM Job T…" at bounding box center [554, 170] width 735 height 3330
click at [275, 23] on button "Navigate back" at bounding box center [268, 20] width 23 height 23
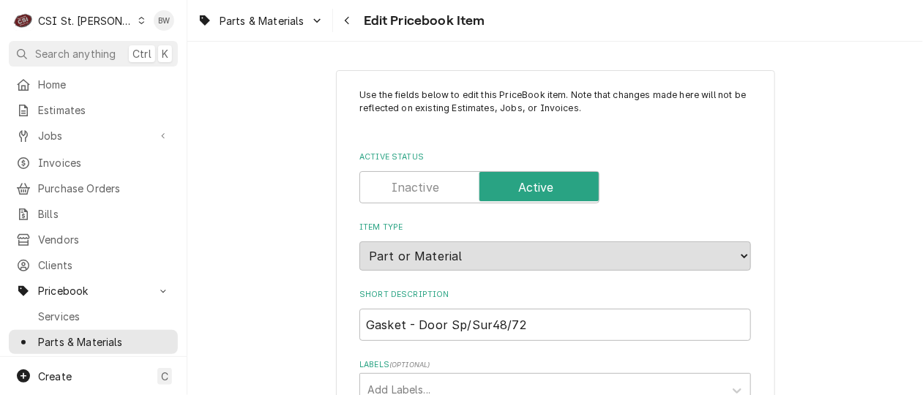
type textarea "x"
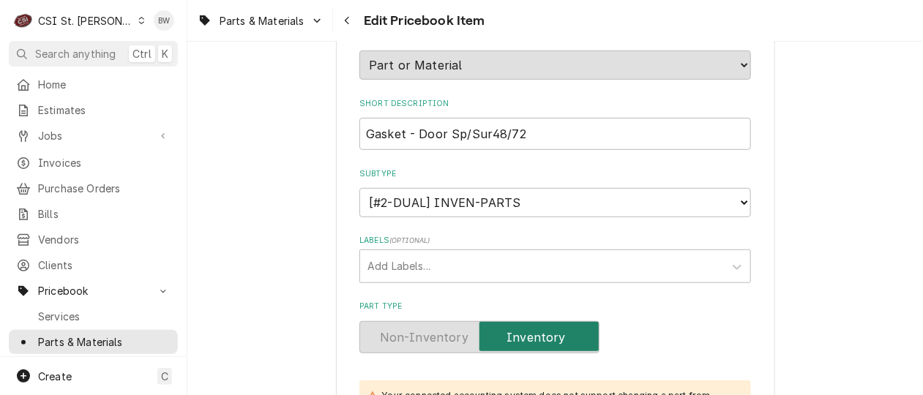
scroll to position [219, 0]
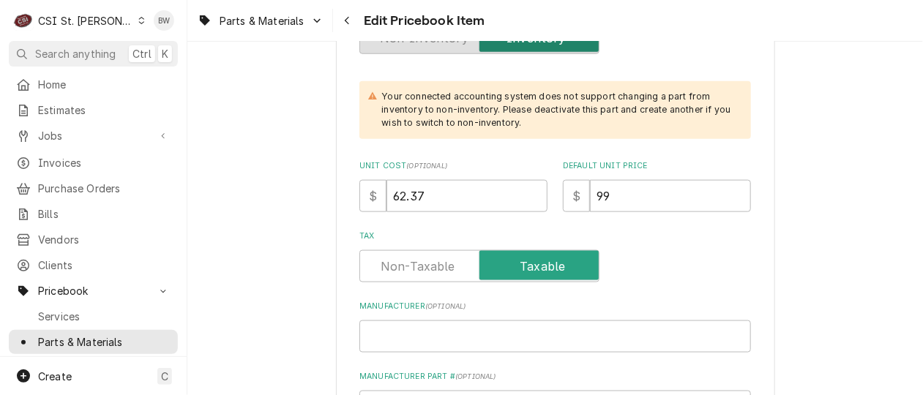
scroll to position [512, 0]
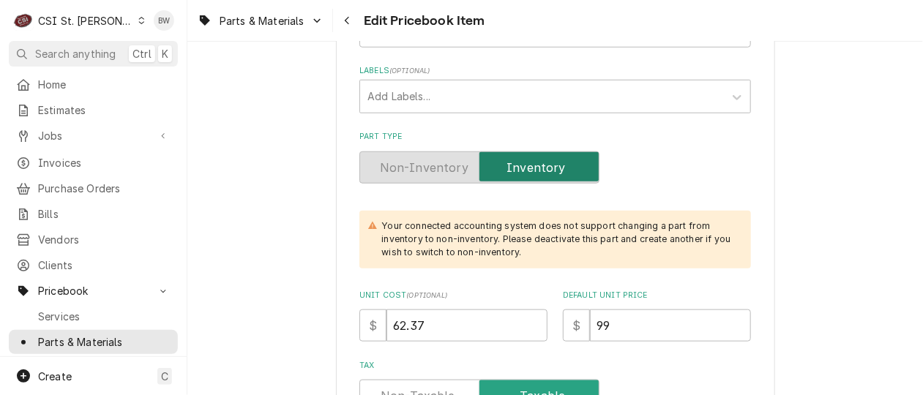
scroll to position [293, 0]
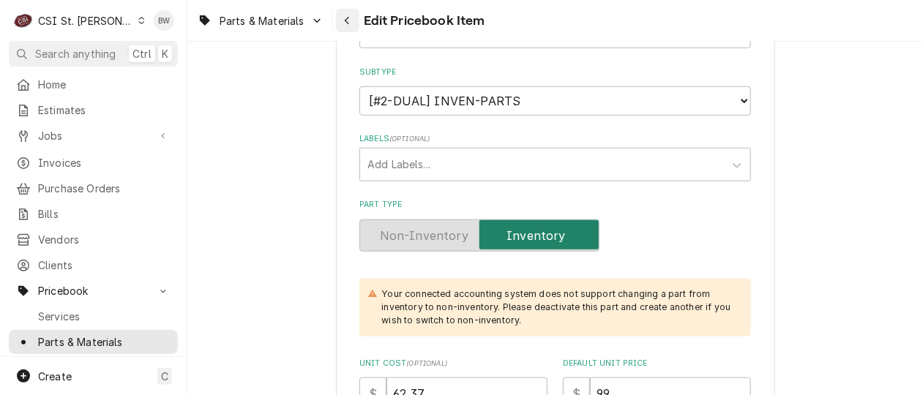
click at [349, 12] on button "Navigate back" at bounding box center [347, 20] width 23 height 23
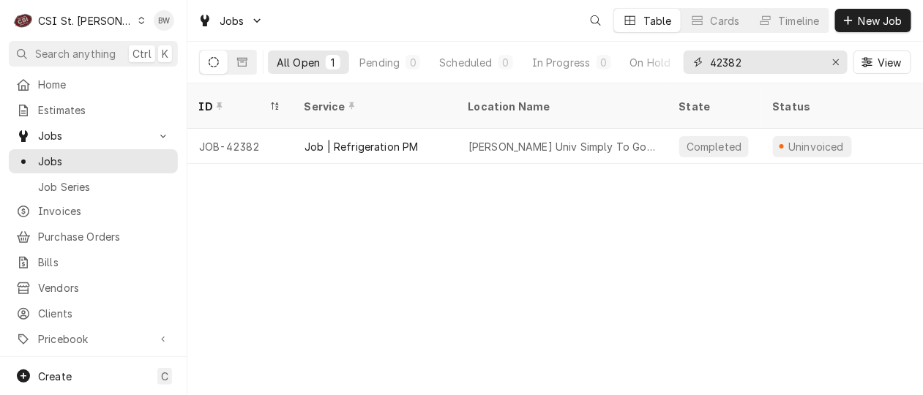
click at [761, 64] on input "42382" at bounding box center [765, 61] width 110 height 23
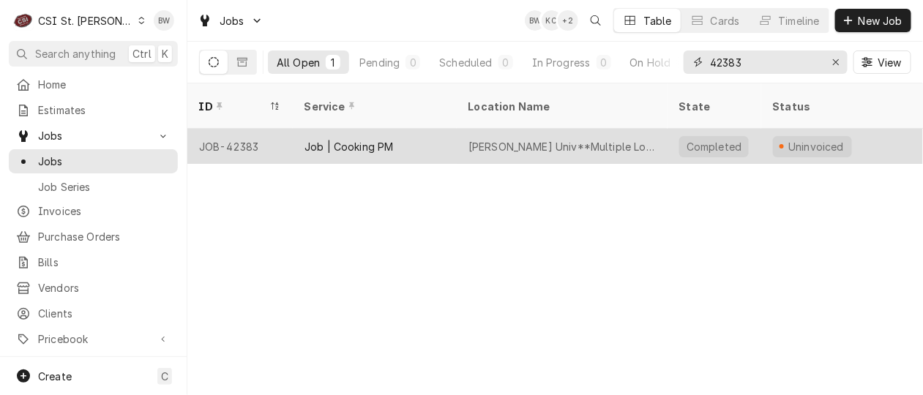
type input "42383"
click at [277, 129] on div "JOB-42383" at bounding box center [239, 146] width 105 height 35
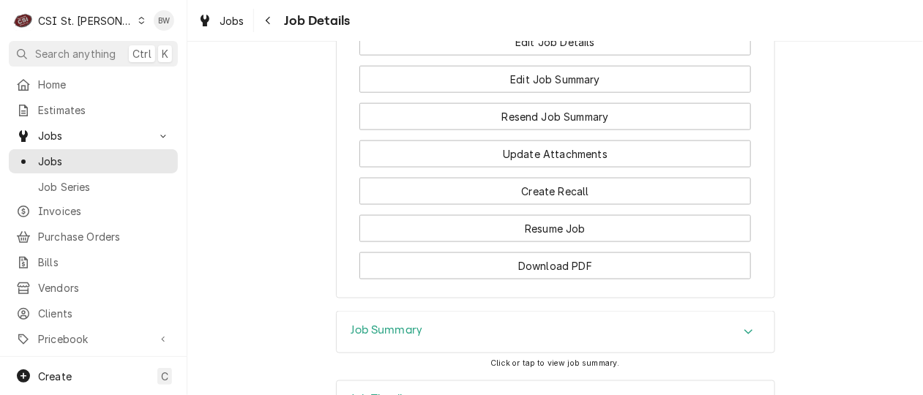
scroll to position [2281, 0]
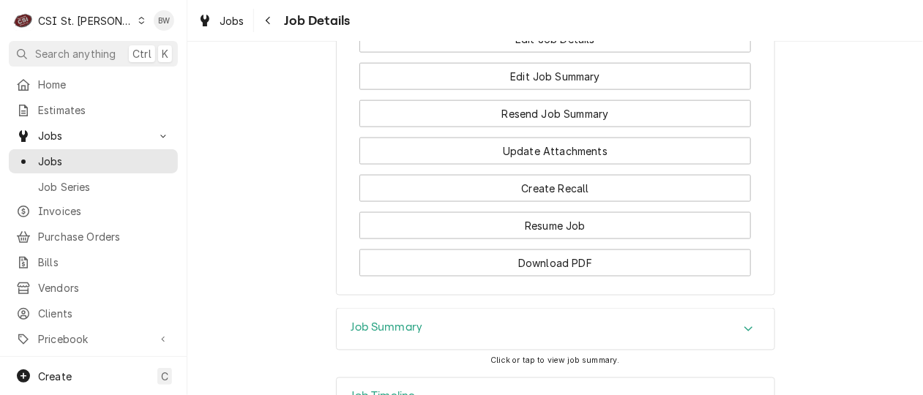
click at [401, 320] on h3 "Job Summary" at bounding box center [387, 327] width 72 height 14
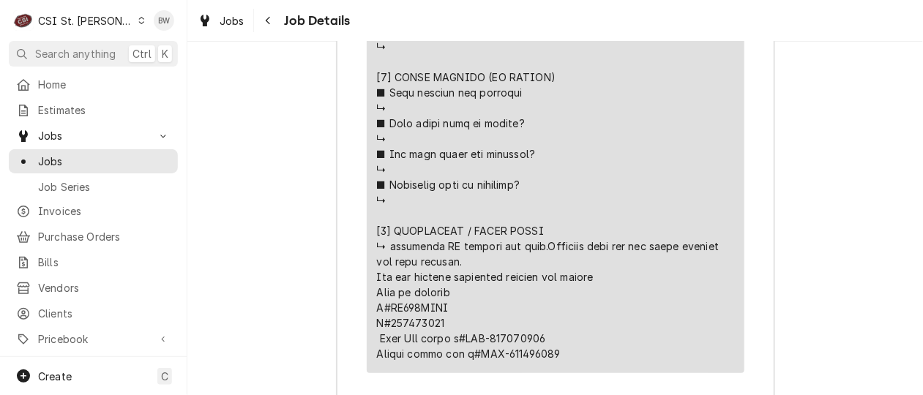
scroll to position [5062, 0]
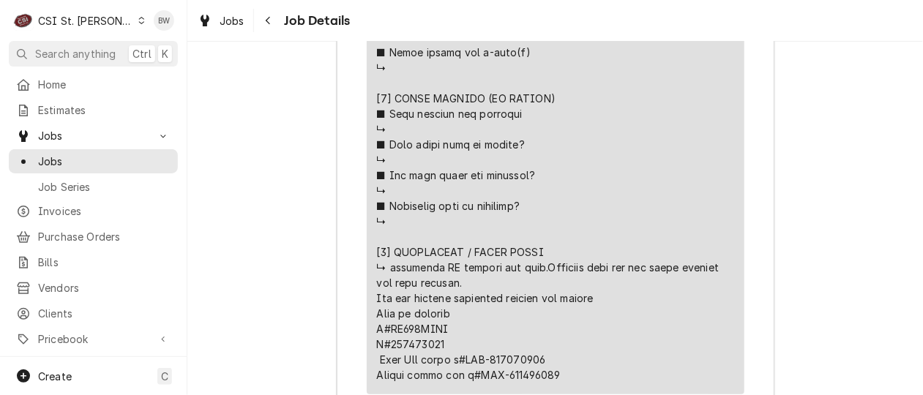
drag, startPoint x: 549, startPoint y: 238, endPoint x: 492, endPoint y: 240, distance: 57.8
copy div "⚠️ LORE IPSUMDOLORSI ⚠️ ✪ Ametcons adi elitsedd eiusmodt ✪ Incid ut LA Etdolore…"
drag, startPoint x: 551, startPoint y: 256, endPoint x: 489, endPoint y: 253, distance: 61.5
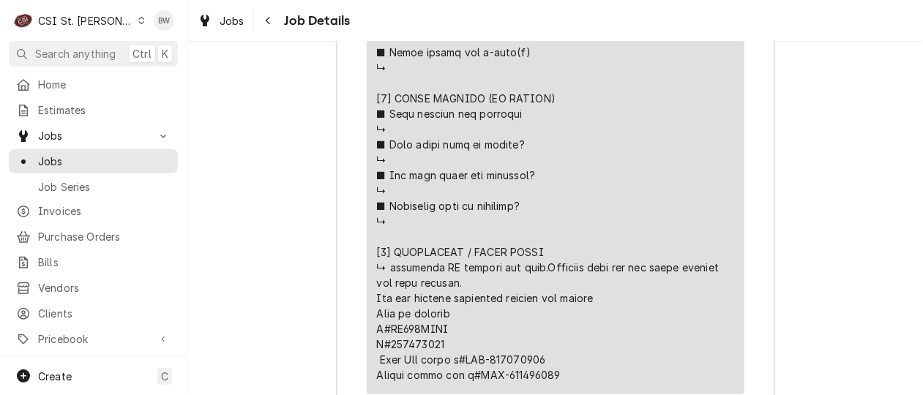
copy div "⚠️ LORE IPSUMDOLORSI ⚠️ ✪ Ametcons adi elitsedd eiusmodt ✪ Incid ut LA Etdolore…"
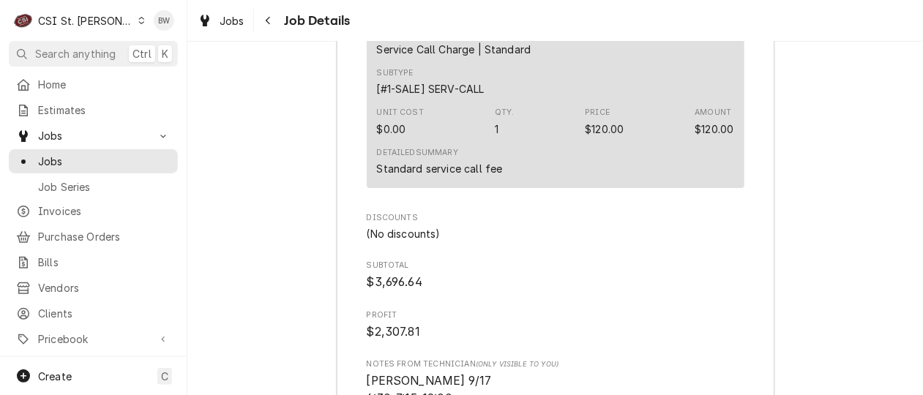
scroll to position [6671, 0]
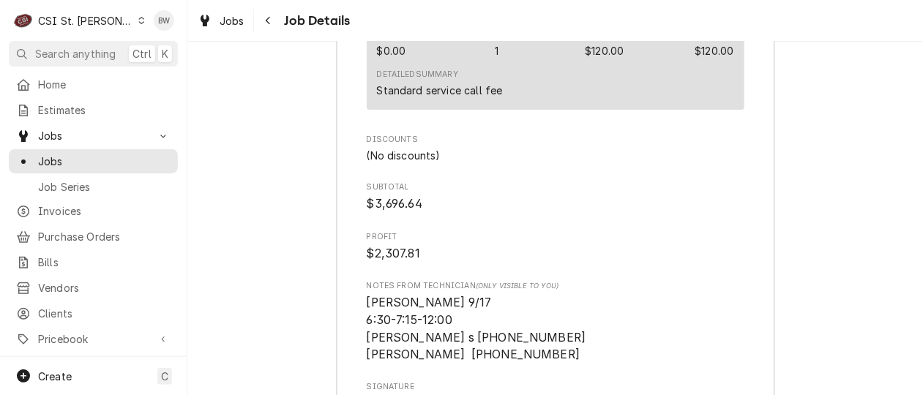
click at [138, 23] on icon "Dynamic Content Wrapper" at bounding box center [141, 20] width 7 height 7
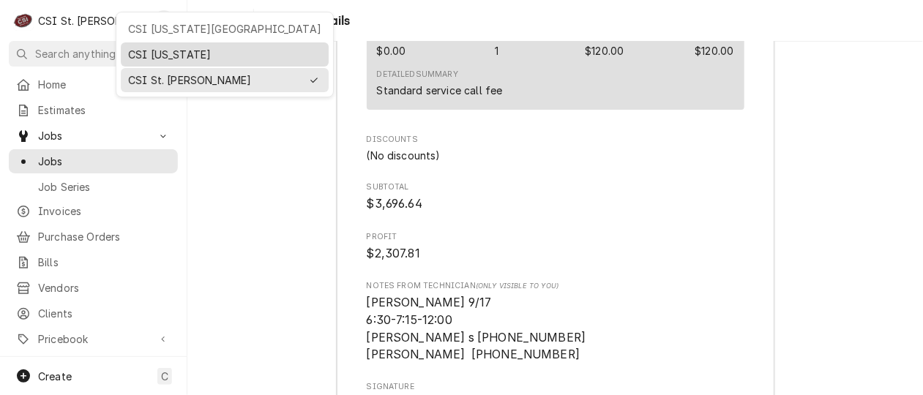
click at [148, 53] on div "CSI [US_STATE]" at bounding box center [224, 54] width 193 height 15
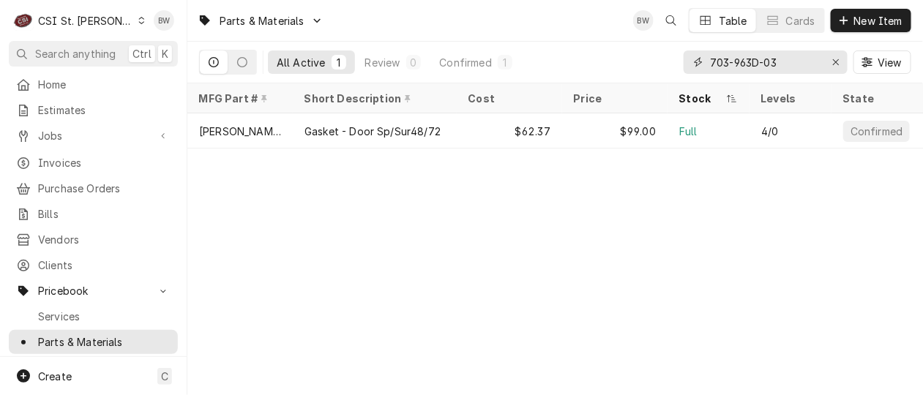
drag, startPoint x: 794, startPoint y: 58, endPoint x: 700, endPoint y: 62, distance: 93.8
click at [700, 62] on div "703-963D-03" at bounding box center [765, 61] width 164 height 23
paste input "550004801"
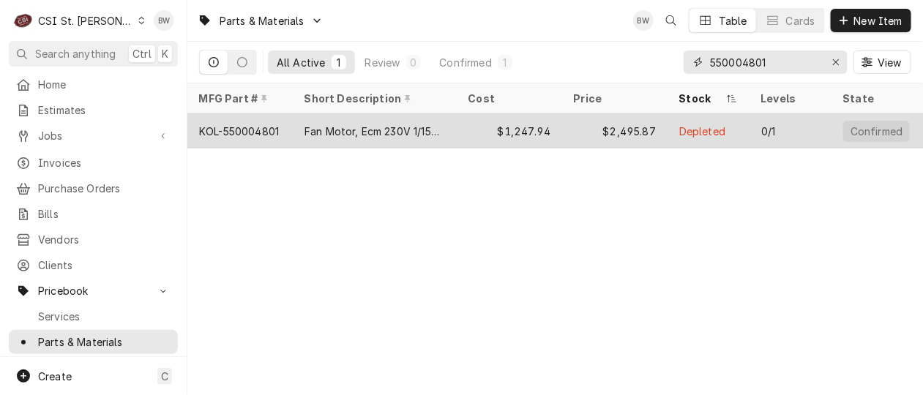
type input "550004801"
click at [274, 125] on div "KOL-550004801" at bounding box center [239, 131] width 80 height 15
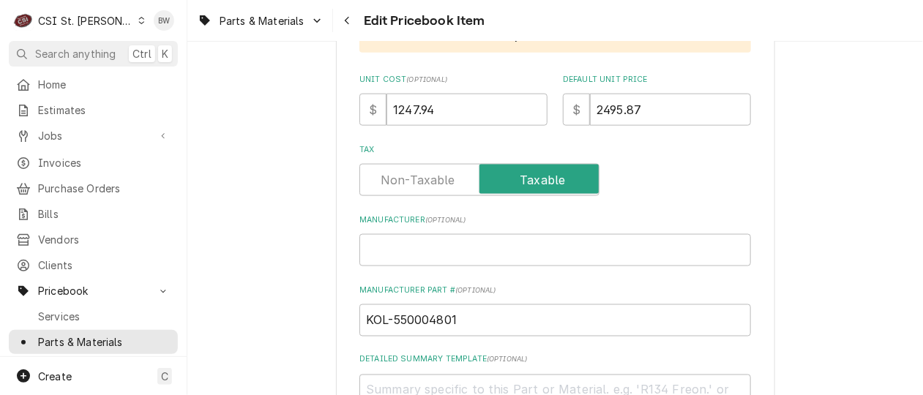
scroll to position [585, 0]
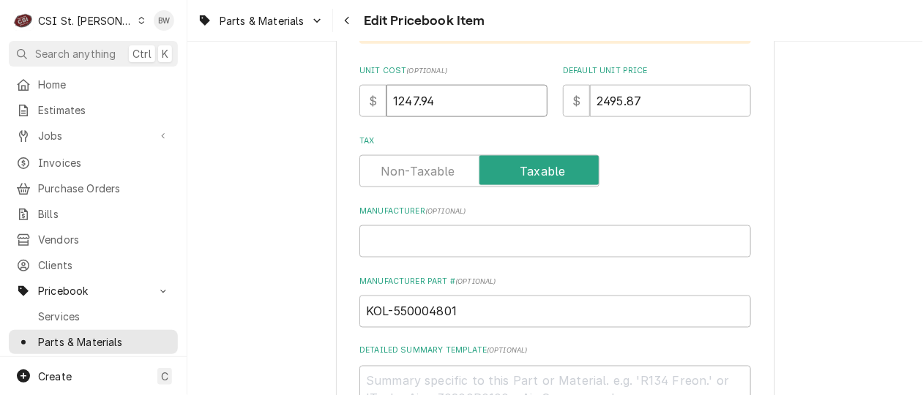
drag, startPoint x: 440, startPoint y: 105, endPoint x: 341, endPoint y: 105, distance: 99.5
type textarea "x"
type input "1"
type textarea "x"
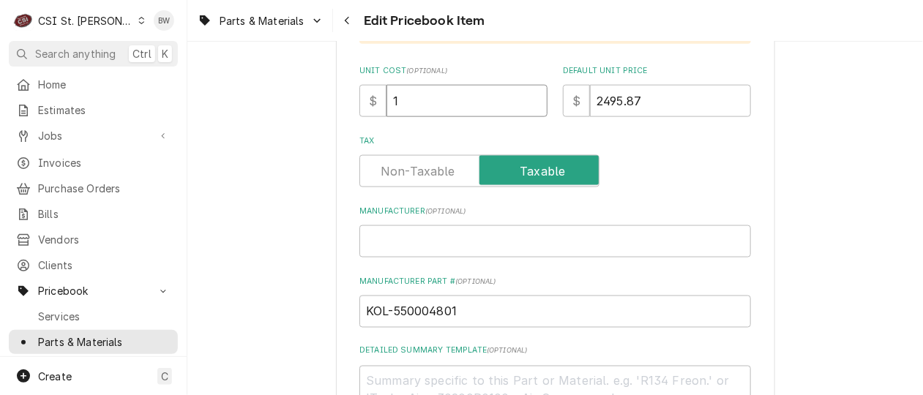
type input "13"
type textarea "x"
type input "1322"
type textarea "x"
type input "1322.8"
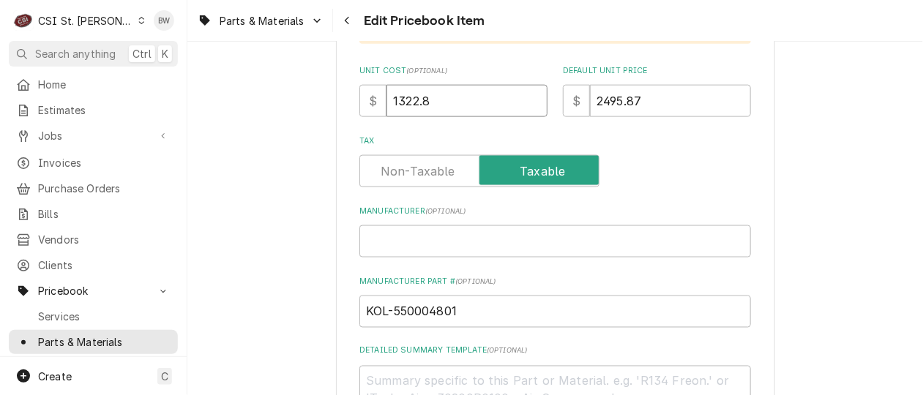
type textarea "x"
type input "1322.82"
drag, startPoint x: 289, startPoint y: 177, endPoint x: 321, endPoint y: 173, distance: 32.4
drag, startPoint x: 649, startPoint y: 100, endPoint x: 558, endPoint y: 102, distance: 90.8
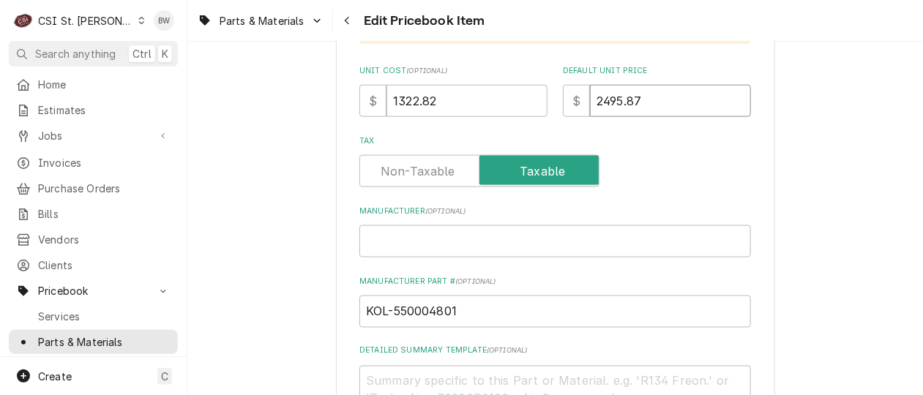
click at [563, 102] on div "$ 2495.87" at bounding box center [657, 101] width 188 height 32
type textarea "x"
type input "2"
type textarea "x"
type input "26"
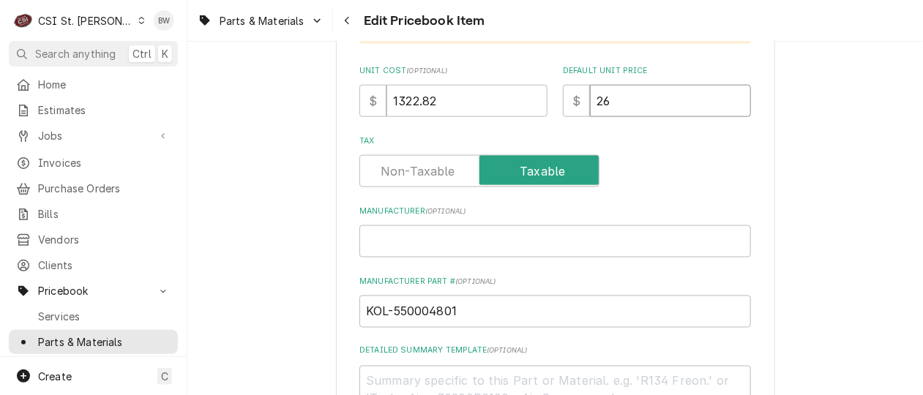
type textarea "x"
type input "264"
type textarea "x"
type input "2645"
type textarea "x"
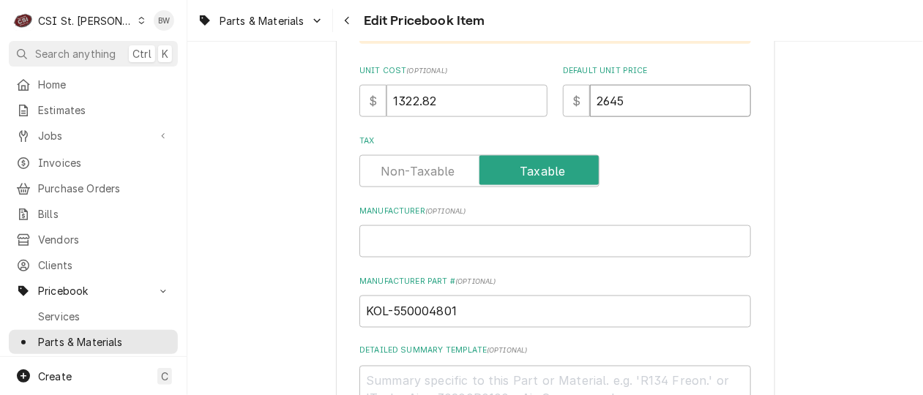
type input "2645.6"
type textarea "x"
type input "2645.63"
click at [624, 139] on label "Tax" at bounding box center [554, 141] width 391 height 12
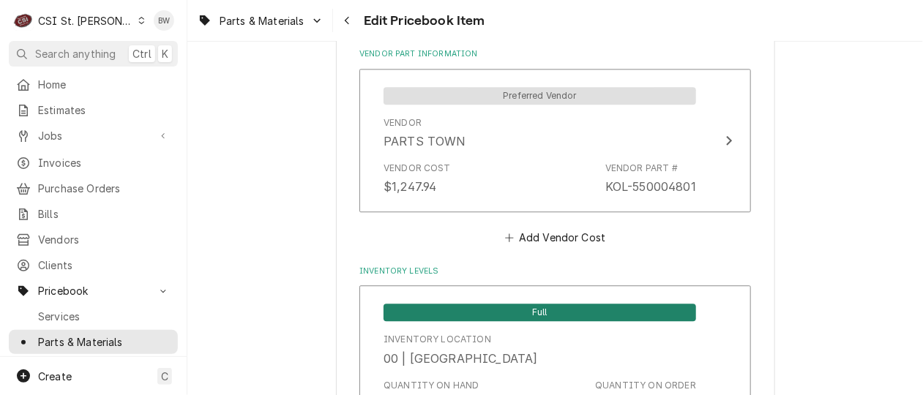
scroll to position [1097, 0]
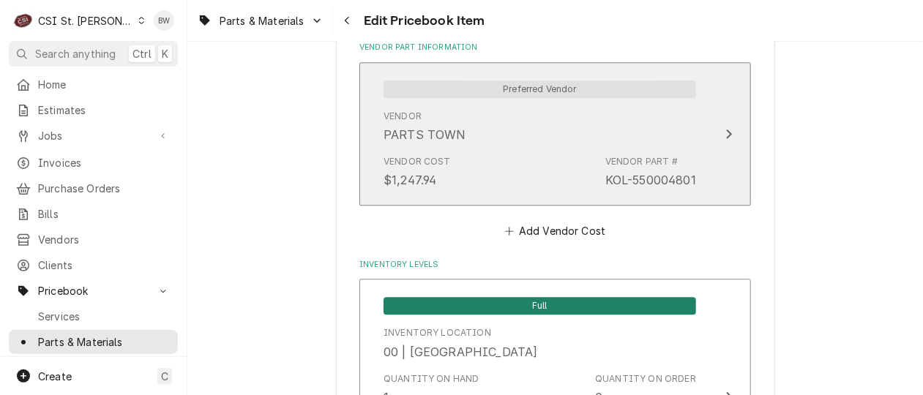
click at [522, 160] on div "Vendor Cost $1,247.94 Vendor Part # KOL-550004801" at bounding box center [539, 171] width 312 height 45
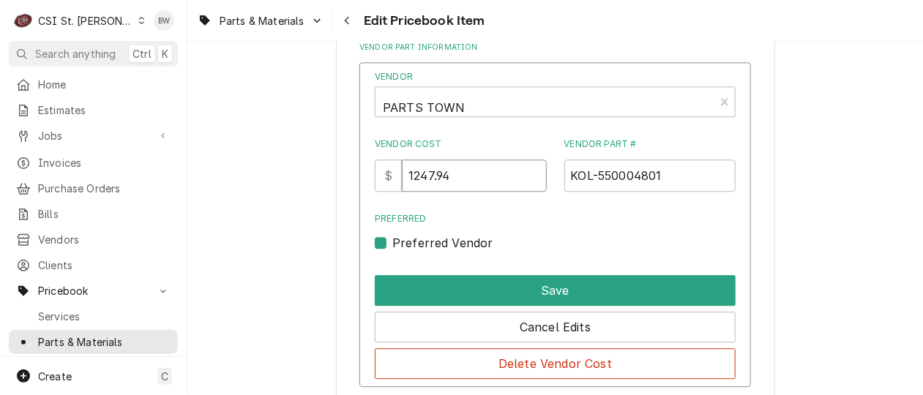
drag, startPoint x: 468, startPoint y: 177, endPoint x: 401, endPoint y: 176, distance: 67.3
click at [401, 176] on div "$ 1247.94" at bounding box center [461, 175] width 172 height 32
type input "1322.82"
click at [514, 217] on label "Preferred" at bounding box center [555, 218] width 361 height 13
click at [514, 234] on input "Preferred" at bounding box center [572, 250] width 361 height 32
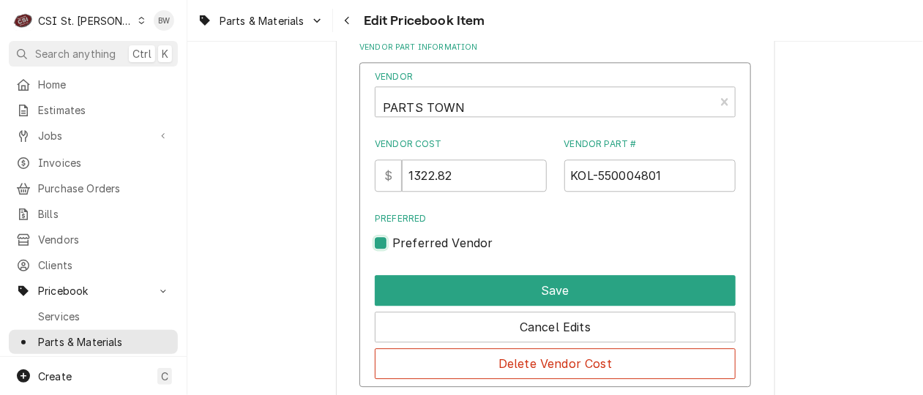
checkbox input "false"
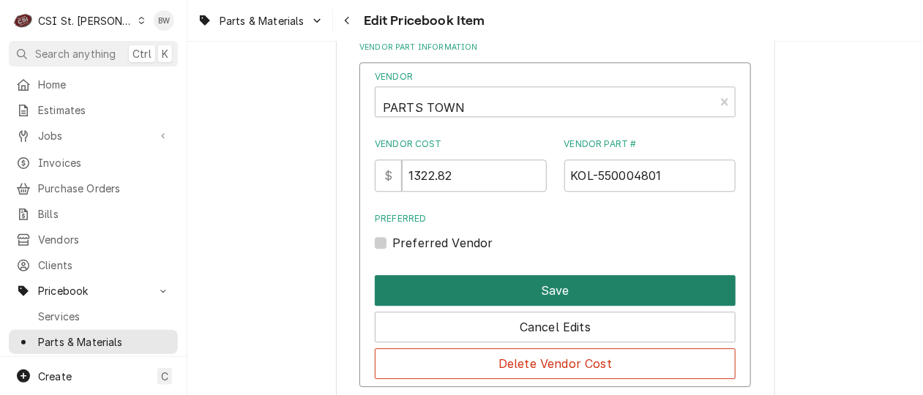
click at [540, 278] on button "Save" at bounding box center [555, 290] width 361 height 31
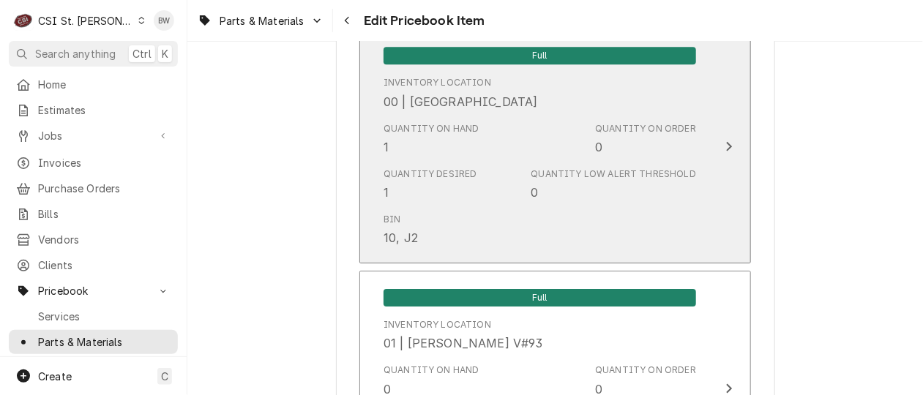
scroll to position [12649, 0]
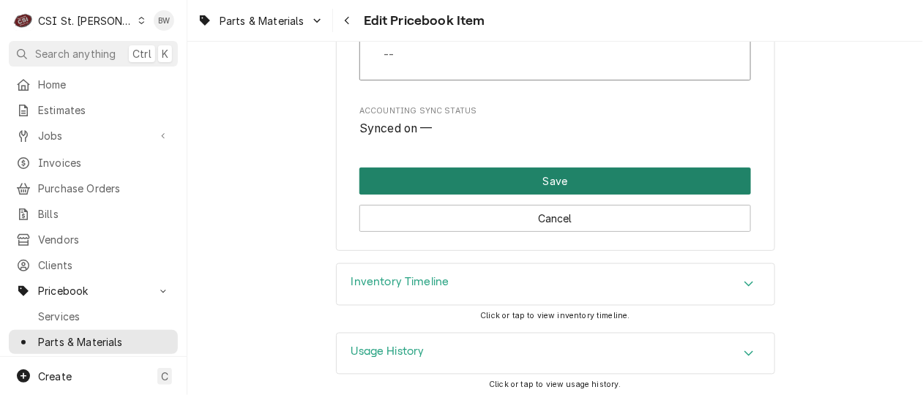
click at [530, 169] on button "Save" at bounding box center [554, 181] width 391 height 27
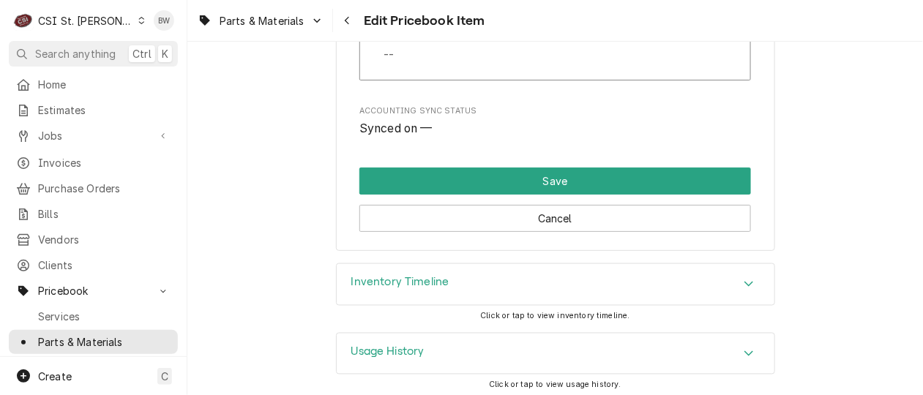
scroll to position [12641, 0]
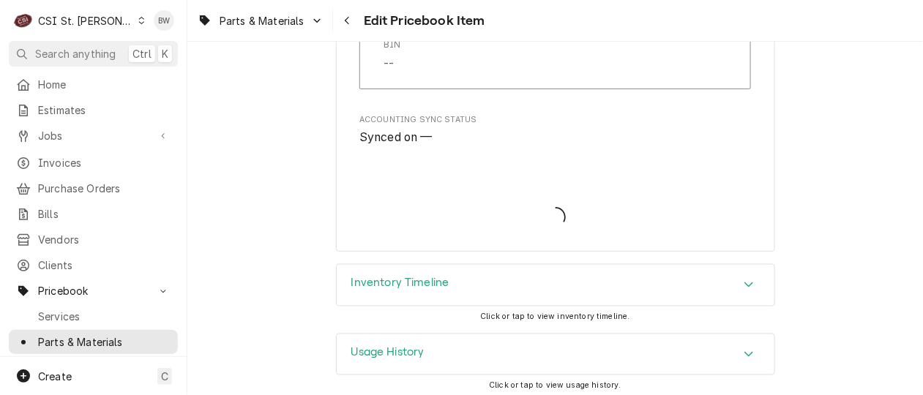
type textarea "x"
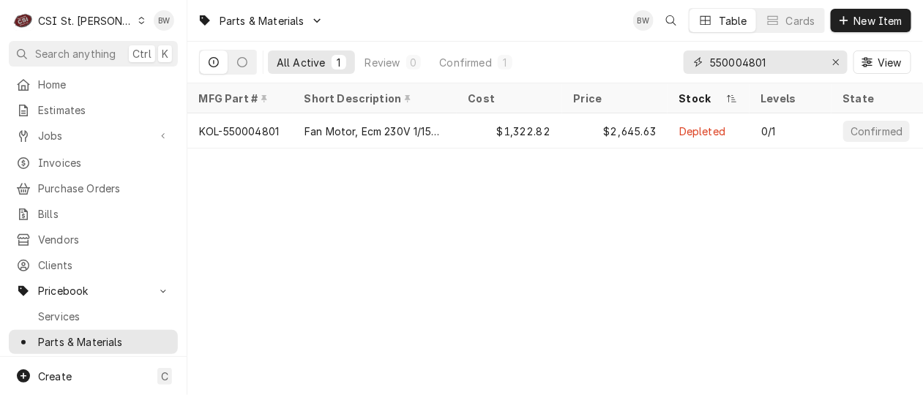
drag, startPoint x: 781, startPoint y: 64, endPoint x: 687, endPoint y: 58, distance: 94.6
click at [687, 58] on div "550004801" at bounding box center [765, 61] width 164 height 23
paste input "00000789"
type input "500000789"
click at [292, 193] on div "Parts & Materials BW Table Cards New Item All Active 1 Review 0 Confirmed 1 500…" at bounding box center [554, 197] width 735 height 395
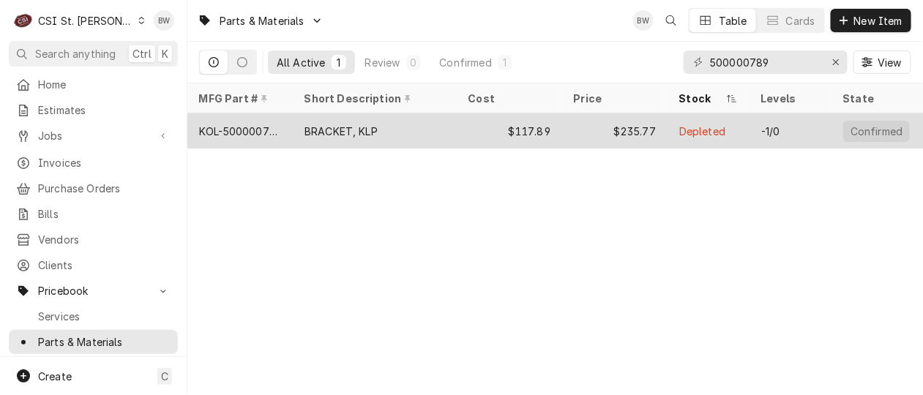
click at [268, 127] on div "KOL-500000789" at bounding box center [240, 131] width 82 height 15
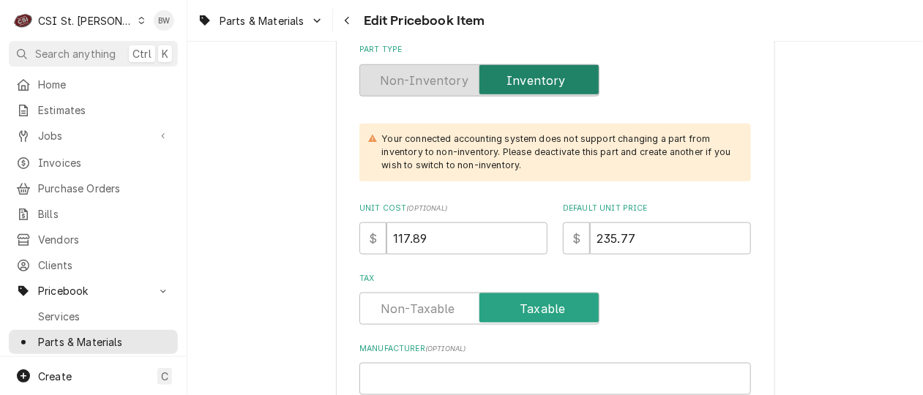
scroll to position [512, 0]
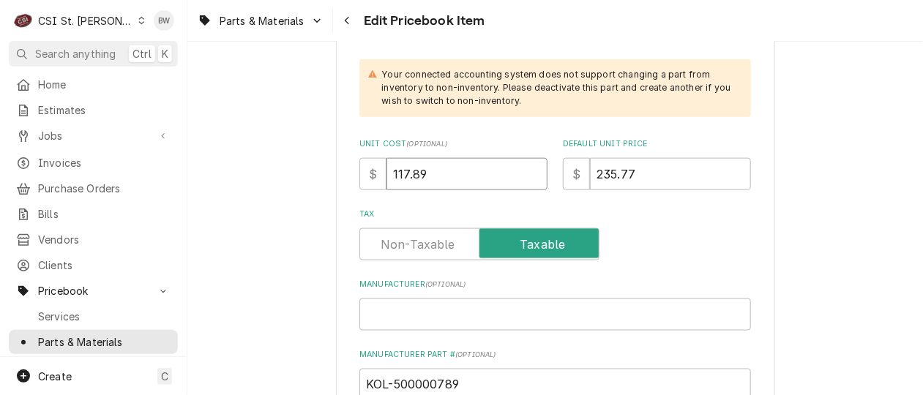
drag, startPoint x: 431, startPoint y: 177, endPoint x: 356, endPoint y: 171, distance: 75.6
click at [359, 171] on div "$ 117.89" at bounding box center [453, 174] width 188 height 32
type textarea "x"
type input "1"
type textarea "x"
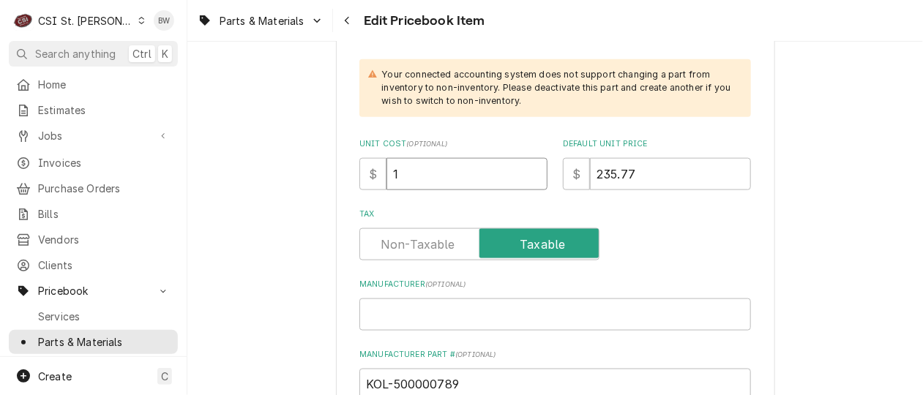
type input "12"
type textarea "x"
type input "124"
type textarea "x"
type input "124.9"
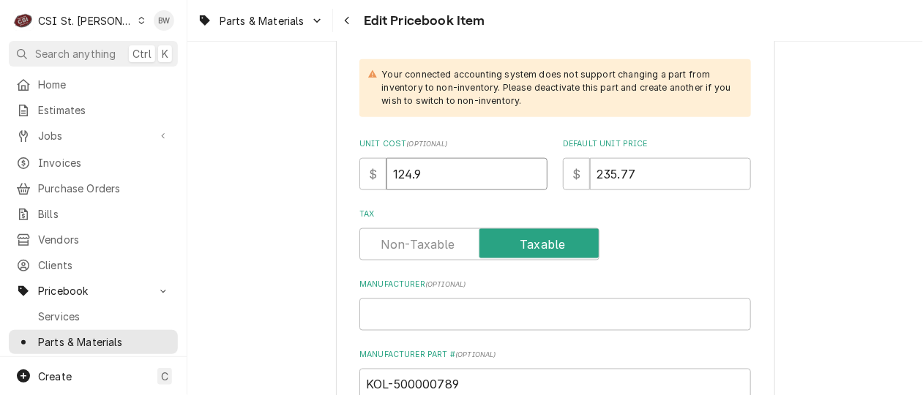
type textarea "x"
type input "124.96"
drag, startPoint x: 653, startPoint y: 180, endPoint x: 571, endPoint y: 178, distance: 82.0
click at [571, 178] on div "$ 235.77" at bounding box center [657, 174] width 188 height 32
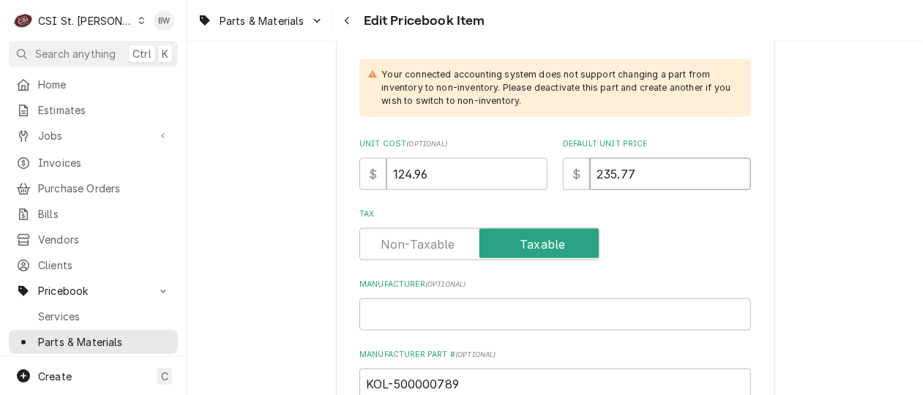
type textarea "x"
type input "2"
type textarea "x"
type input "24"
type textarea "x"
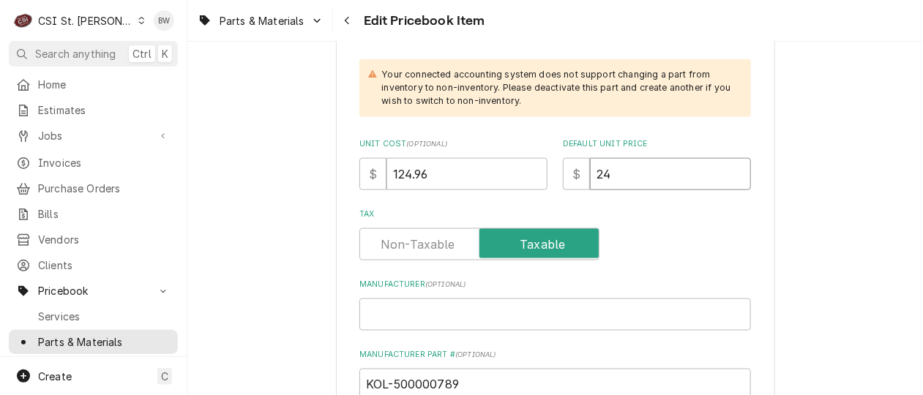
type input "249"
type textarea "x"
type input "249.9"
type textarea "x"
type input "249.91"
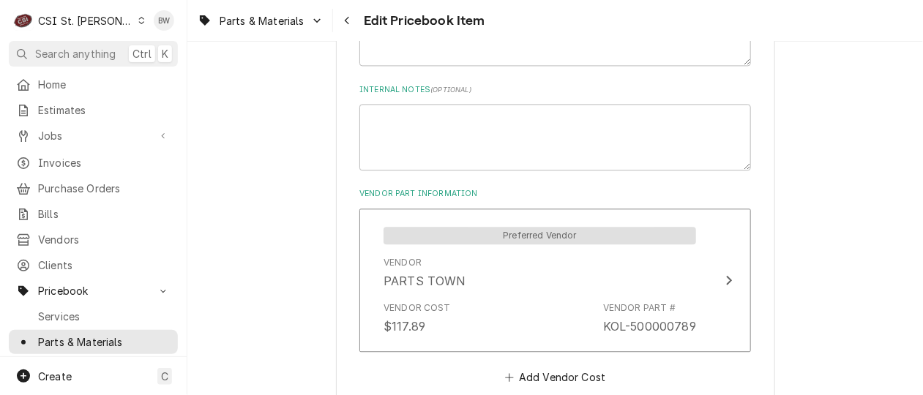
scroll to position [1024, 0]
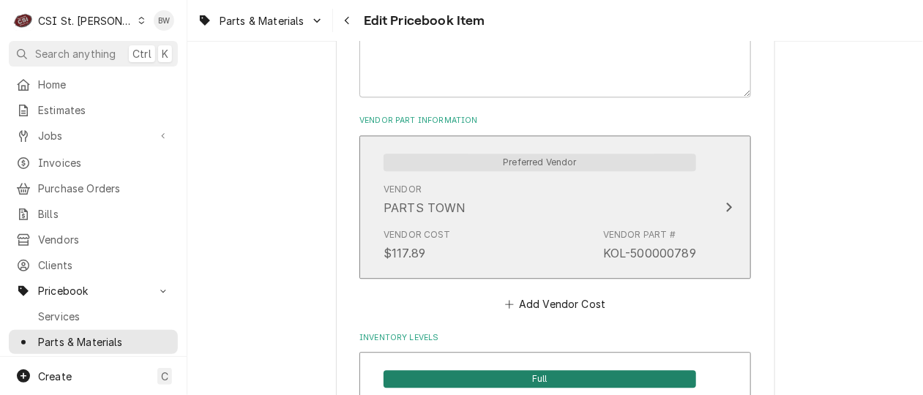
click at [484, 193] on div "Vendor PARTS TOWN" at bounding box center [539, 199] width 312 height 45
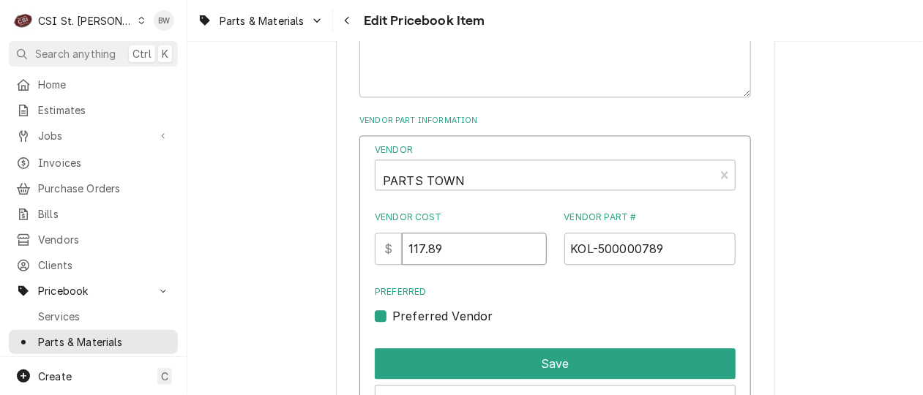
drag, startPoint x: 458, startPoint y: 246, endPoint x: 398, endPoint y: 250, distance: 60.2
click at [398, 250] on div "$ 117.89" at bounding box center [461, 249] width 172 height 32
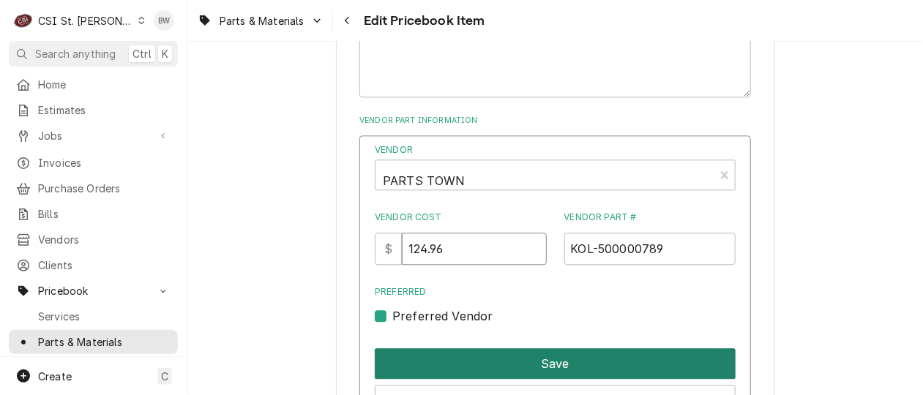
type input "124.96"
click at [524, 358] on button "Save" at bounding box center [555, 363] width 361 height 31
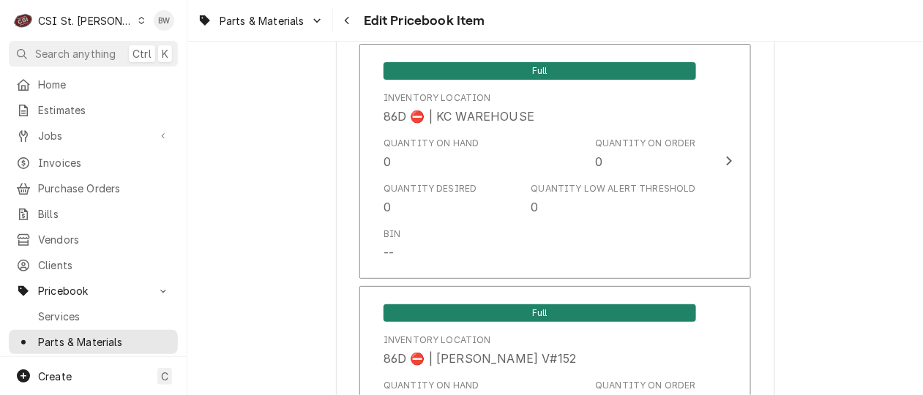
scroll to position [12680, 0]
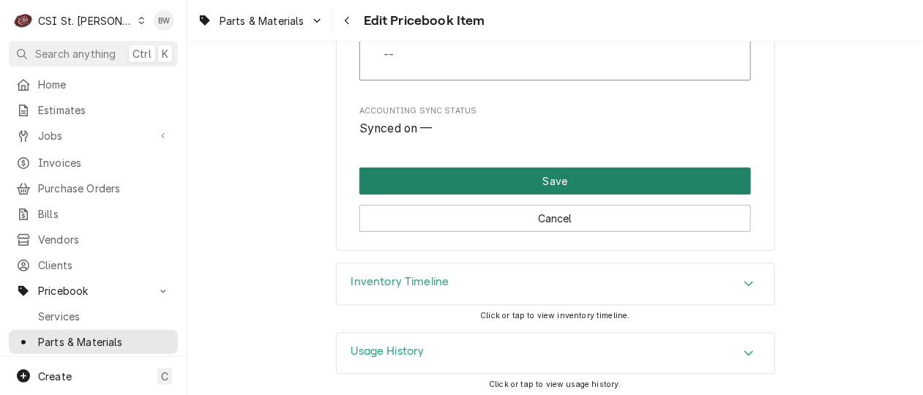
click at [483, 168] on button "Save" at bounding box center [554, 181] width 391 height 27
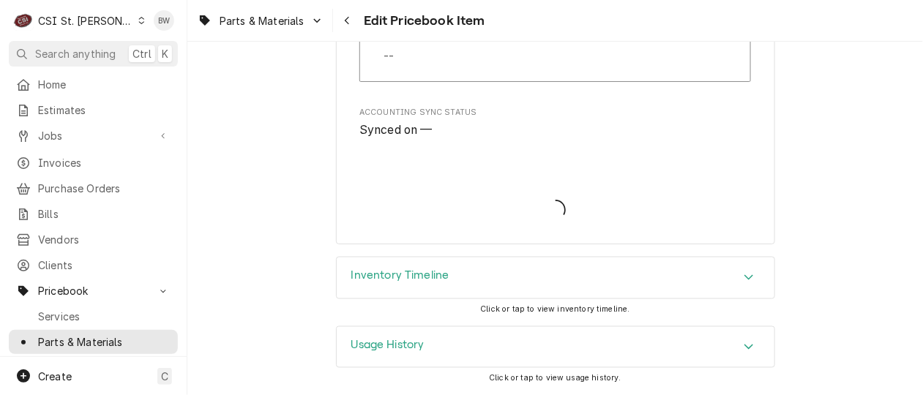
scroll to position [12671, 0]
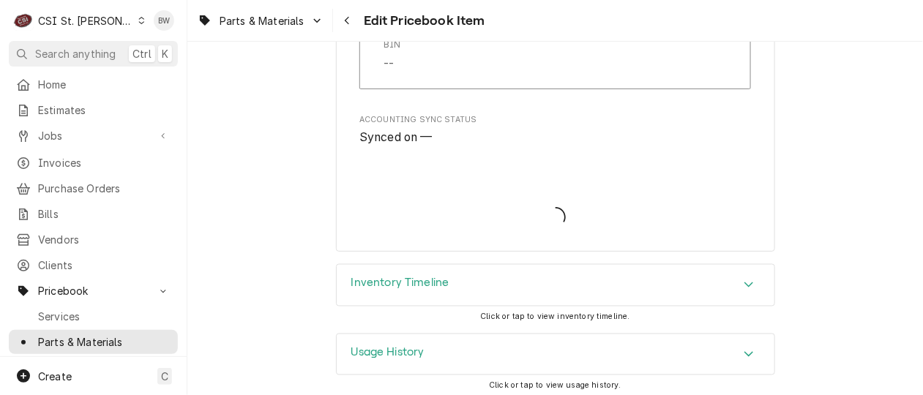
type textarea "x"
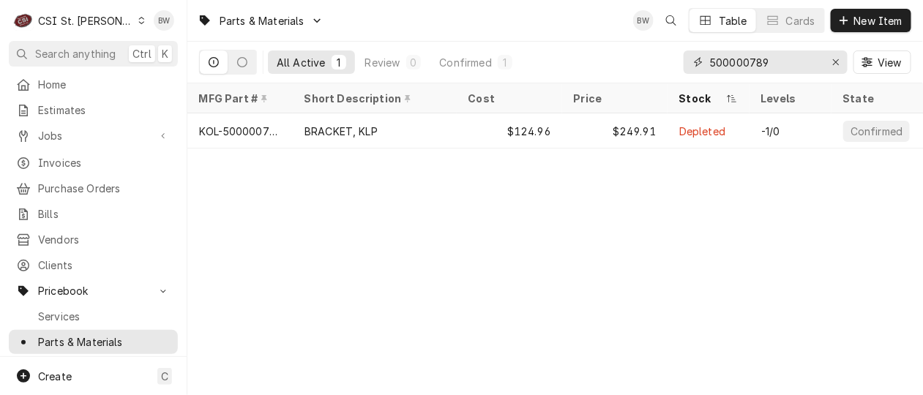
drag, startPoint x: 793, startPoint y: 58, endPoint x: 686, endPoint y: 62, distance: 107.6
click at [709, 61] on div "500000789" at bounding box center [765, 61] width 164 height 23
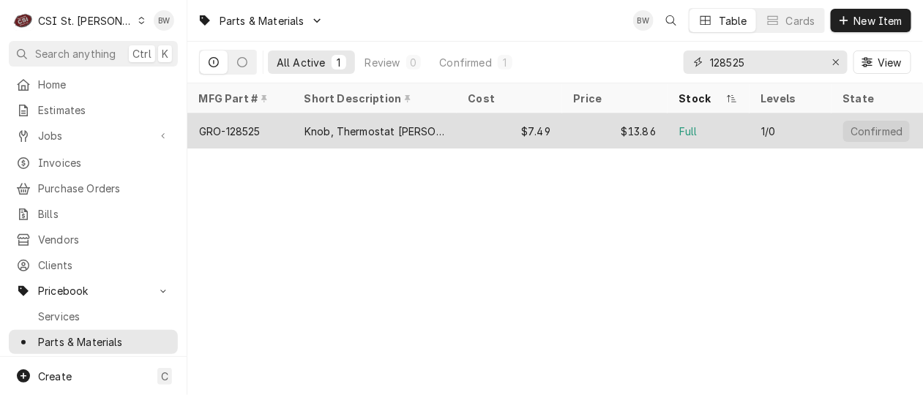
type input "128525"
click at [277, 129] on div "GRO-128525" at bounding box center [239, 130] width 105 height 35
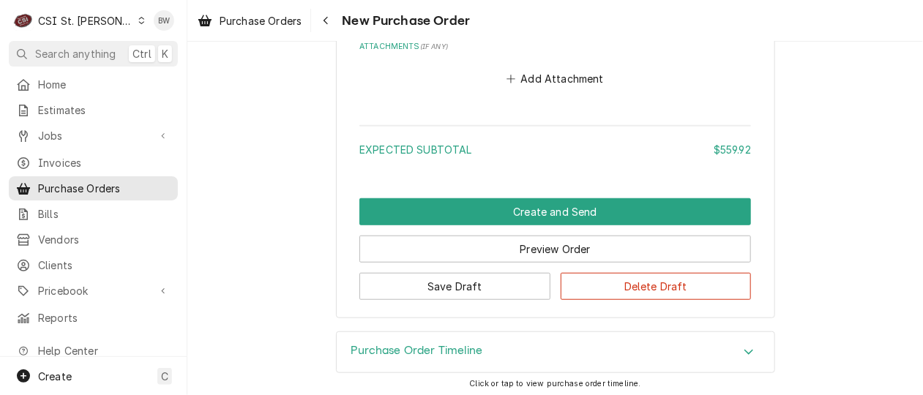
scroll to position [1961, 0]
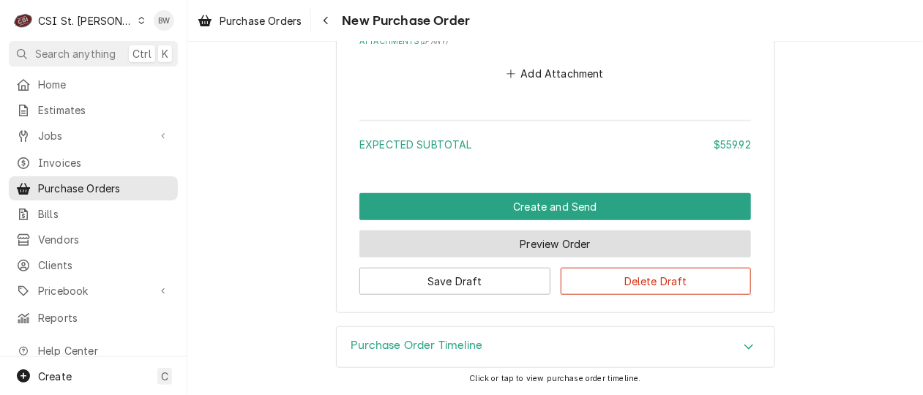
click at [472, 243] on button "Preview Order" at bounding box center [554, 243] width 391 height 27
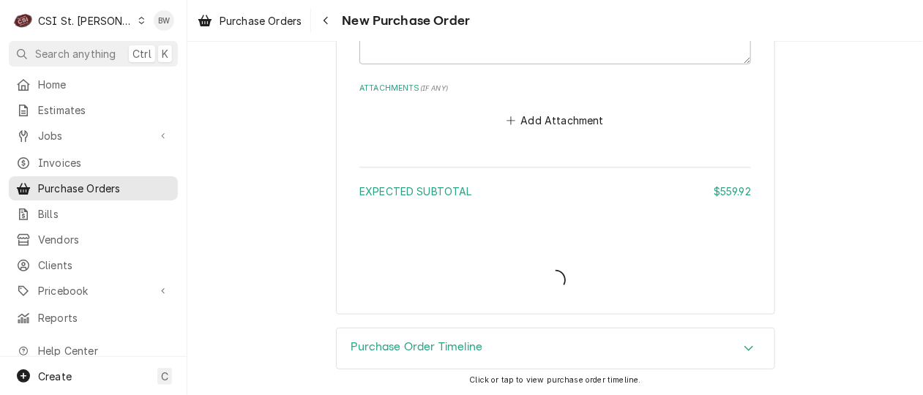
type textarea "x"
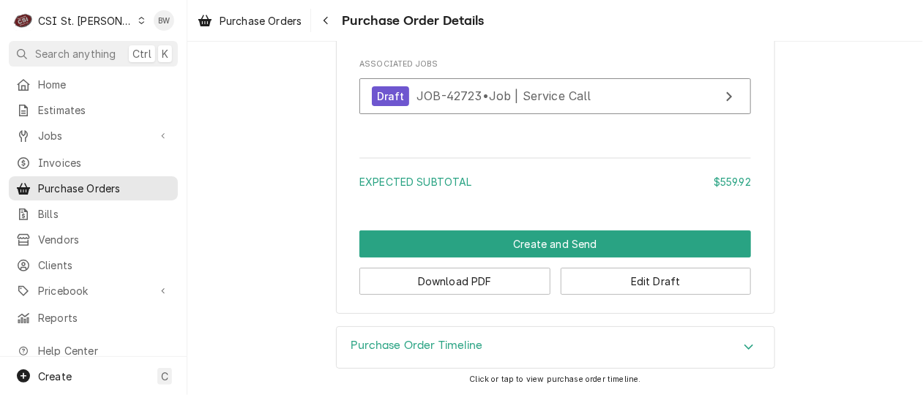
scroll to position [1711, 0]
click at [447, 286] on button "Download PDF" at bounding box center [454, 281] width 191 height 27
click at [138, 23] on icon "Dynamic Content Wrapper" at bounding box center [141, 20] width 7 height 7
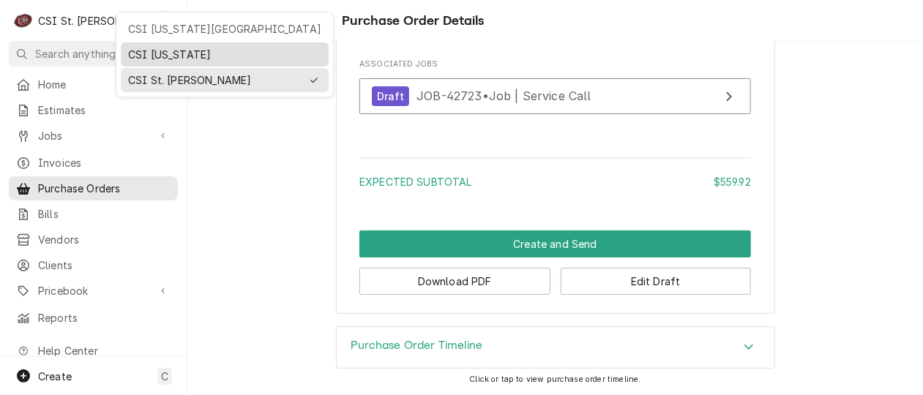
click at [121, 59] on div "CSI [US_STATE]" at bounding box center [225, 54] width 208 height 24
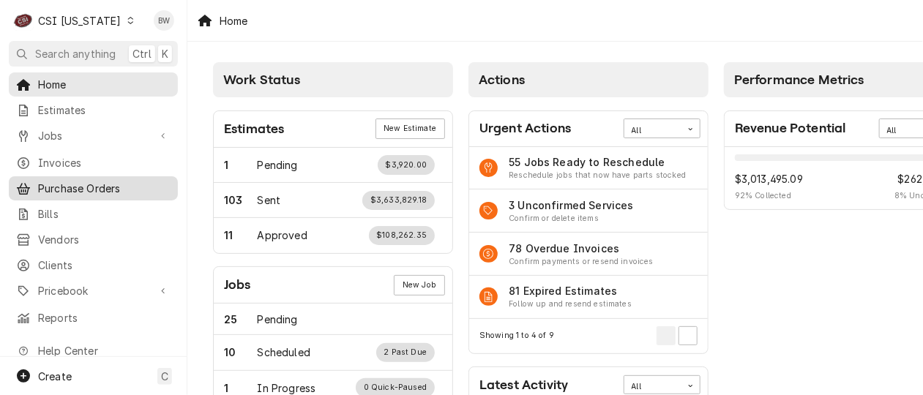
click at [97, 181] on span "Purchase Orders" at bounding box center [104, 188] width 132 height 15
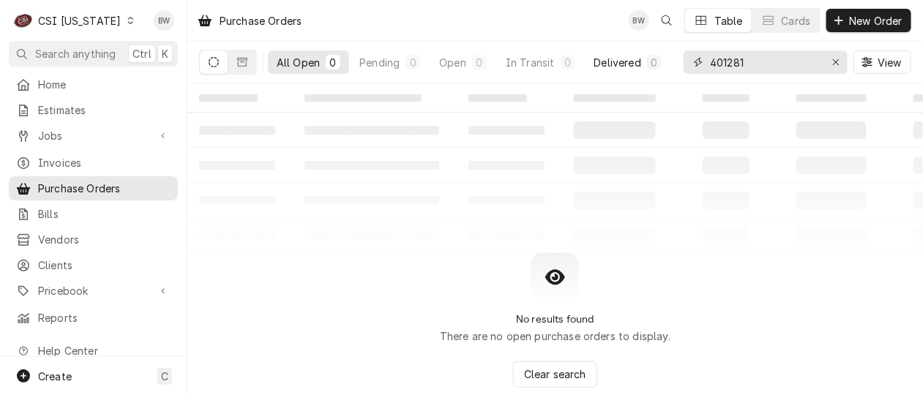
drag, startPoint x: 765, startPoint y: 69, endPoint x: 664, endPoint y: 64, distance: 100.3
click at [669, 65] on div "All Open 0 Pending 0 Open 0 In Transit 0 Delivered 0 Stocked 0 401281 View" at bounding box center [555, 62] width 712 height 41
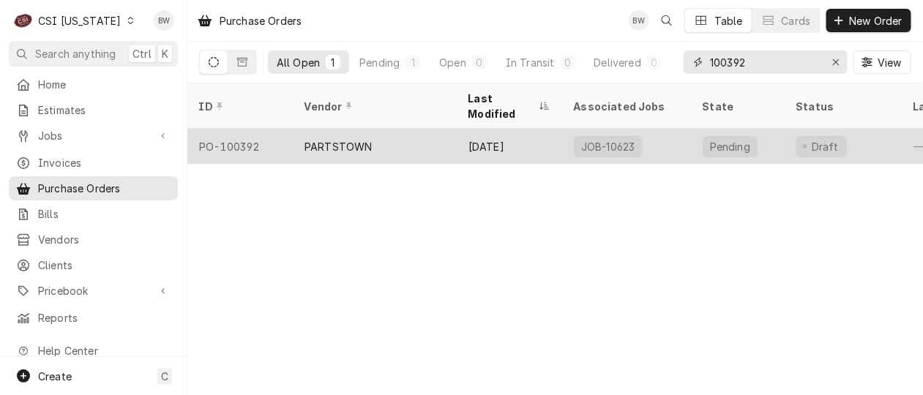
type input "100392"
click at [254, 129] on div "PO-100392" at bounding box center [239, 146] width 105 height 35
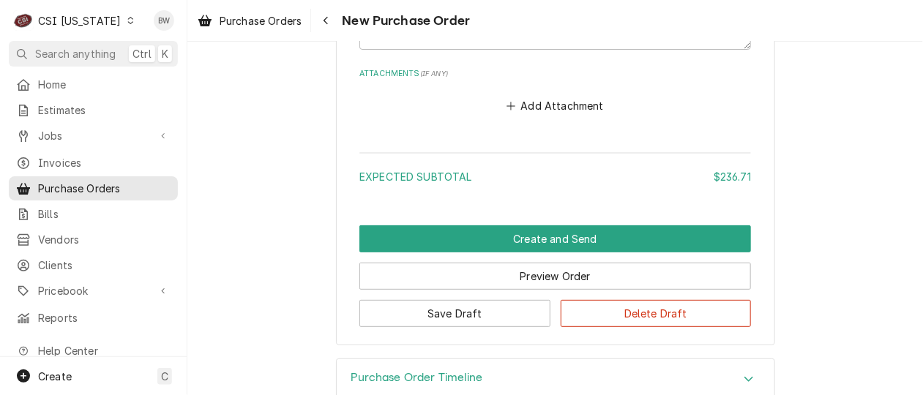
scroll to position [1787, 0]
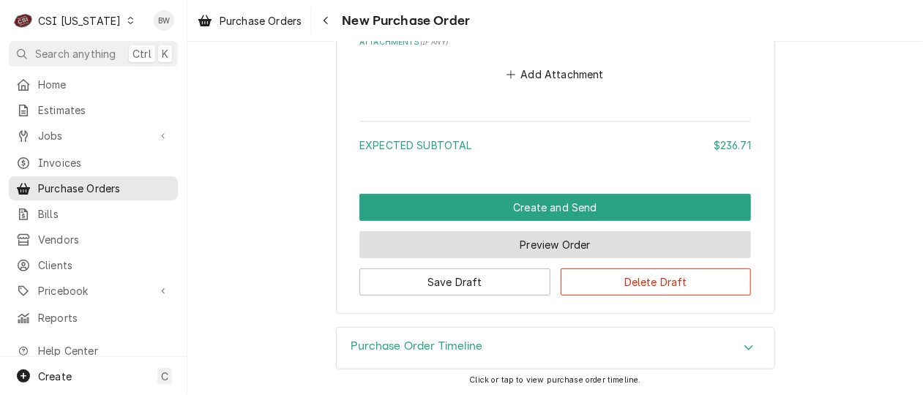
click at [425, 245] on button "Preview Order" at bounding box center [554, 244] width 391 height 27
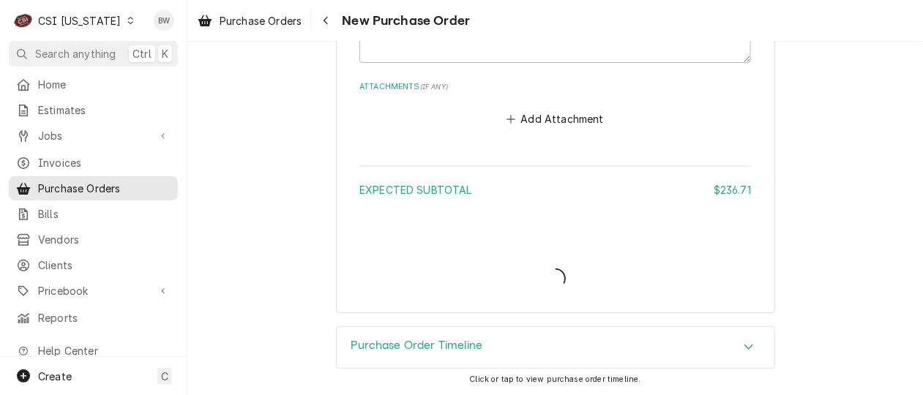
scroll to position [1741, 0]
type textarea "x"
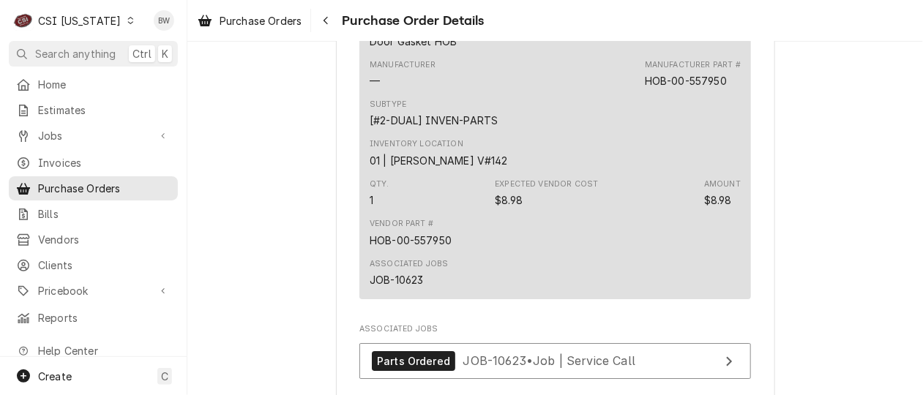
scroll to position [1696, 0]
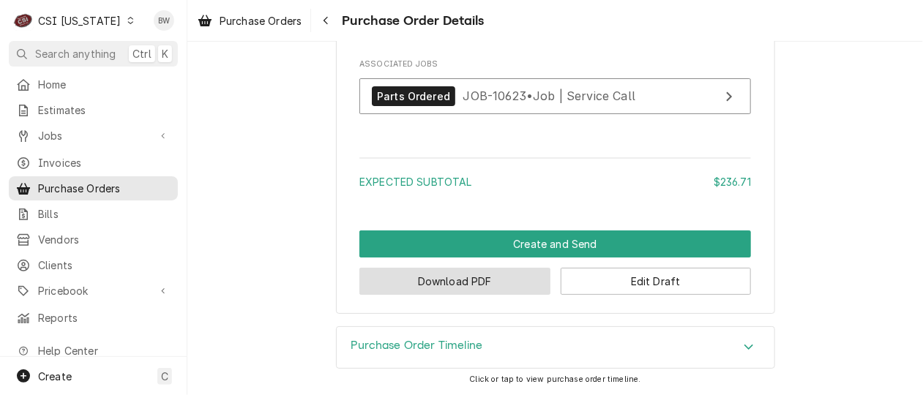
click at [453, 277] on button "Download PDF" at bounding box center [454, 281] width 191 height 27
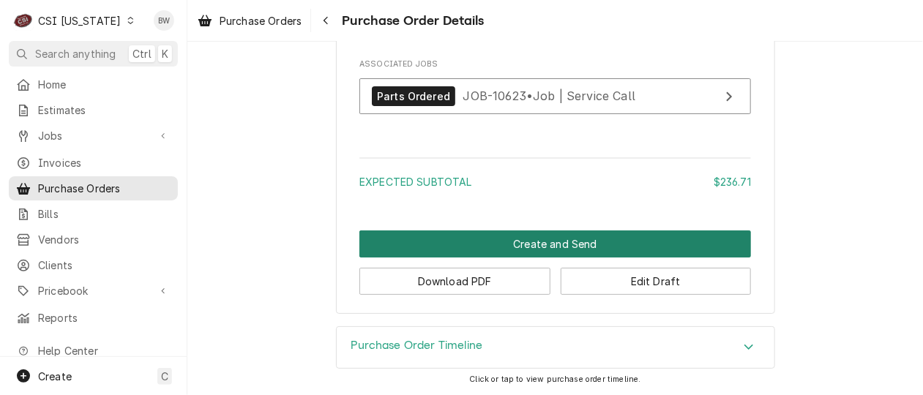
click at [465, 247] on button "Create and Send" at bounding box center [554, 243] width 391 height 27
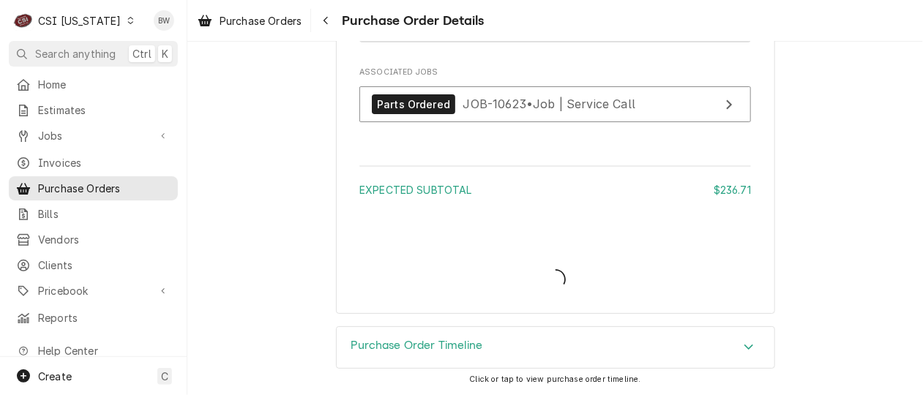
scroll to position [1687, 0]
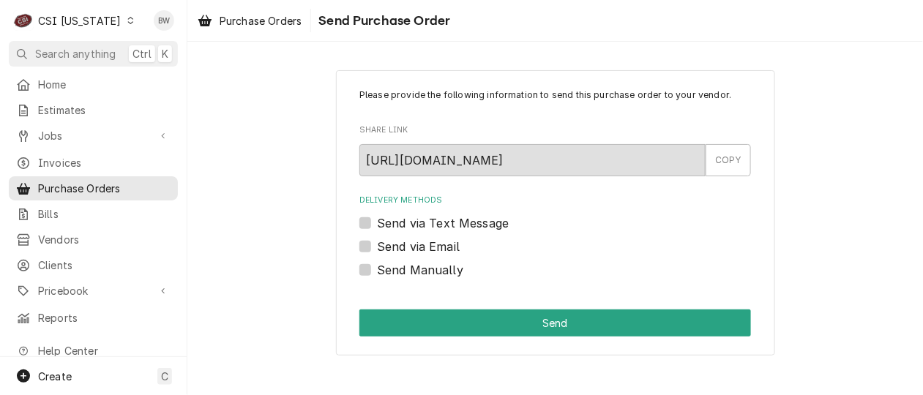
click at [386, 277] on label "Send Manually" at bounding box center [420, 270] width 86 height 18
click at [386, 277] on input "Send Manually" at bounding box center [572, 277] width 391 height 32
checkbox input "true"
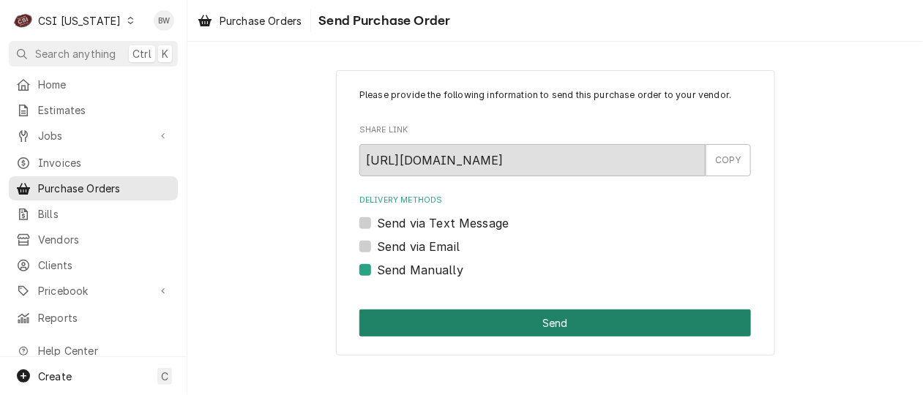
click at [491, 330] on button "Send" at bounding box center [554, 322] width 391 height 27
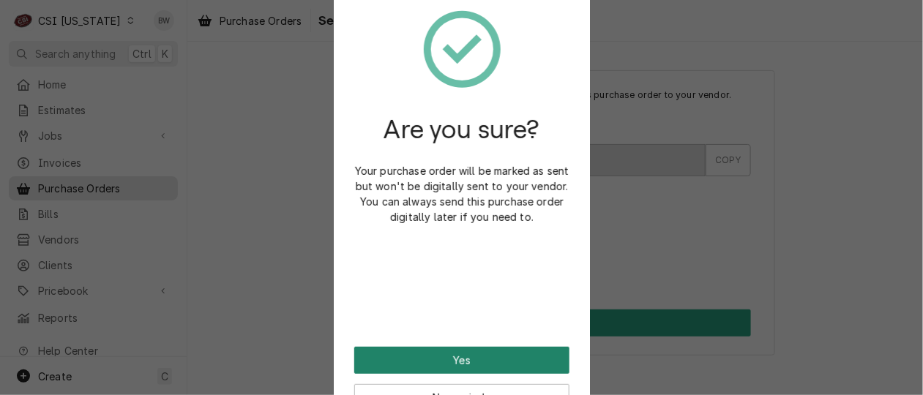
click at [459, 351] on button "Yes" at bounding box center [461, 360] width 215 height 27
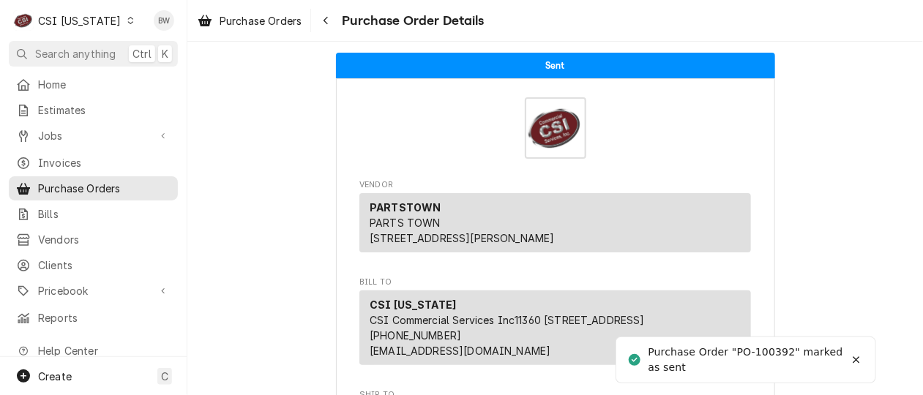
click at [102, 17] on div "CSI [US_STATE]" at bounding box center [79, 20] width 83 height 15
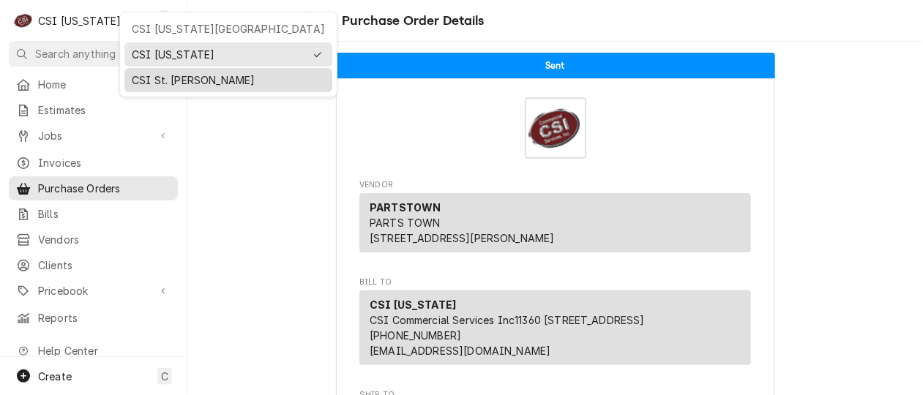
click at [159, 71] on div "CSI St. [PERSON_NAME]" at bounding box center [228, 80] width 202 height 18
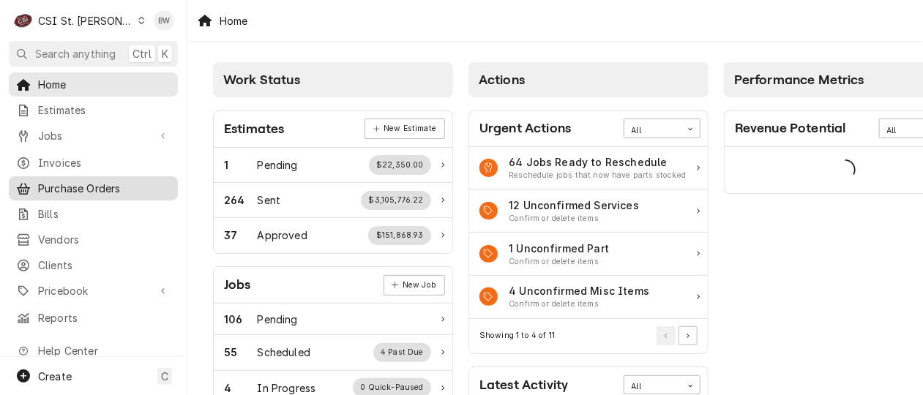
click at [85, 184] on span "Purchase Orders" at bounding box center [104, 188] width 132 height 15
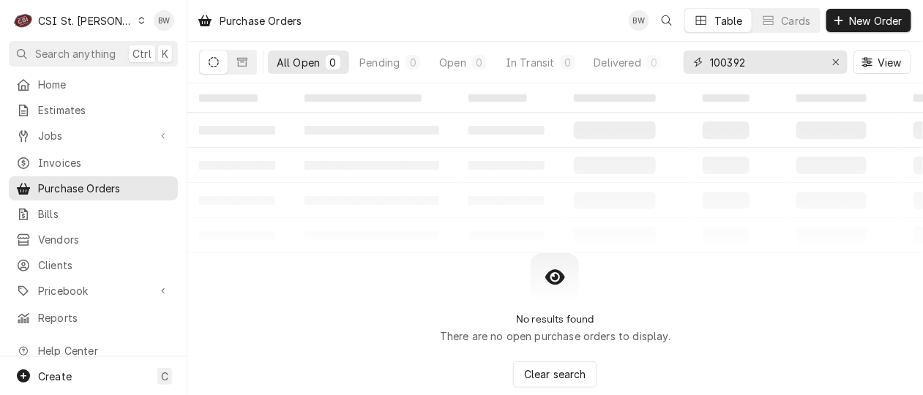
drag, startPoint x: 751, startPoint y: 67, endPoint x: 700, endPoint y: 67, distance: 51.2
click at [700, 67] on div "100392" at bounding box center [765, 61] width 164 height 23
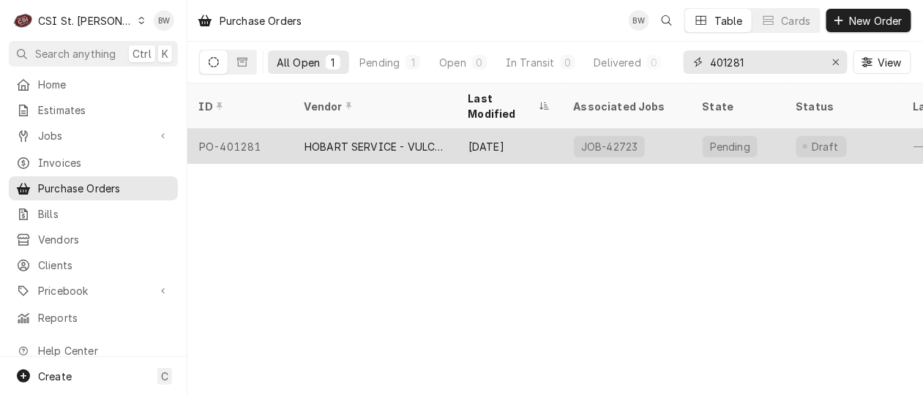
type input "401281"
click at [255, 129] on div "PO-401281" at bounding box center [239, 146] width 105 height 35
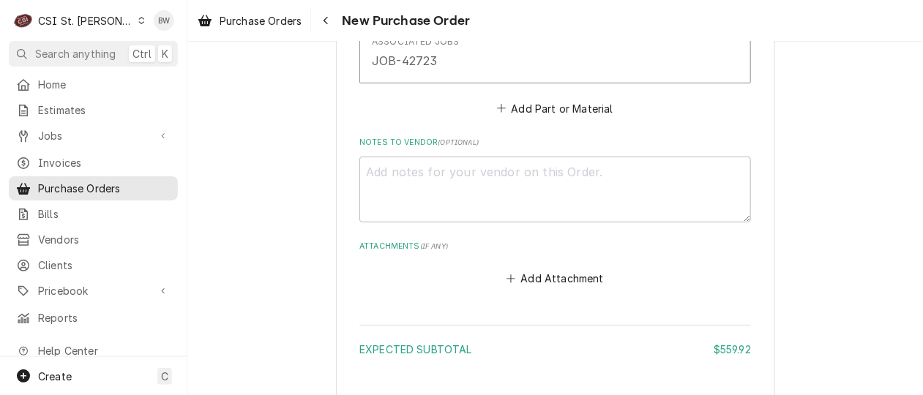
scroll to position [1961, 0]
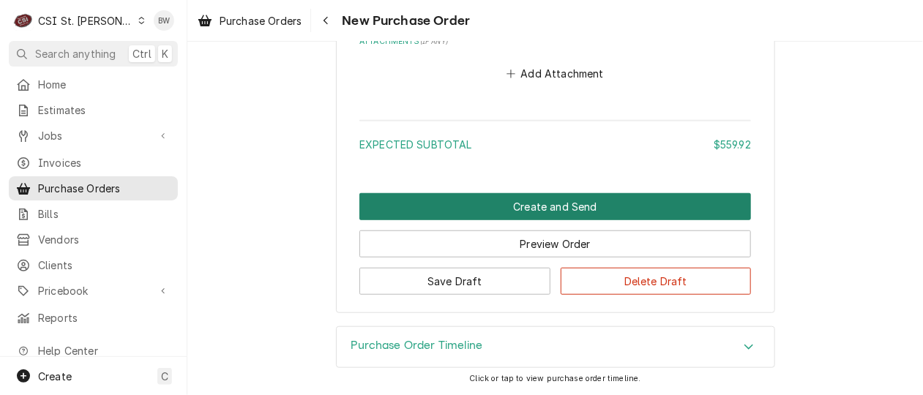
click at [476, 213] on button "Create and Send" at bounding box center [554, 206] width 391 height 27
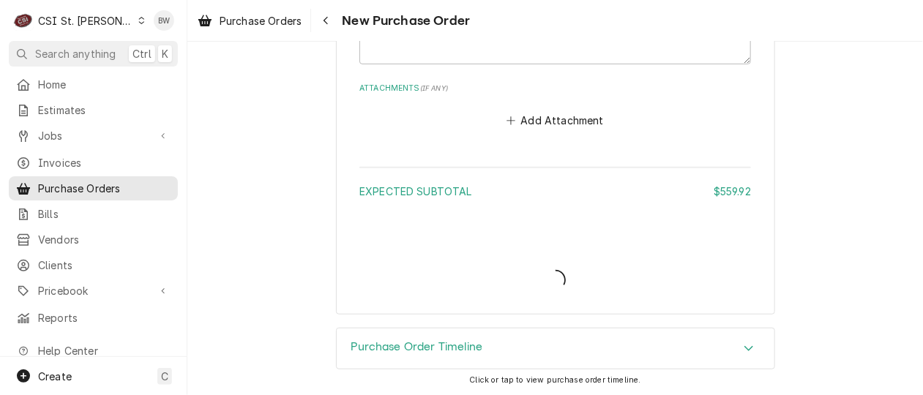
type textarea "x"
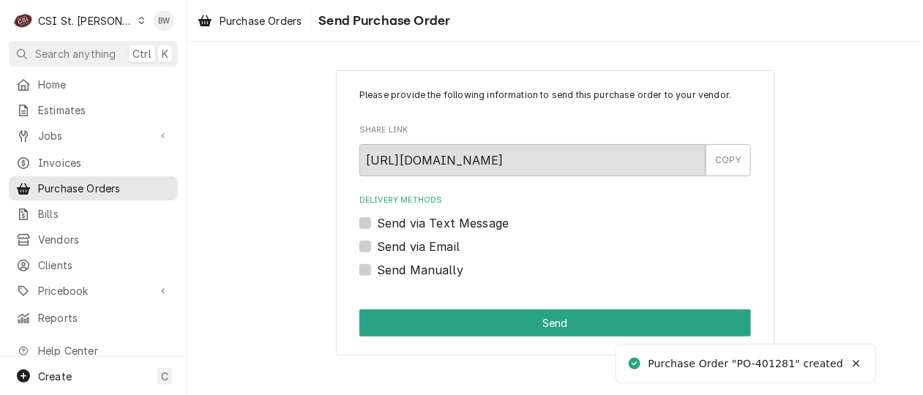
click at [397, 269] on label "Send Manually" at bounding box center [420, 270] width 86 height 18
click at [397, 269] on input "Send Manually" at bounding box center [572, 277] width 391 height 32
checkbox input "true"
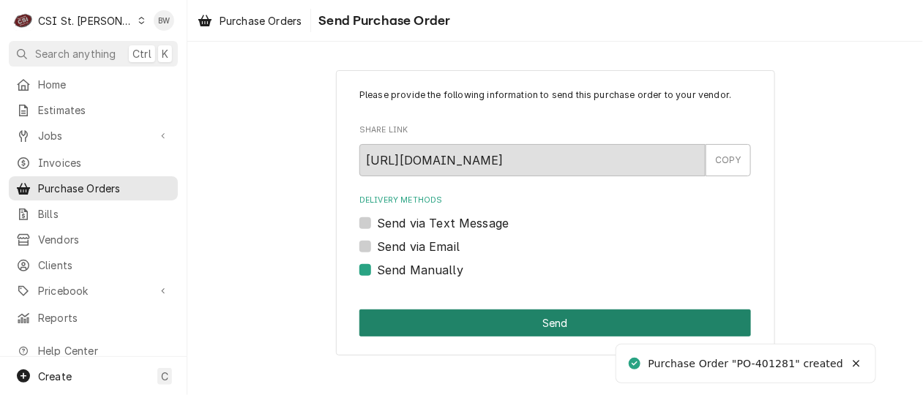
click at [441, 315] on button "Send" at bounding box center [554, 322] width 391 height 27
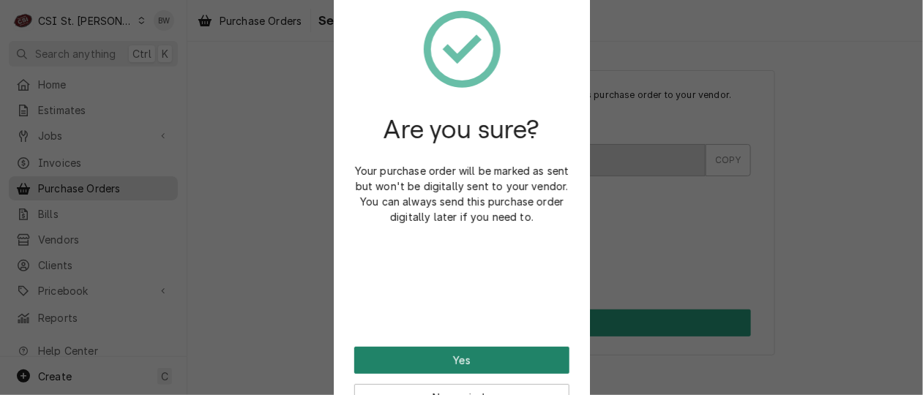
click at [431, 356] on button "Yes" at bounding box center [461, 360] width 215 height 27
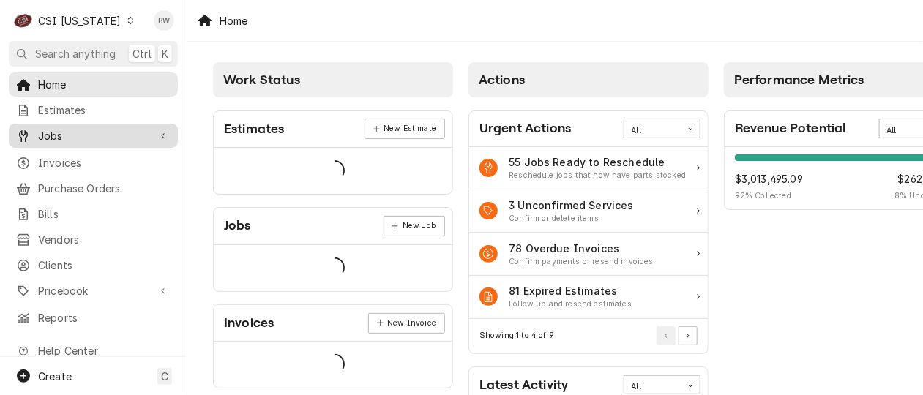
click at [72, 137] on span "Jobs" at bounding box center [93, 135] width 110 height 15
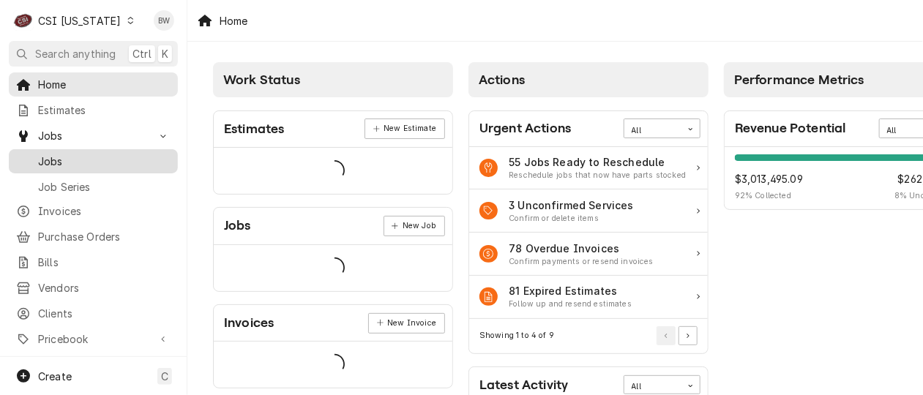
click at [60, 163] on span "Jobs" at bounding box center [104, 161] width 132 height 15
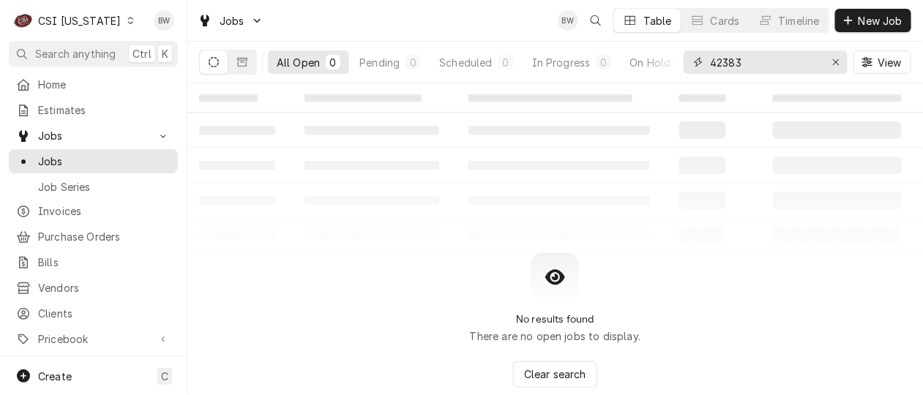
drag, startPoint x: 754, startPoint y: 62, endPoint x: 682, endPoint y: 66, distance: 72.5
click at [682, 66] on div "All Open 0 Pending 0 Scheduled 0 In Progress 0 On Hold 0 Completed 0 42383 View" at bounding box center [555, 62] width 712 height 41
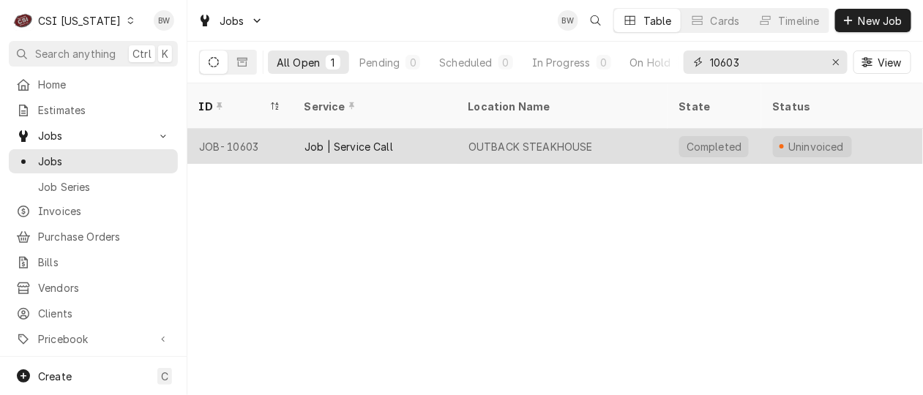
type input "10603"
click at [251, 129] on div "JOB-10603" at bounding box center [239, 146] width 105 height 35
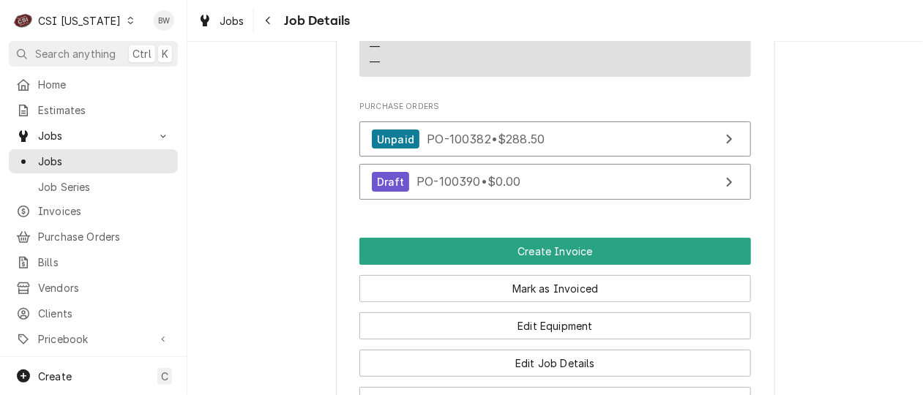
scroll to position [1642, 0]
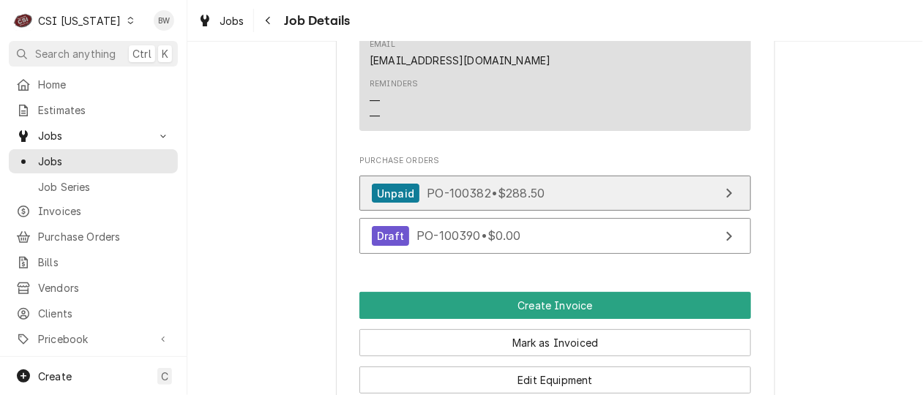
click at [460, 200] on span "PO-100382 • $288.50" at bounding box center [486, 193] width 118 height 15
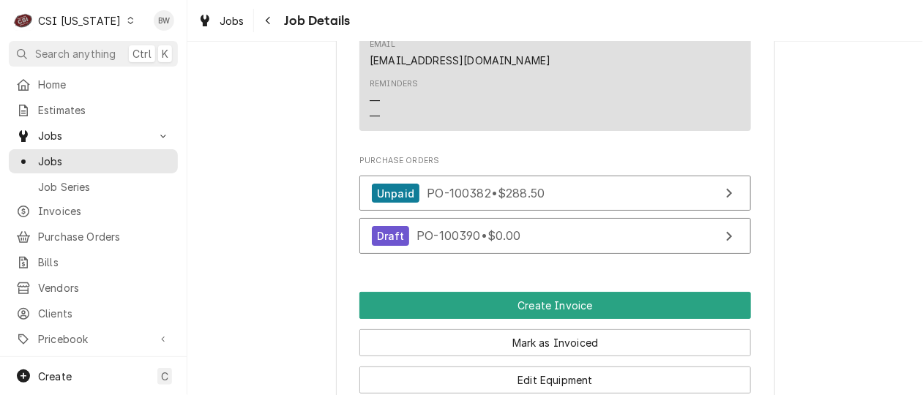
click at [127, 18] on icon "Dynamic Content Wrapper" at bounding box center [130, 20] width 7 height 7
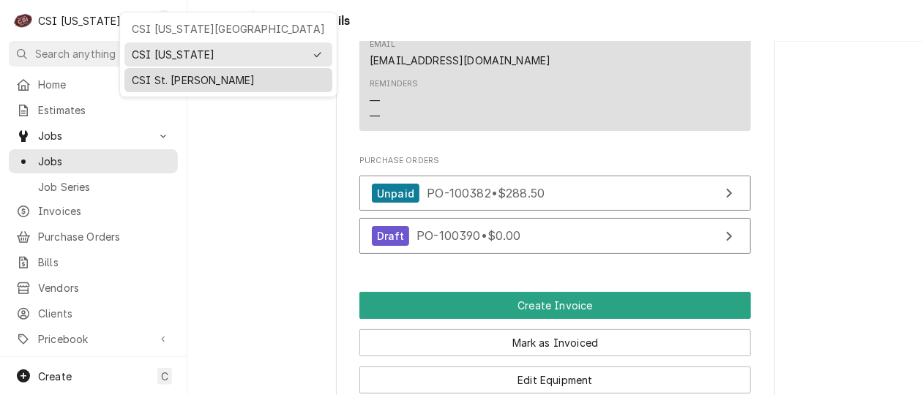
click at [149, 72] on div "CSI St. Louis" at bounding box center [228, 79] width 193 height 15
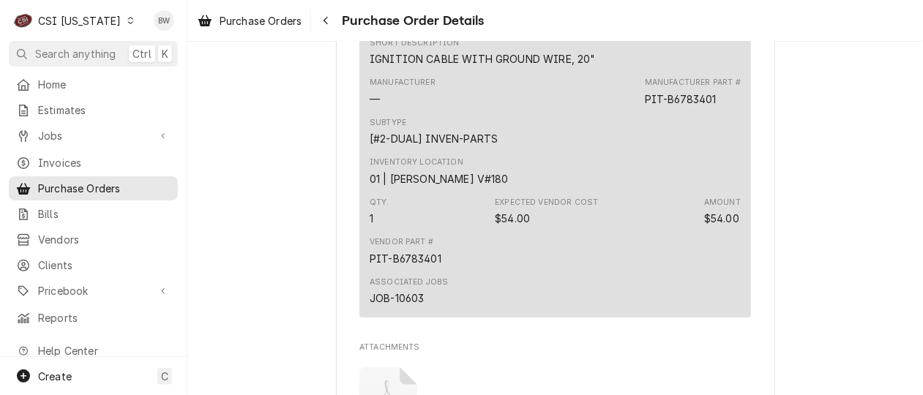
scroll to position [1610, 0]
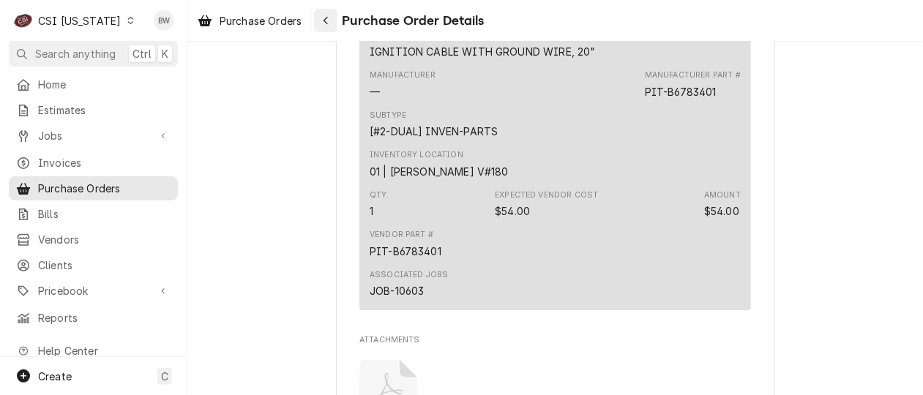
click at [326, 20] on icon "Navigate back" at bounding box center [325, 21] width 4 height 8
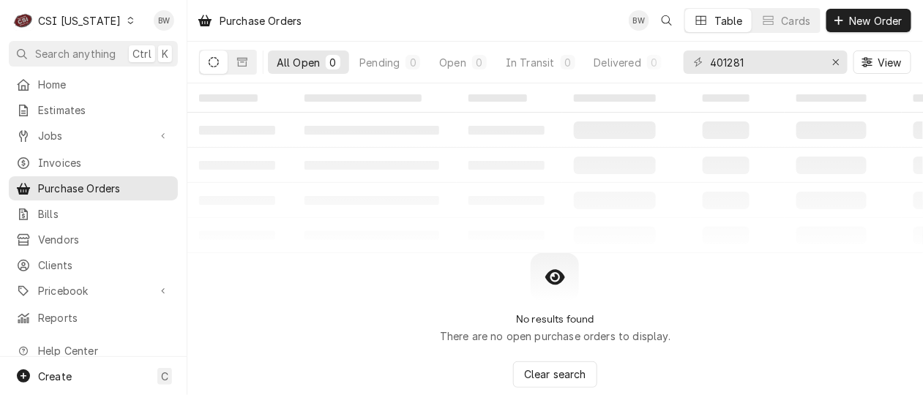
click at [127, 23] on icon "Dynamic Content Wrapper" at bounding box center [130, 20] width 7 height 7
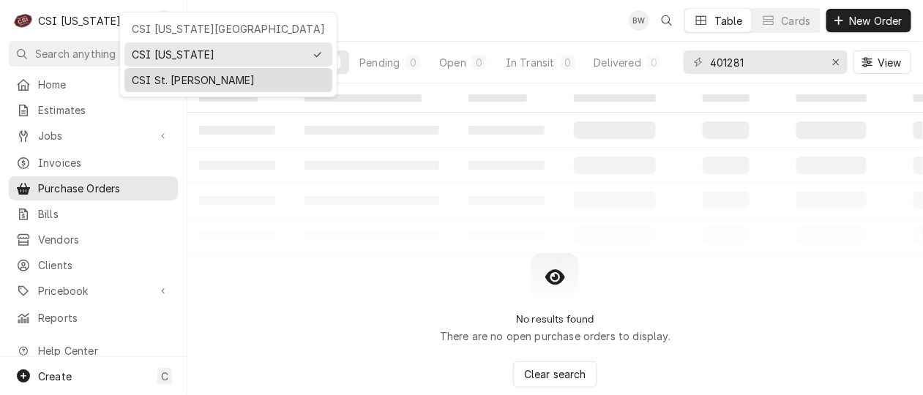
click at [151, 72] on div "CSI St. [PERSON_NAME]" at bounding box center [228, 79] width 193 height 15
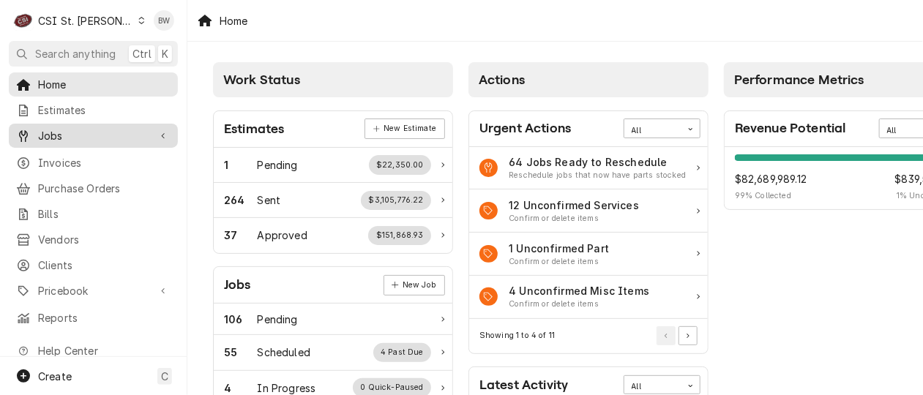
click at [82, 140] on link "Jobs" at bounding box center [93, 136] width 169 height 24
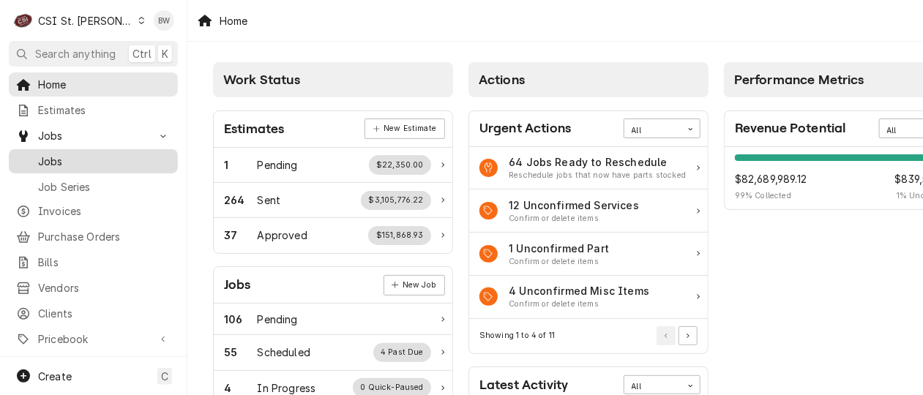
click at [71, 165] on div "Jobs" at bounding box center [93, 161] width 163 height 18
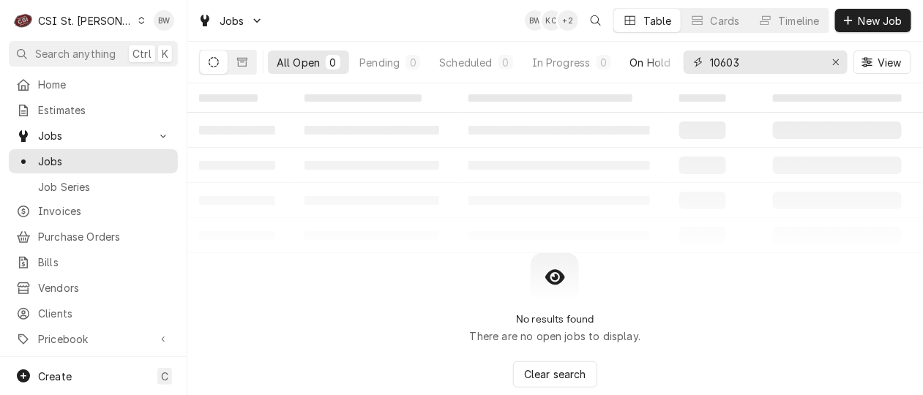
drag, startPoint x: 759, startPoint y: 63, endPoint x: 669, endPoint y: 72, distance: 89.7
click at [669, 72] on div "All Open 0 Pending 0 Scheduled 0 In Progress 0 On Hold 0 Completed 0 10603 View" at bounding box center [555, 62] width 712 height 41
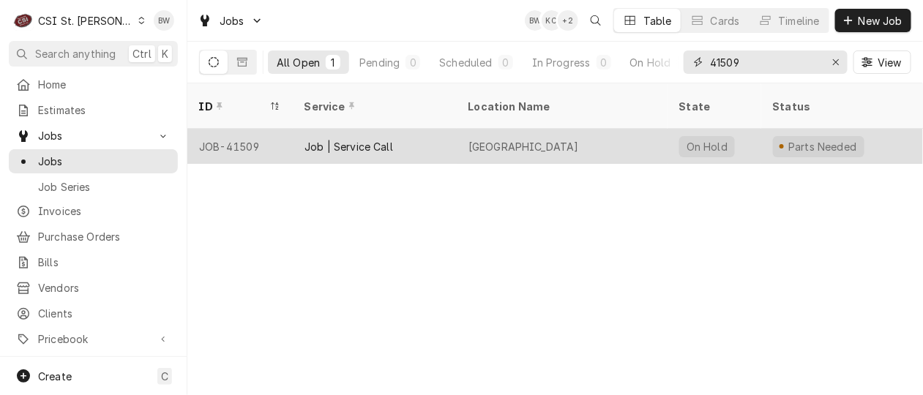
type input "41509"
click at [266, 131] on div "JOB-41509" at bounding box center [239, 146] width 105 height 35
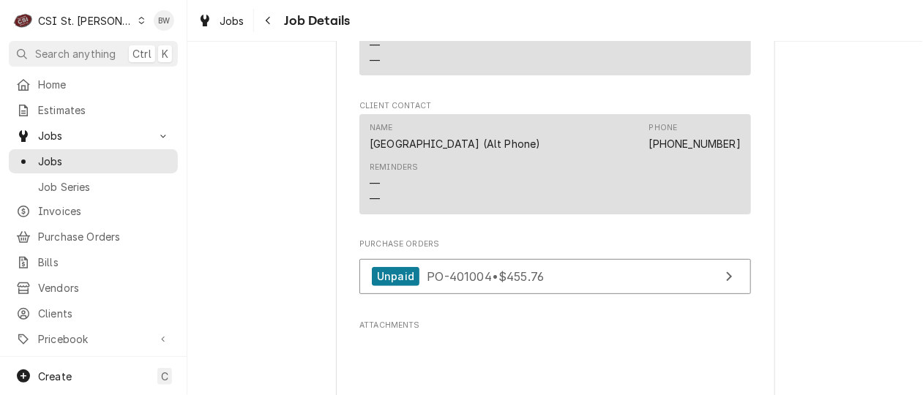
scroll to position [1714, 0]
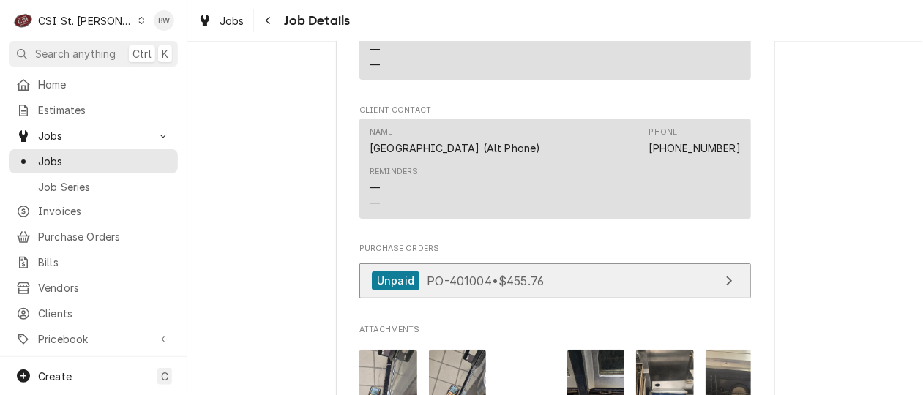
click at [464, 288] on span "PO-401004 • $455.76" at bounding box center [485, 280] width 117 height 15
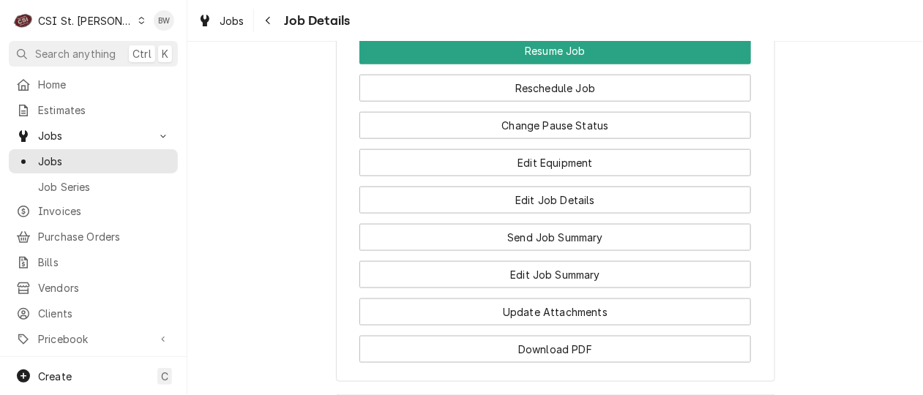
scroll to position [2226, 0]
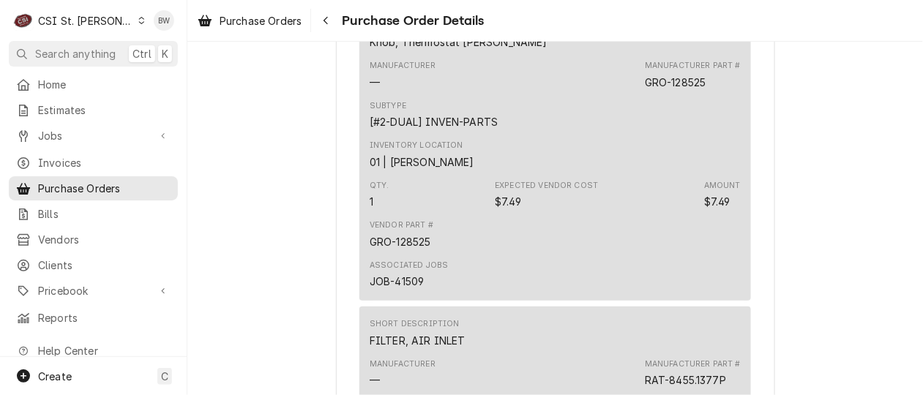
scroll to position [3146, 0]
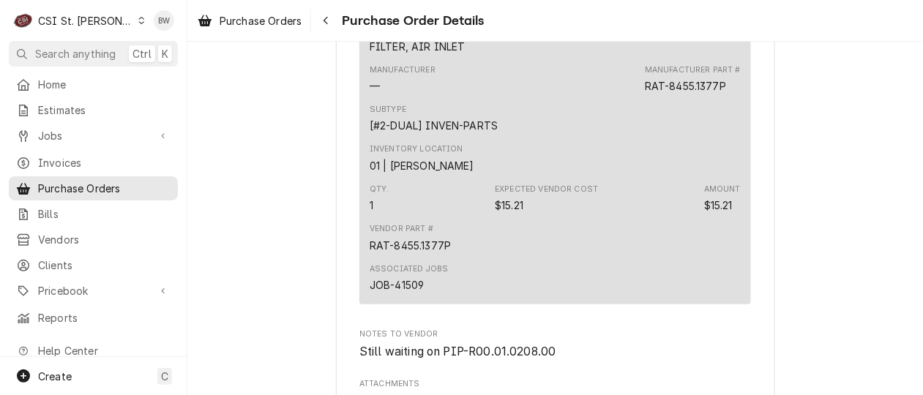
scroll to position [3292, 0]
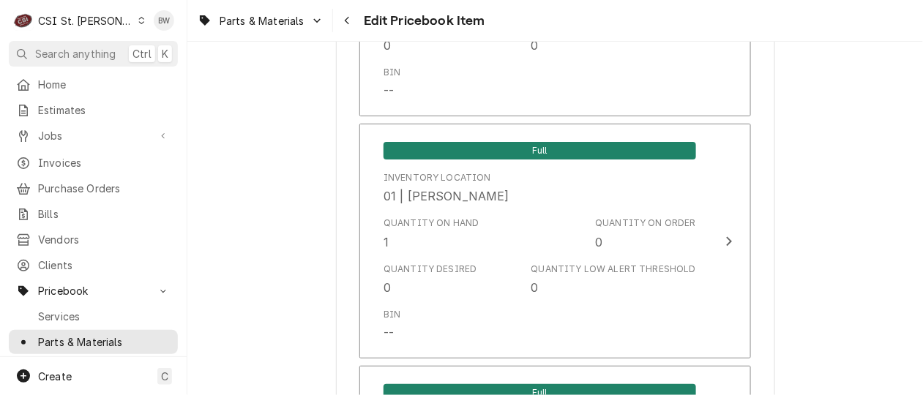
scroll to position [3512, 0]
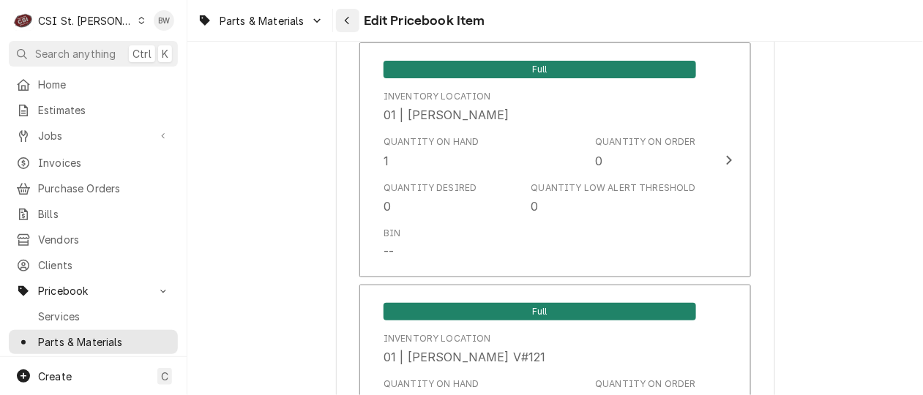
click at [345, 25] on icon "Navigate back" at bounding box center [347, 20] width 7 height 10
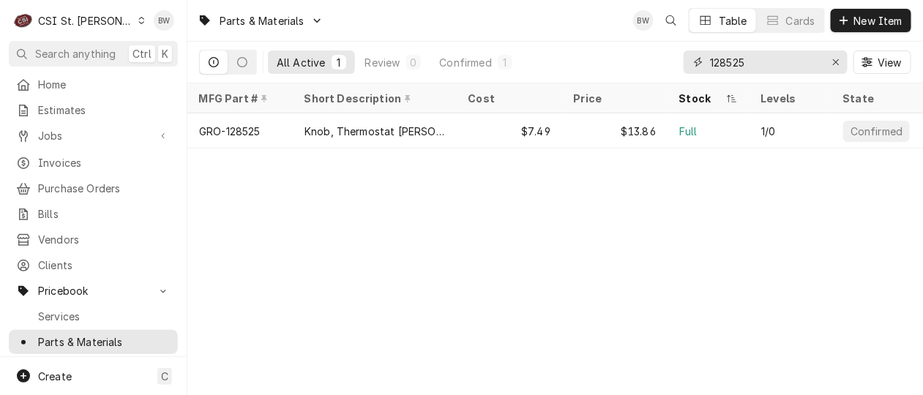
drag, startPoint x: 750, startPoint y: 64, endPoint x: 700, endPoint y: 64, distance: 49.8
click at [700, 64] on div "128525" at bounding box center [765, 61] width 164 height 23
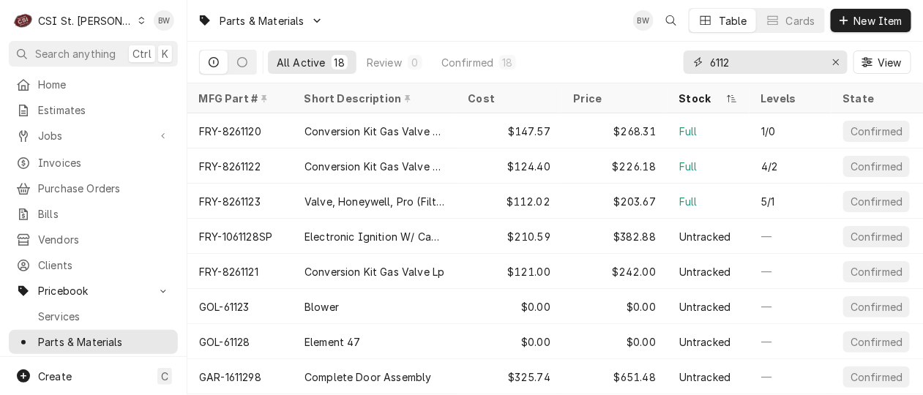
type input "6112"
click at [492, 33] on div "Parts & Materials BW Table Cards New Item" at bounding box center [554, 20] width 735 height 41
